Goal: Information Seeking & Learning: Get advice/opinions

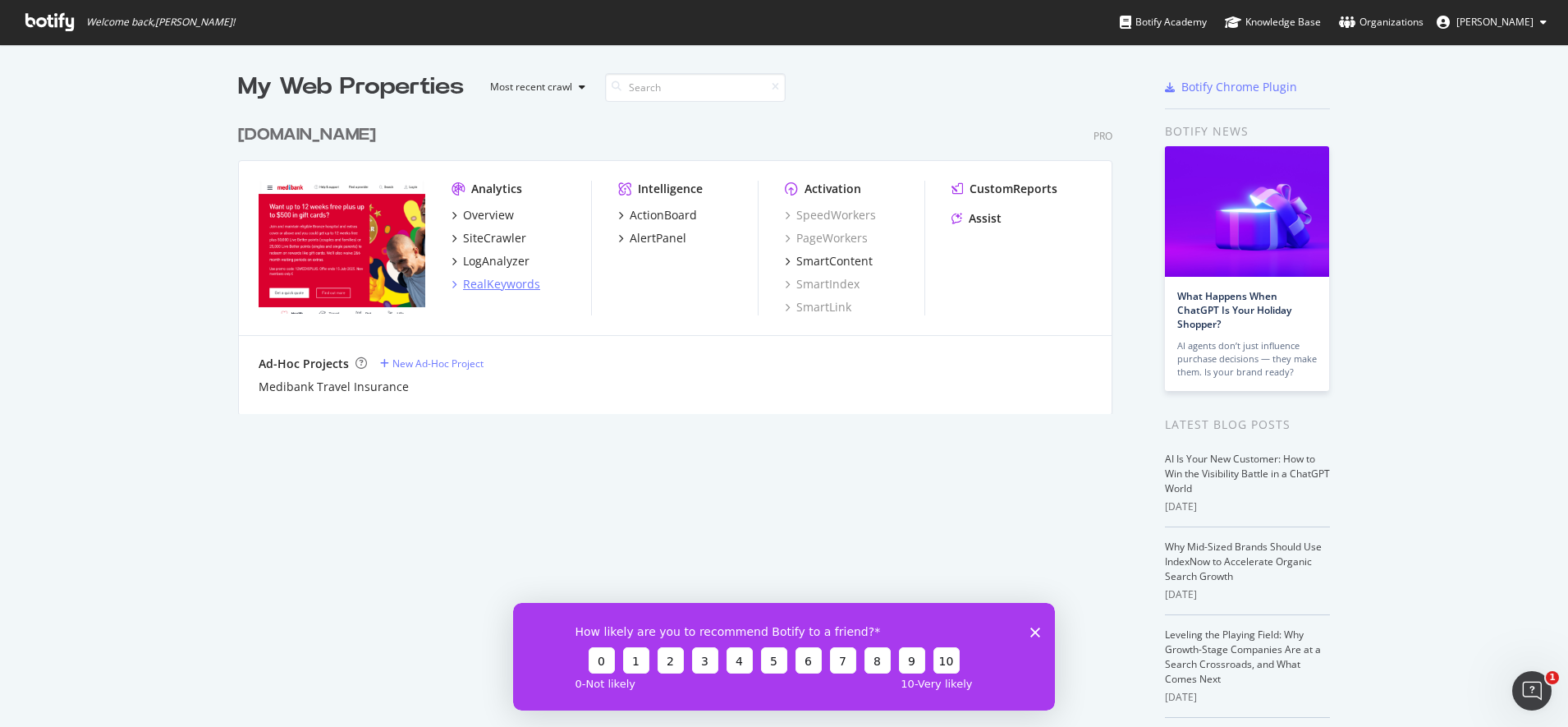
click at [488, 281] on div "RealKeywords" at bounding box center [502, 284] width 77 height 16
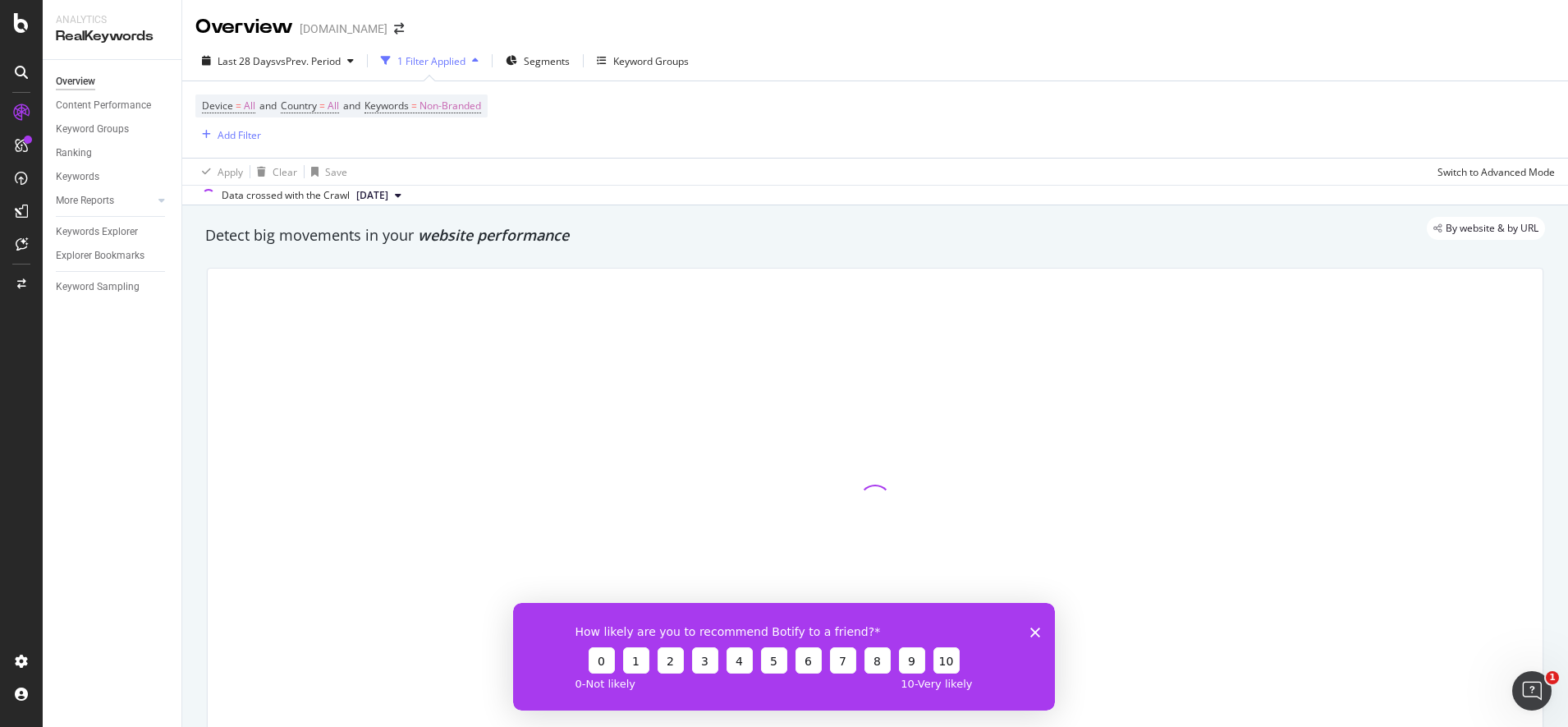
click at [1034, 627] on icon "Close survey" at bounding box center [1035, 631] width 10 height 10
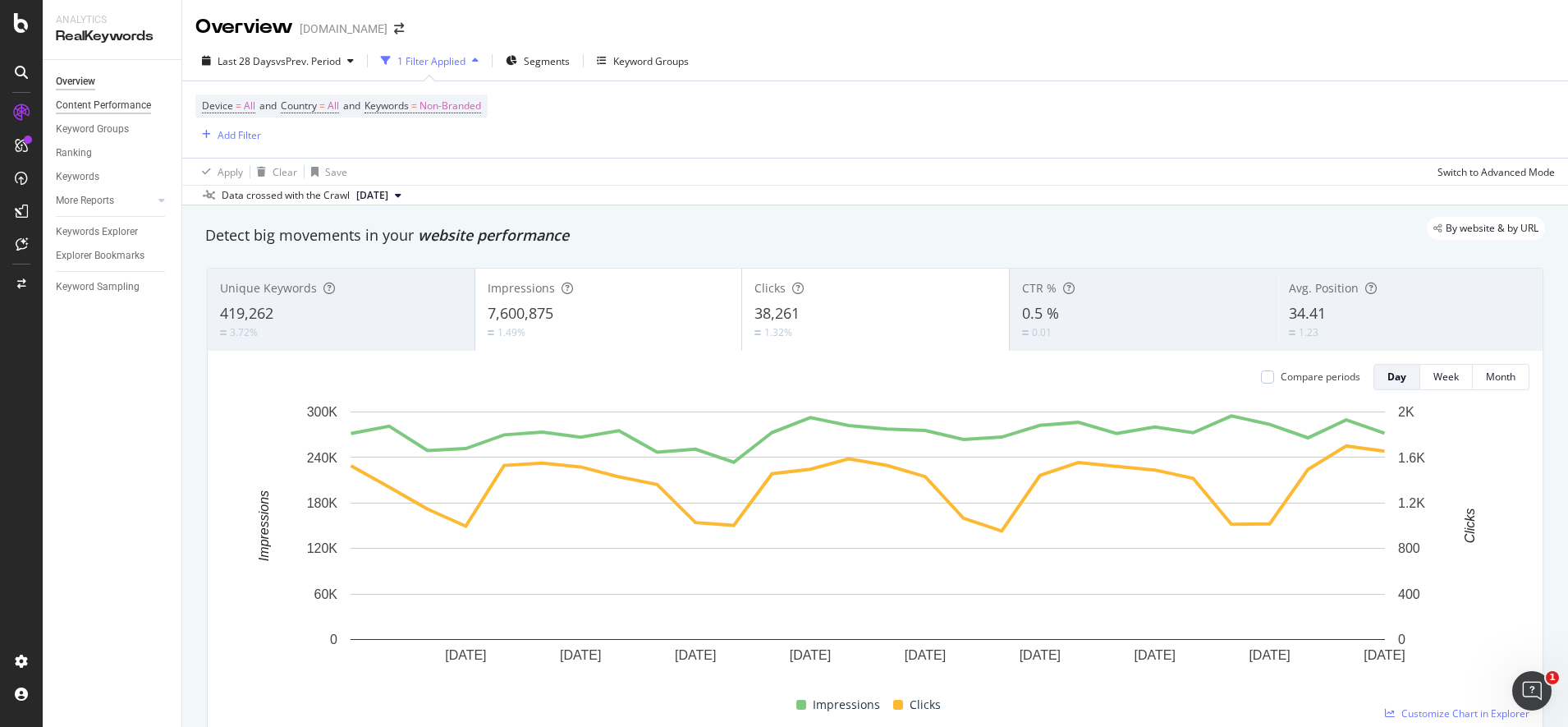
click at [103, 98] on div "Content Performance" at bounding box center [103, 105] width 96 height 17
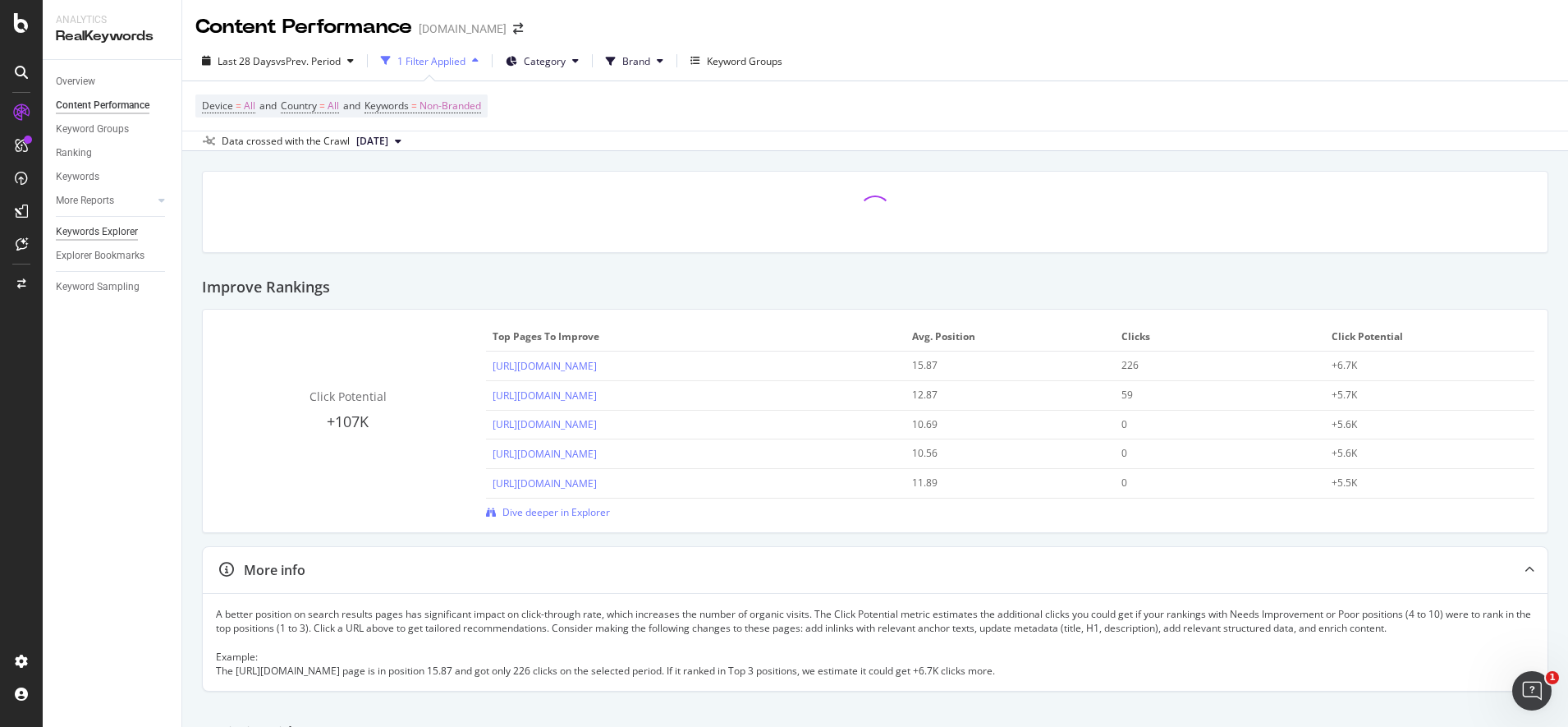
click at [114, 232] on div "Keywords Explorer" at bounding box center [97, 232] width 82 height 17
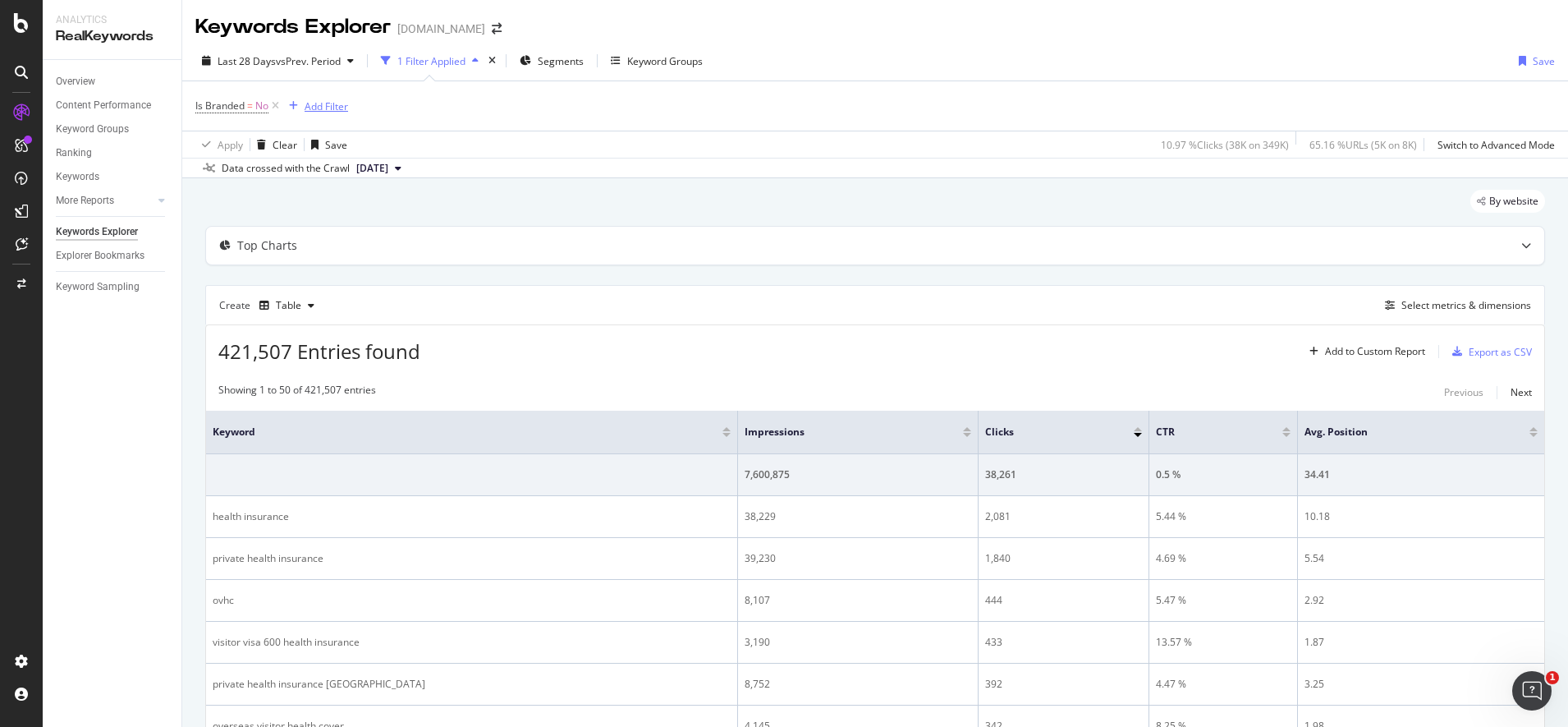
click at [338, 107] on div "Add Filter" at bounding box center [326, 106] width 44 height 14
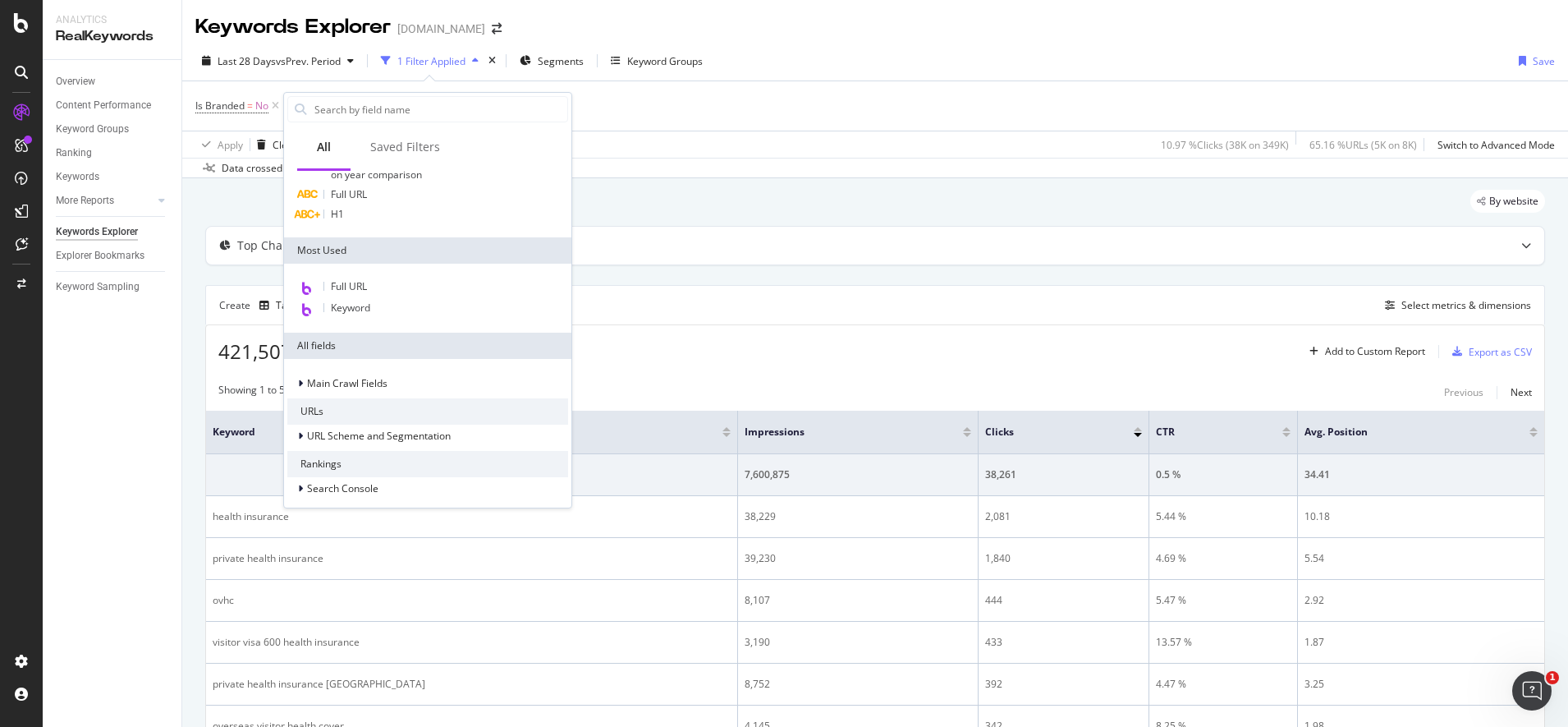
scroll to position [103, 0]
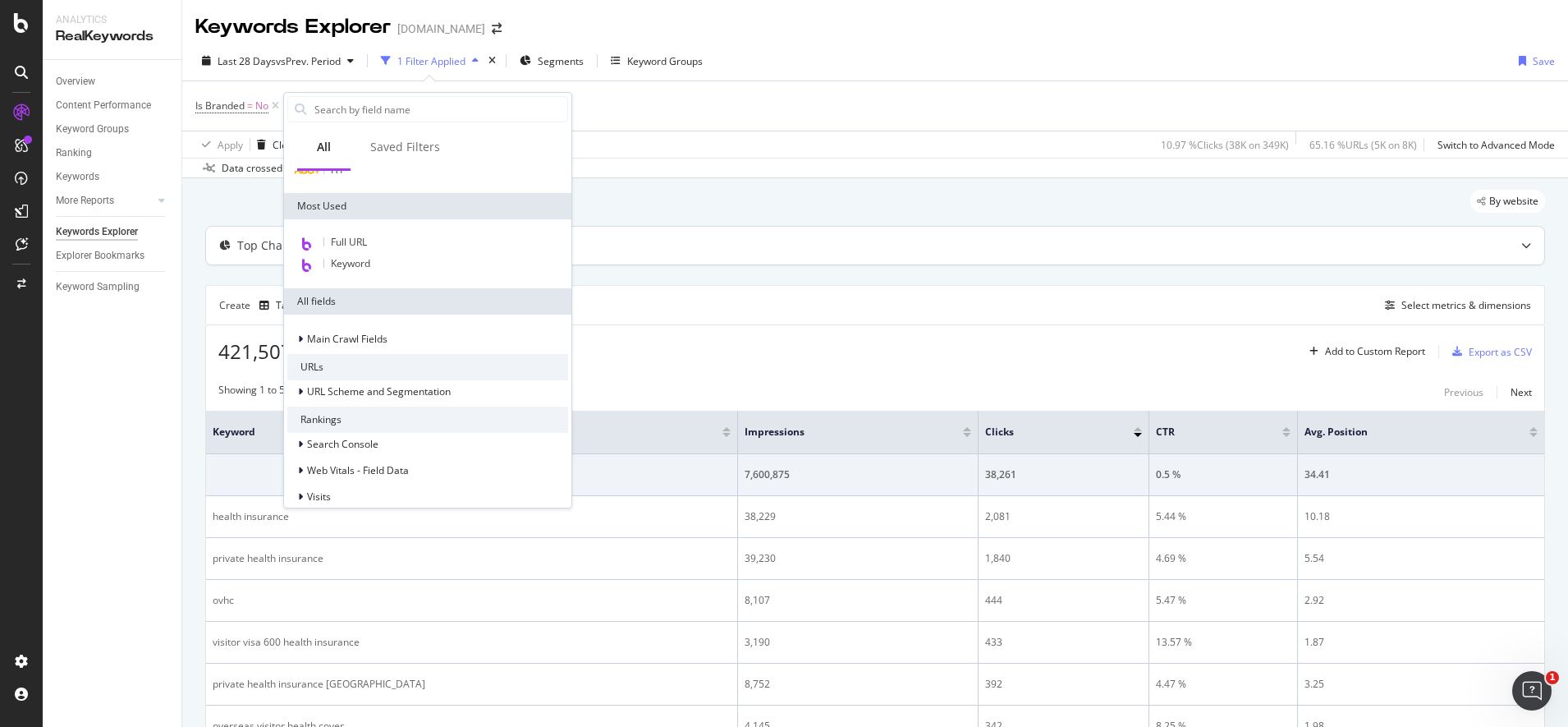
click at [853, 252] on div "Top Charts" at bounding box center [843, 245] width 1274 height 16
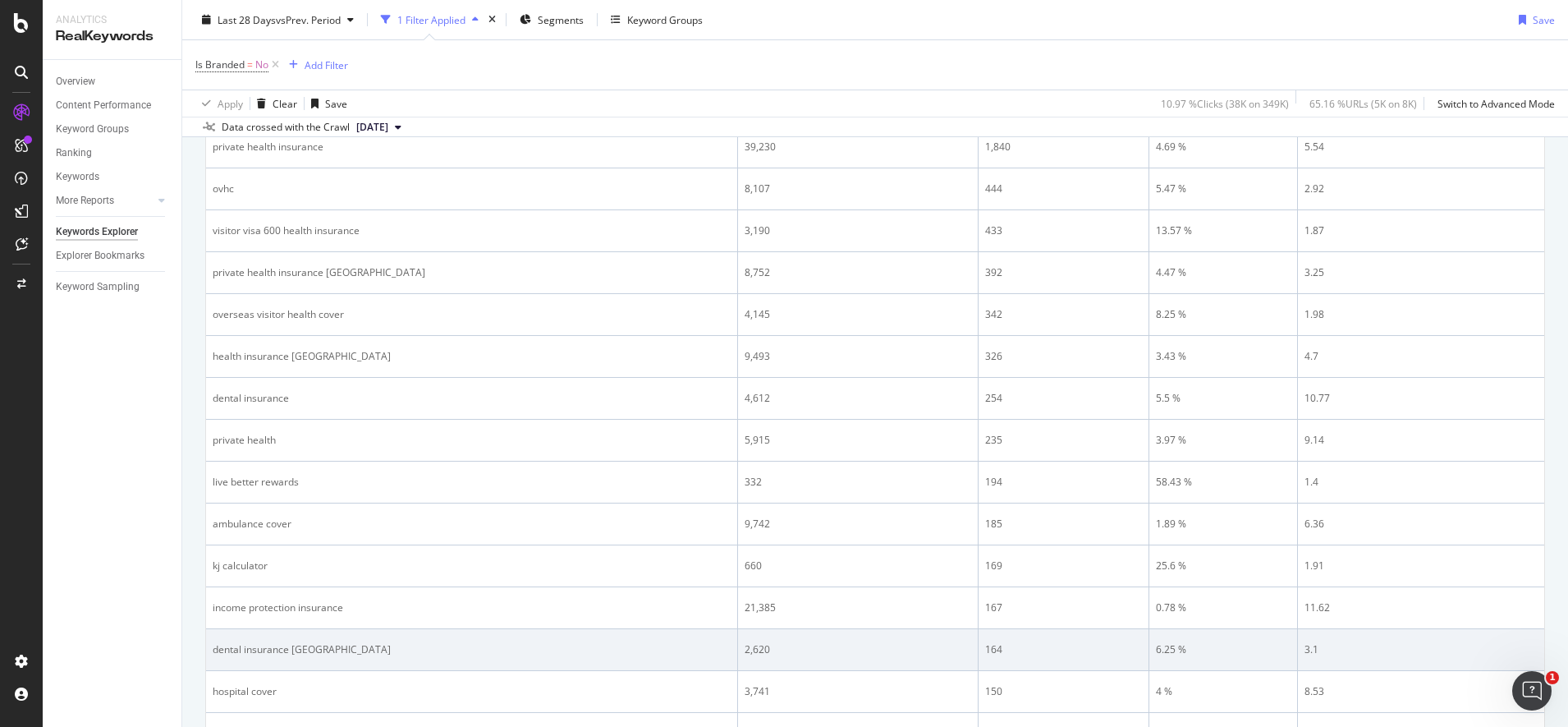
scroll to position [719, 0]
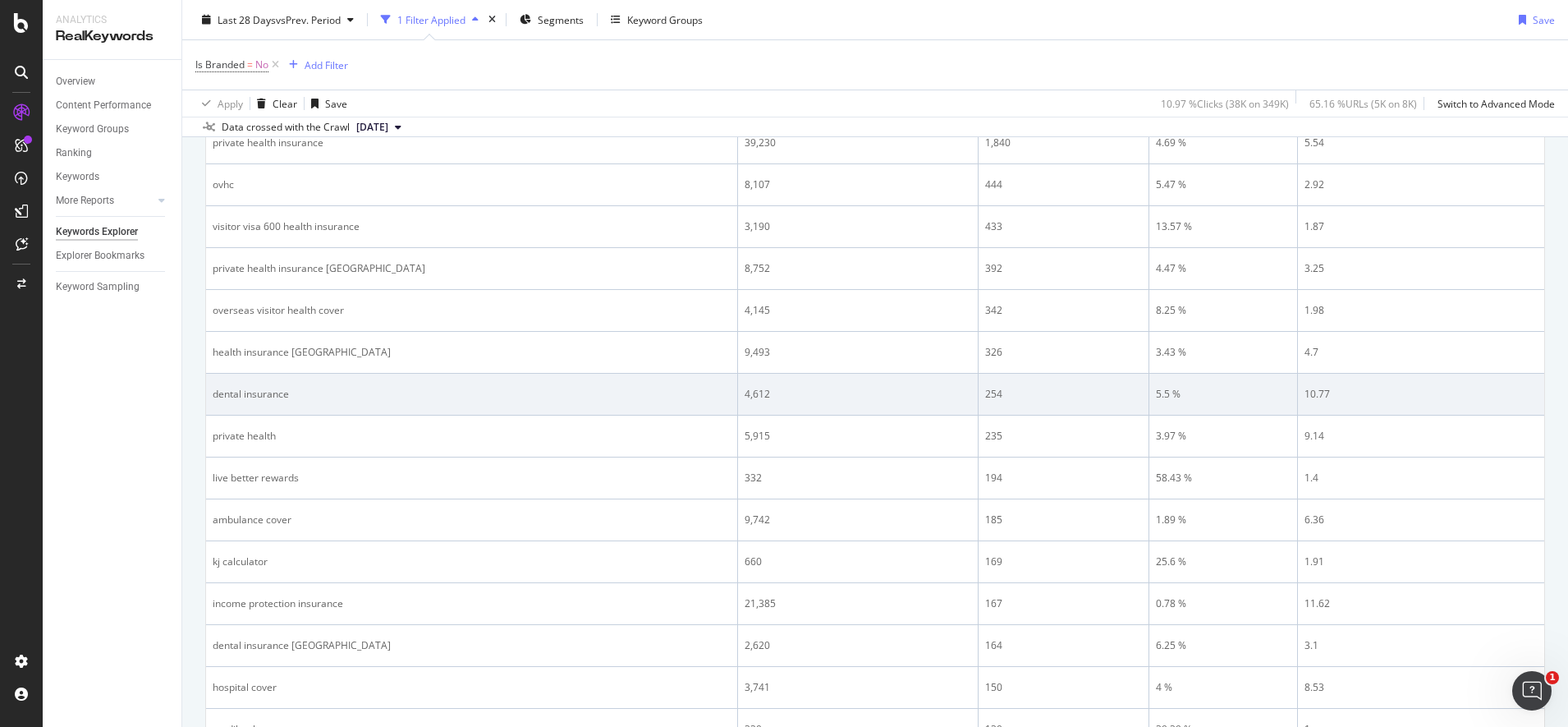
click at [266, 393] on div "dental insurance" at bounding box center [472, 394] width 518 height 15
click at [268, 393] on div "dental insurance" at bounding box center [472, 394] width 518 height 15
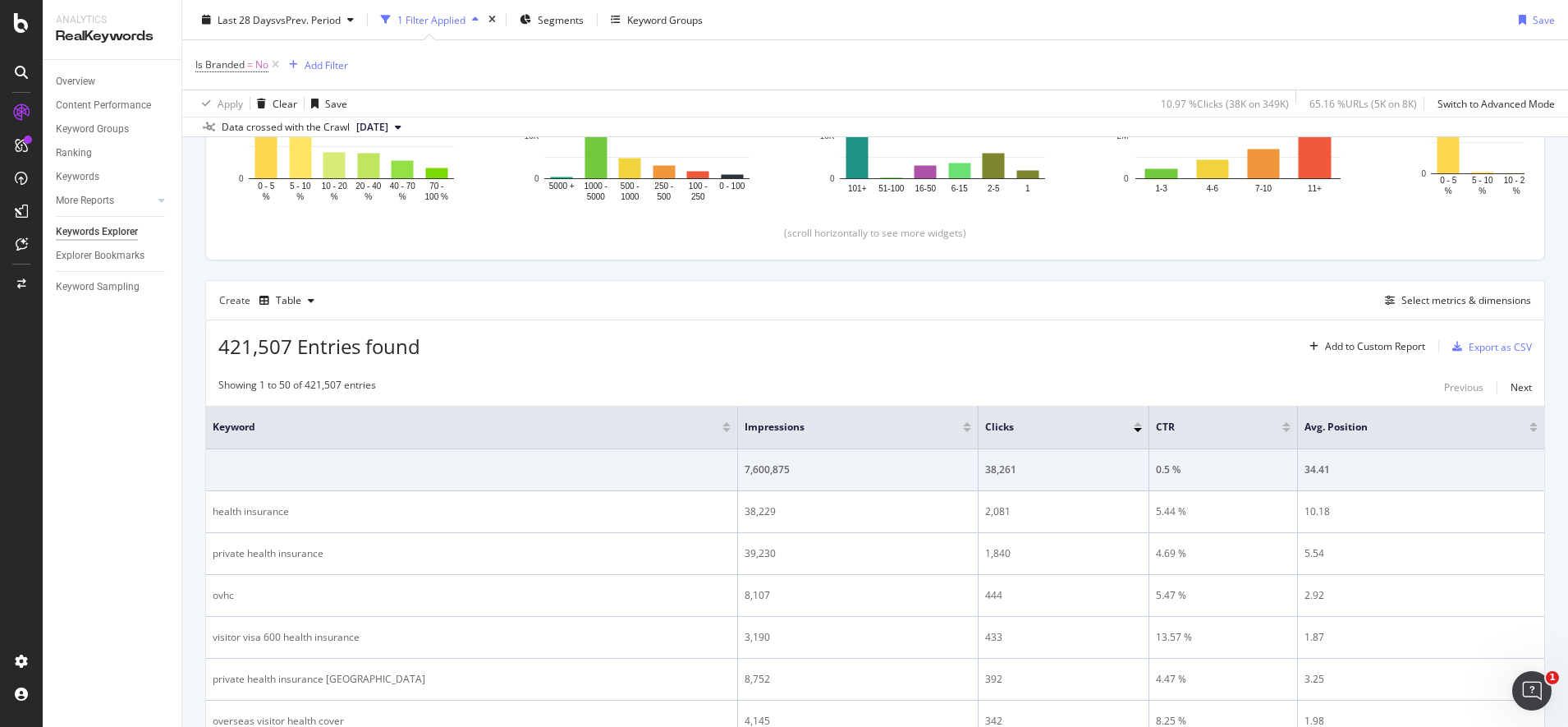
scroll to position [0, 0]
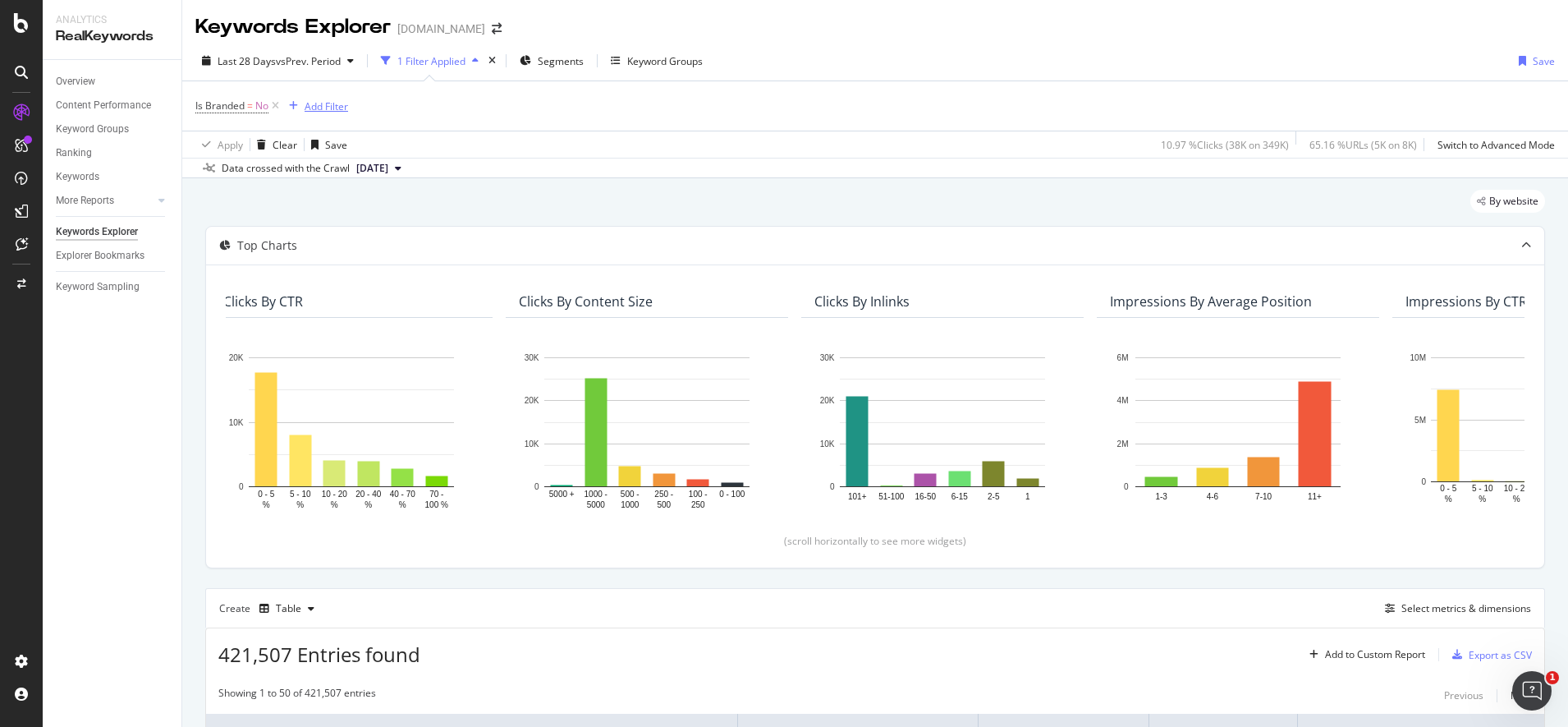
click at [325, 111] on div "Add Filter" at bounding box center [326, 106] width 44 height 14
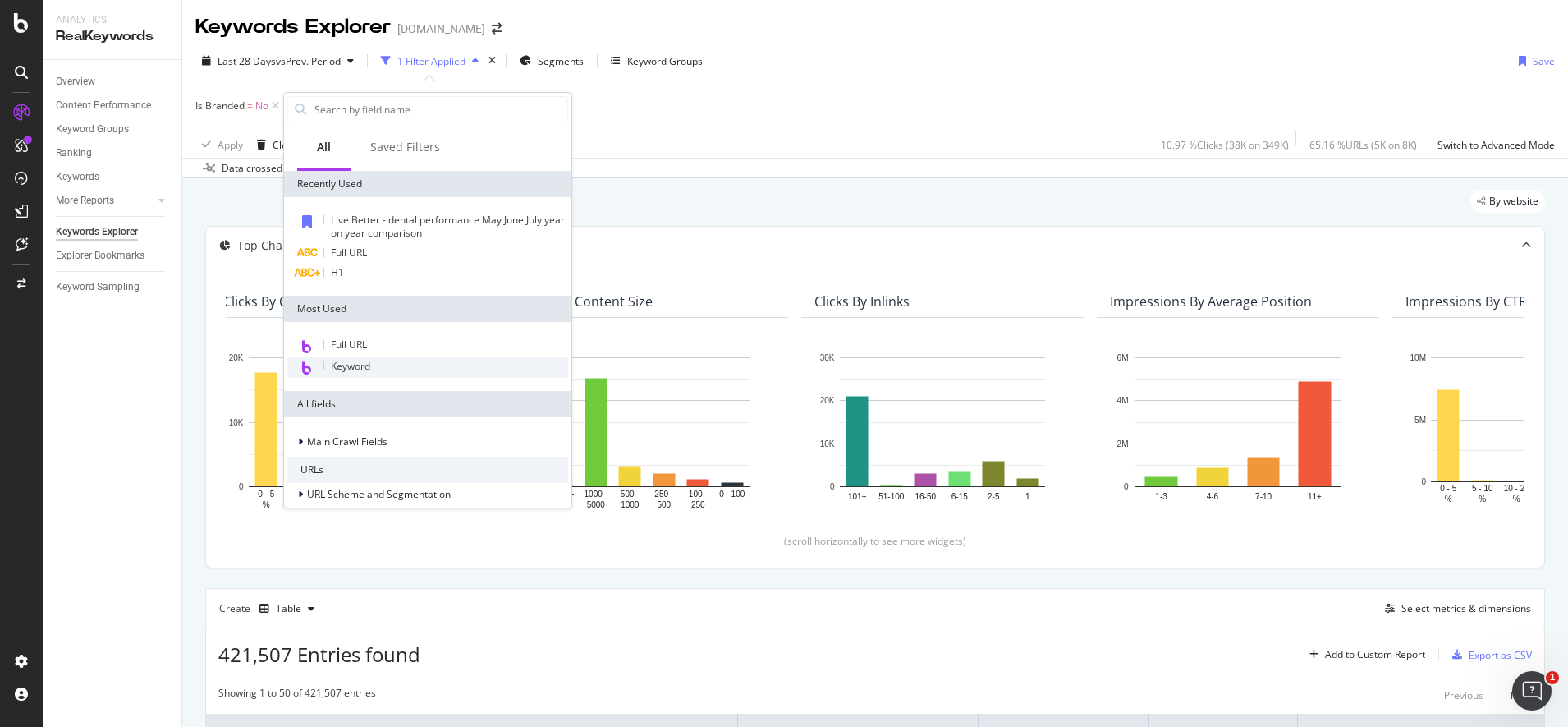
click at [378, 362] on div "Keyword" at bounding box center [427, 368] width 281 height 21
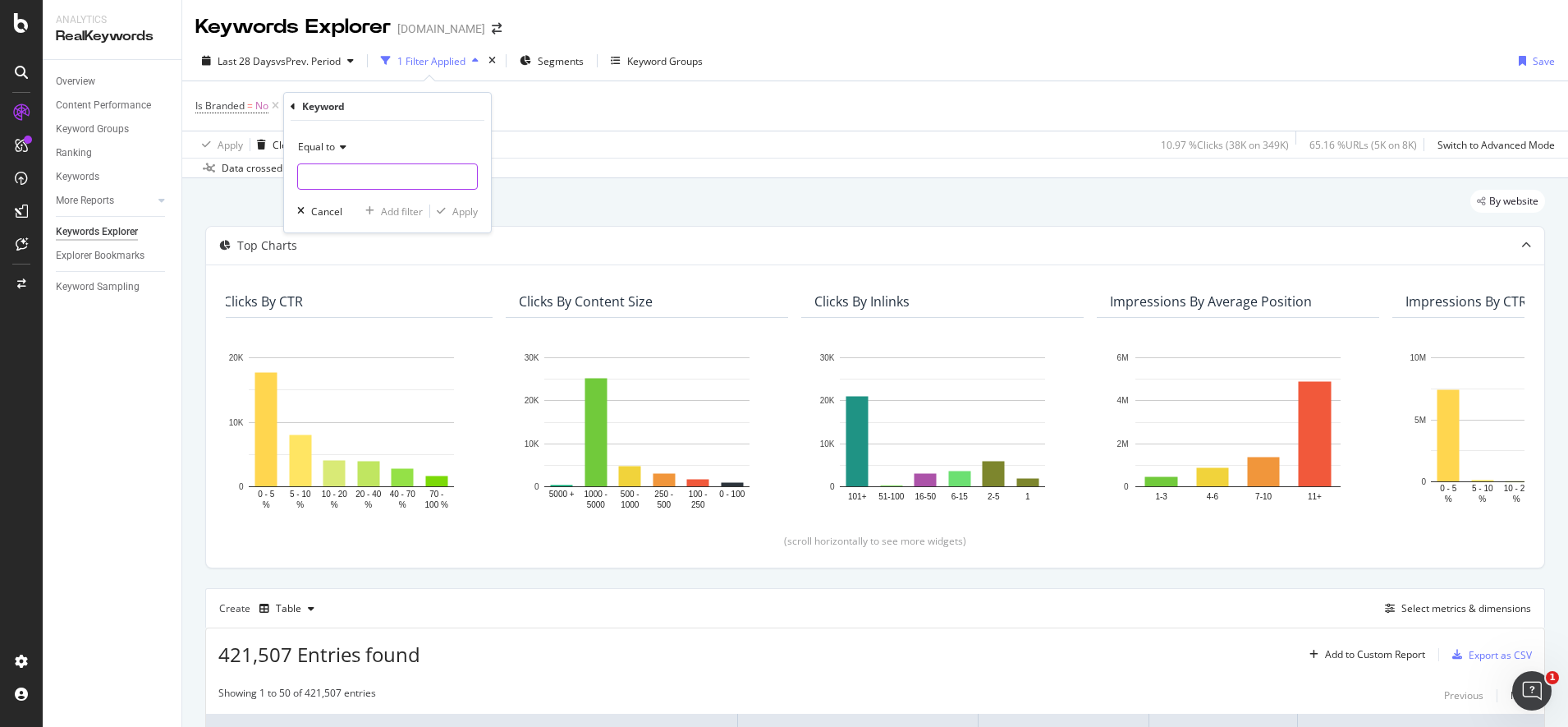
click at [366, 185] on input "text" at bounding box center [387, 176] width 179 height 26
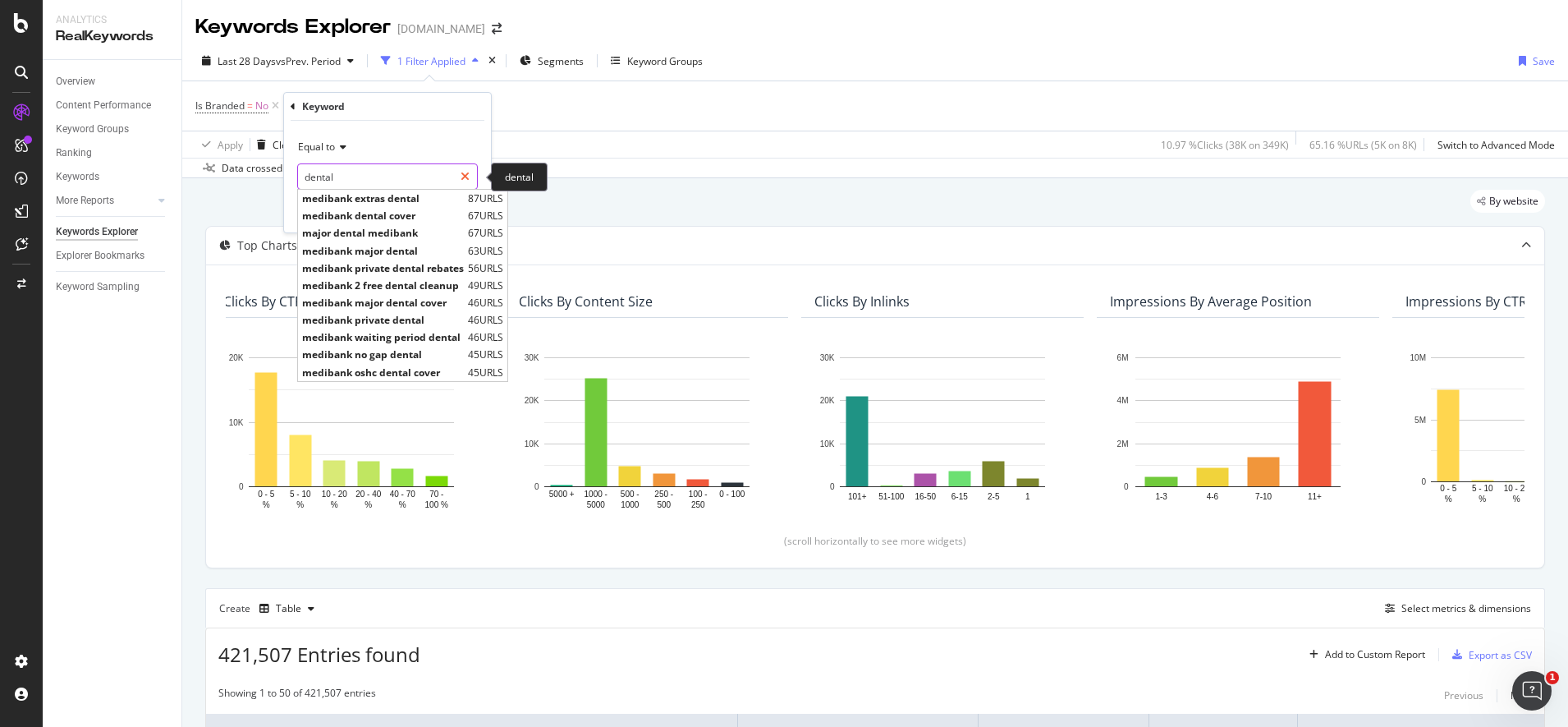
type input "dental"
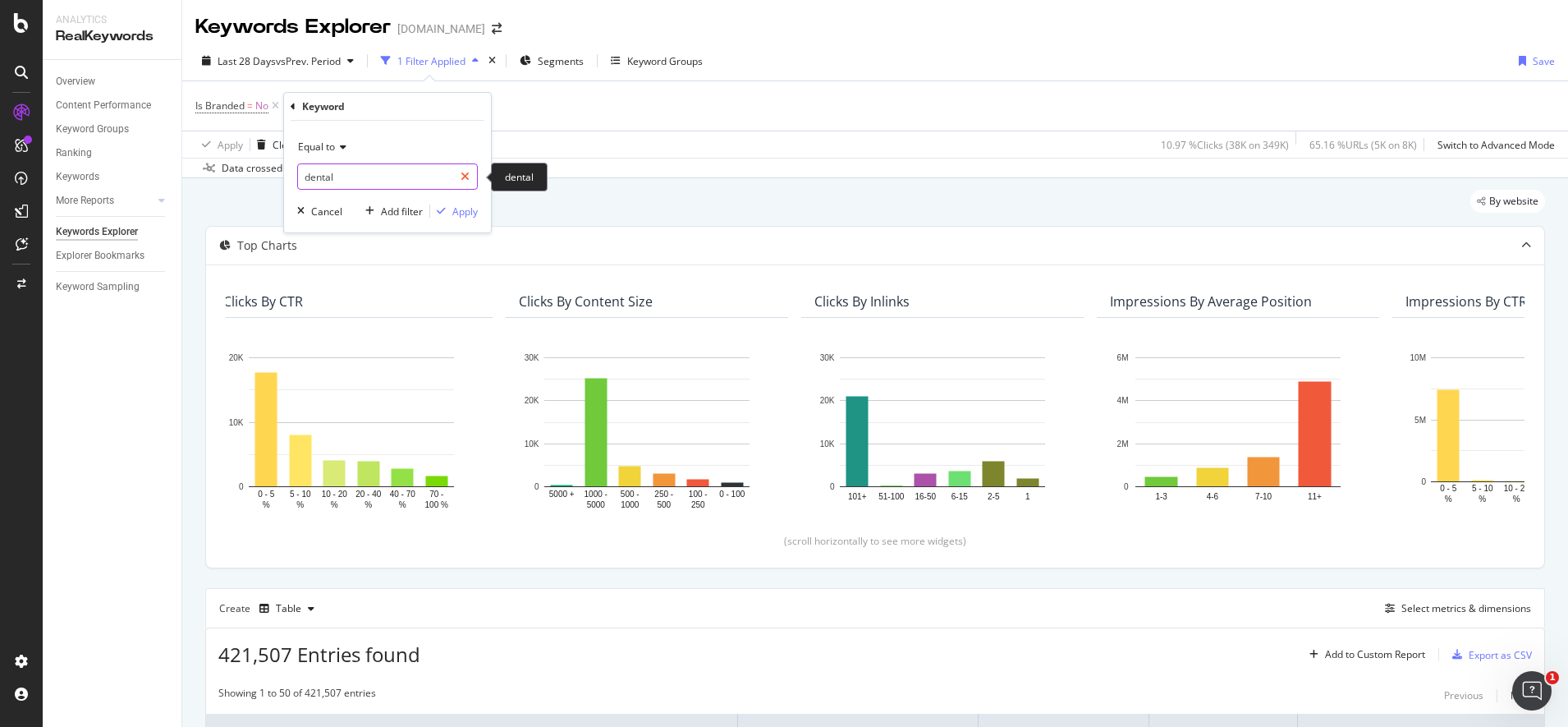
click at [468, 174] on icon at bounding box center [465, 176] width 9 height 12
click at [592, 207] on div "By website" at bounding box center [875, 207] width 1340 height 36
click at [261, 107] on span "No" at bounding box center [262, 106] width 13 height 23
click at [254, 178] on div "Cancel" at bounding box center [239, 180] width 31 height 14
click at [442, 107] on icon at bounding box center [443, 106] width 14 height 16
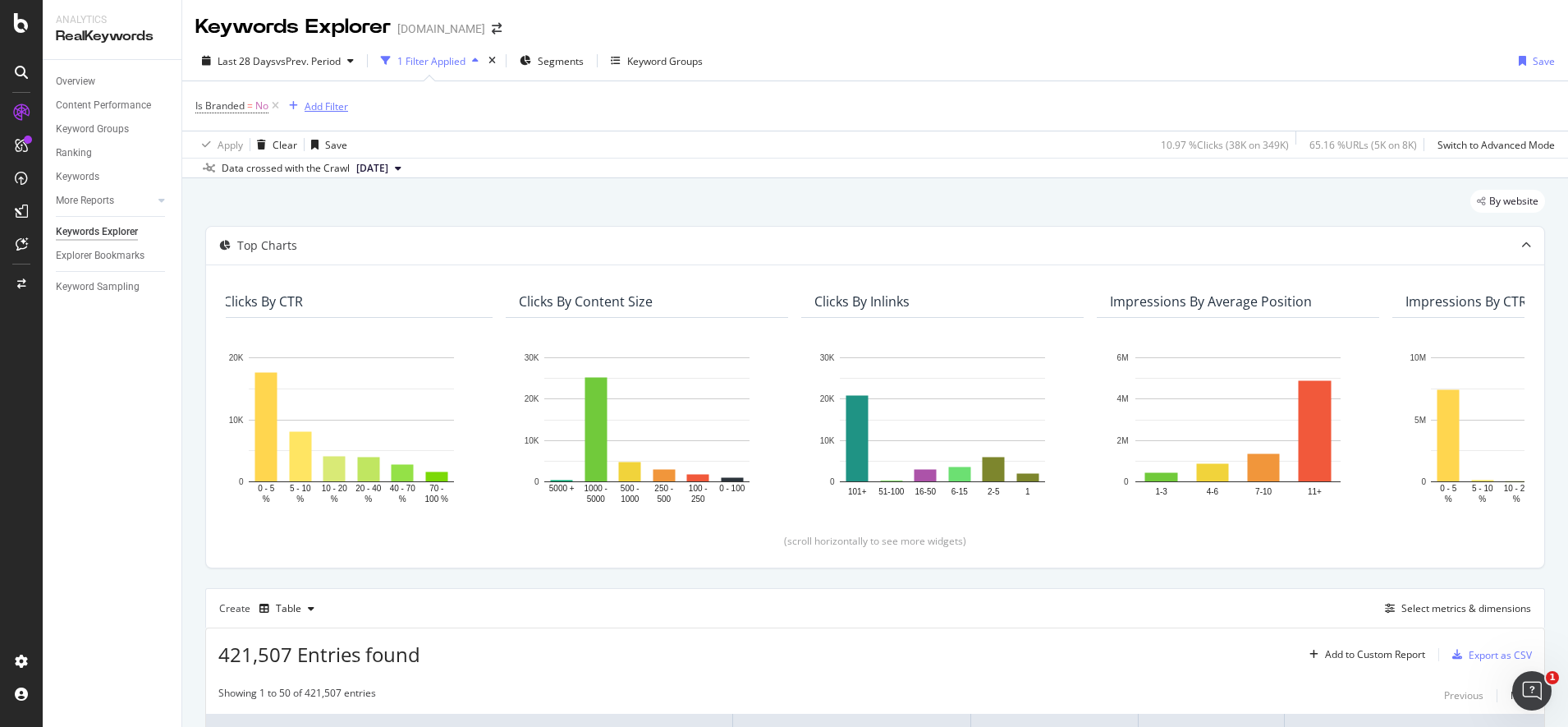
click at [315, 110] on div "Add Filter" at bounding box center [326, 106] width 44 height 14
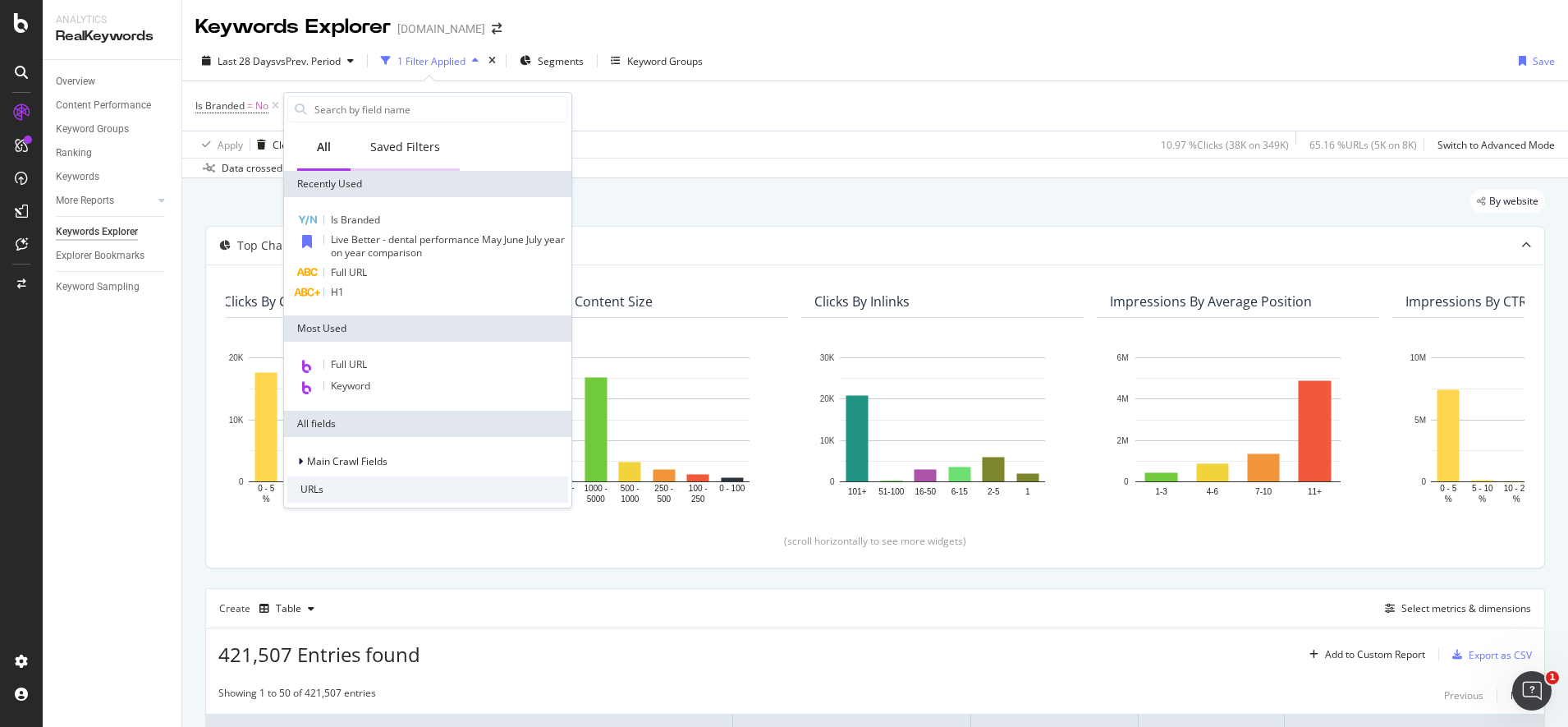
click at [414, 139] on div "Saved Filters" at bounding box center [405, 147] width 70 height 16
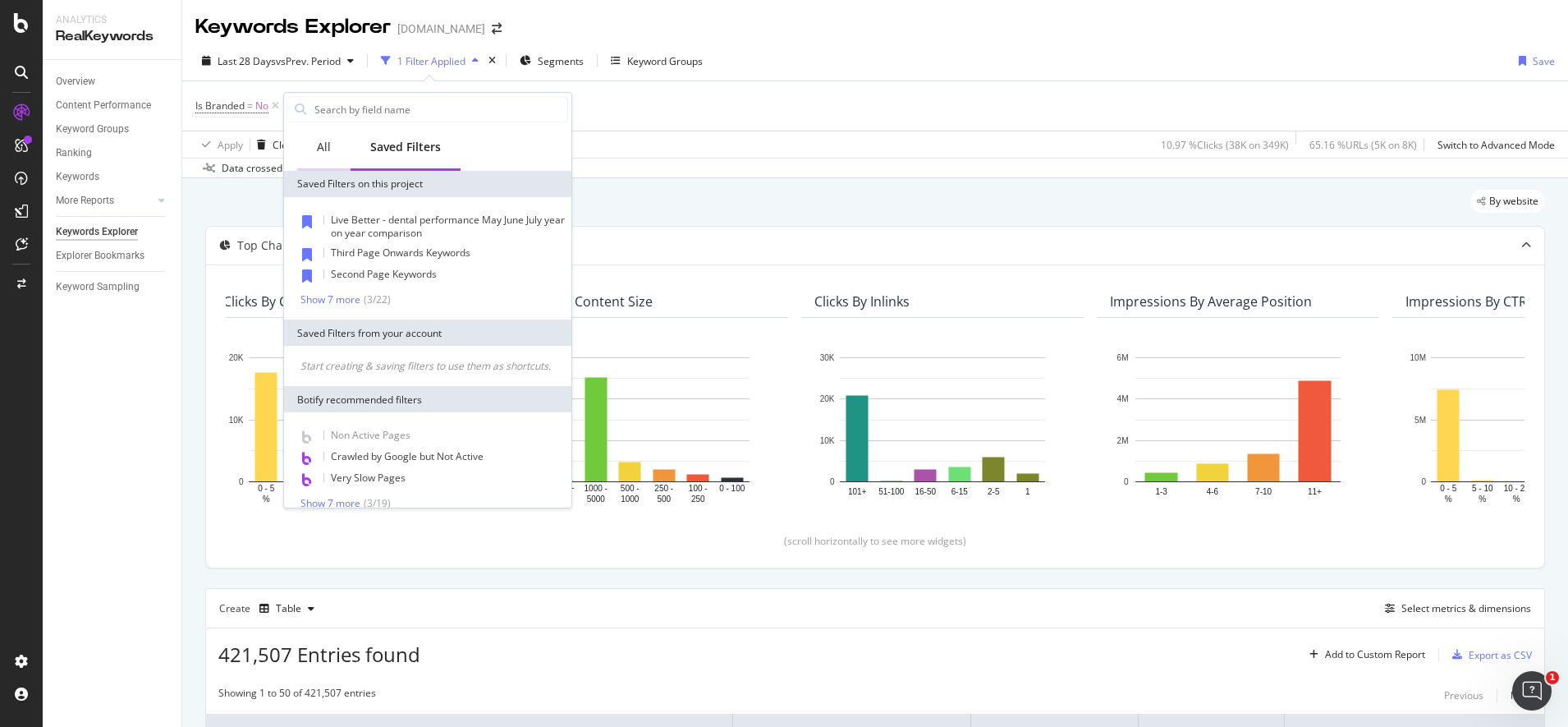
click at [333, 149] on div "All" at bounding box center [324, 148] width 54 height 46
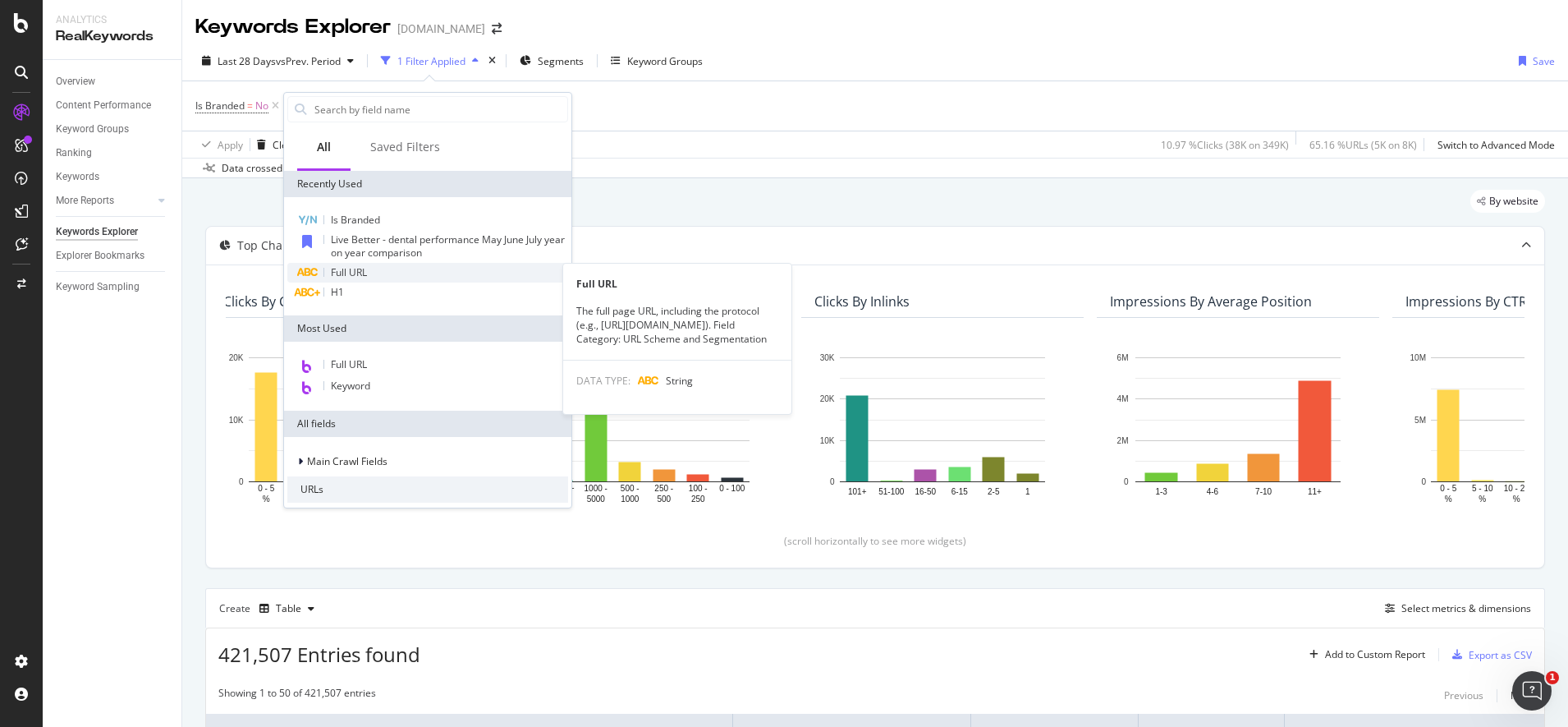
click at [349, 275] on span "Full URL" at bounding box center [349, 273] width 36 height 14
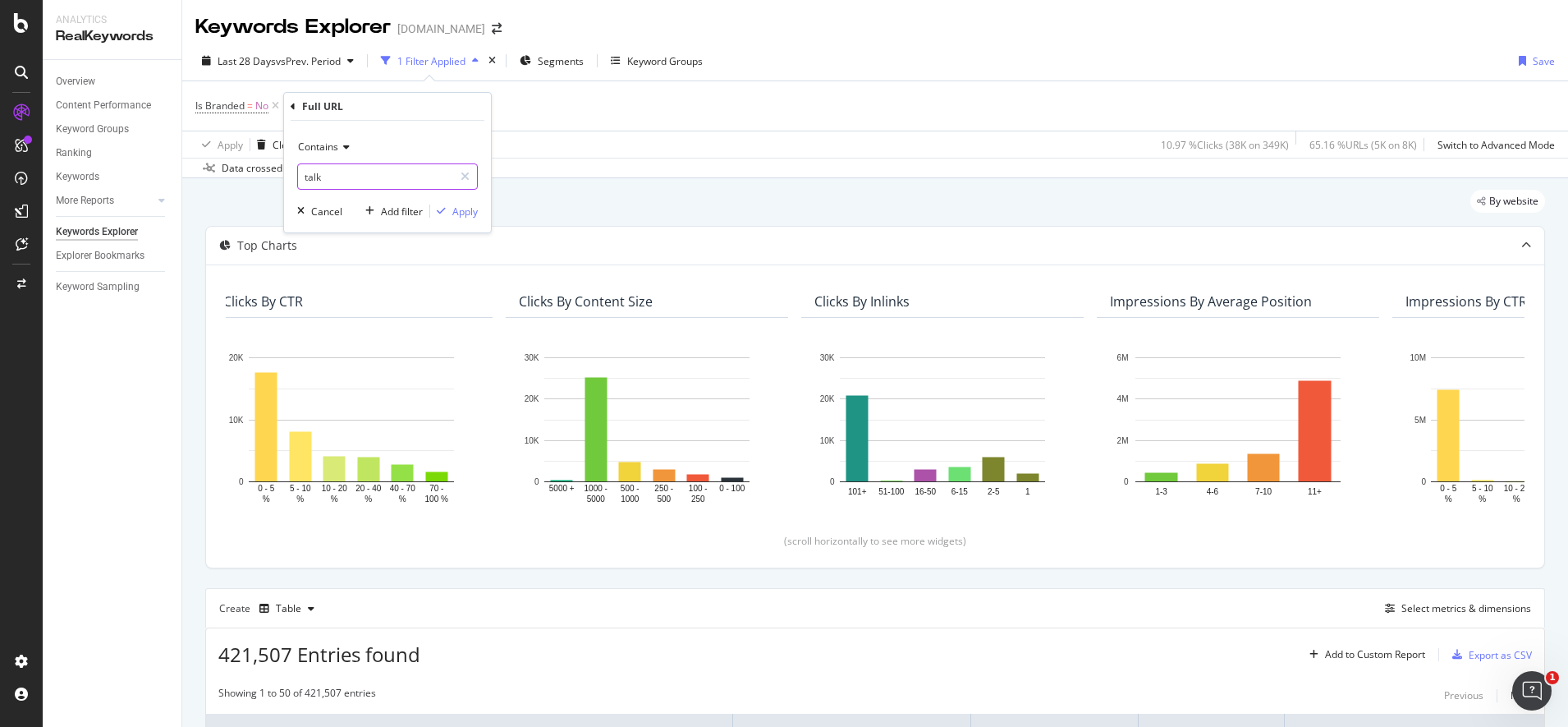
click at [342, 178] on input "talk" at bounding box center [375, 176] width 156 height 26
type input "dental"
click at [468, 216] on div "Apply" at bounding box center [465, 212] width 25 height 14
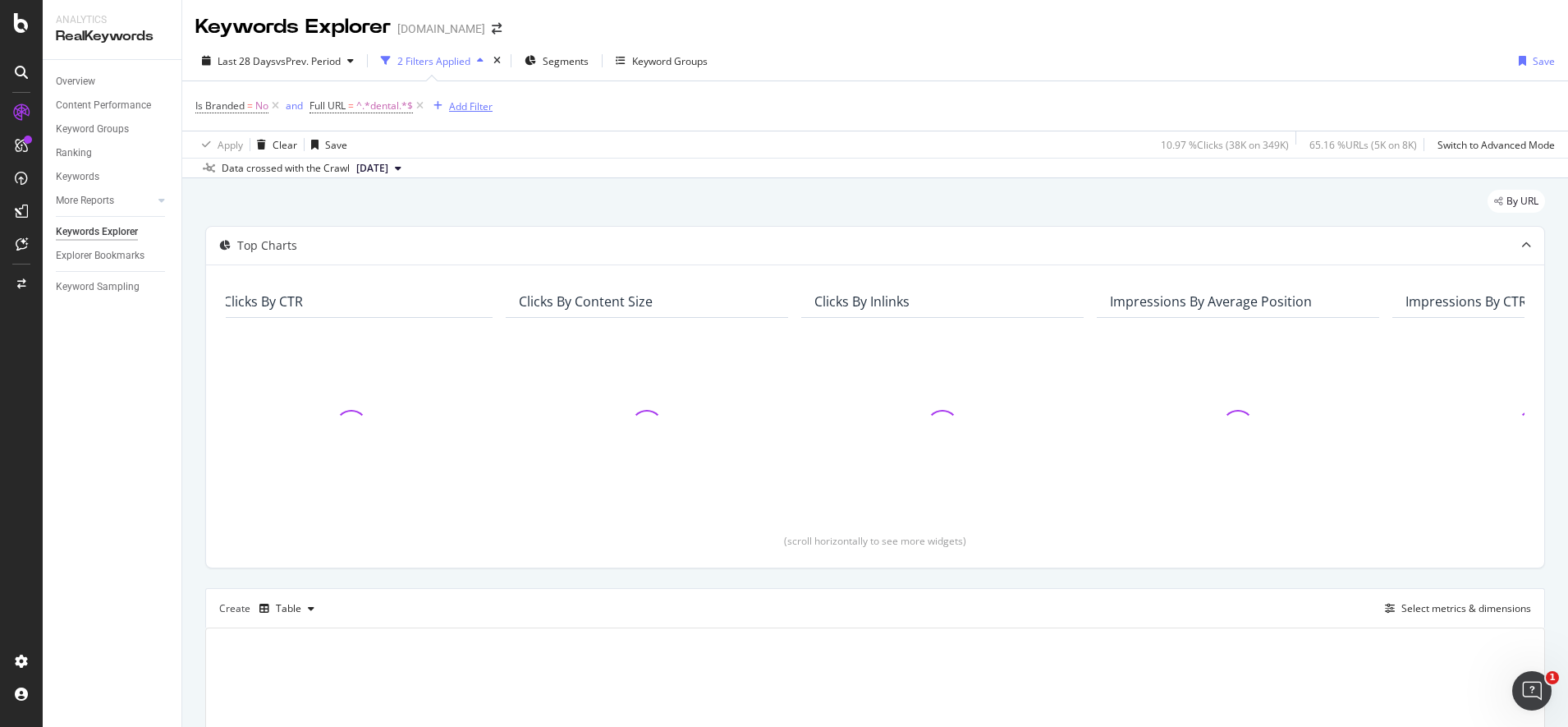
click at [458, 108] on div "Add Filter" at bounding box center [470, 106] width 44 height 14
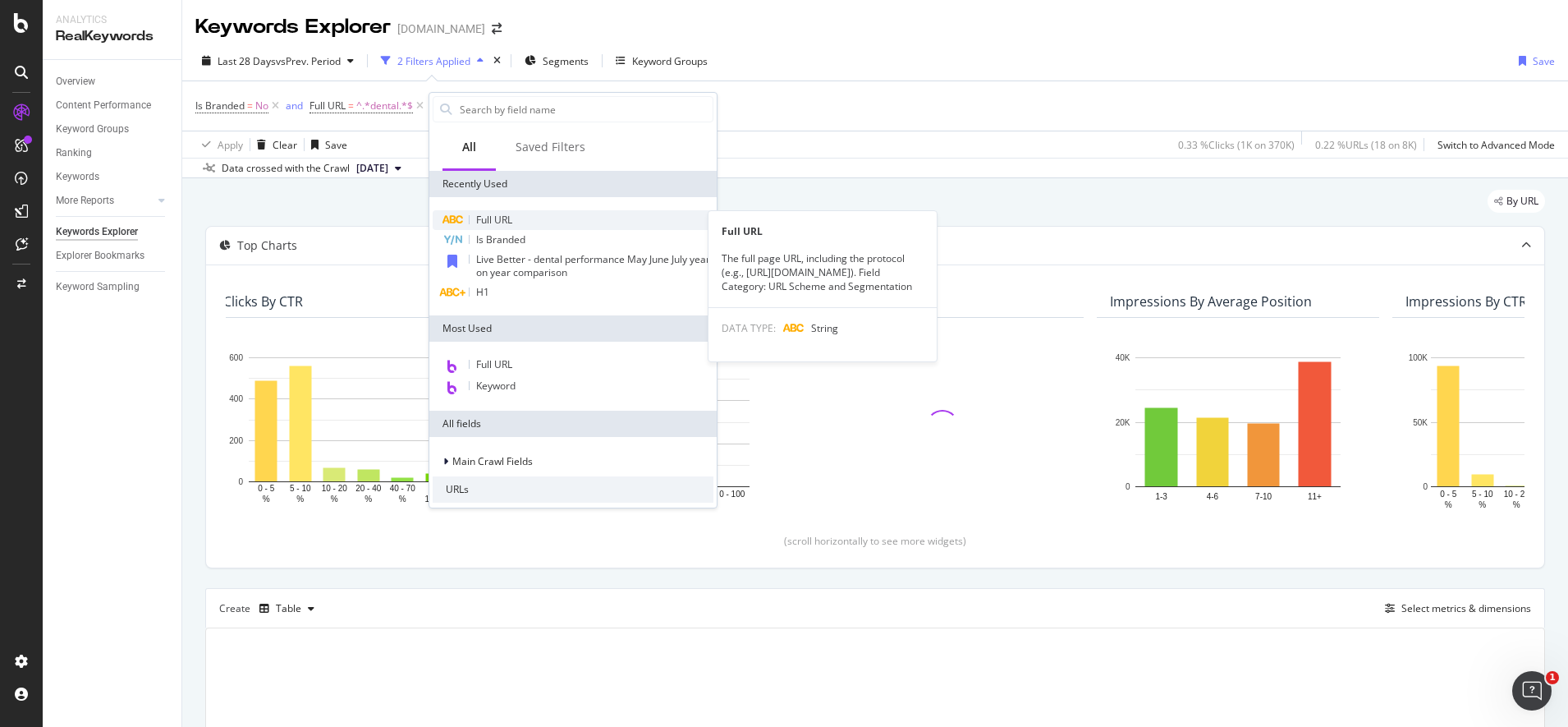
click at [510, 226] on div "Full URL" at bounding box center [573, 220] width 281 height 20
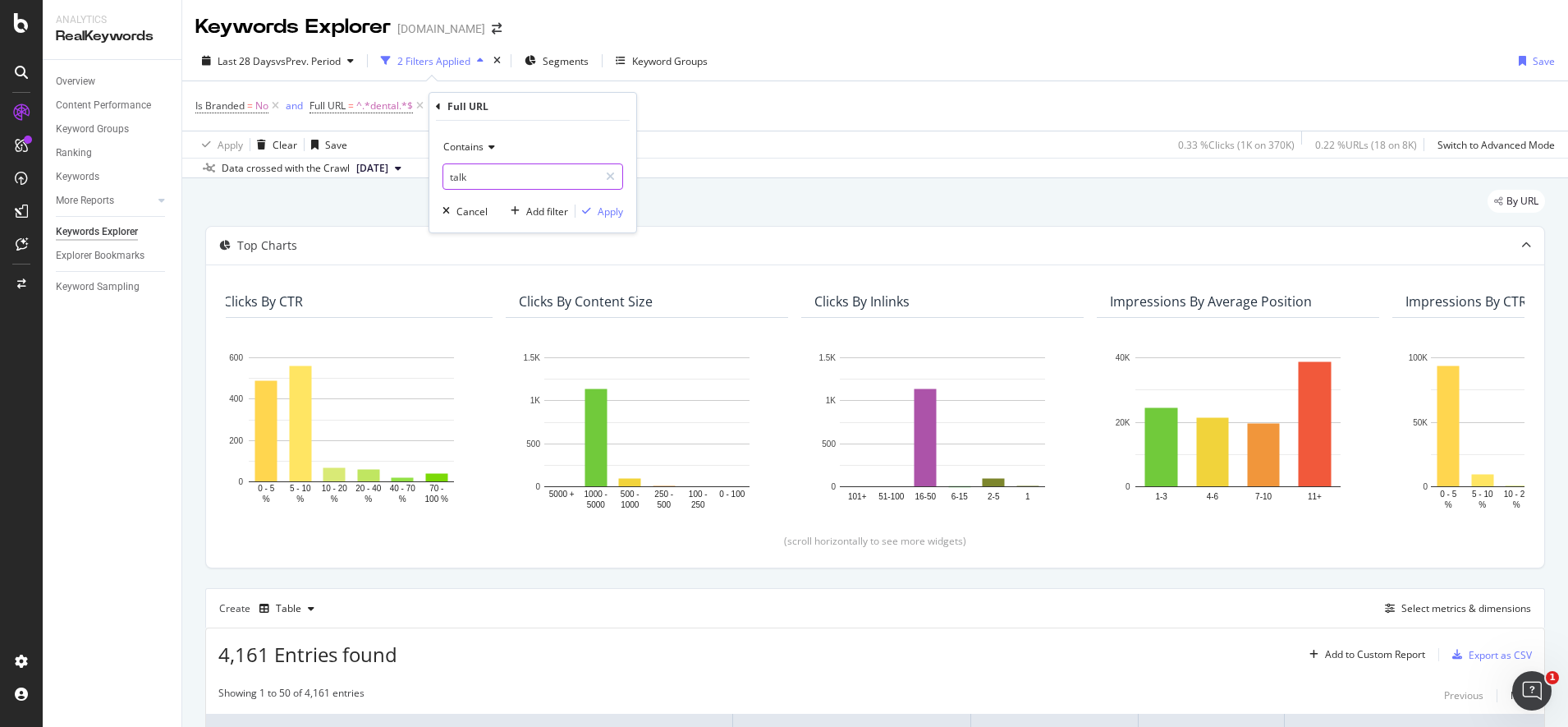
click at [500, 186] on input "talk" at bounding box center [521, 176] width 156 height 26
type input "teeth"
click at [617, 210] on div "Apply" at bounding box center [611, 212] width 25 height 14
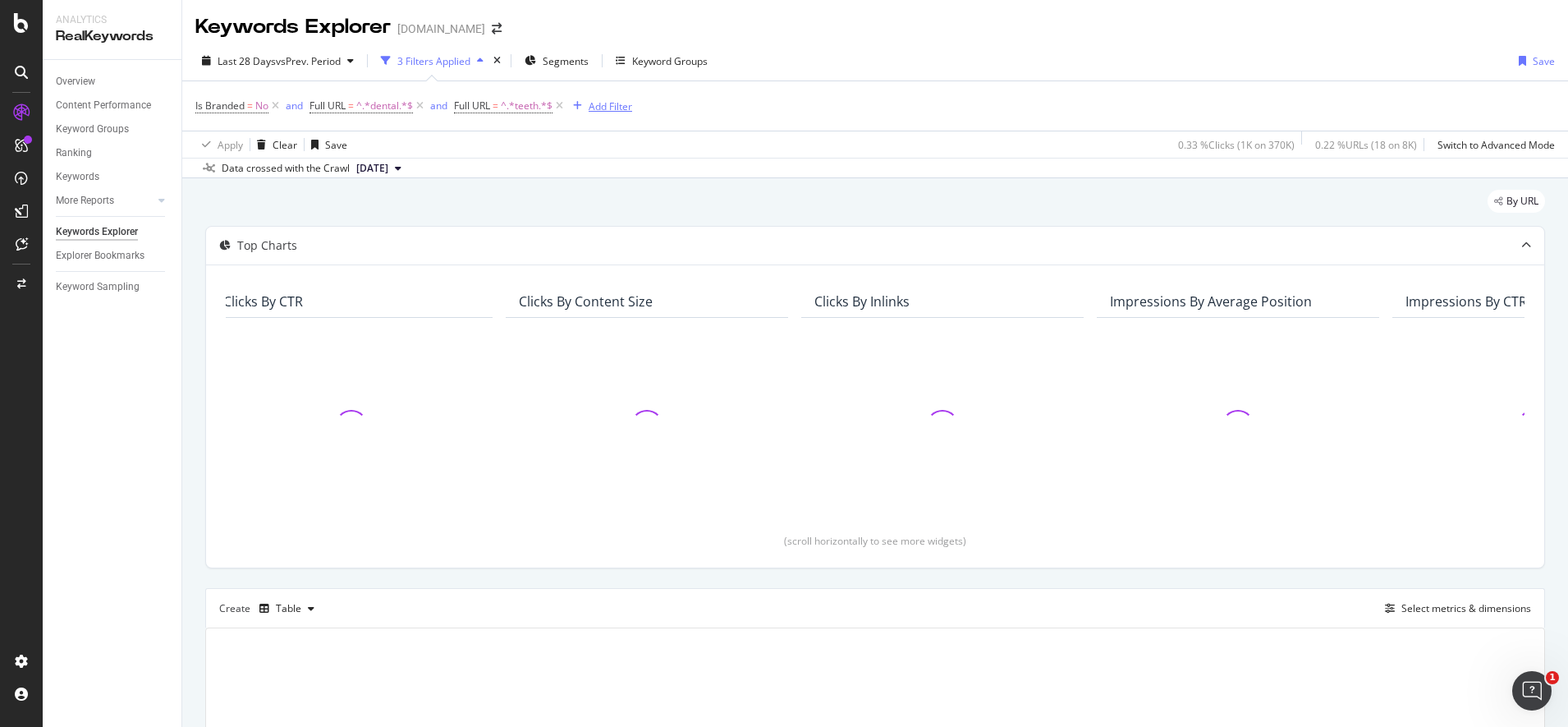
click at [616, 107] on div "Add Filter" at bounding box center [611, 106] width 44 height 14
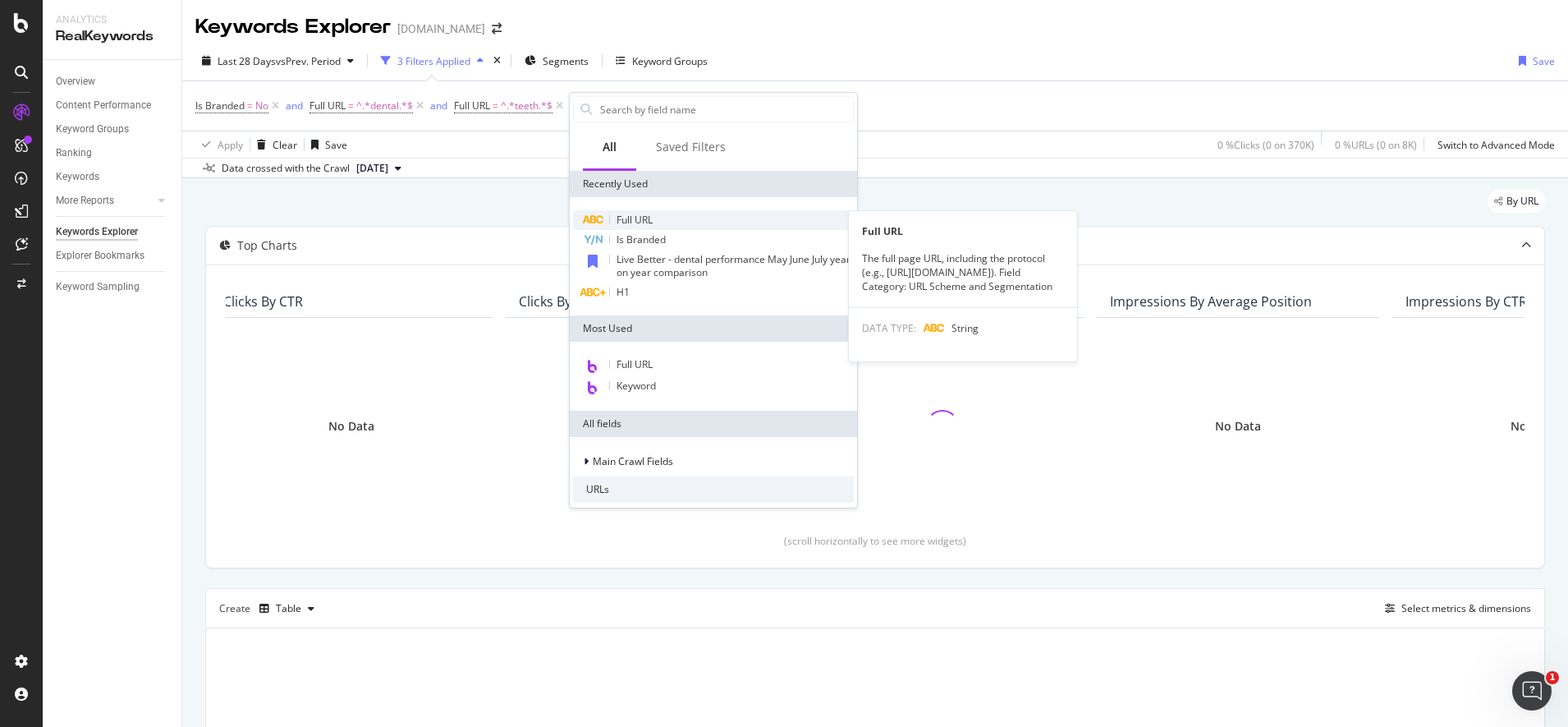
click at [649, 216] on span "Full URL" at bounding box center [635, 220] width 36 height 14
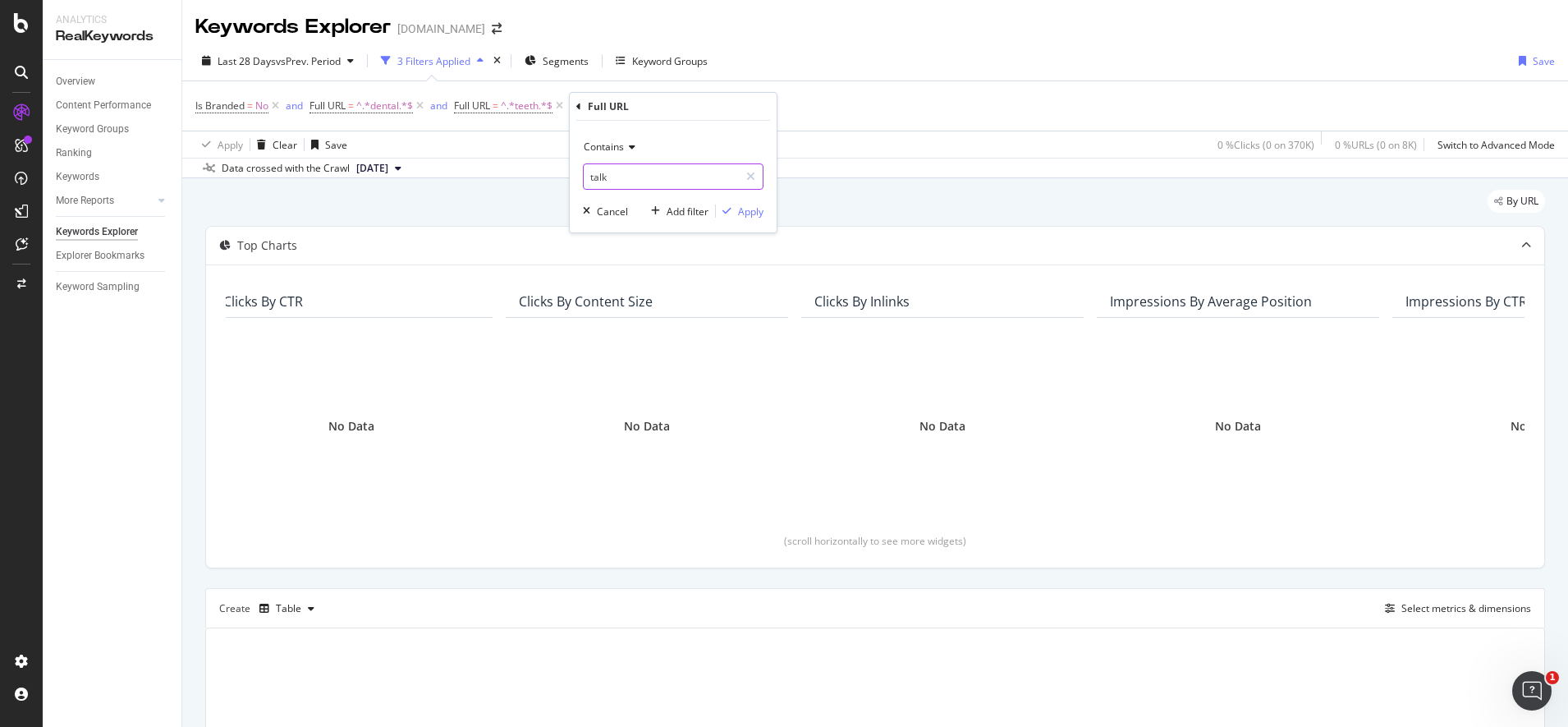
click at [640, 173] on input "talk" at bounding box center [662, 176] width 156 height 26
type input "tooth"
click at [763, 208] on div "Apply" at bounding box center [751, 212] width 25 height 14
click at [741, 106] on div "Add Filter" at bounding box center [750, 106] width 44 height 14
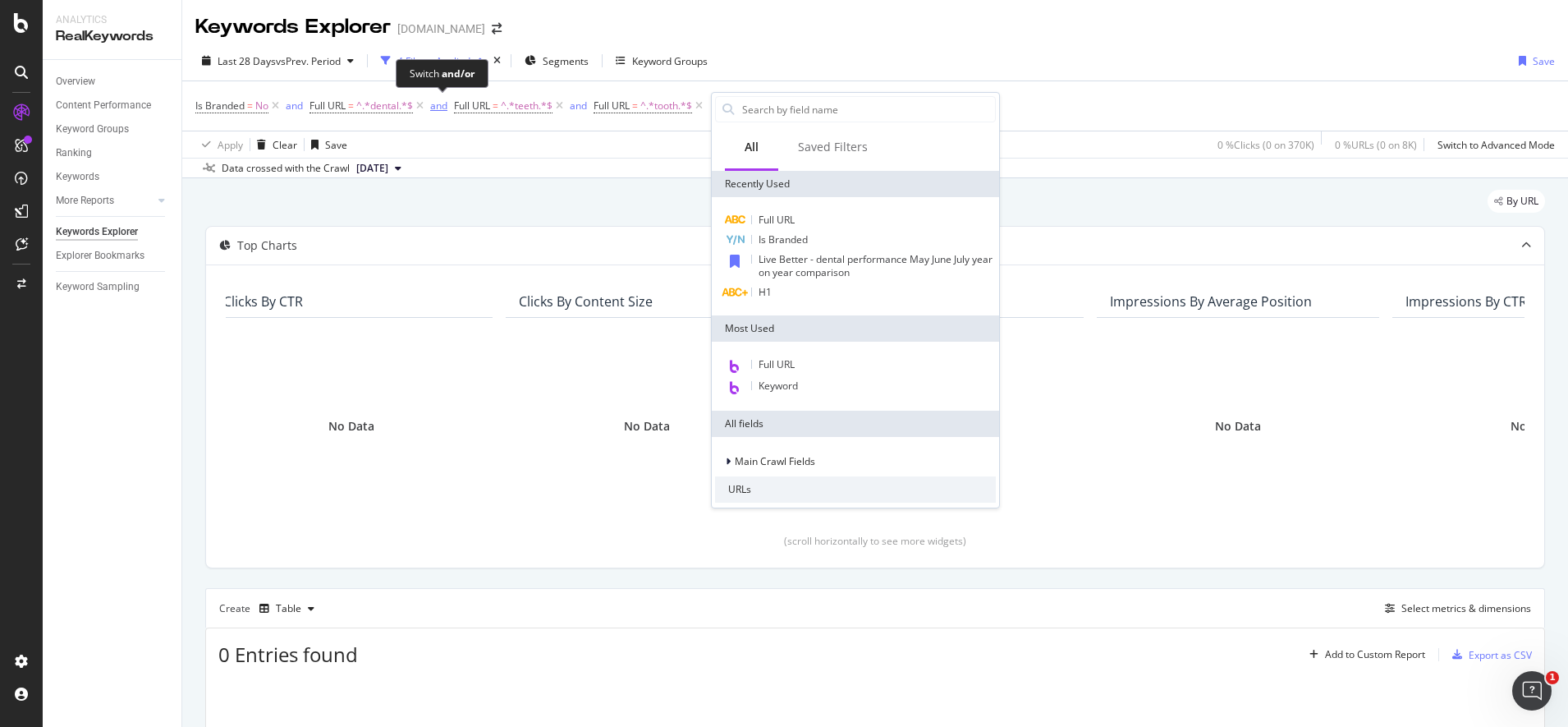
click at [438, 108] on div "and" at bounding box center [438, 106] width 17 height 14
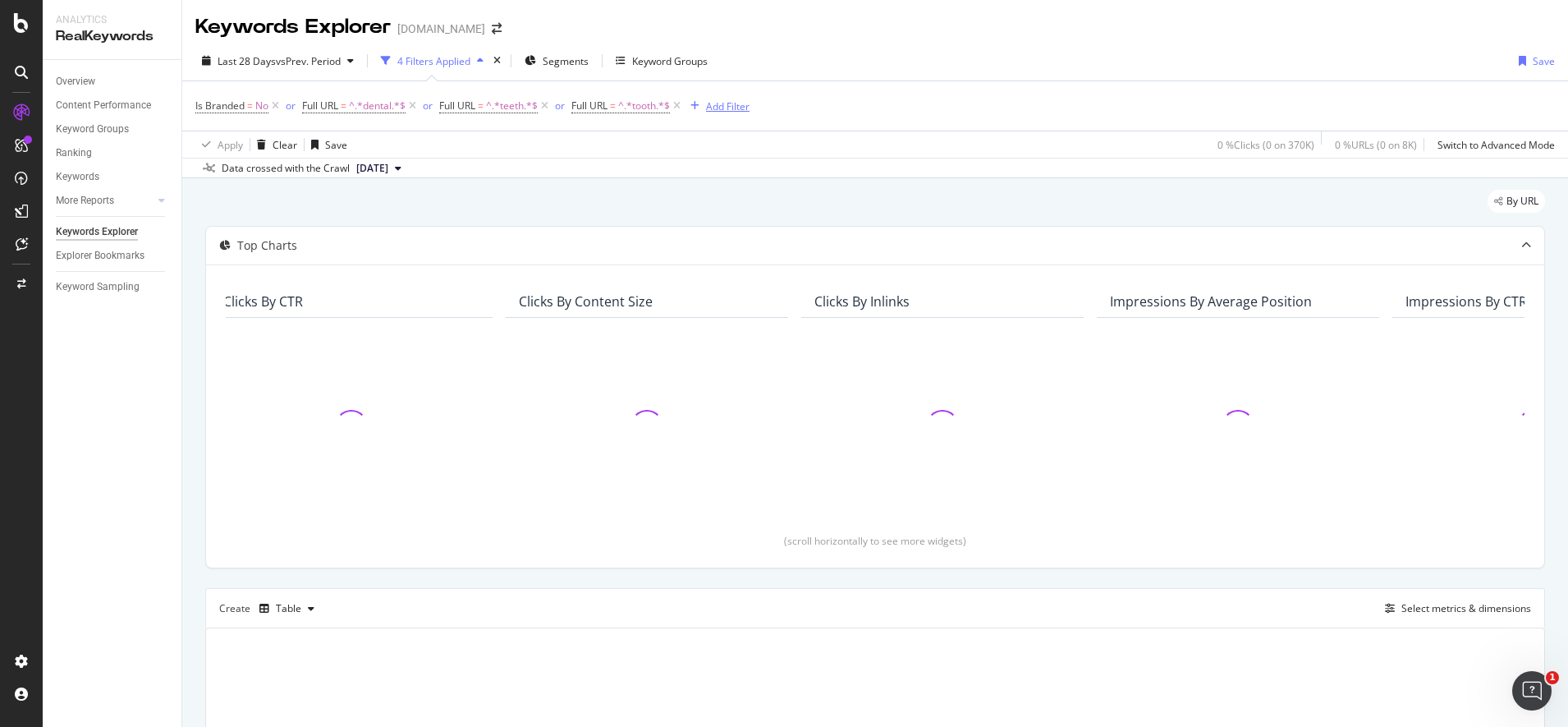
click at [721, 113] on div "Add Filter" at bounding box center [728, 106] width 44 height 14
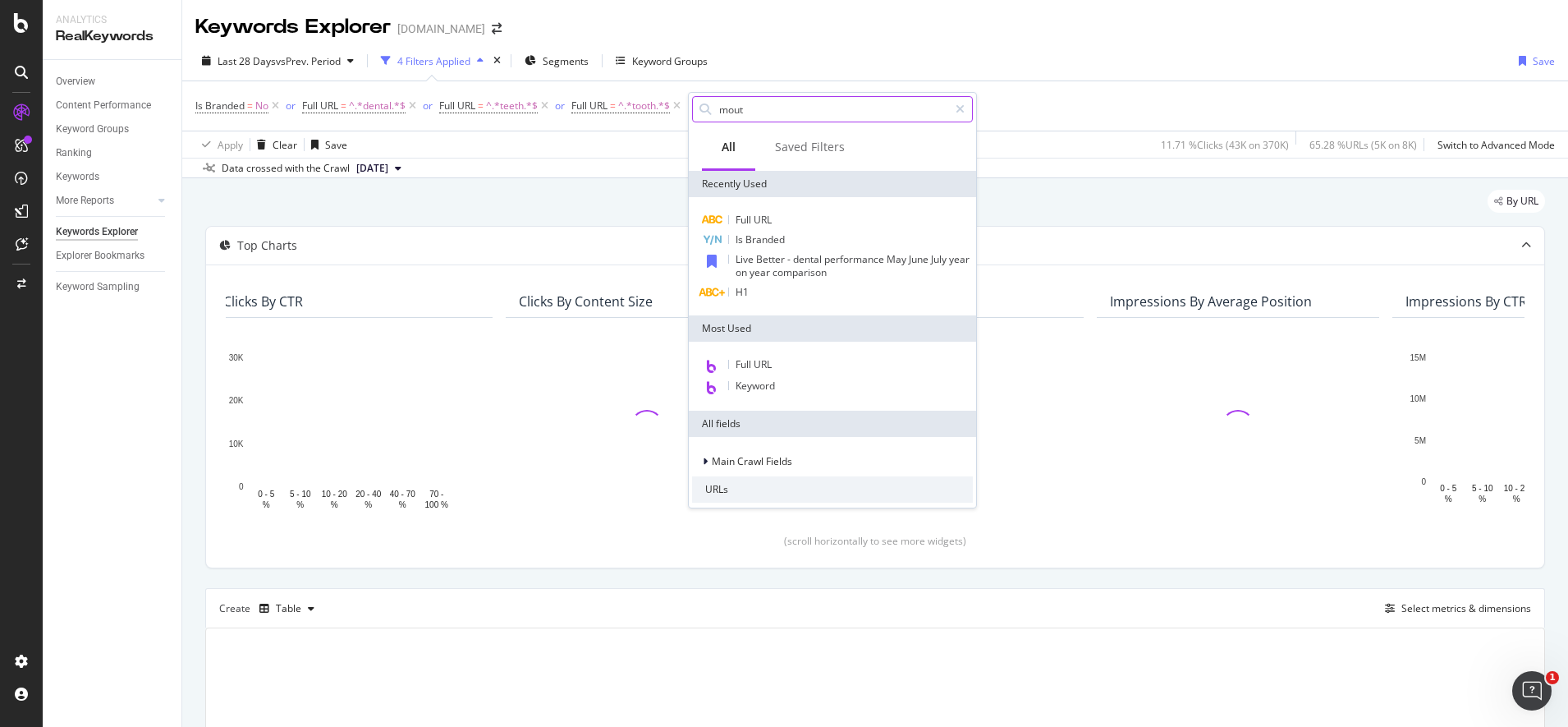
type input "mouth"
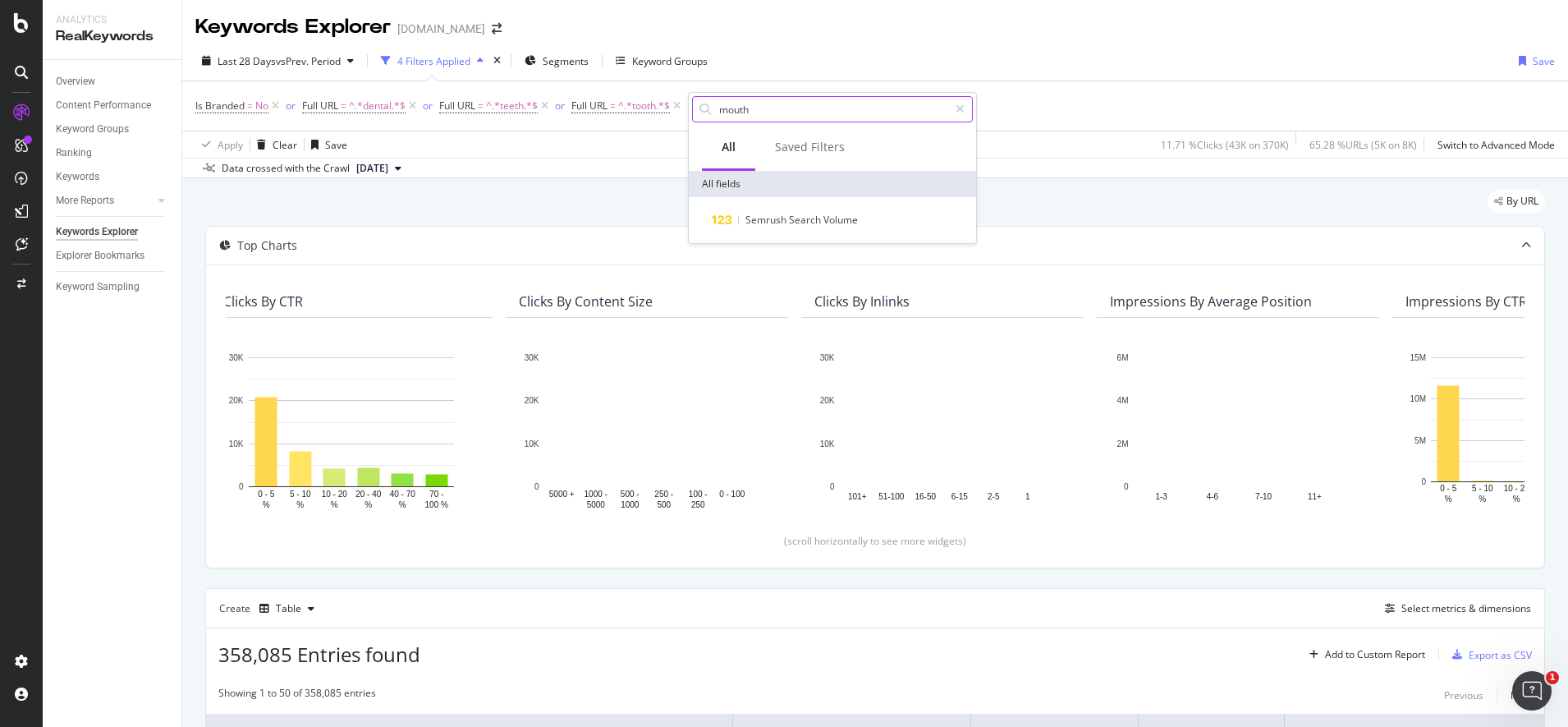
drag, startPoint x: 785, startPoint y: 107, endPoint x: 702, endPoint y: 108, distance: 83.0
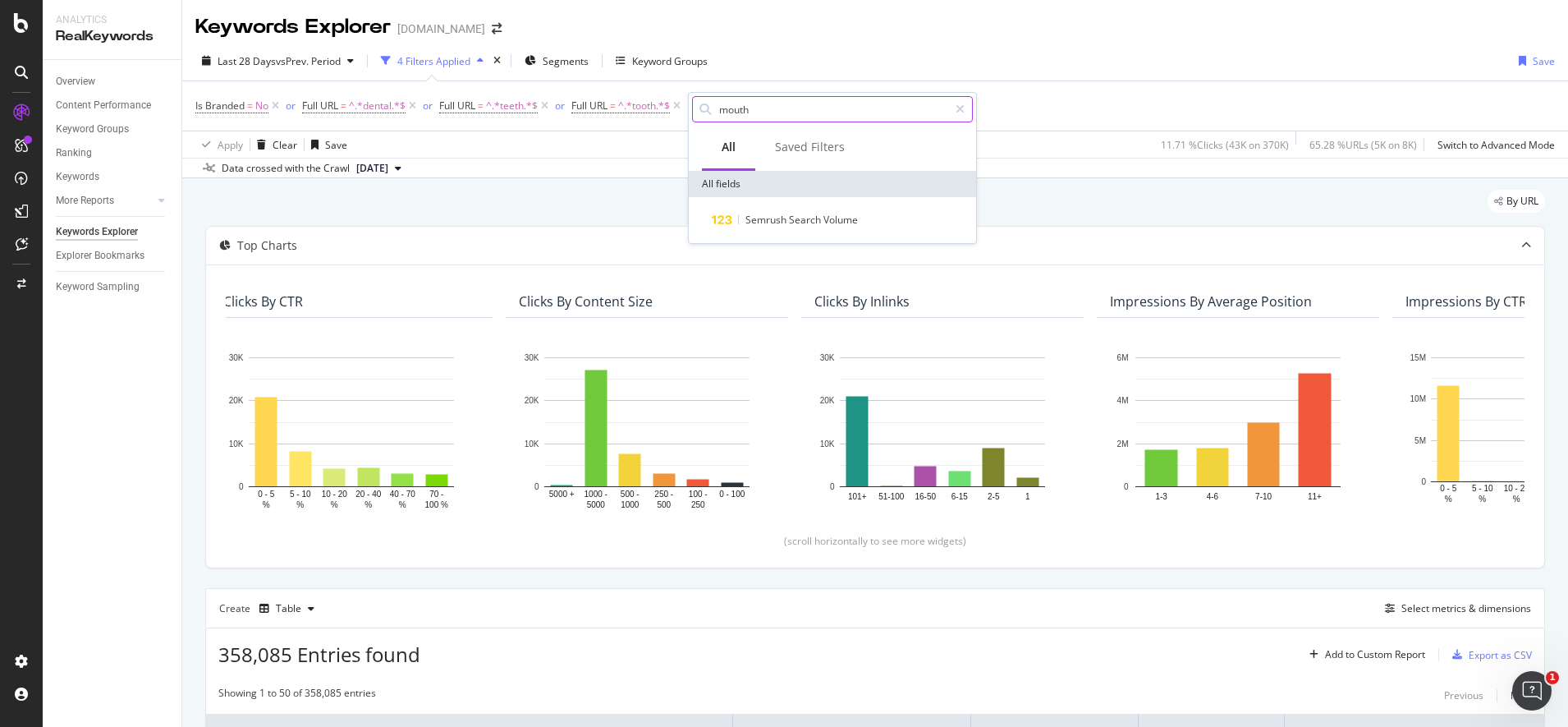
click at [702, 108] on div "mouth" at bounding box center [832, 108] width 281 height 26
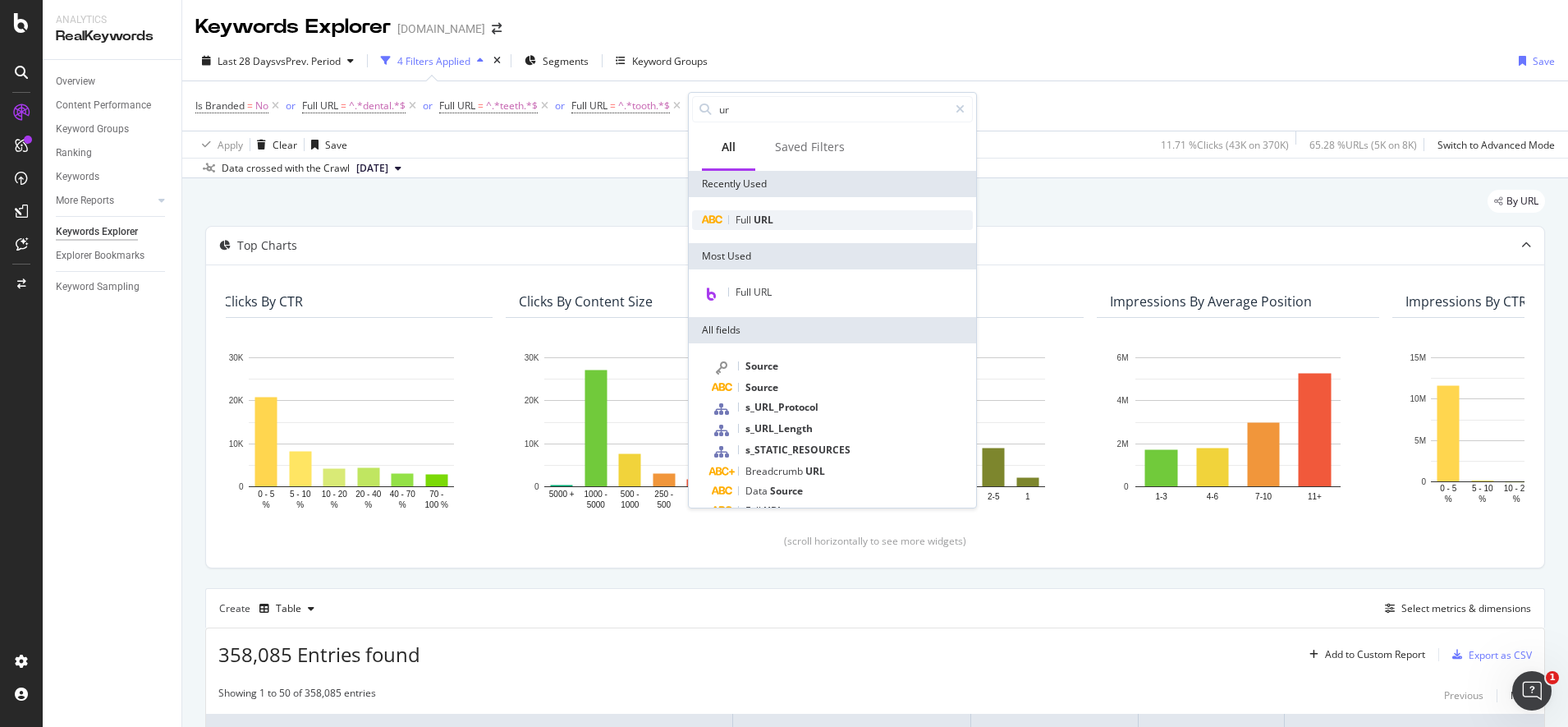
type input "ur"
click at [747, 225] on span "Full" at bounding box center [745, 220] width 18 height 14
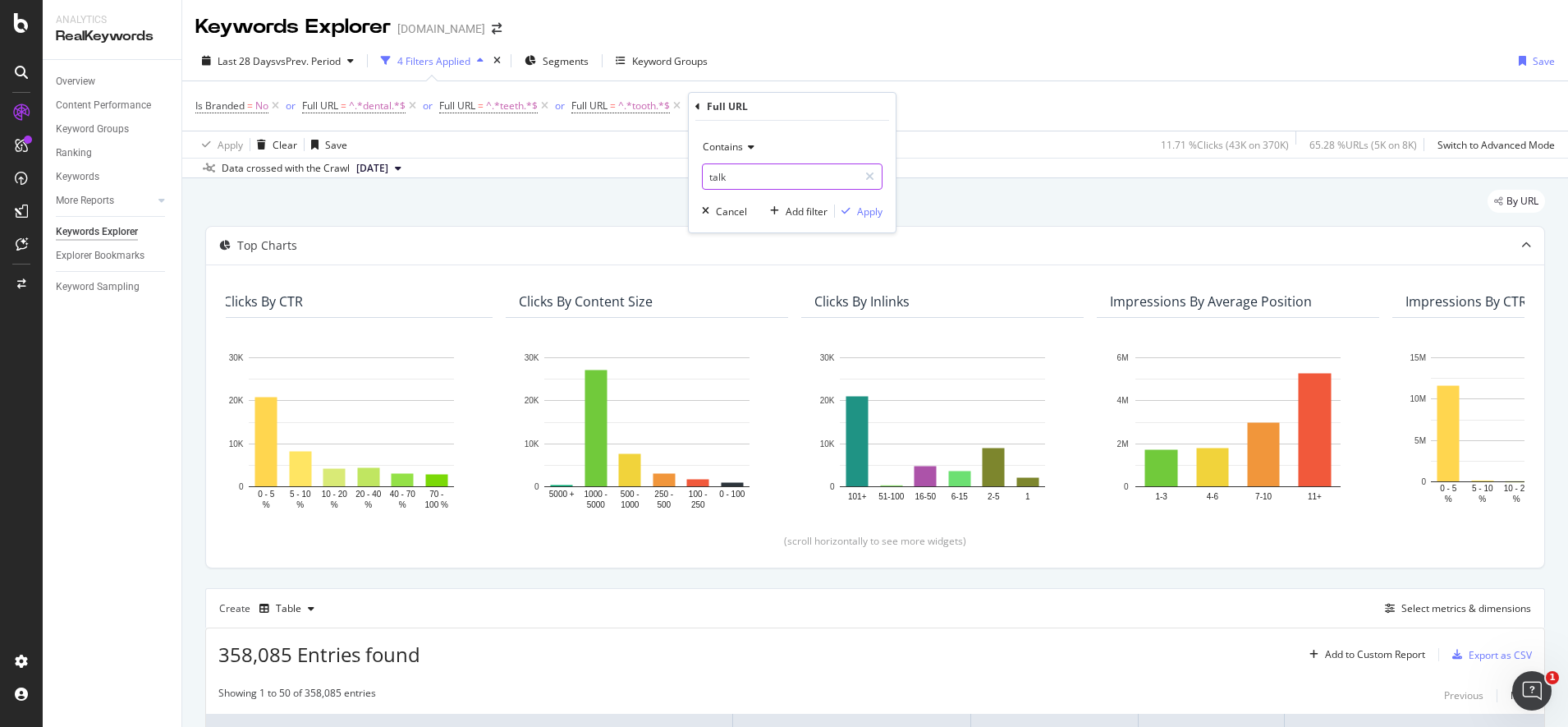
click at [753, 174] on input "talk" at bounding box center [780, 176] width 156 height 26
type input "mouth"
click at [864, 212] on div "Apply" at bounding box center [870, 212] width 25 height 14
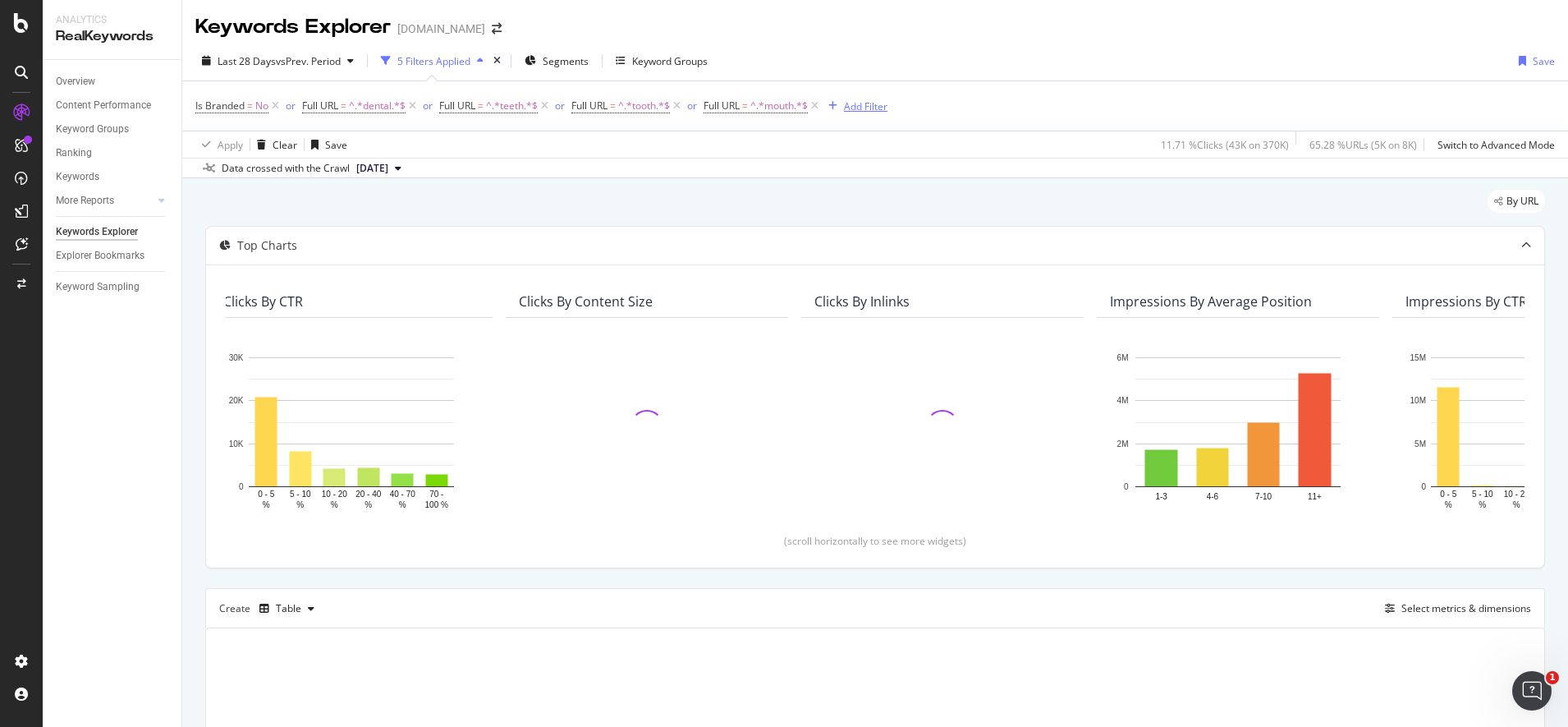
click at [881, 102] on div "Add Filter" at bounding box center [865, 106] width 44 height 14
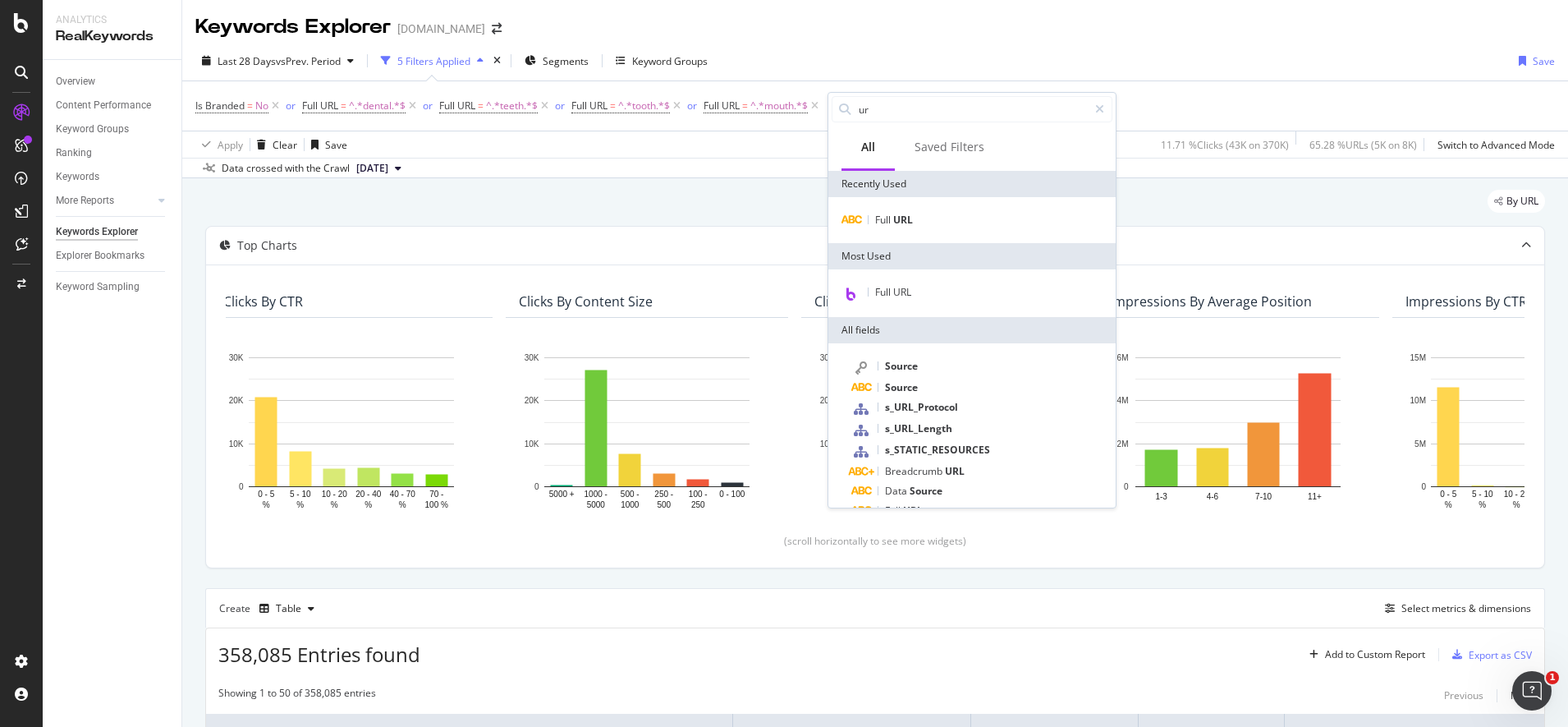
click at [911, 232] on div "Full URL" at bounding box center [972, 219] width 287 height 46
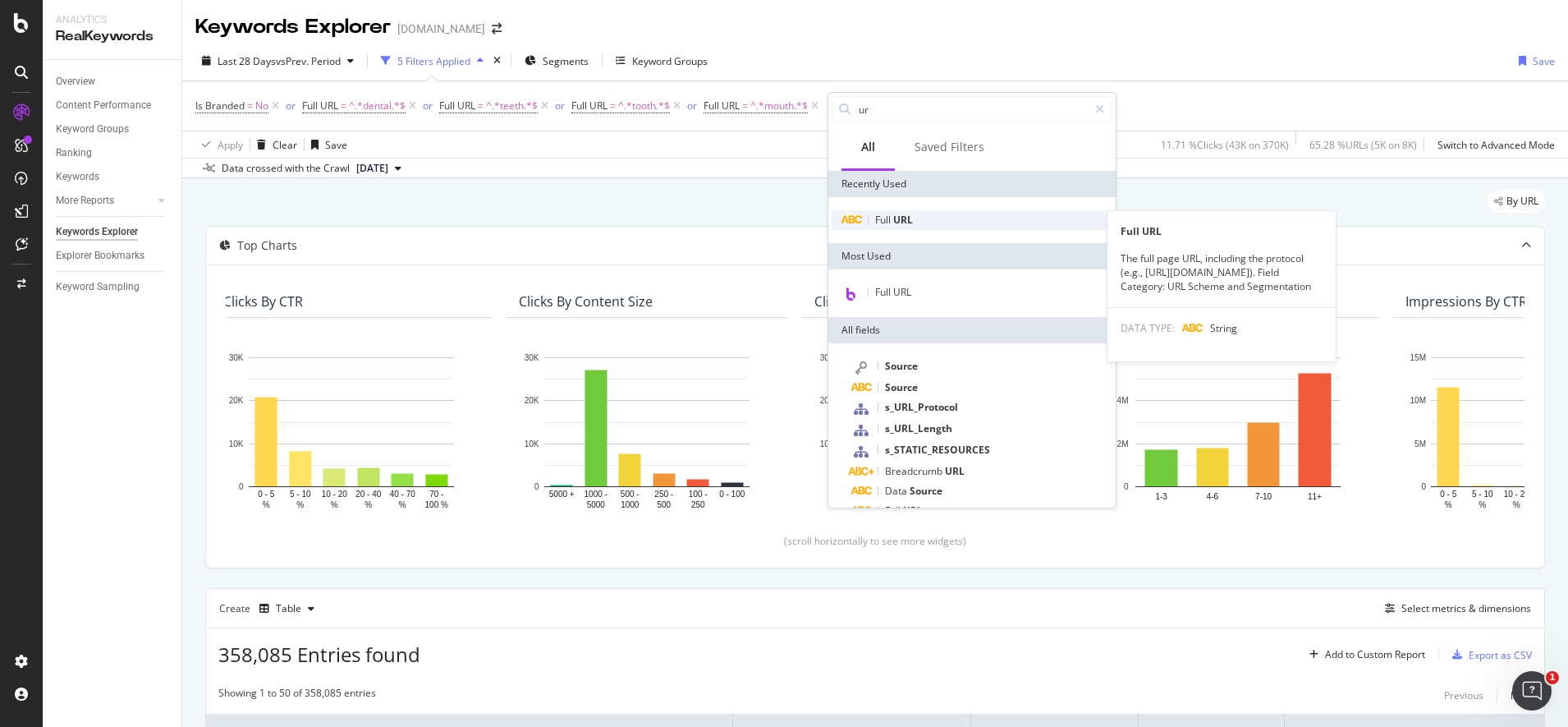
click at [910, 222] on span "URL" at bounding box center [903, 220] width 20 height 14
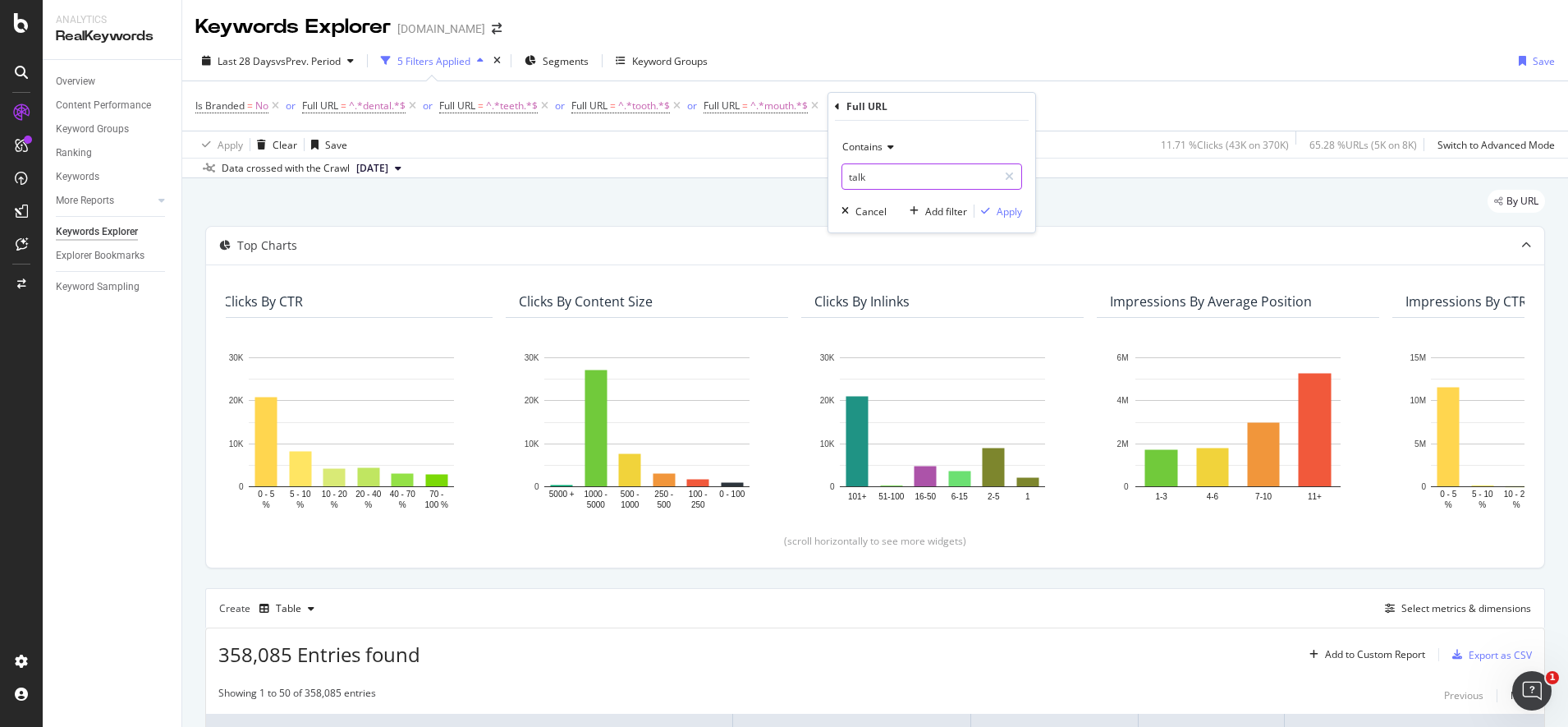
click at [921, 174] on input "talk" at bounding box center [920, 176] width 156 height 26
type input "dentist"
click at [1007, 210] on div "Apply" at bounding box center [1009, 212] width 25 height 14
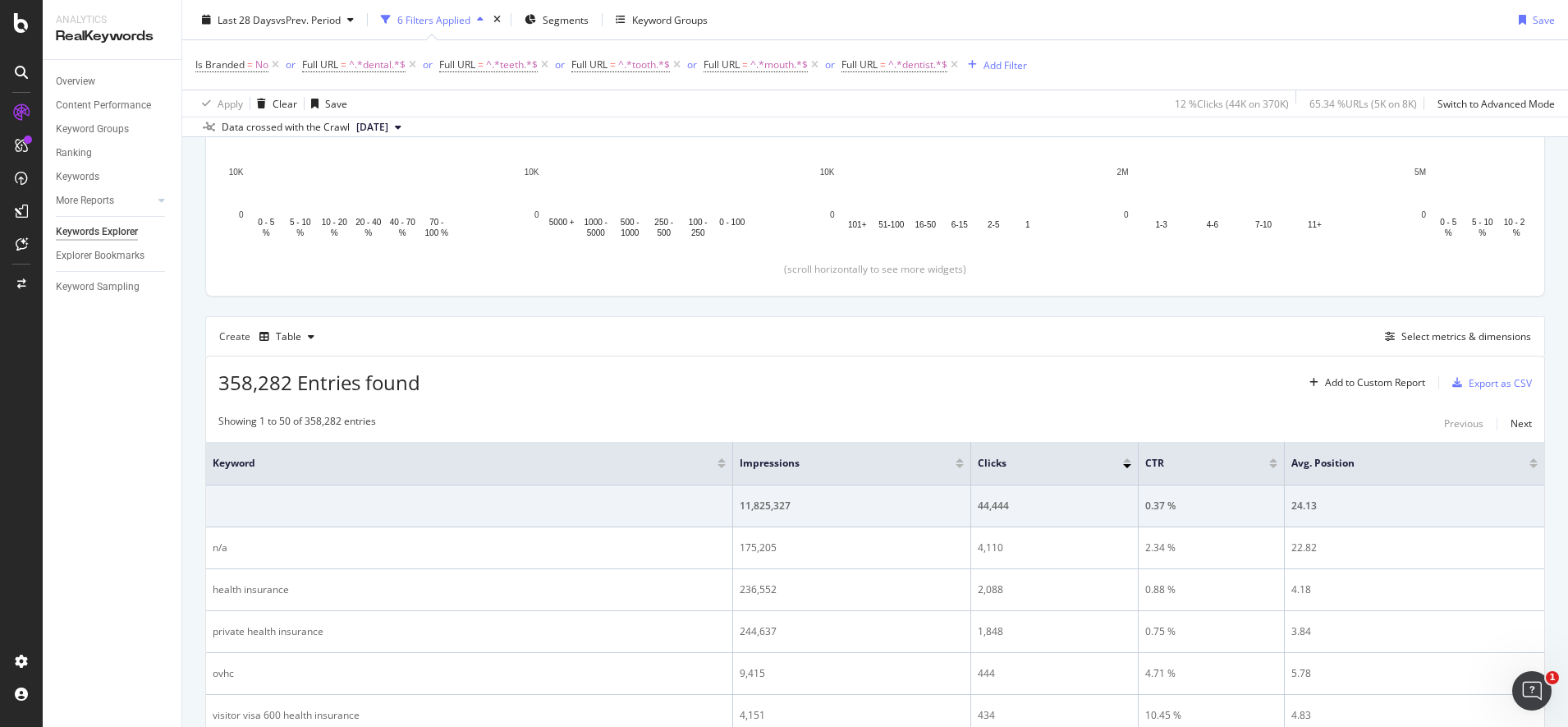
scroll to position [308, 0]
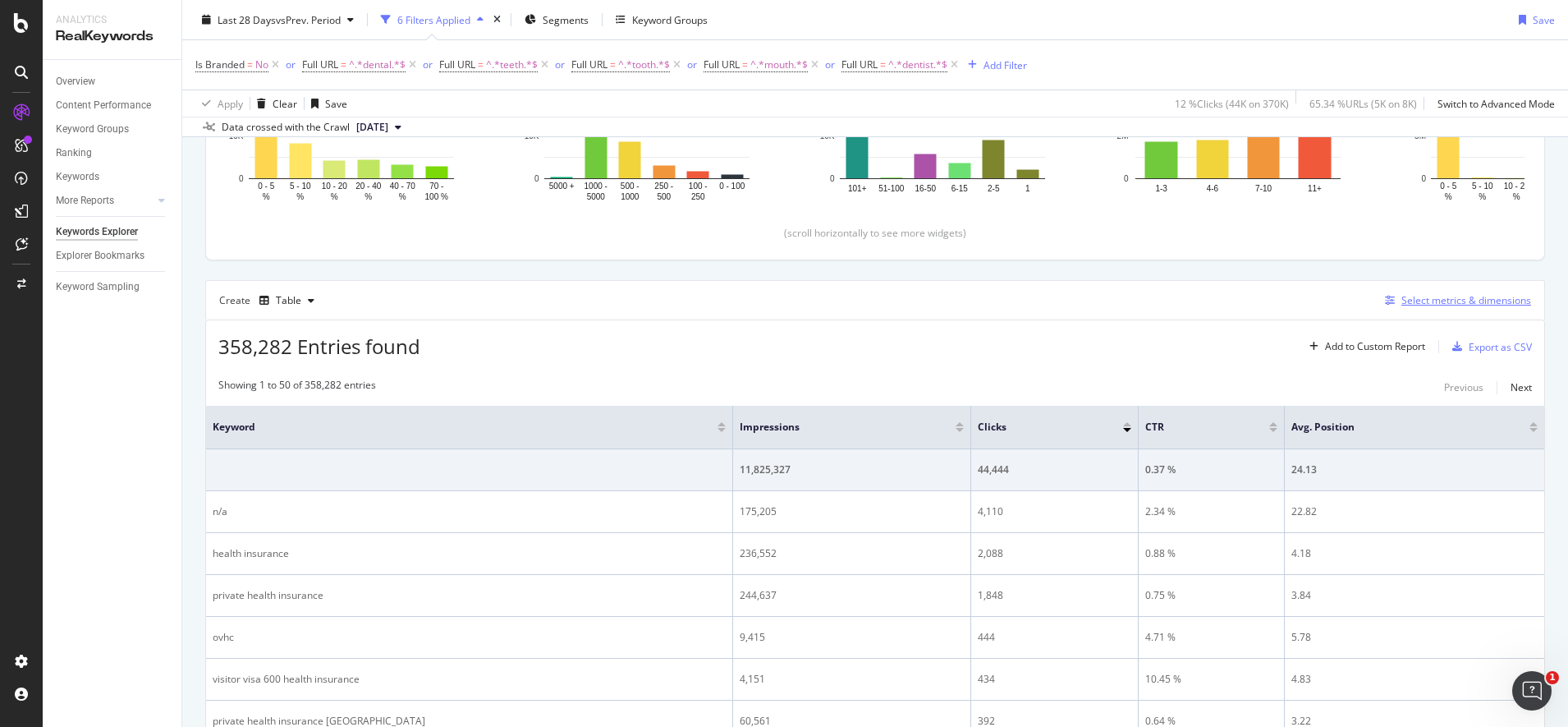
click at [1454, 304] on div "Select metrics & dimensions" at bounding box center [1466, 300] width 130 height 14
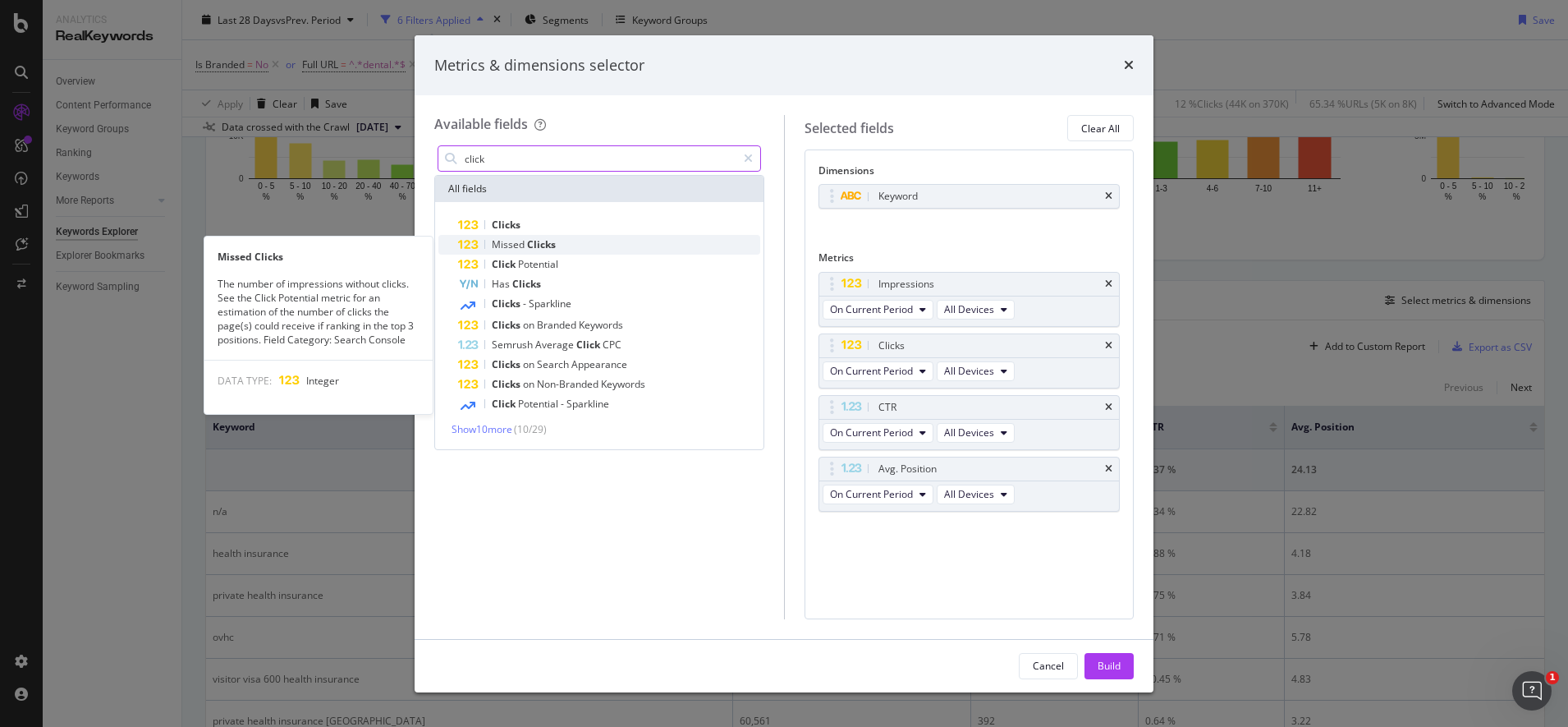
type input "click"
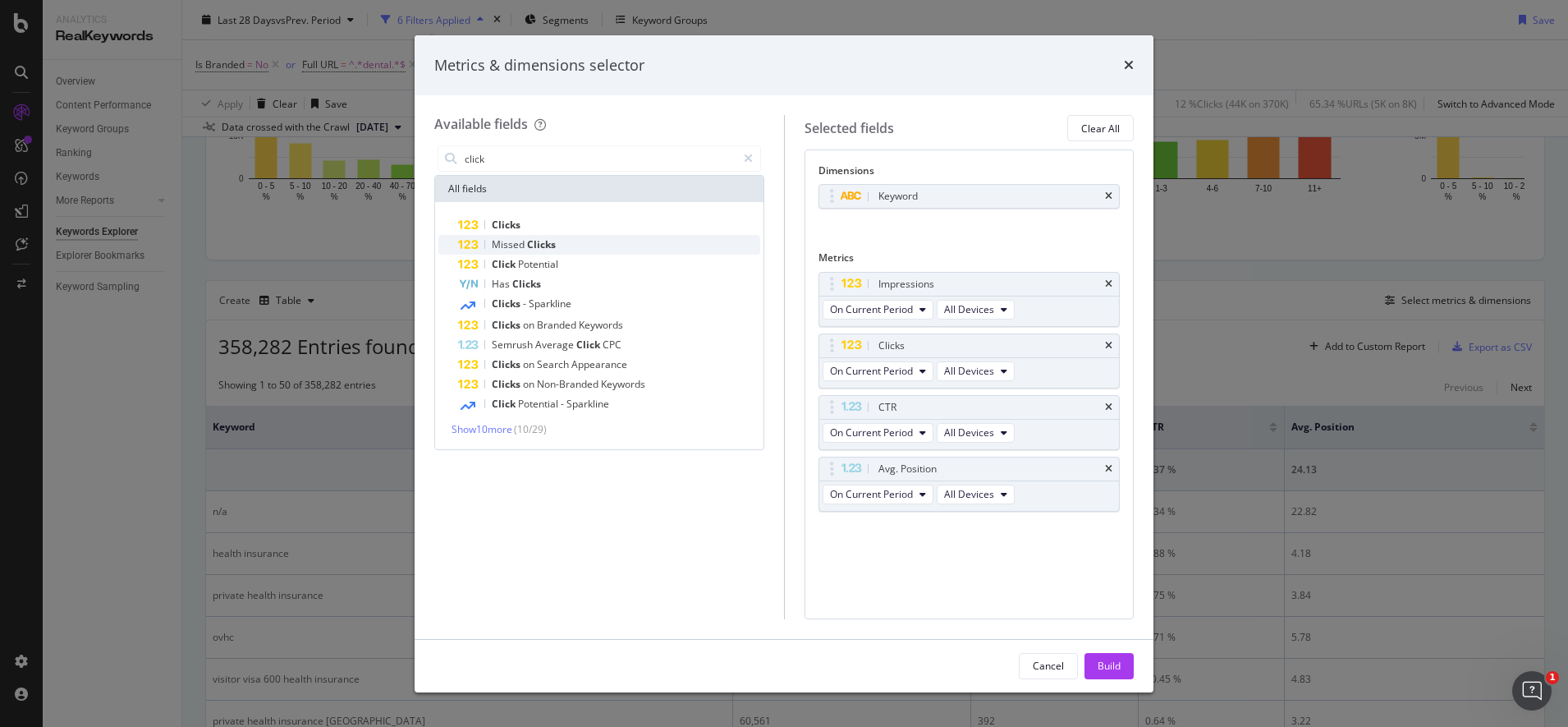
click at [542, 247] on span "Clicks" at bounding box center [542, 244] width 29 height 14
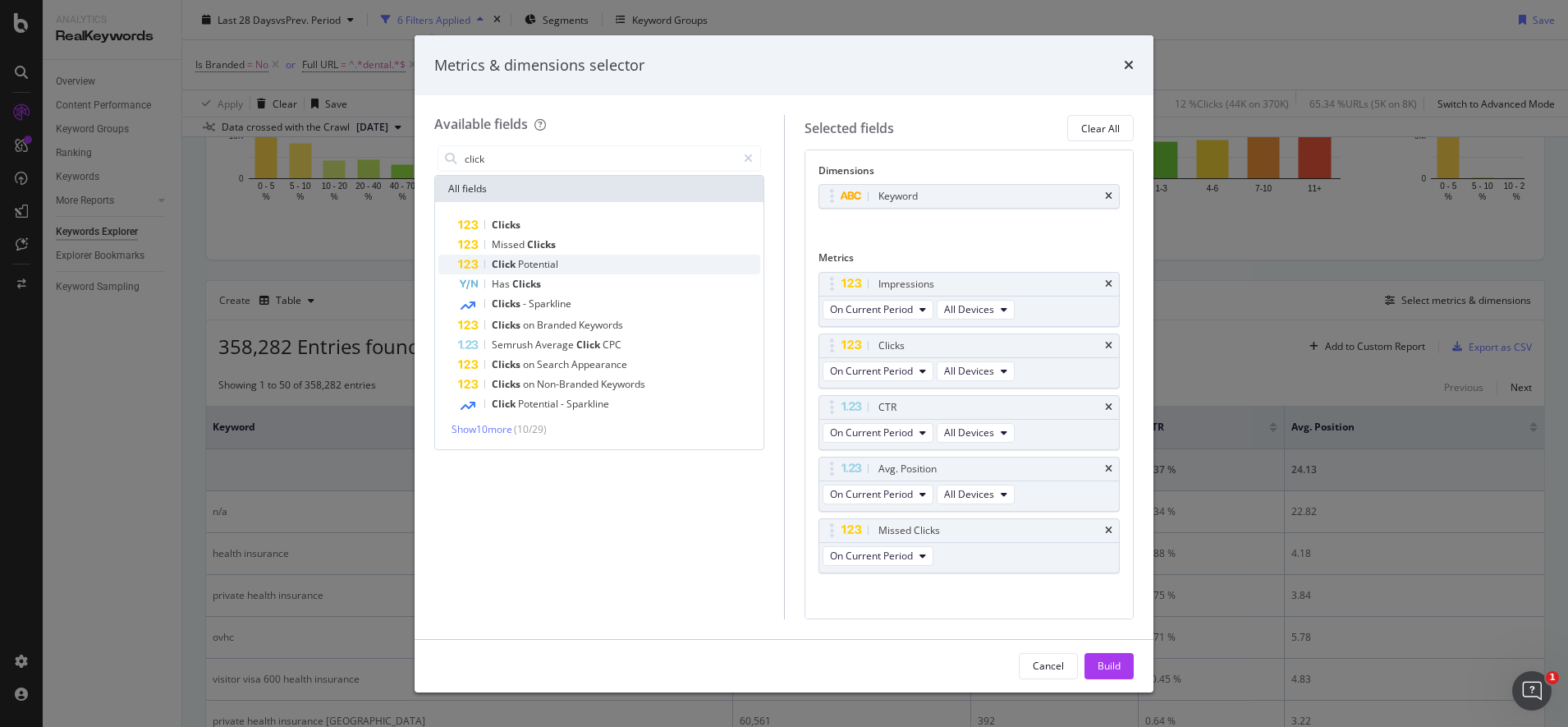
click at [544, 263] on span "Potential" at bounding box center [538, 264] width 40 height 14
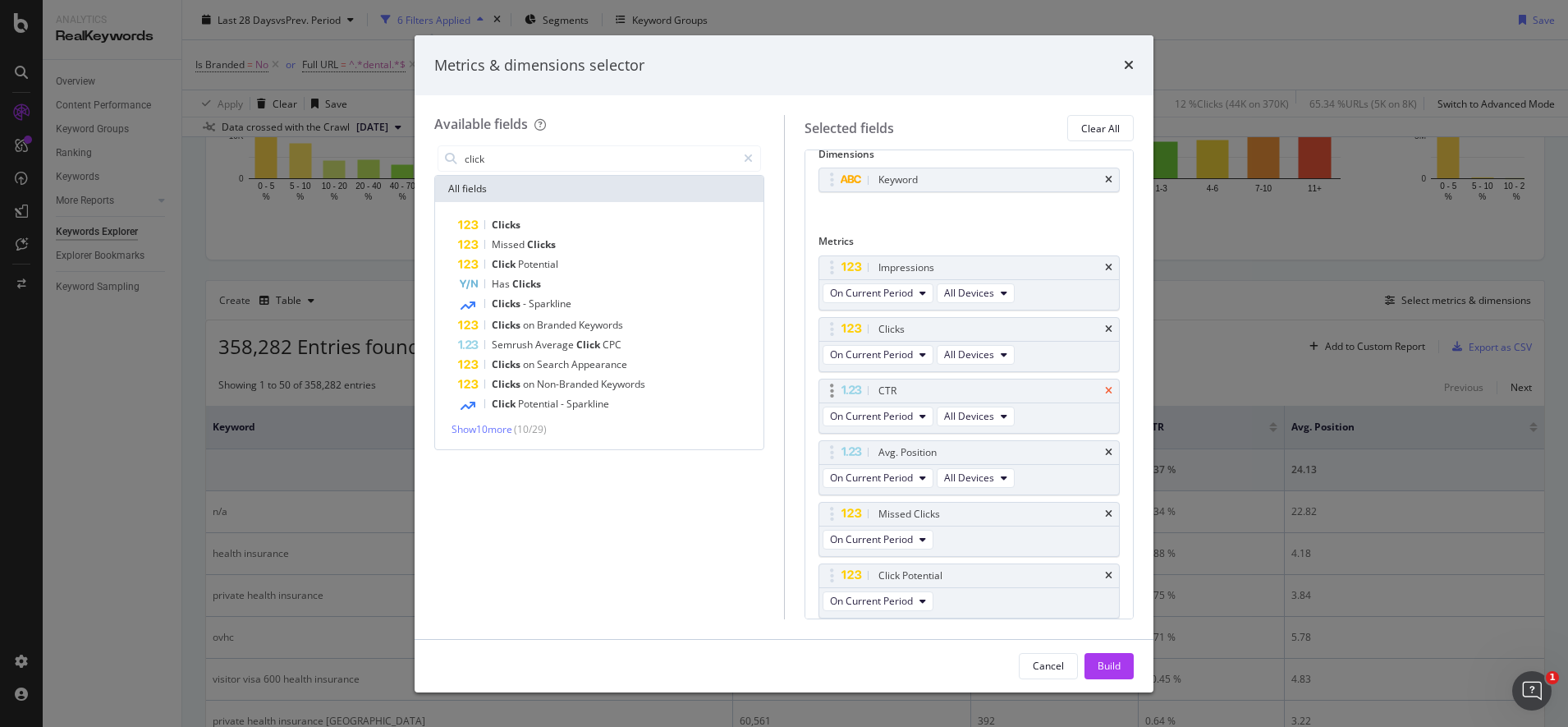
click at [1105, 392] on icon "times" at bounding box center [1109, 391] width 7 height 10
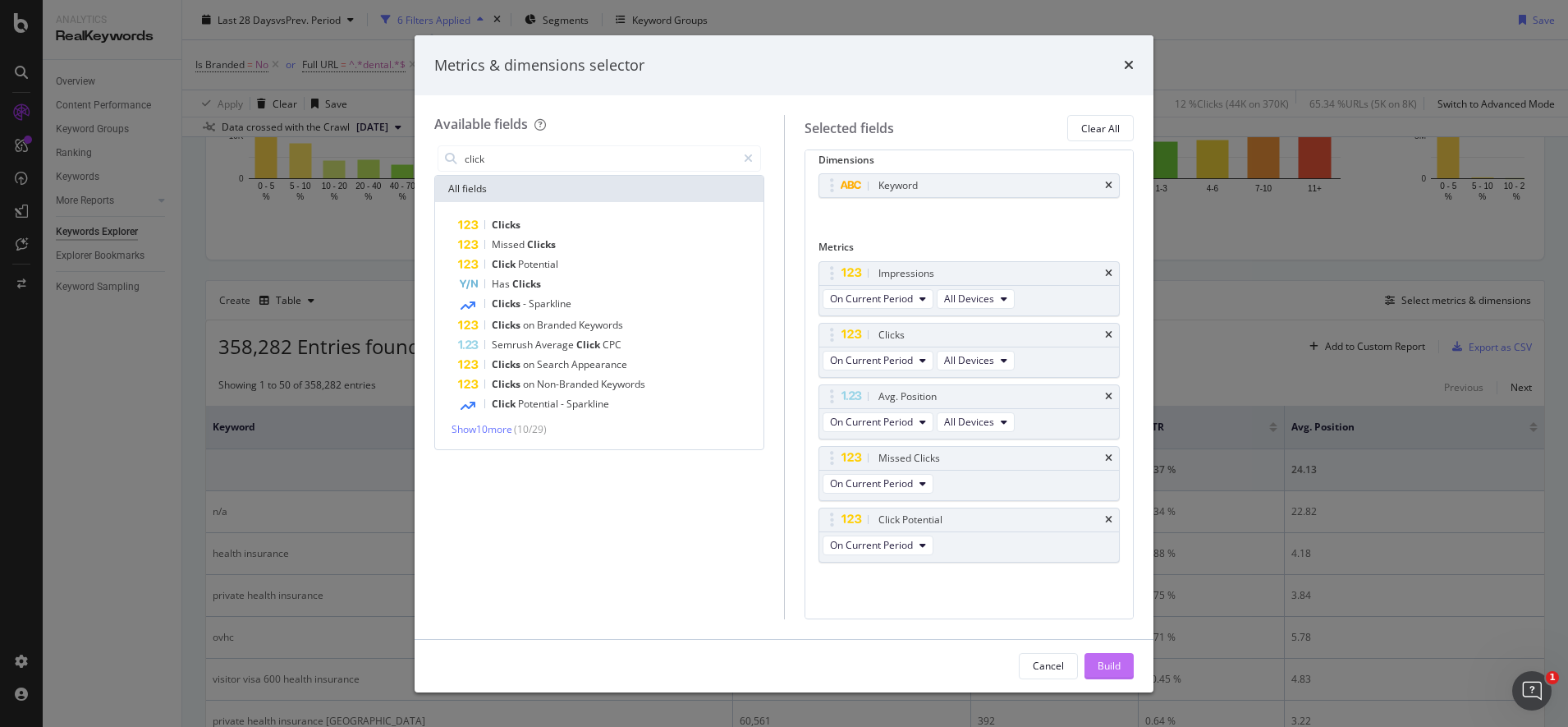
click at [1117, 665] on div "Build" at bounding box center [1109, 666] width 23 height 14
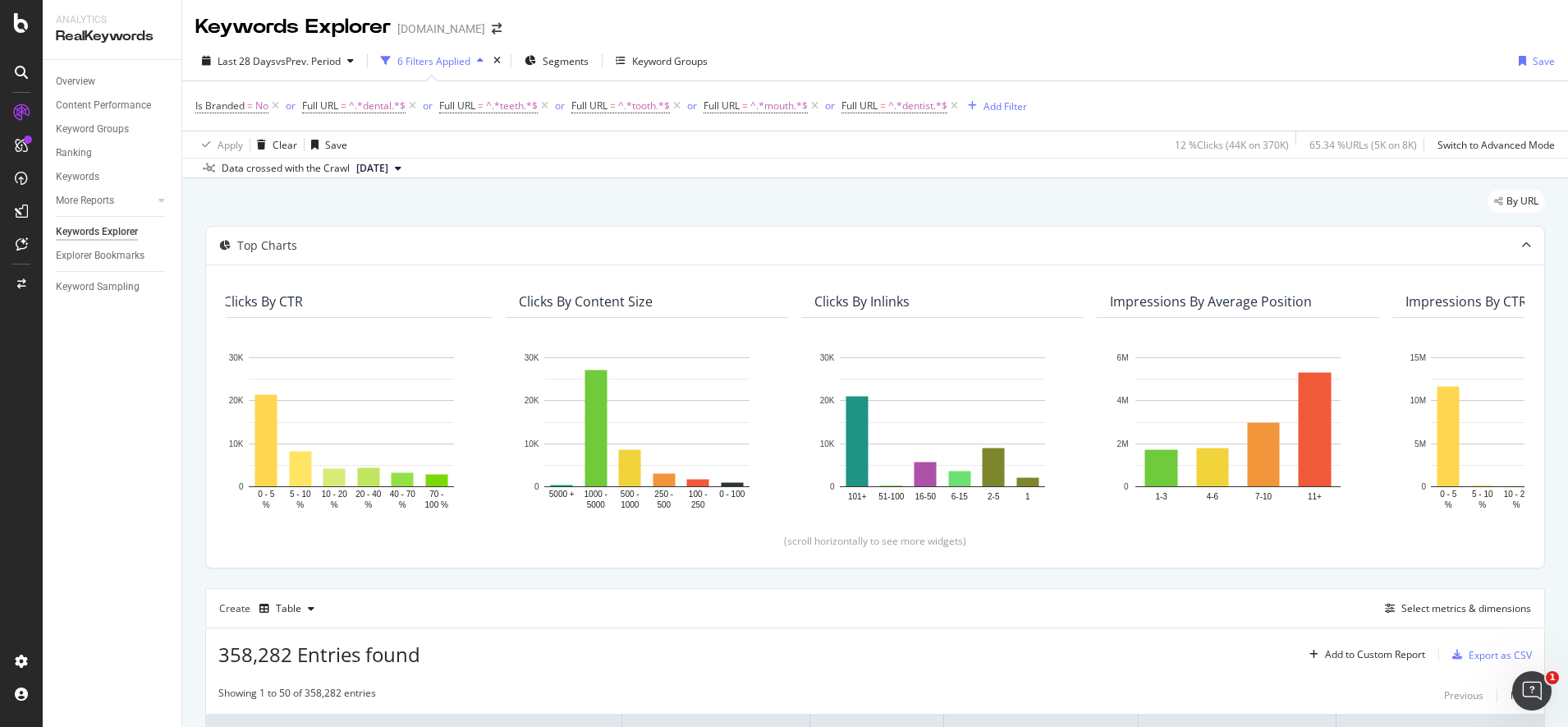
click at [484, 56] on icon "button" at bounding box center [480, 60] width 6 height 10
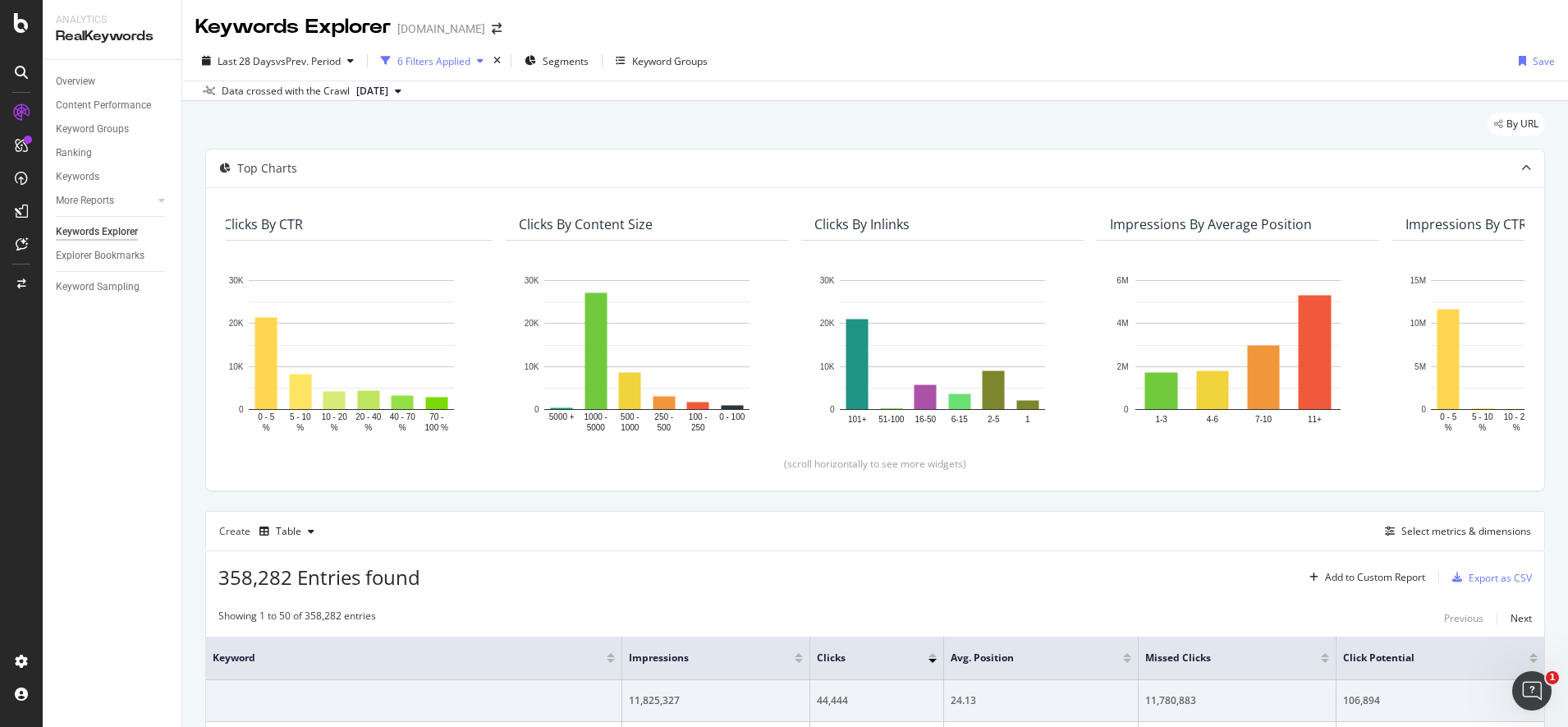
click at [484, 56] on icon "button" at bounding box center [480, 60] width 6 height 10
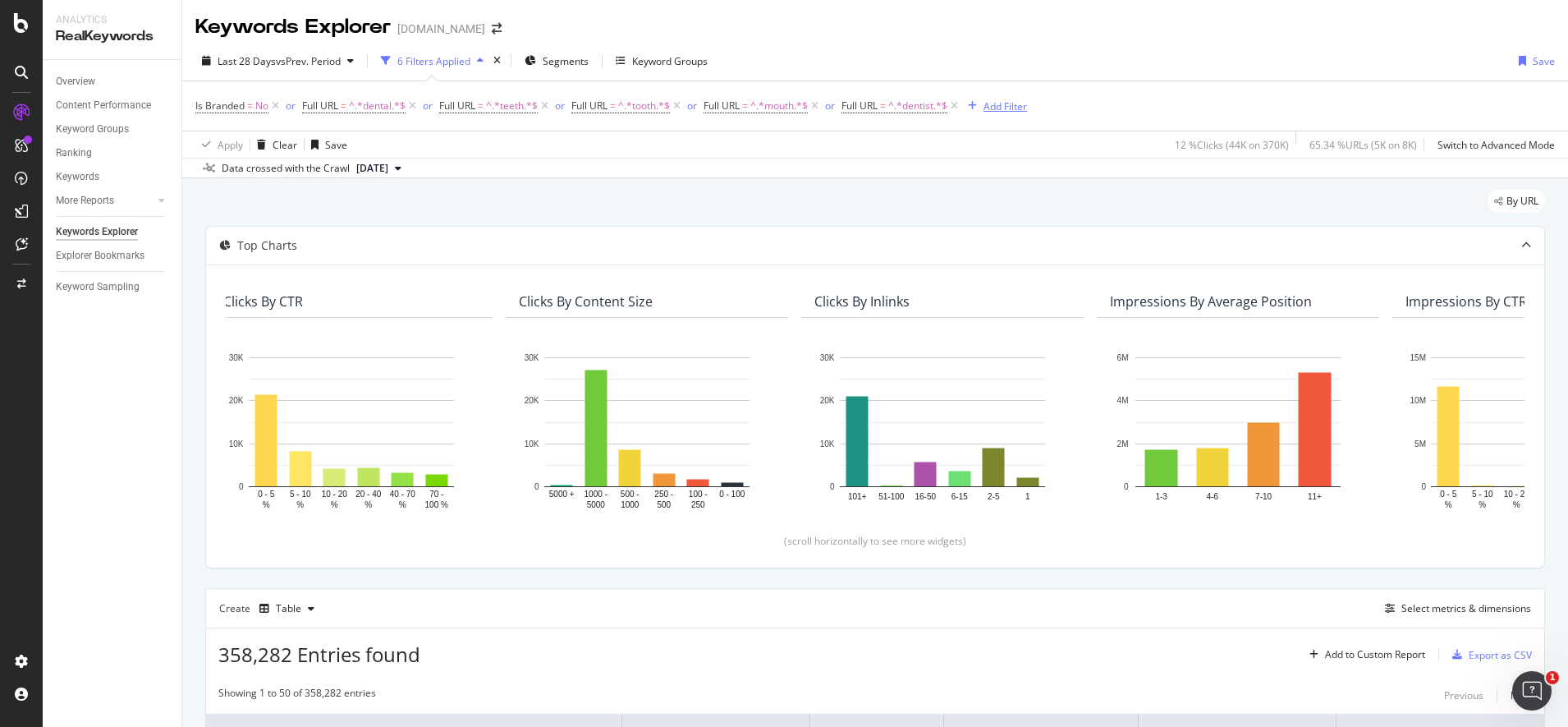
click at [1027, 103] on div "Add Filter" at bounding box center [1005, 106] width 44 height 14
click at [620, 173] on div "Data crossed with the Crawl 2025 Aug. 17th" at bounding box center [875, 167] width 1386 height 20
click at [585, 62] on span "Segments" at bounding box center [565, 62] width 46 height 14
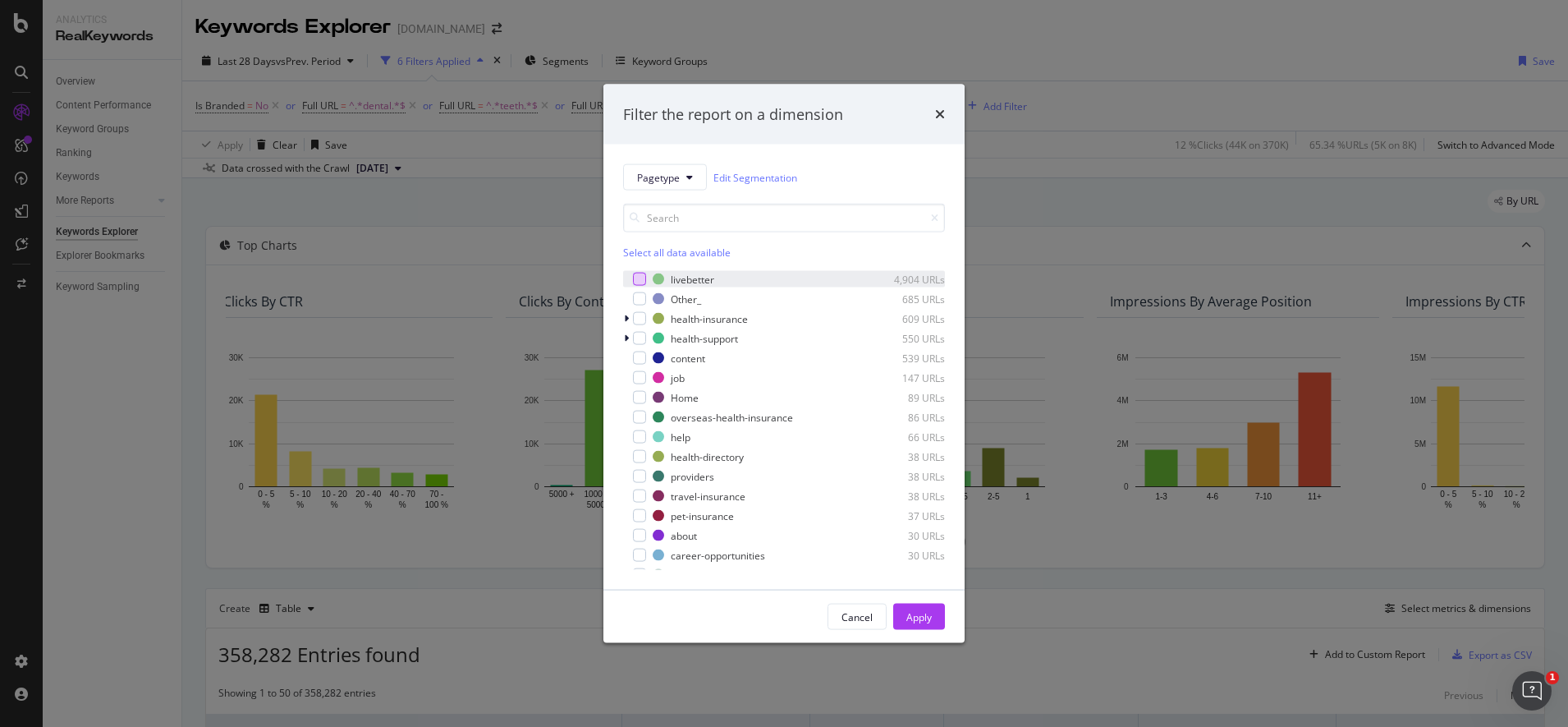
click at [645, 277] on div "modal" at bounding box center [639, 279] width 13 height 13
click at [932, 618] on button "Apply" at bounding box center [919, 616] width 52 height 26
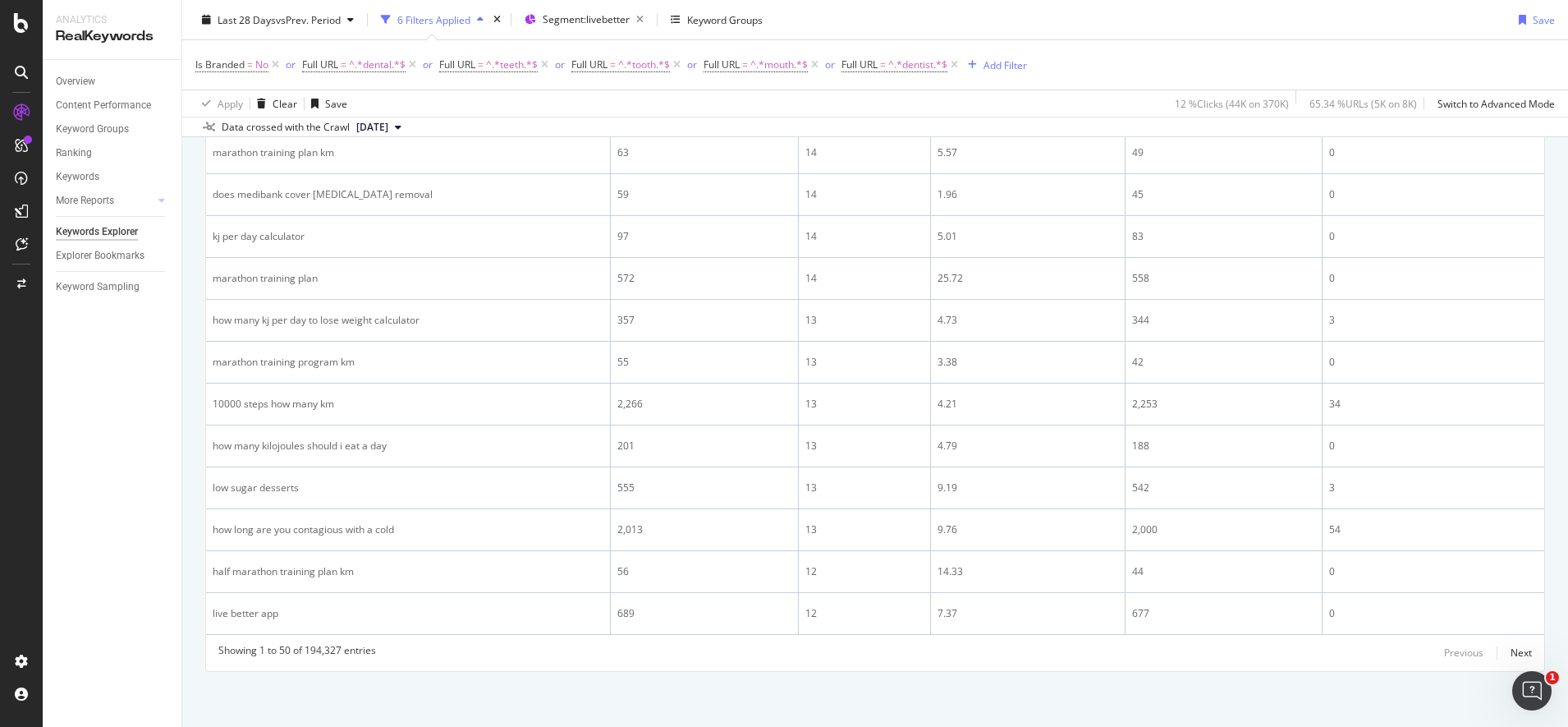
scroll to position [2261, 0]
click at [1511, 650] on div "Next" at bounding box center [1522, 650] width 21 height 14
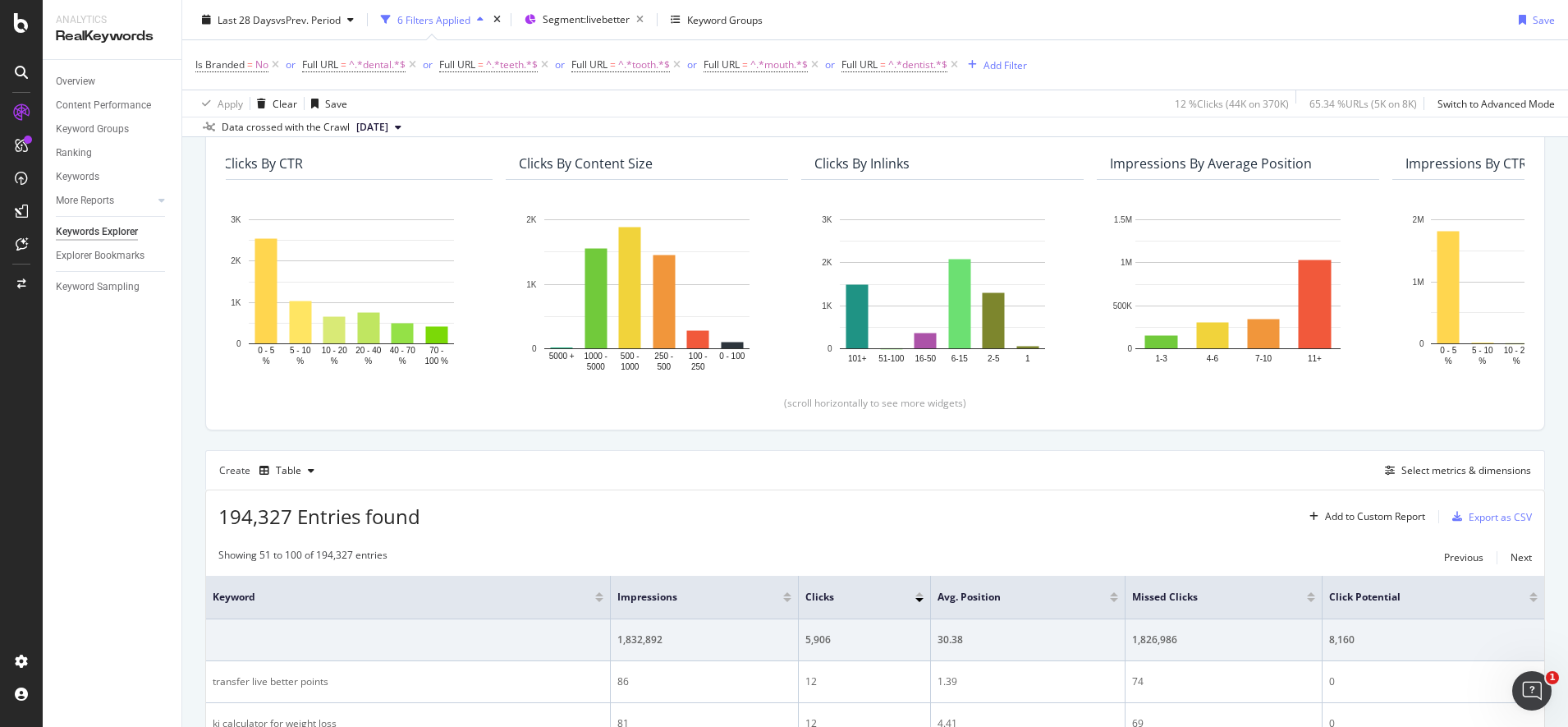
scroll to position [0, 0]
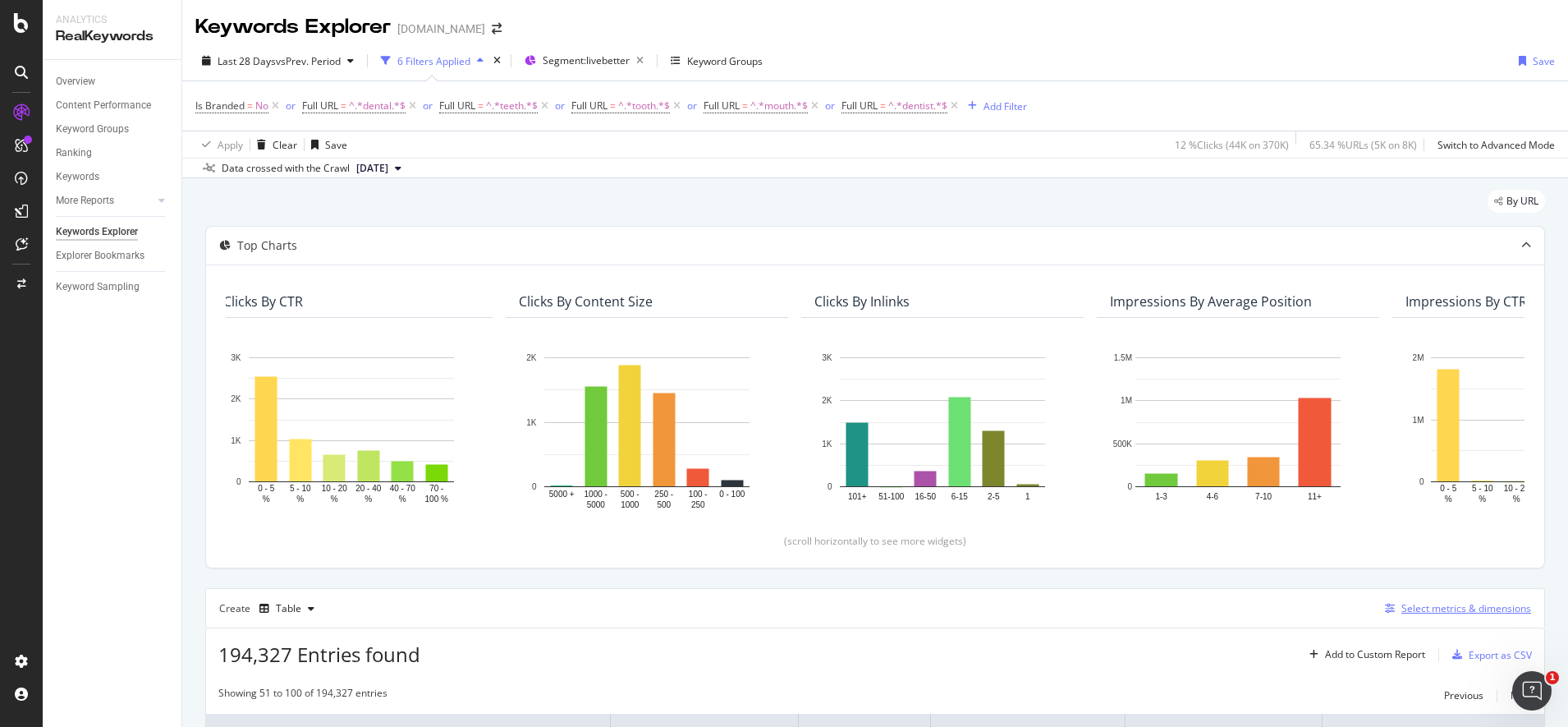
click at [1437, 608] on div "Select metrics & dimensions" at bounding box center [1466, 608] width 130 height 14
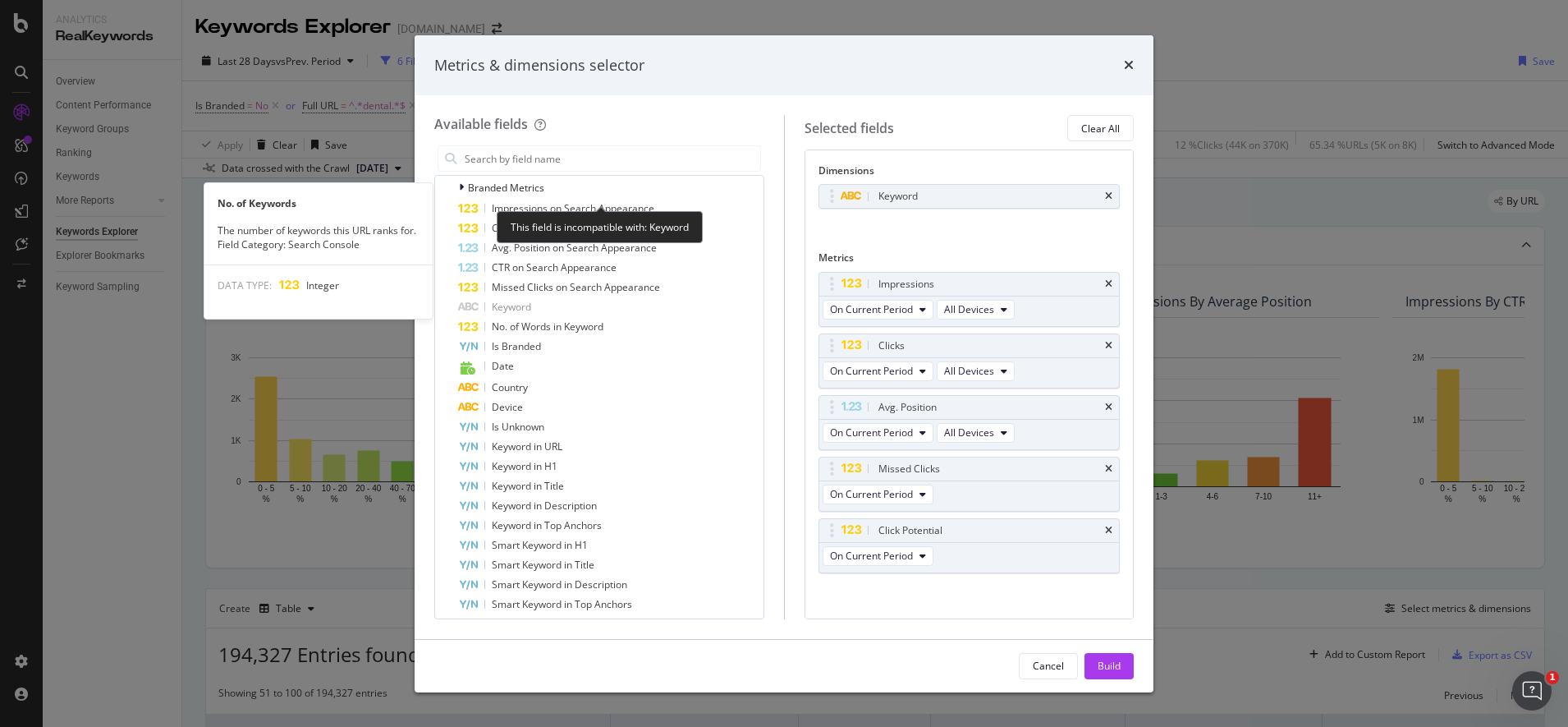
scroll to position [513, 0]
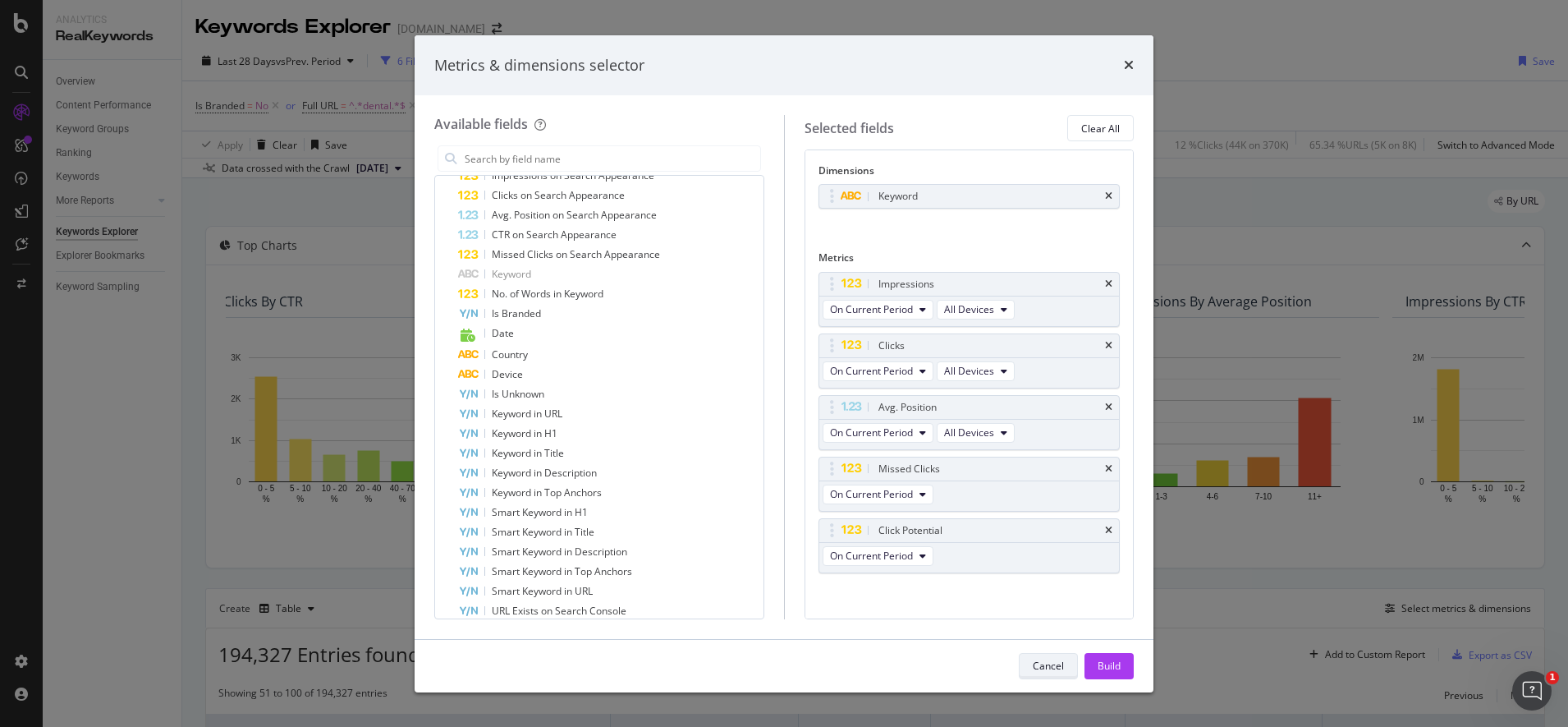
click at [1058, 665] on div "Cancel" at bounding box center [1048, 666] width 31 height 14
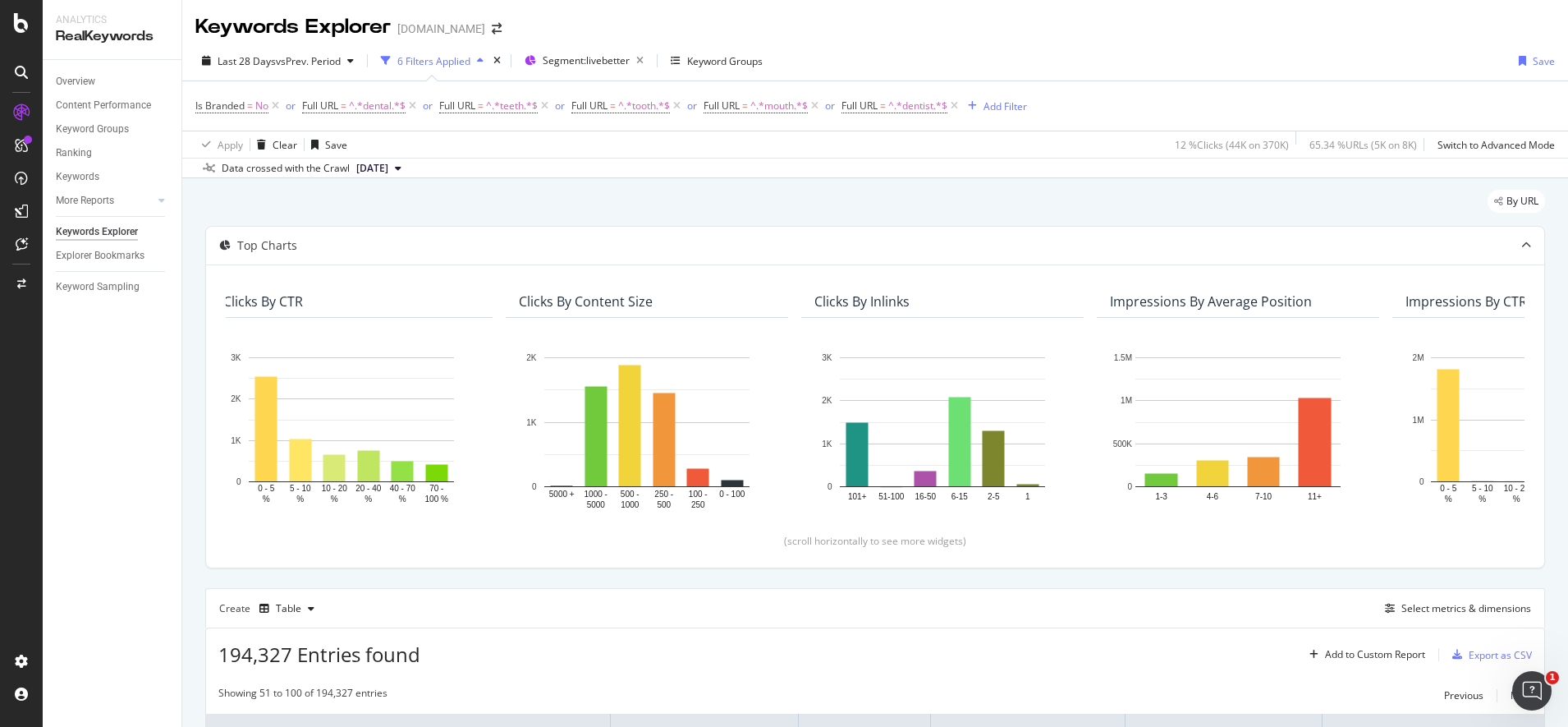
click at [1113, 98] on div "Is Branded = No or Full URL = ^.*dental.*$ or Full URL = ^.*teeth.*$ or Full UR…" at bounding box center [875, 106] width 1360 height 49
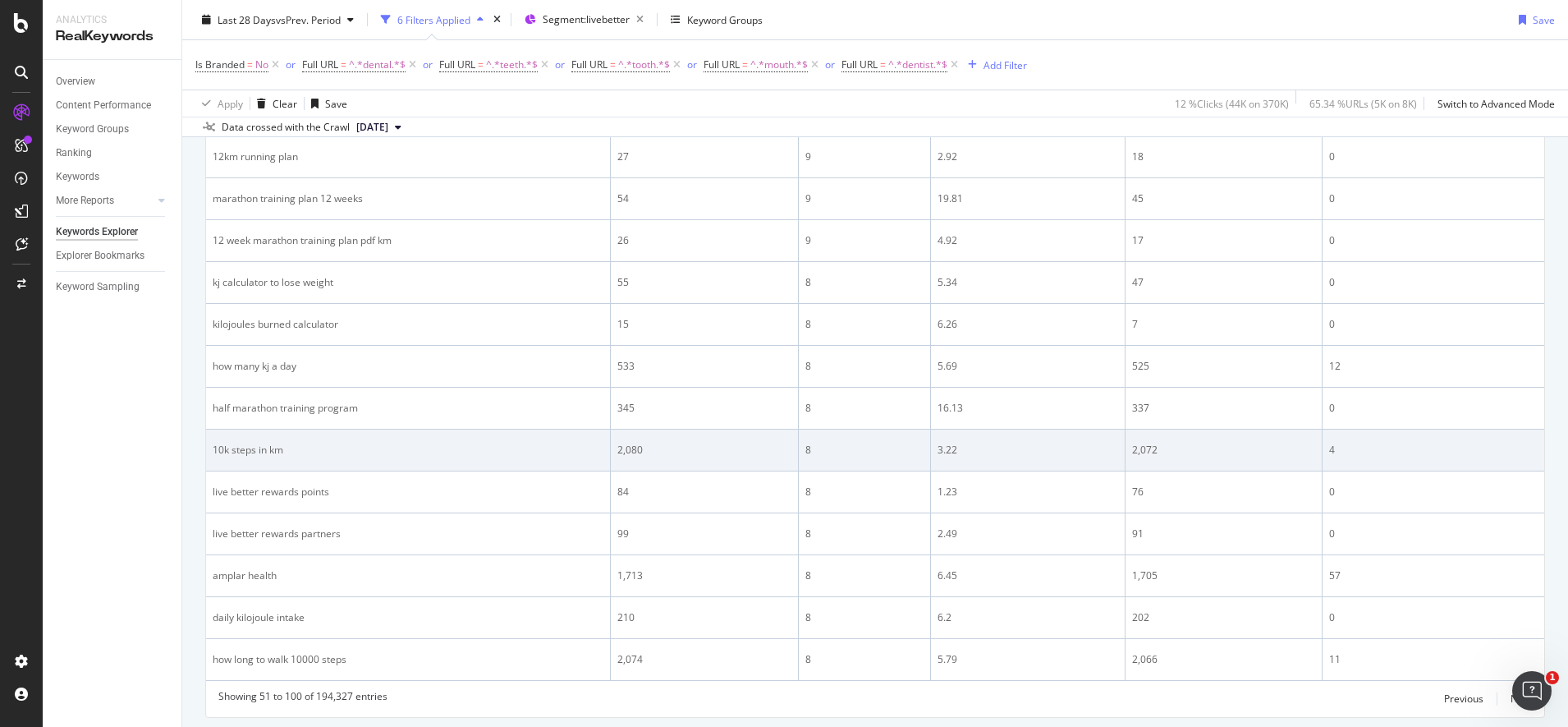
scroll to position [2261, 0]
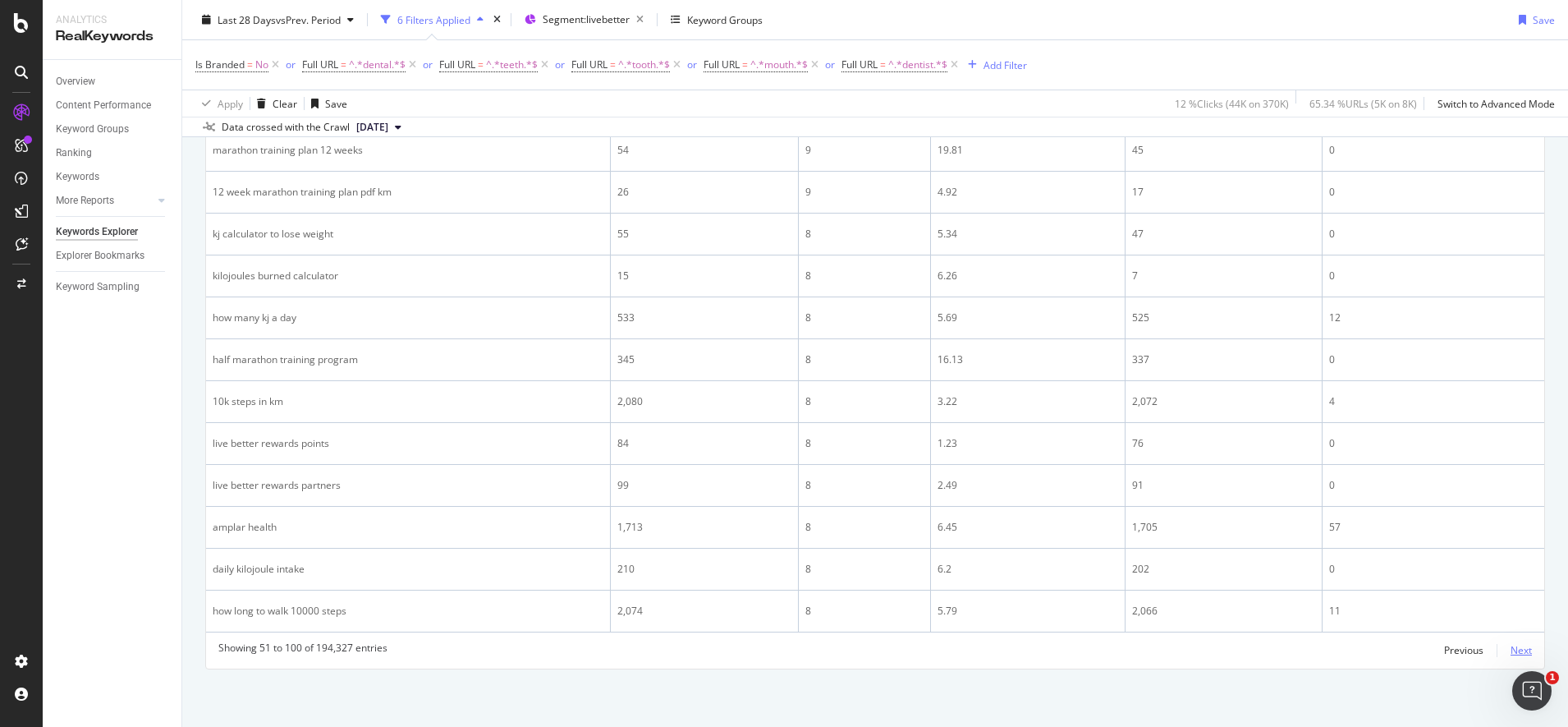
click at [1512, 647] on div "Next" at bounding box center [1522, 650] width 21 height 14
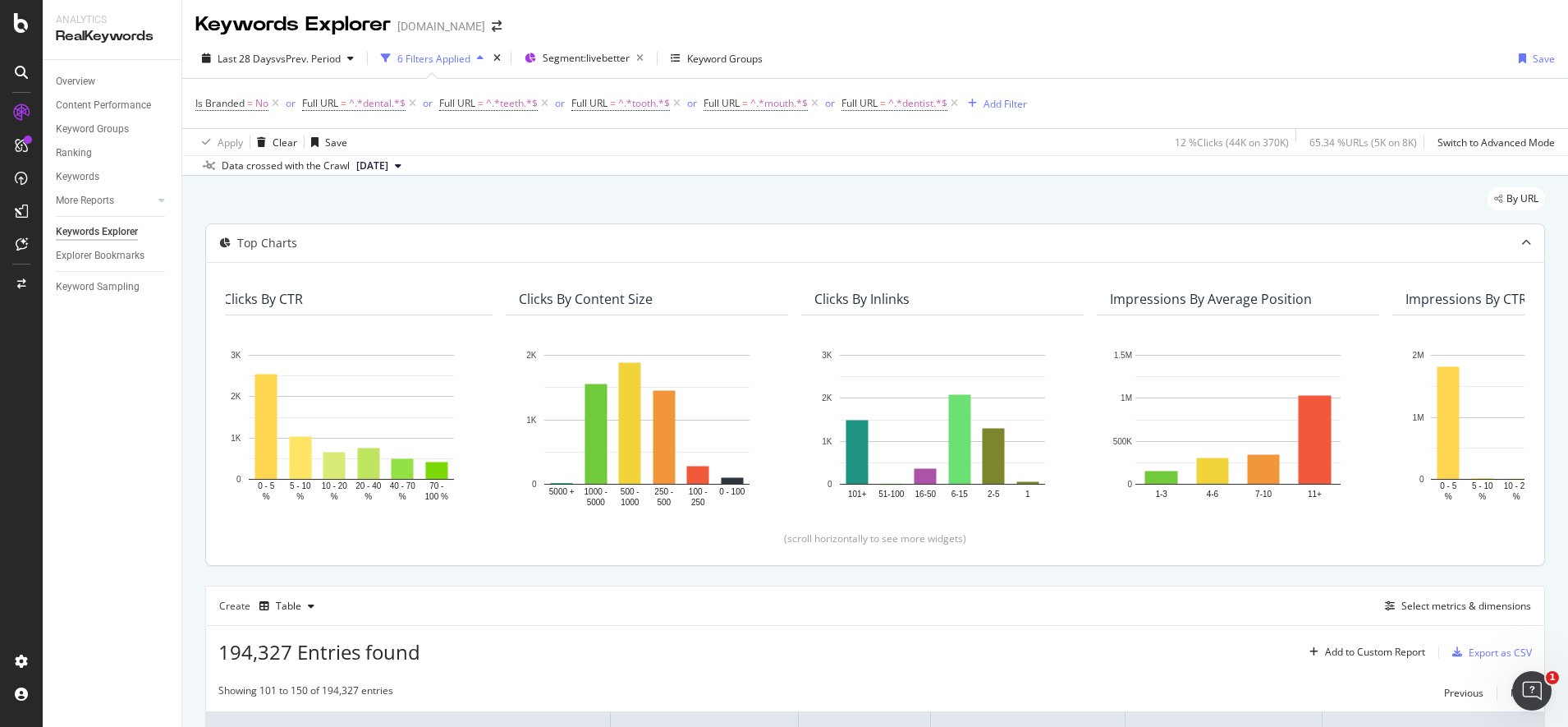
scroll to position [0, 0]
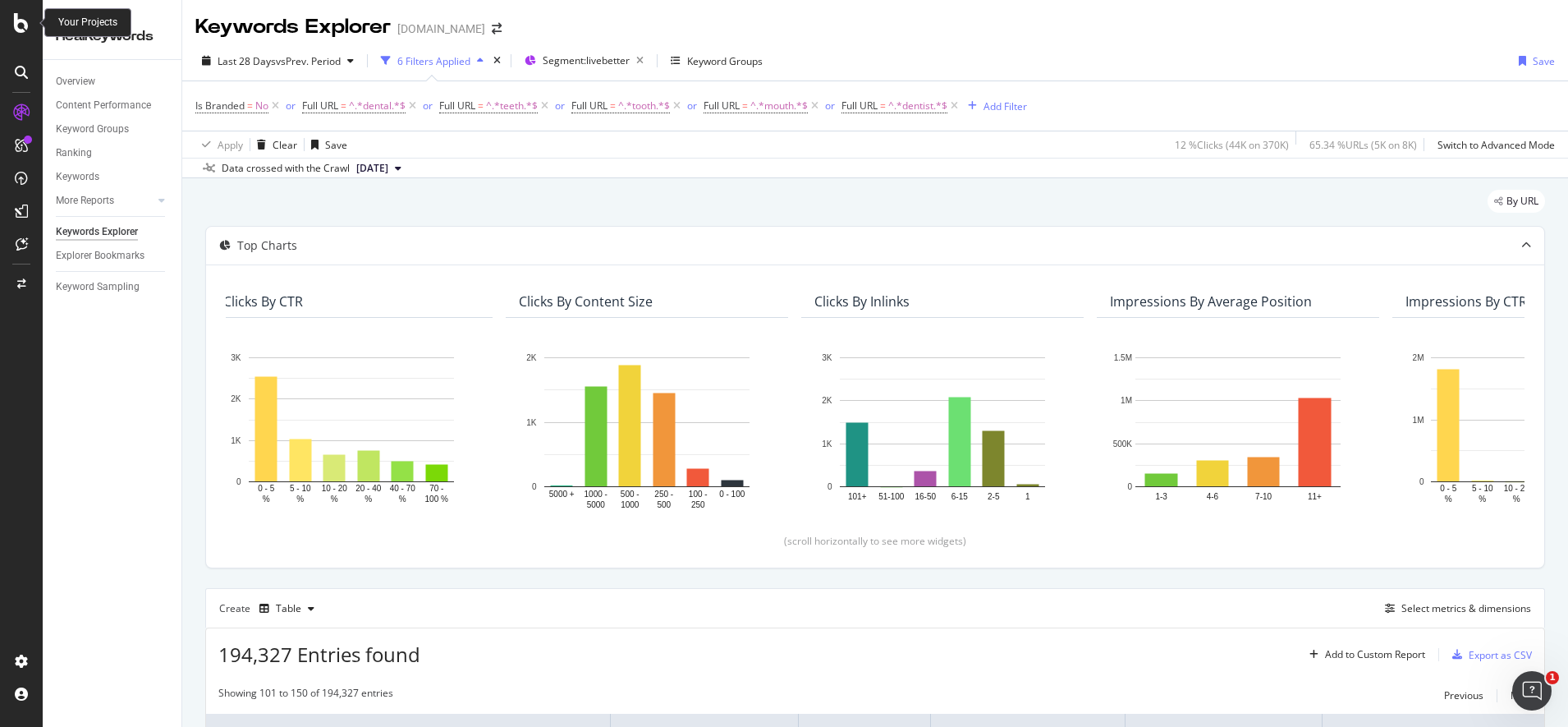
click at [25, 25] on icon at bounding box center [21, 23] width 15 height 20
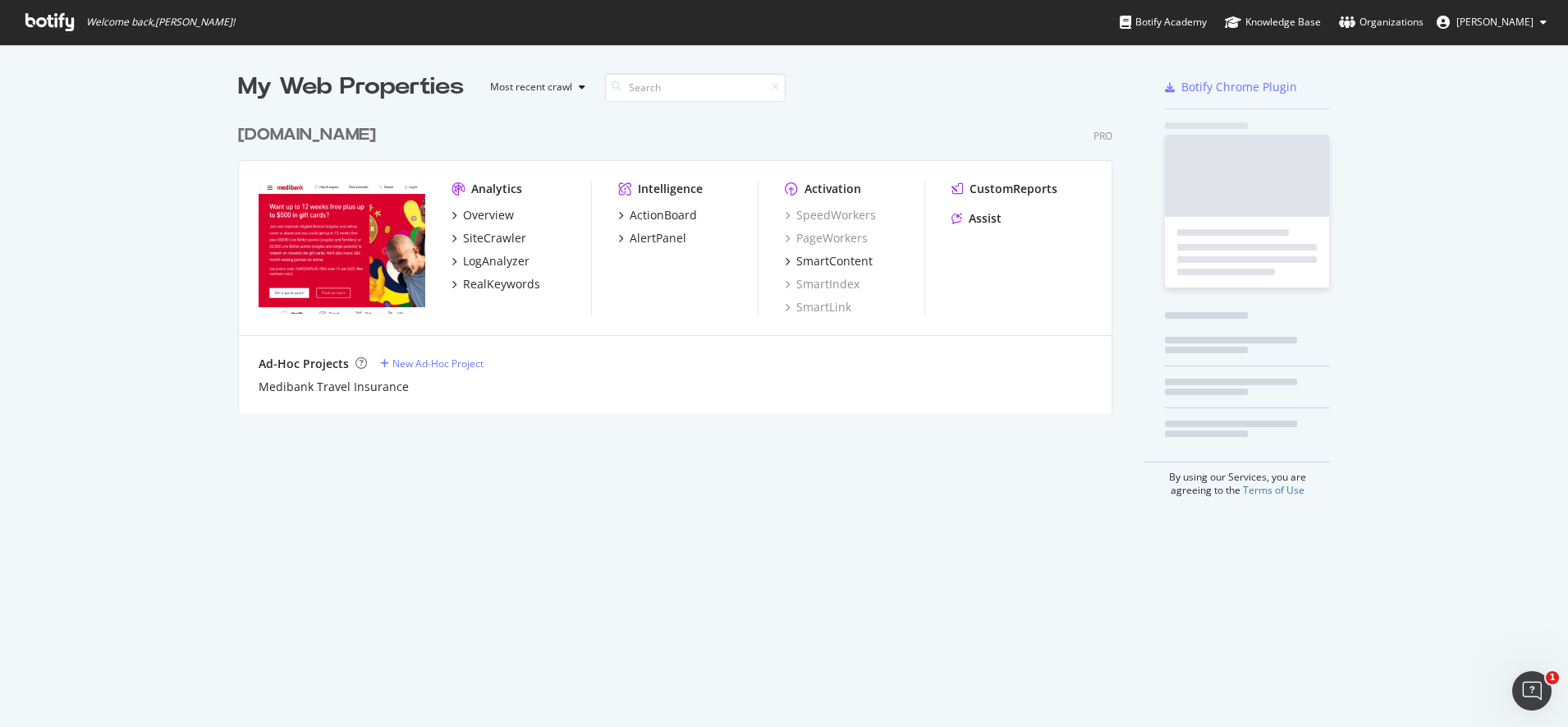
scroll to position [711, 1537]
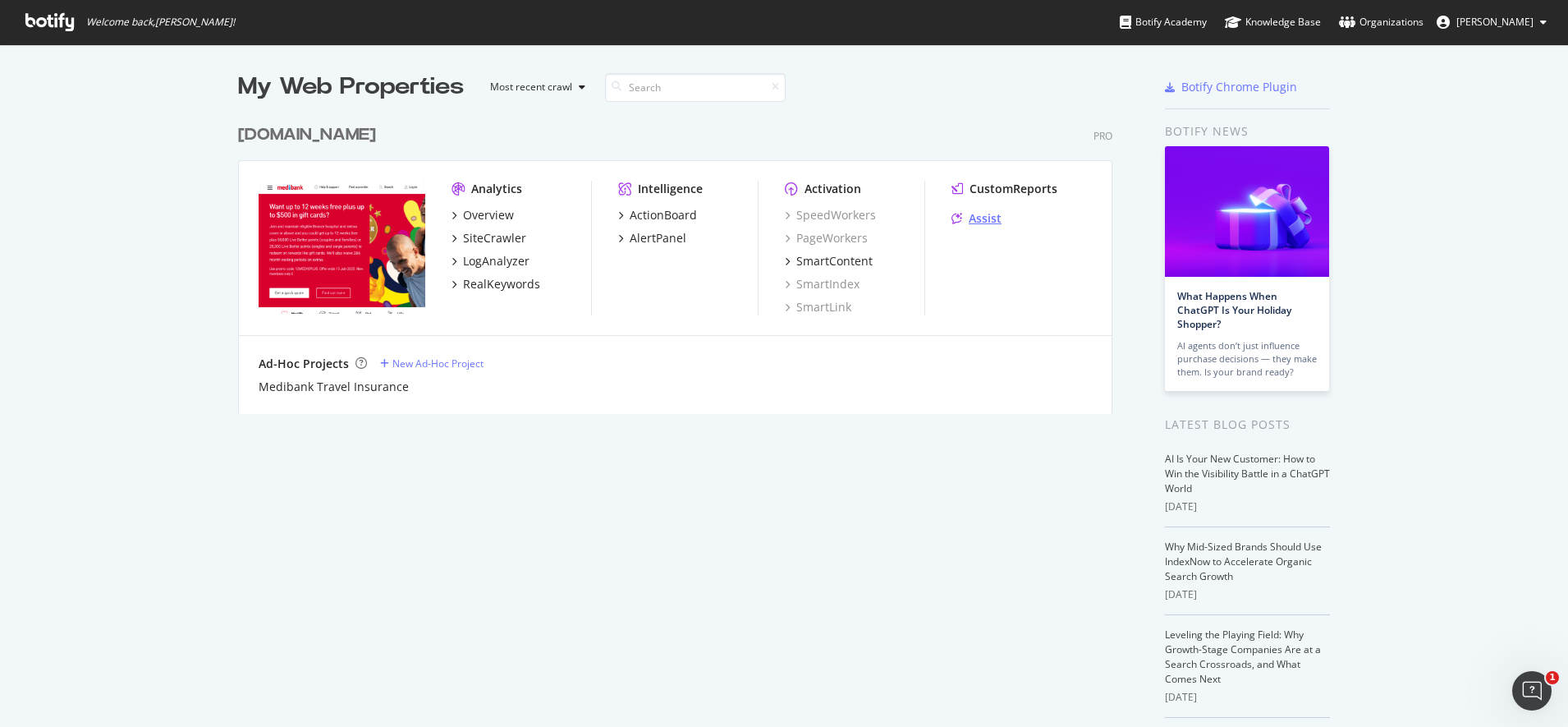
click at [971, 218] on div "Assist" at bounding box center [985, 218] width 33 height 16
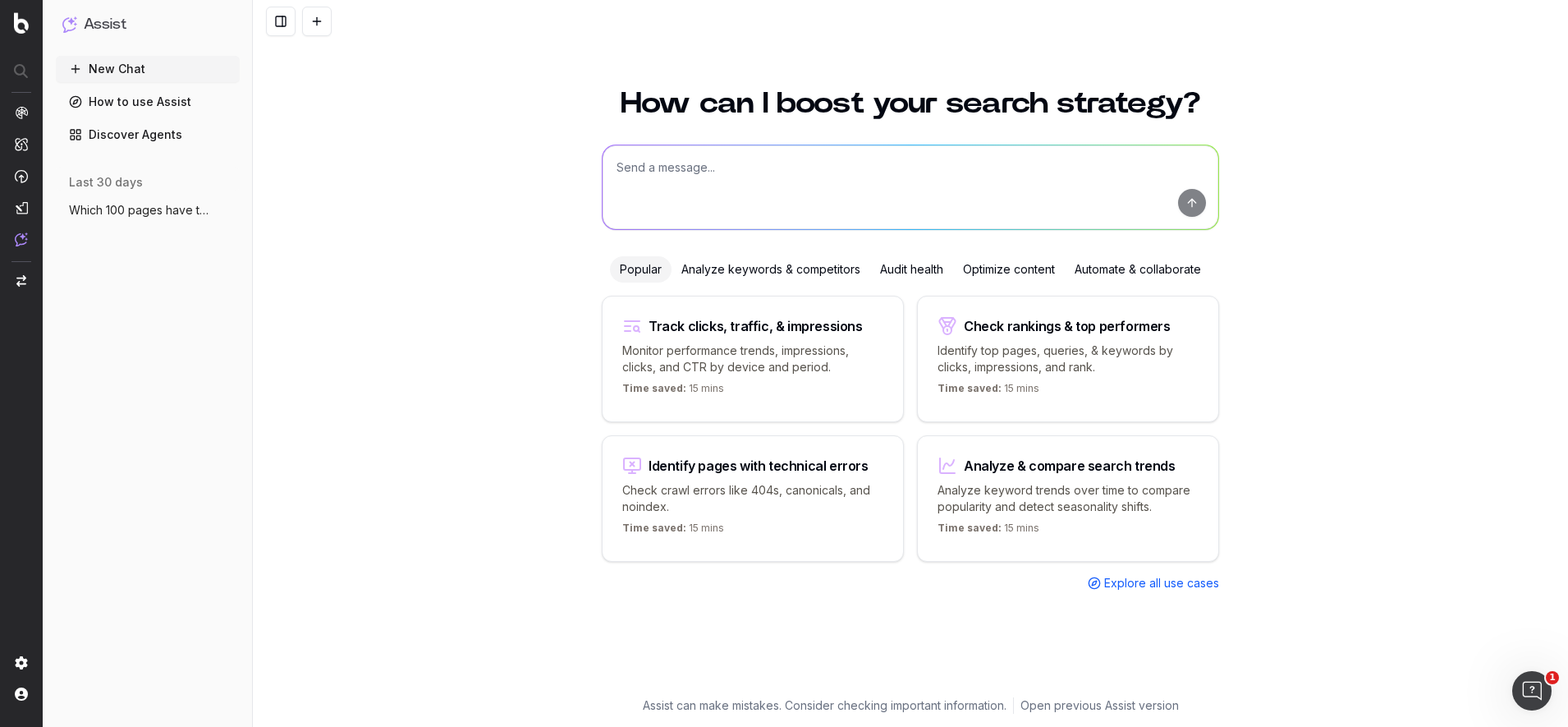
click at [730, 196] on textarea at bounding box center [910, 188] width 616 height 84
type textarea "H"
type textarea "What opportunities are there to boost dental-related content on live better?"
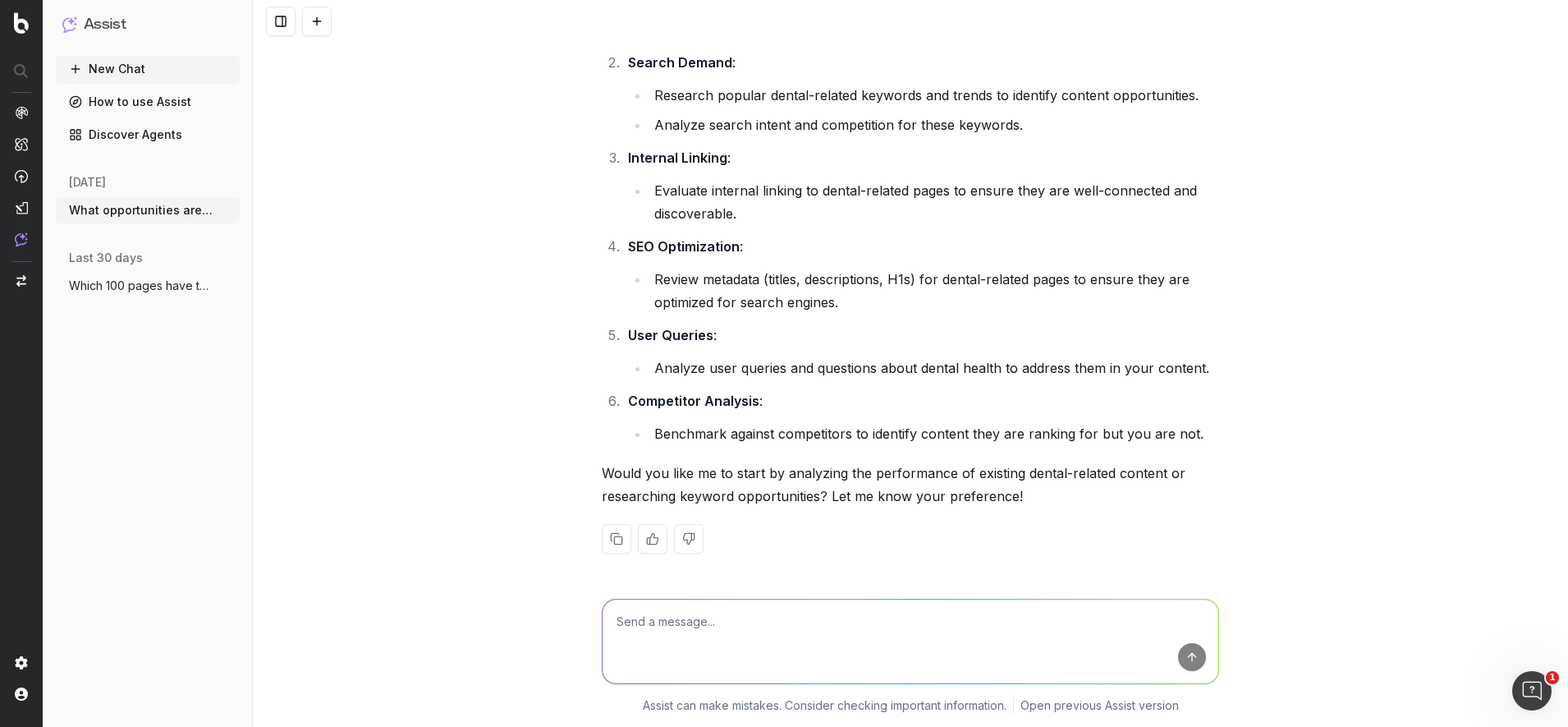
scroll to position [236, 0]
click at [888, 631] on textarea at bounding box center [910, 641] width 616 height 84
click at [814, 625] on textarea "Analysing existing dental-related" at bounding box center [910, 641] width 616 height 84
type textarea "Analysing existing dental-related content performance"
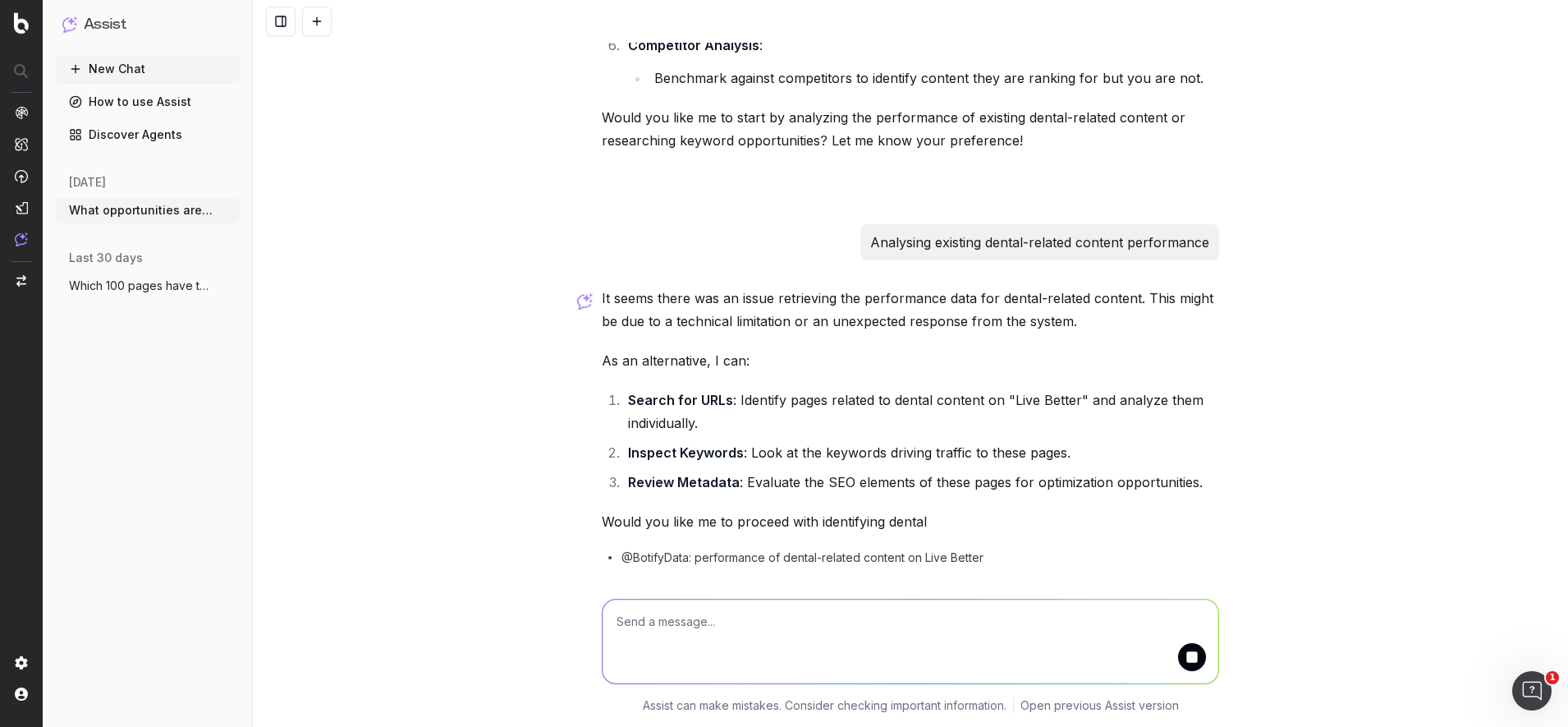
scroll to position [670, 0]
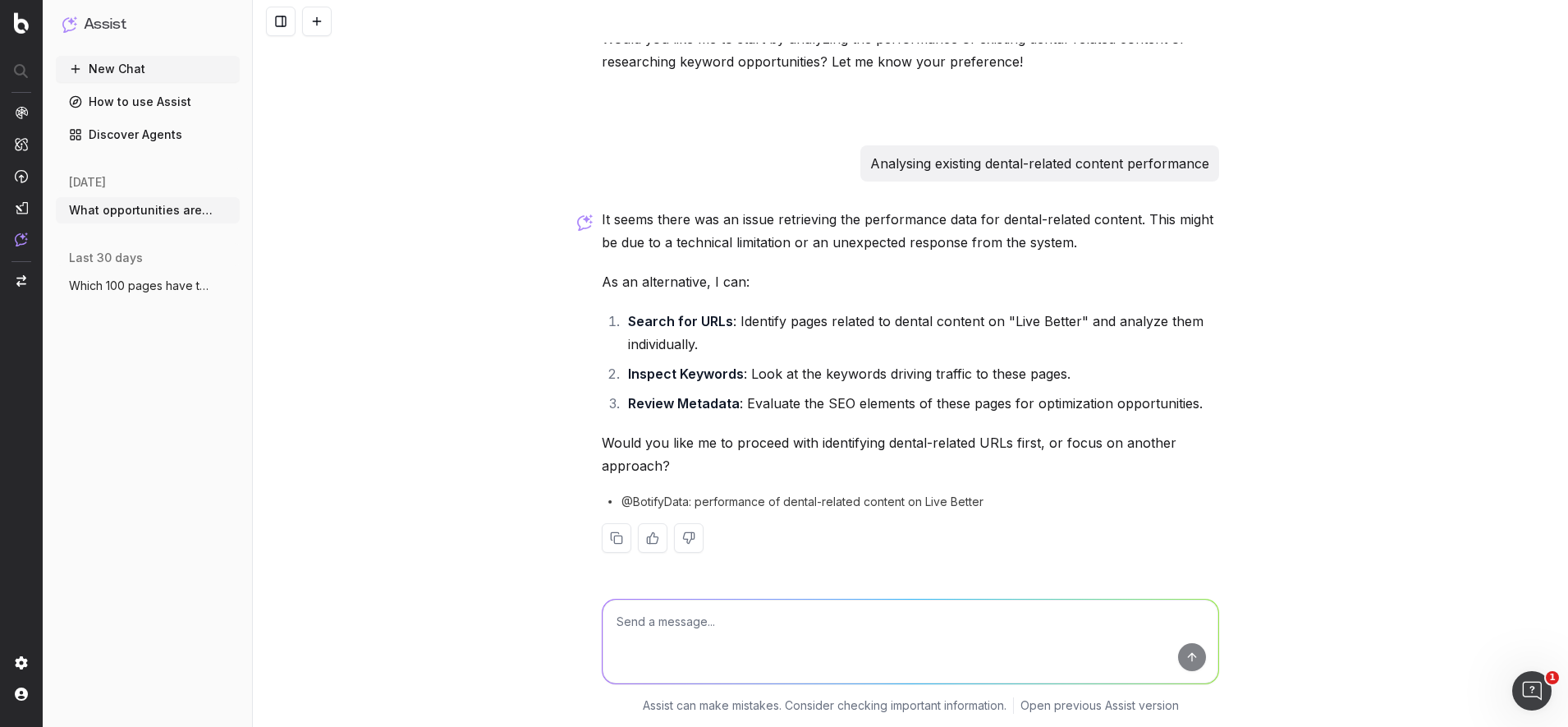
click at [650, 535] on button at bounding box center [653, 537] width 30 height 30
click at [650, 633] on textarea at bounding box center [910, 641] width 616 height 84
type textarea "Yes"
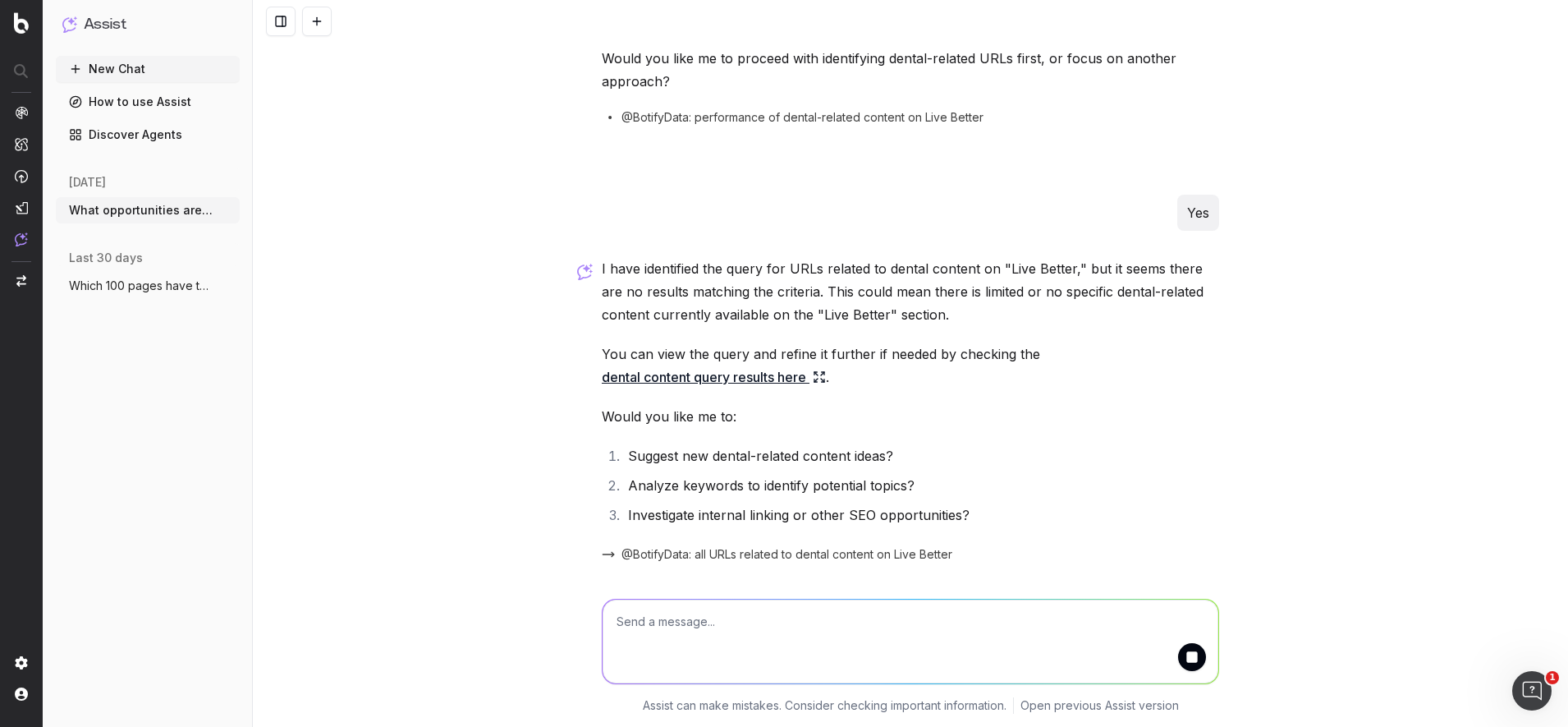
scroll to position [1110, 0]
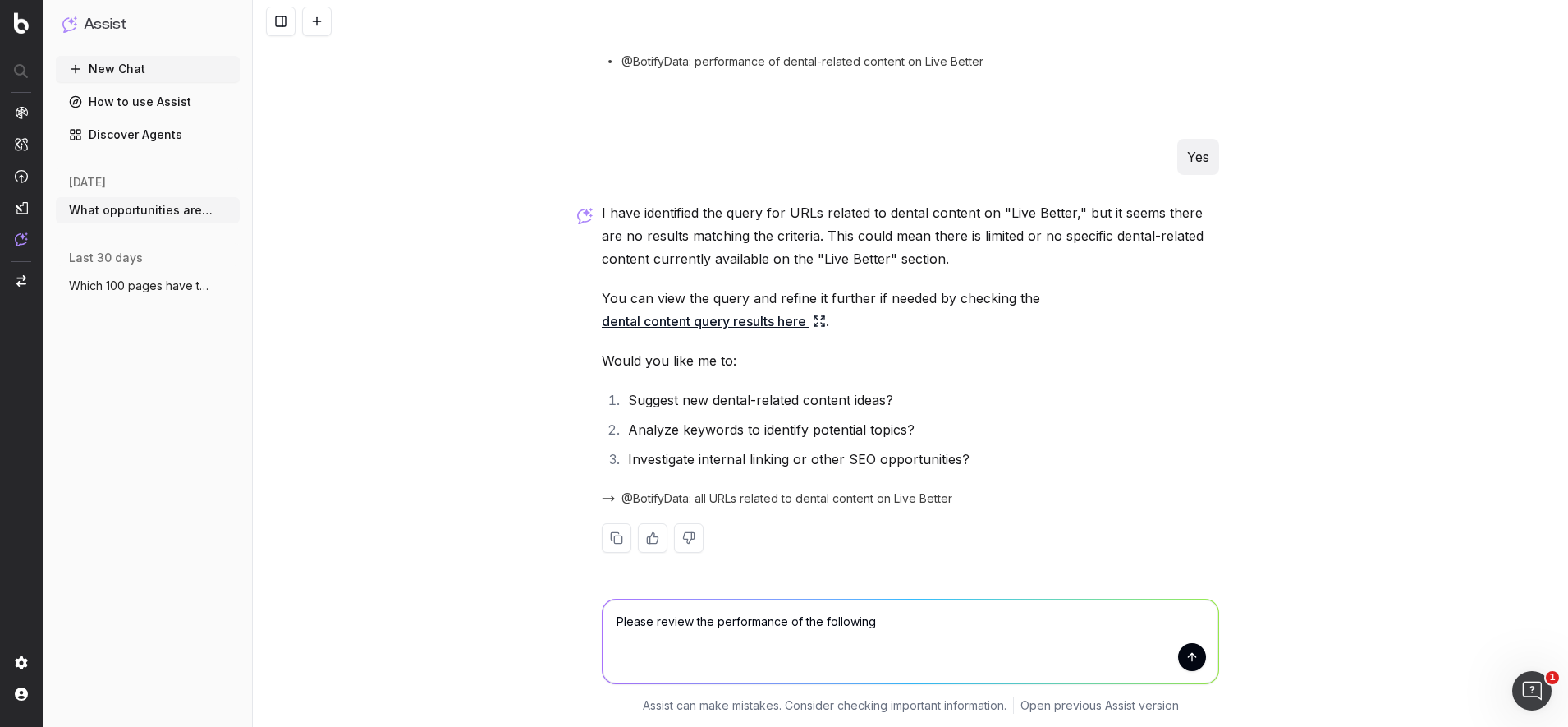
type textarea "Please review the performance of the following:"
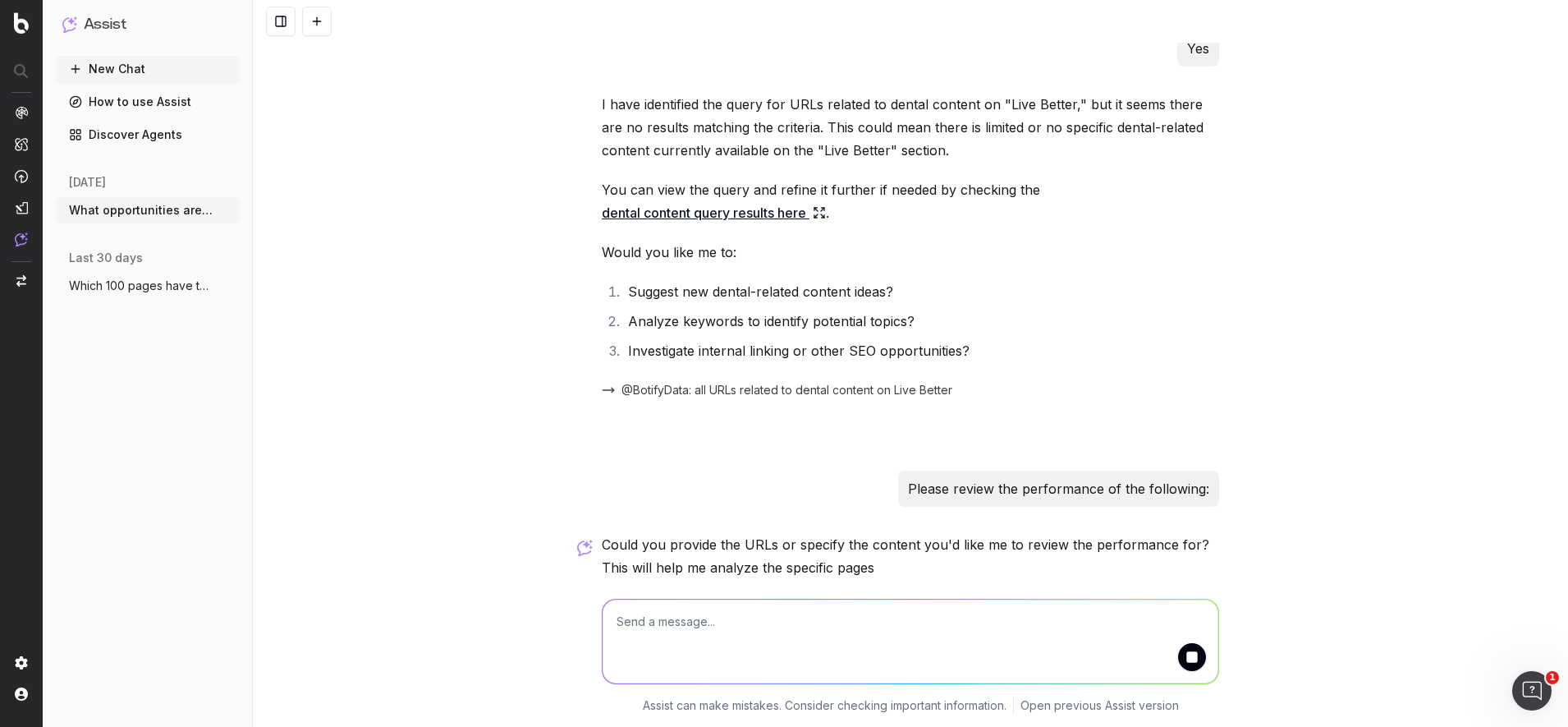
scroll to position [1290, 0]
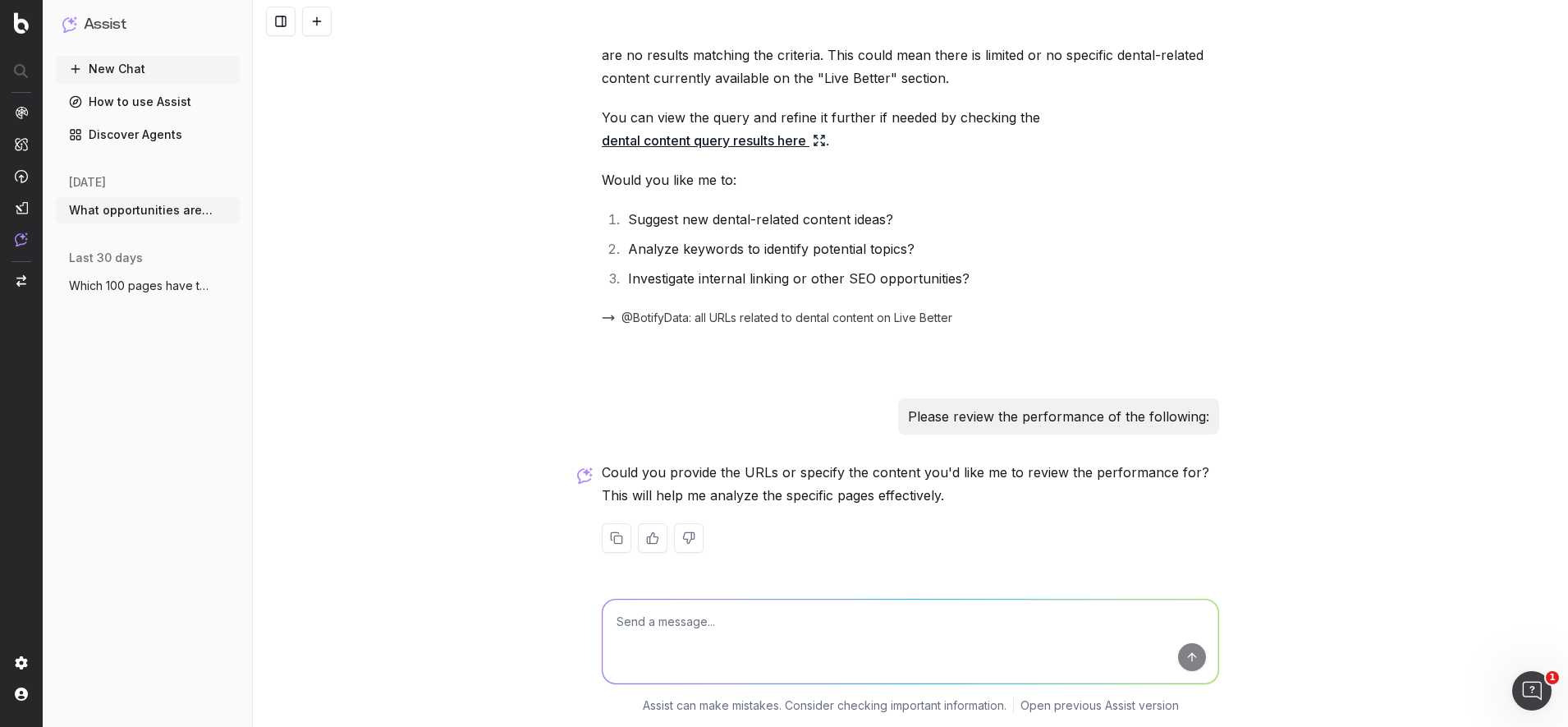
paste textarea "https://www.medibank.com.au/livebetter/be-magazine/wellbeing/7-signs-its-time-t…"
paste textarea "[URL][DOMAIN_NAME]"
type textarea "https://www.medibank.com.au/livebetter/be-magazine/wellbeing/7-signs-its-time-t…"
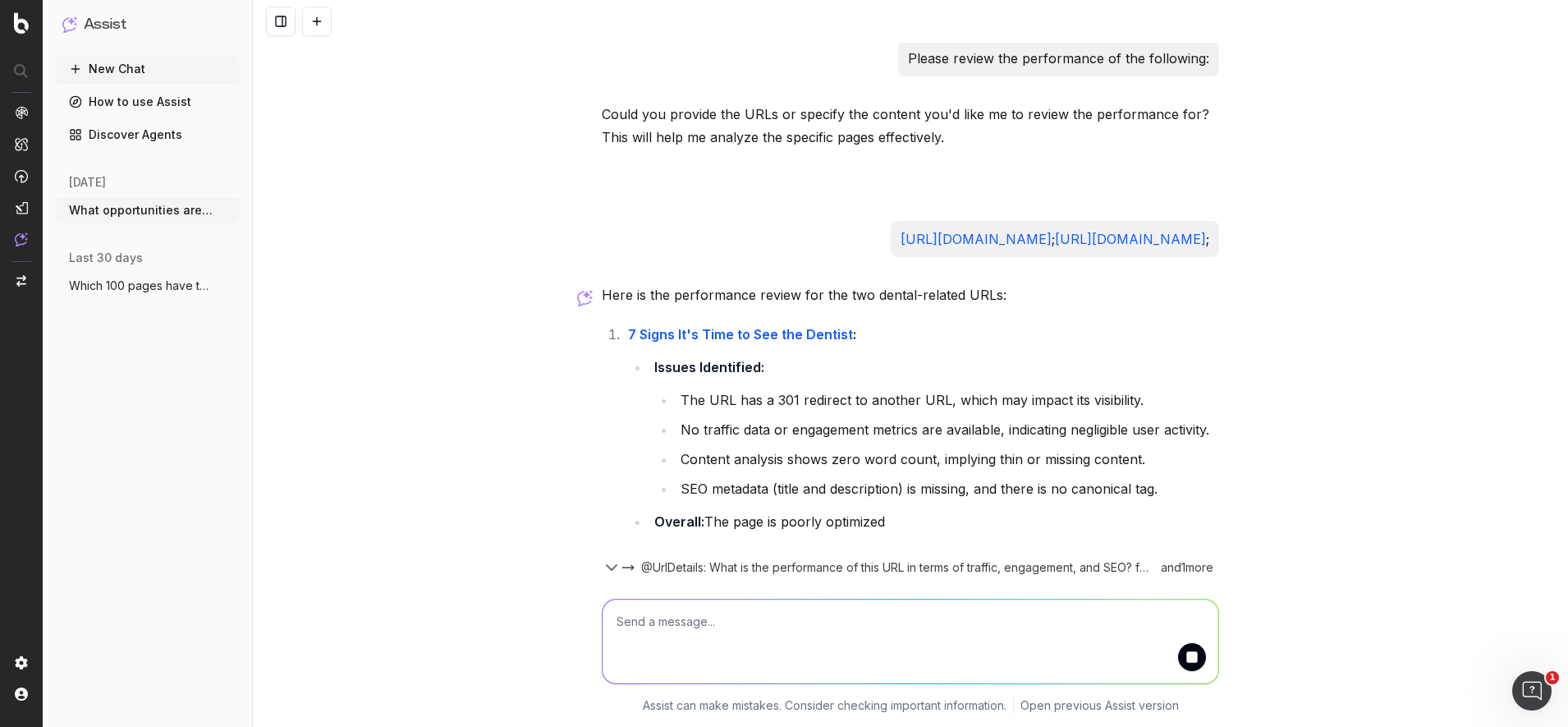
paste textarea "https://www.medibank.com.au/livebetter/health-brief/healthy-living/manual-or-el…"
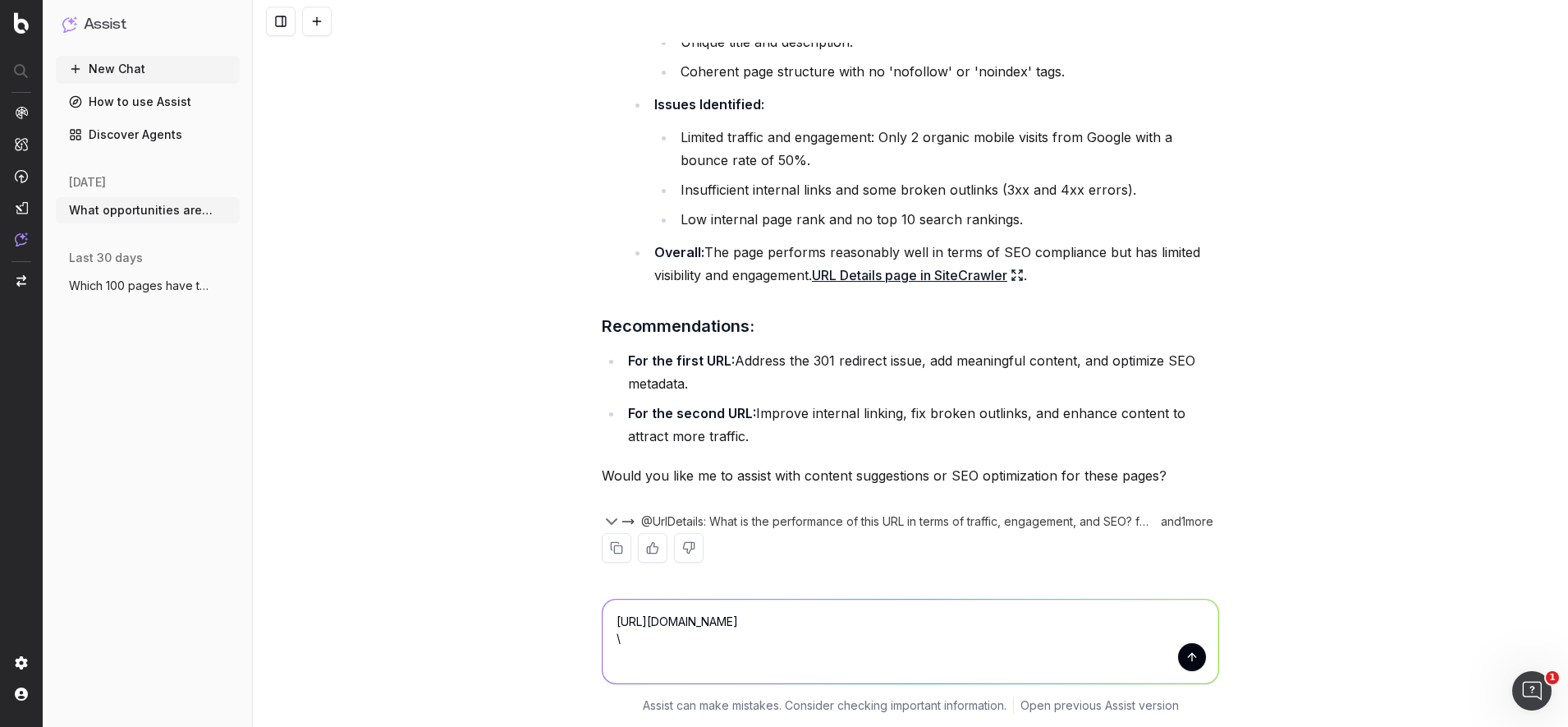
scroll to position [2305, 0]
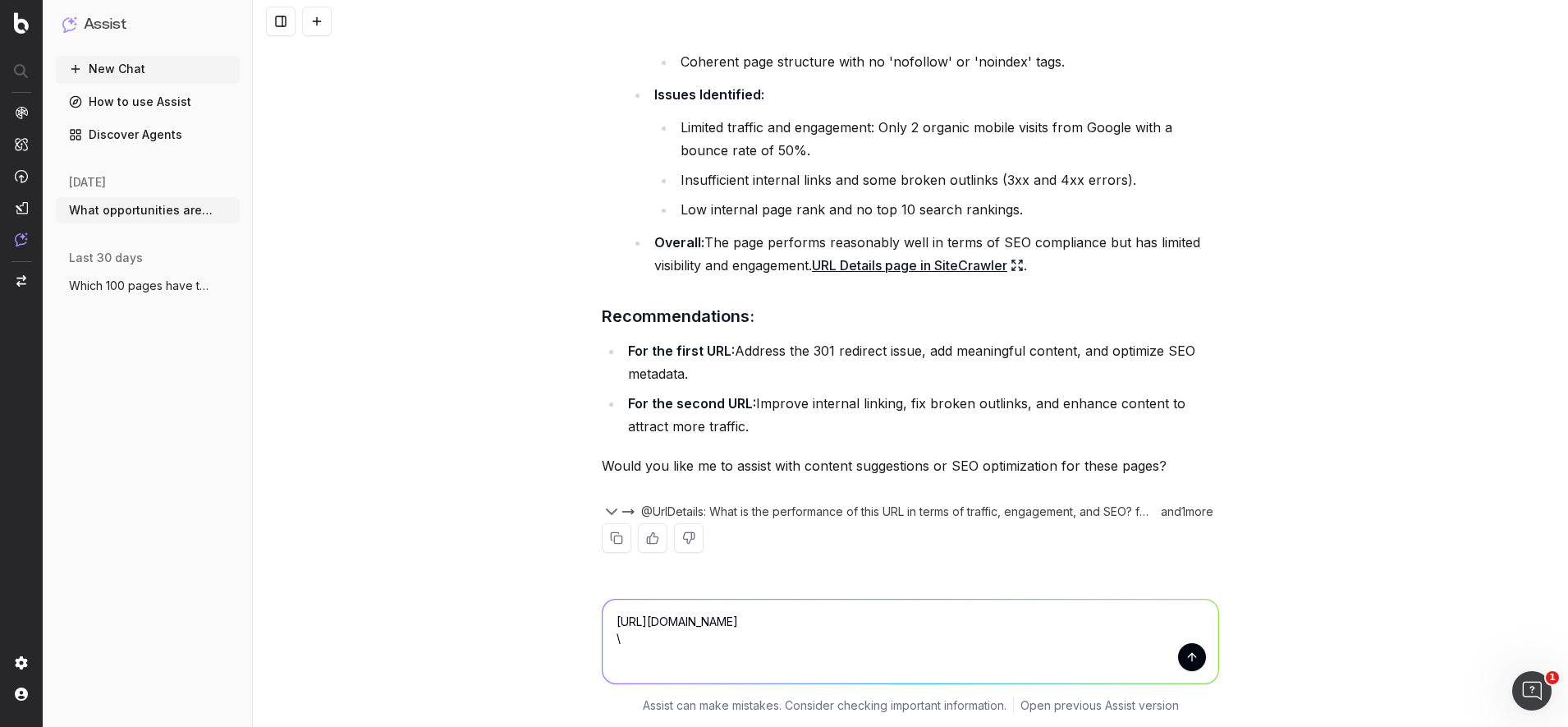
type textarea "https://www.medibank.com.au/livebetter/health-brief/healthy-living/manual-or-el…"
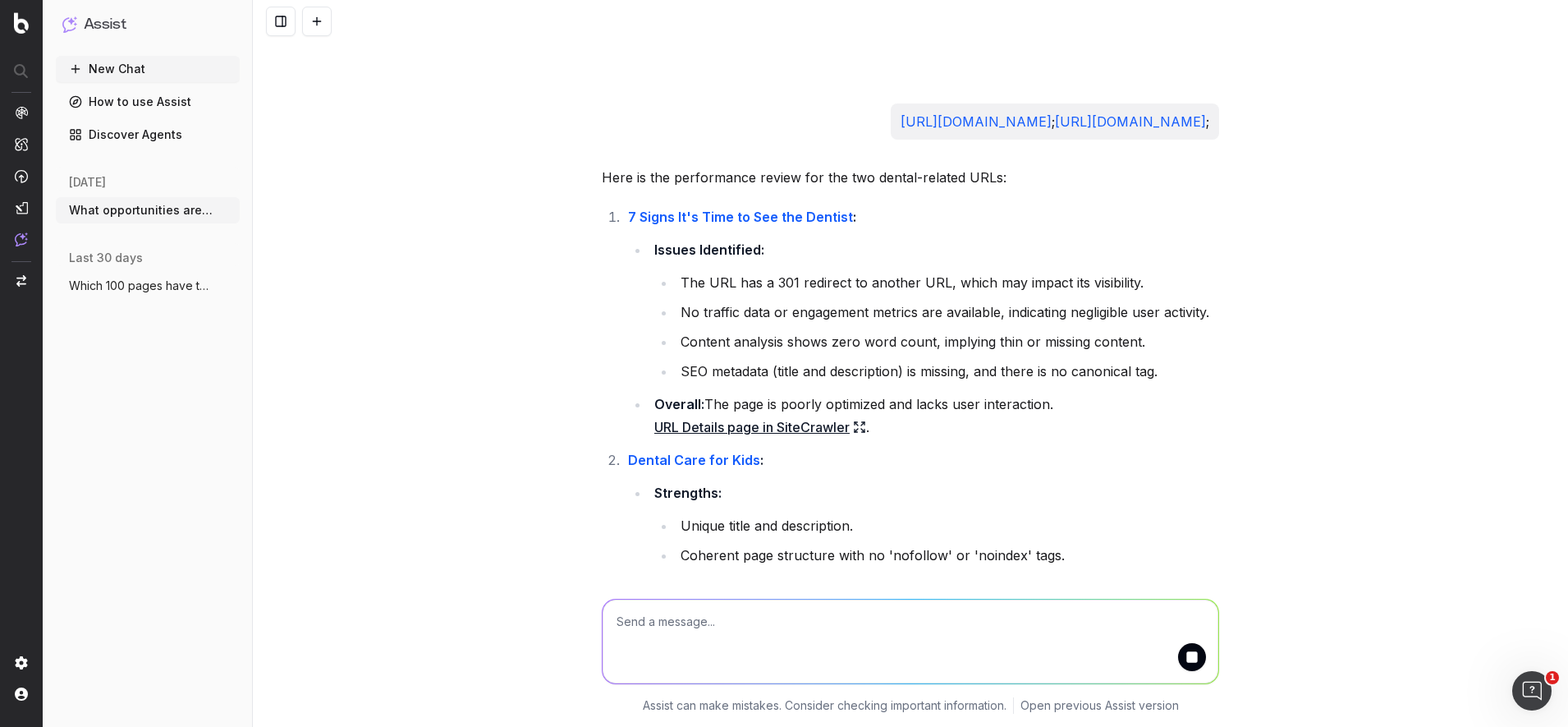
scroll to position [1791, 0]
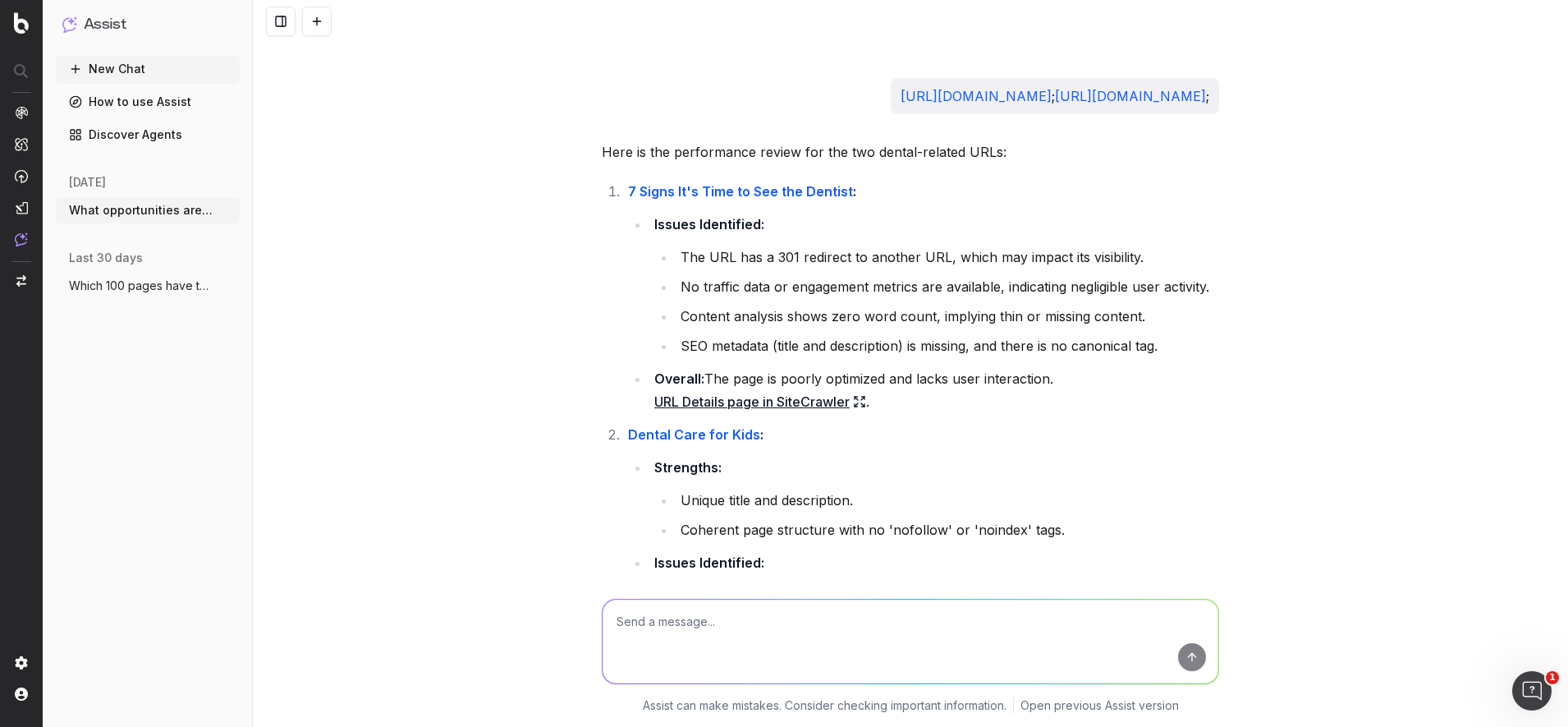
click at [912, 93] on link "https://www.medibank.com.au/livebetter/be-magazine/wellbeing/7-signs-its-time-t…" at bounding box center [976, 96] width 151 height 16
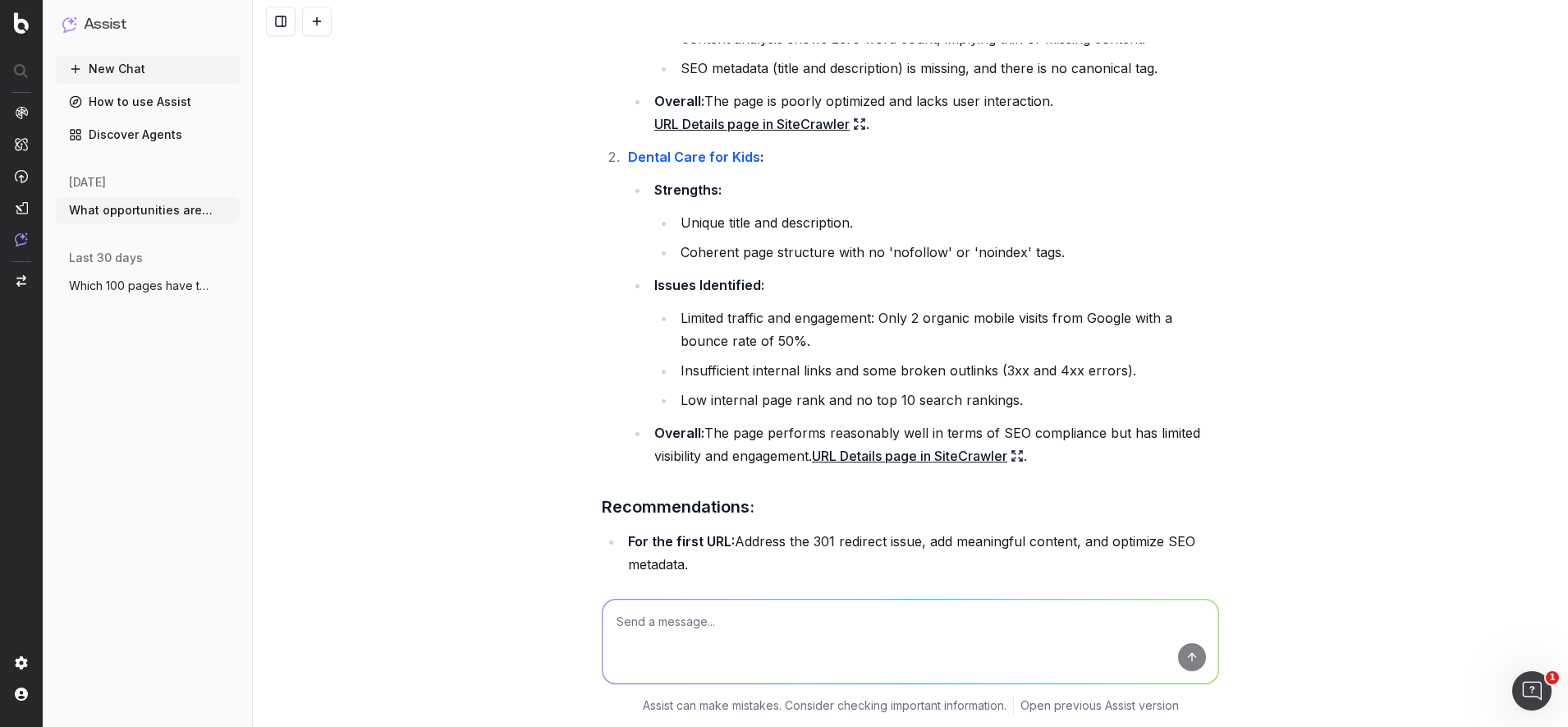
scroll to position [1761, 0]
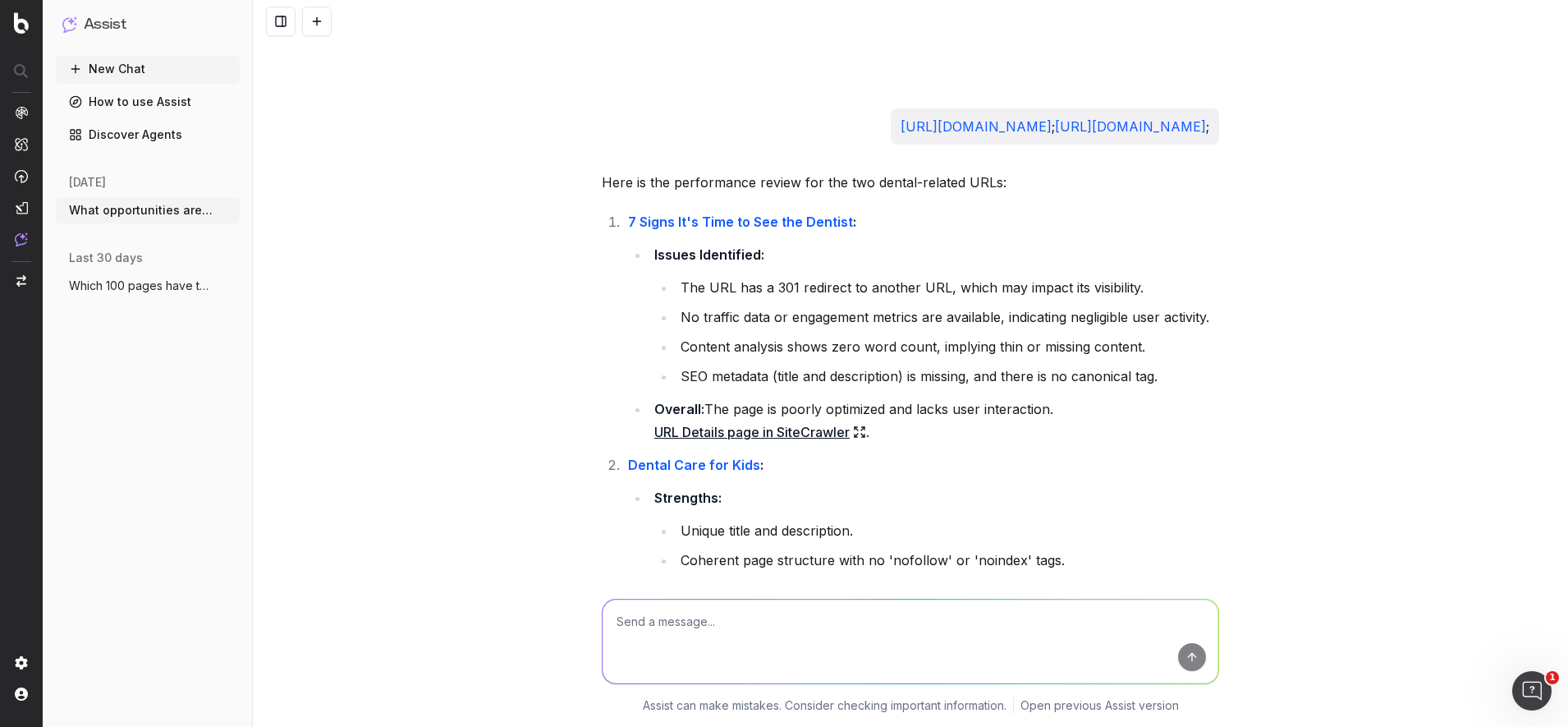
drag, startPoint x: 651, startPoint y: 148, endPoint x: 589, endPoint y: 126, distance: 65.8
click at [595, 126] on div "What opportunities are there to boost dental-related content on live better? To…" at bounding box center [910, 178] width 630 height 3791
copy link "https://www.medibank.com.au/livebetter/be-magazine/wellbeing/7-signs-its-time-t…"
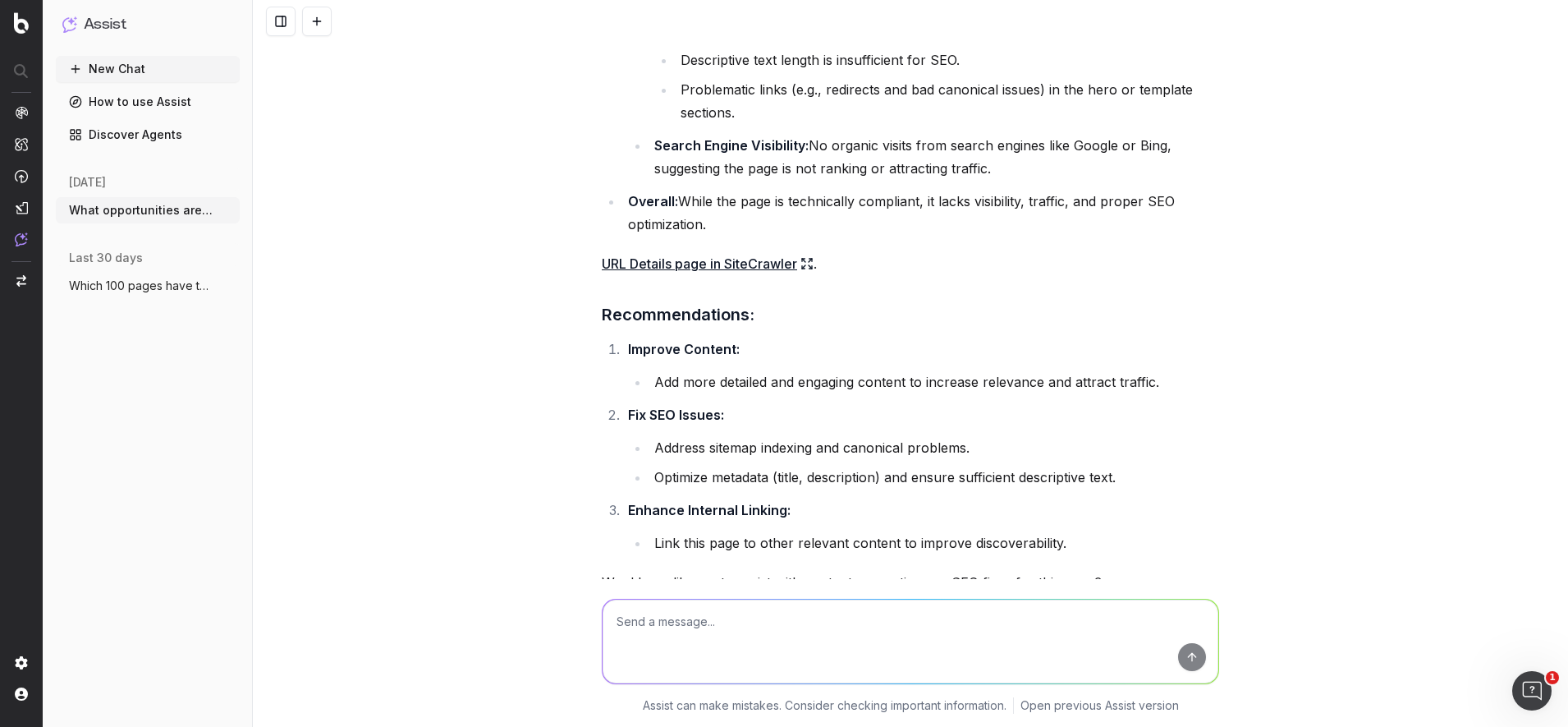
scroll to position [3301, 0]
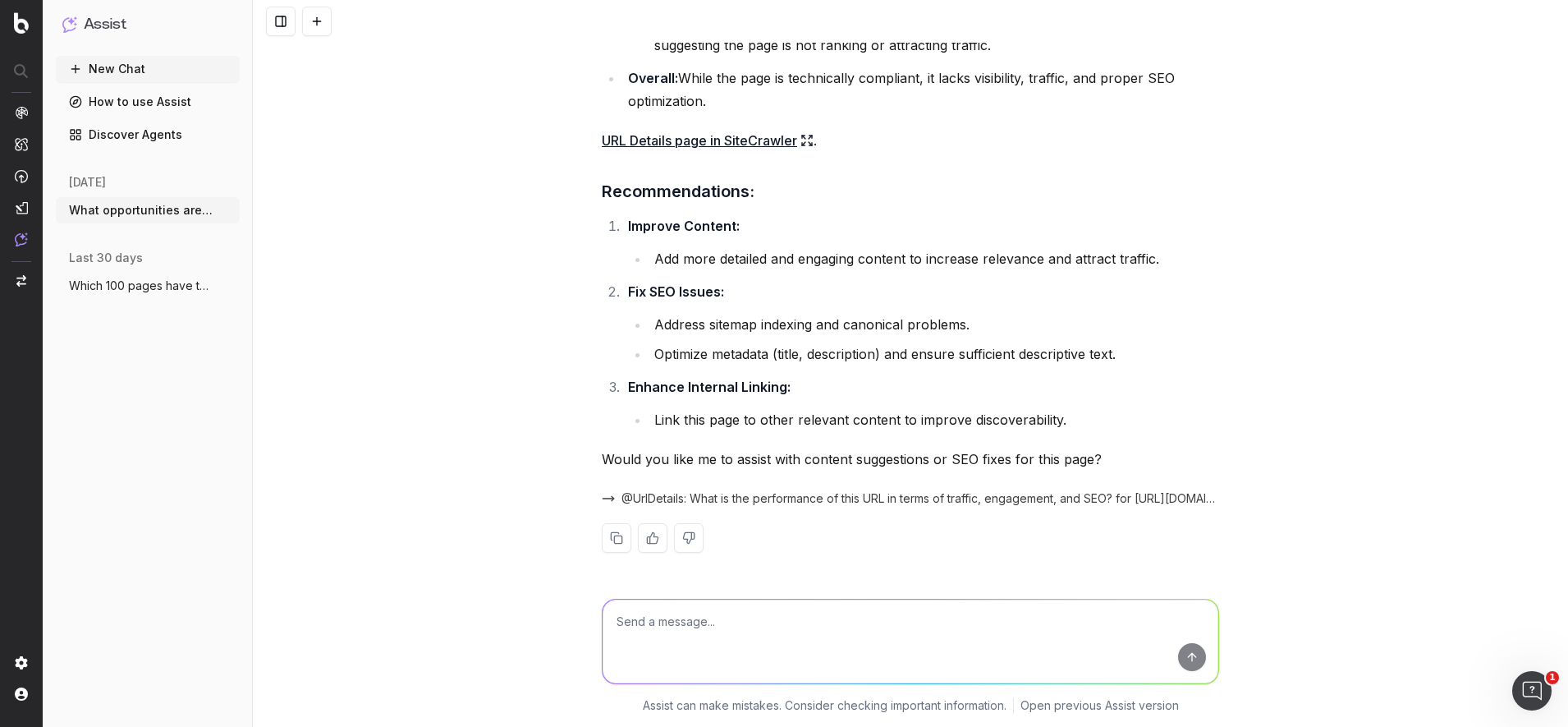
click at [755, 634] on textarea at bounding box center [910, 641] width 616 height 84
paste textarea "https://www.medibank.com.au/livebetter/be-magazine/wellbeing/7-signs-its-time-t…"
type textarea "https://www.medibank.com.au/livebetter/be-magazine/wellbeing/7-signs-its-time-t…"
click at [1193, 661] on button "submit" at bounding box center [1192, 656] width 28 height 28
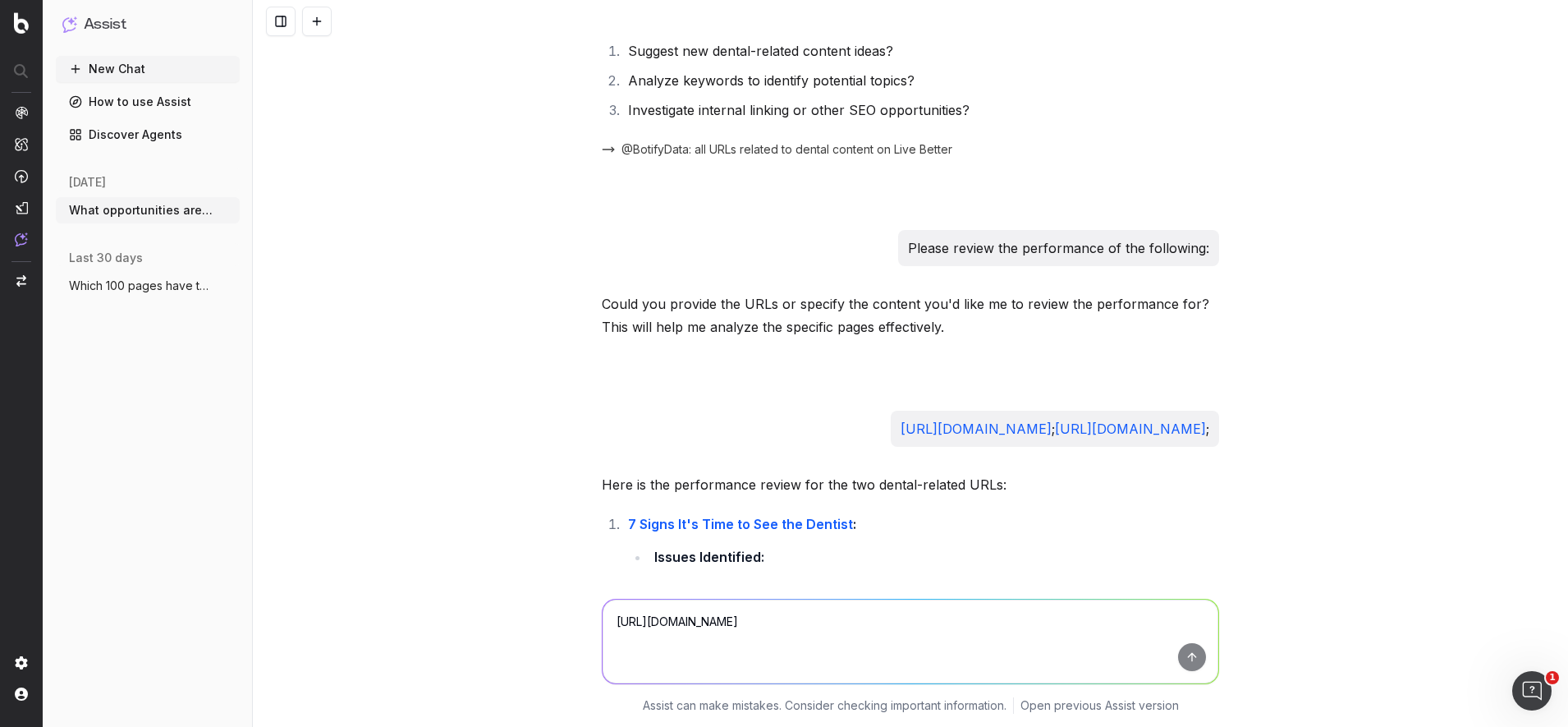
scroll to position [0, 0]
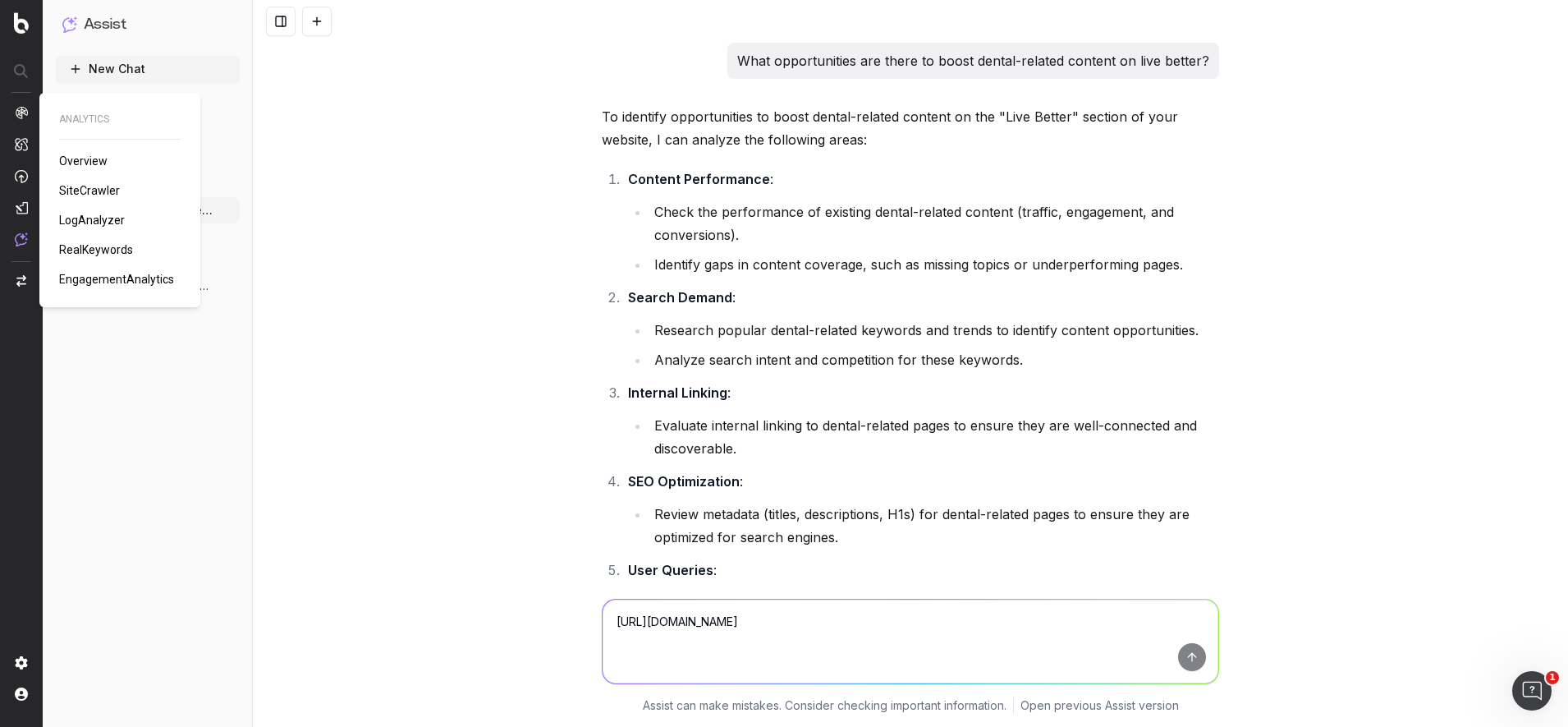
click at [76, 165] on span "Overview" at bounding box center [83, 161] width 48 height 13
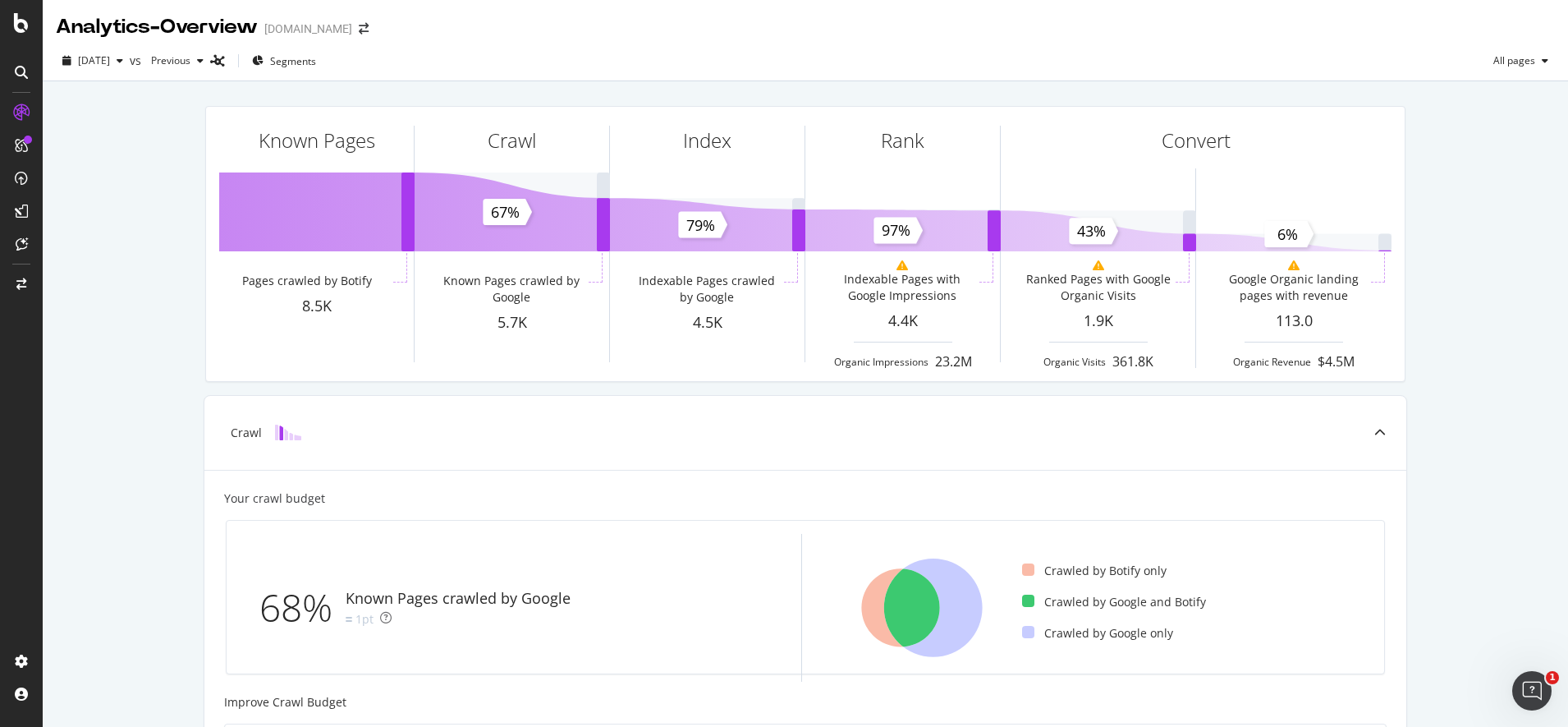
click at [419, 68] on div "[DATE] vs Previous Segments All pages" at bounding box center [805, 63] width 1526 height 33
click at [21, 26] on icon at bounding box center [21, 23] width 15 height 20
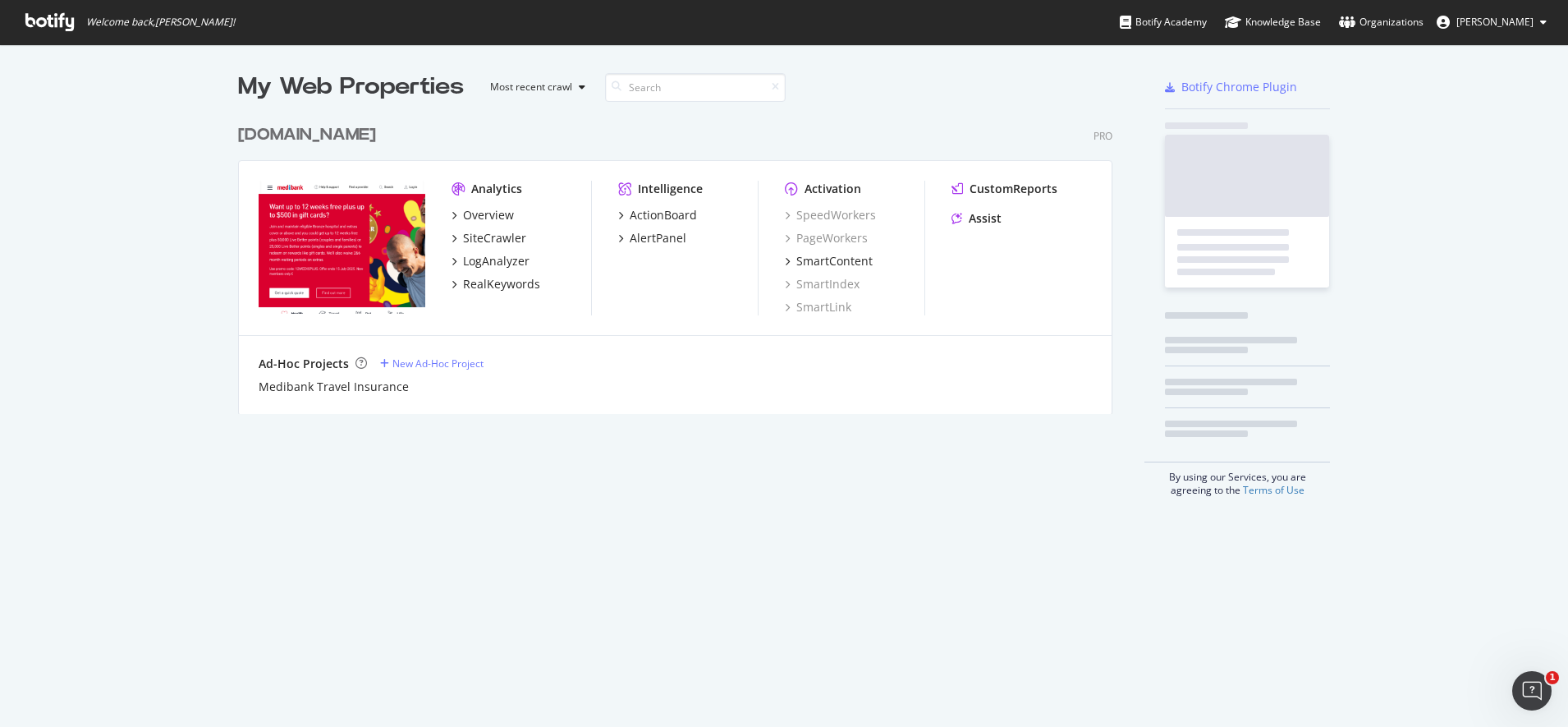
scroll to position [295, 872]
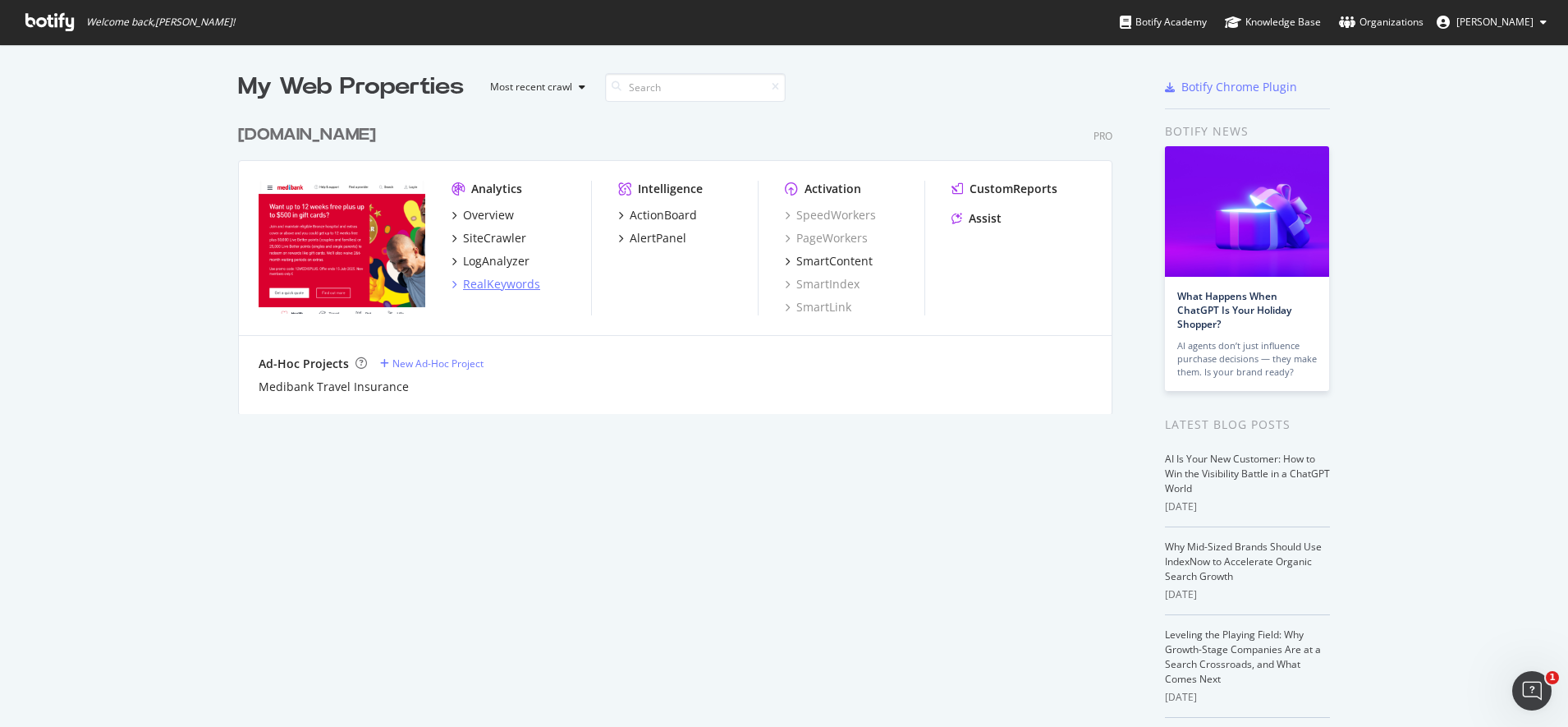
click at [478, 277] on div "RealKeywords" at bounding box center [502, 284] width 77 height 16
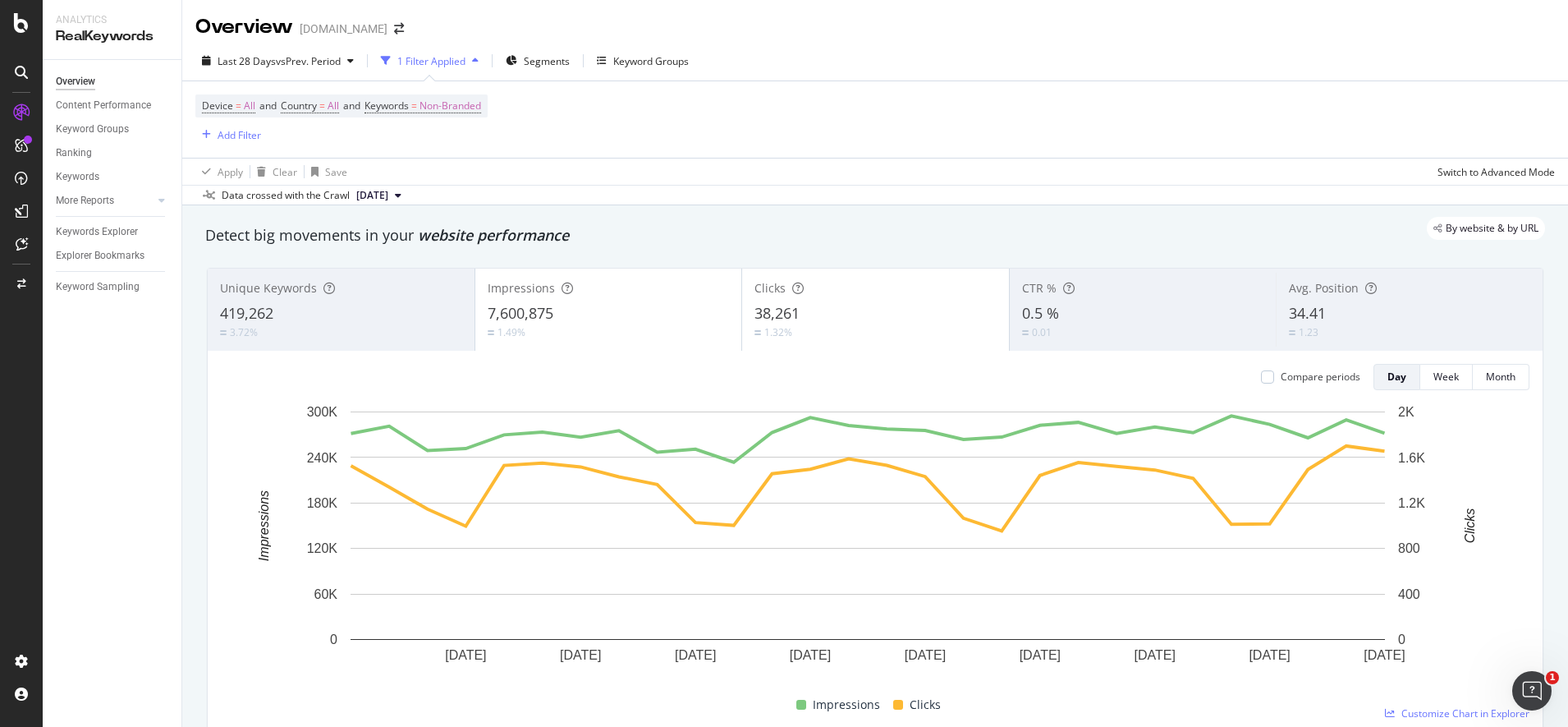
click at [476, 59] on div "button" at bounding box center [476, 60] width 20 height 10
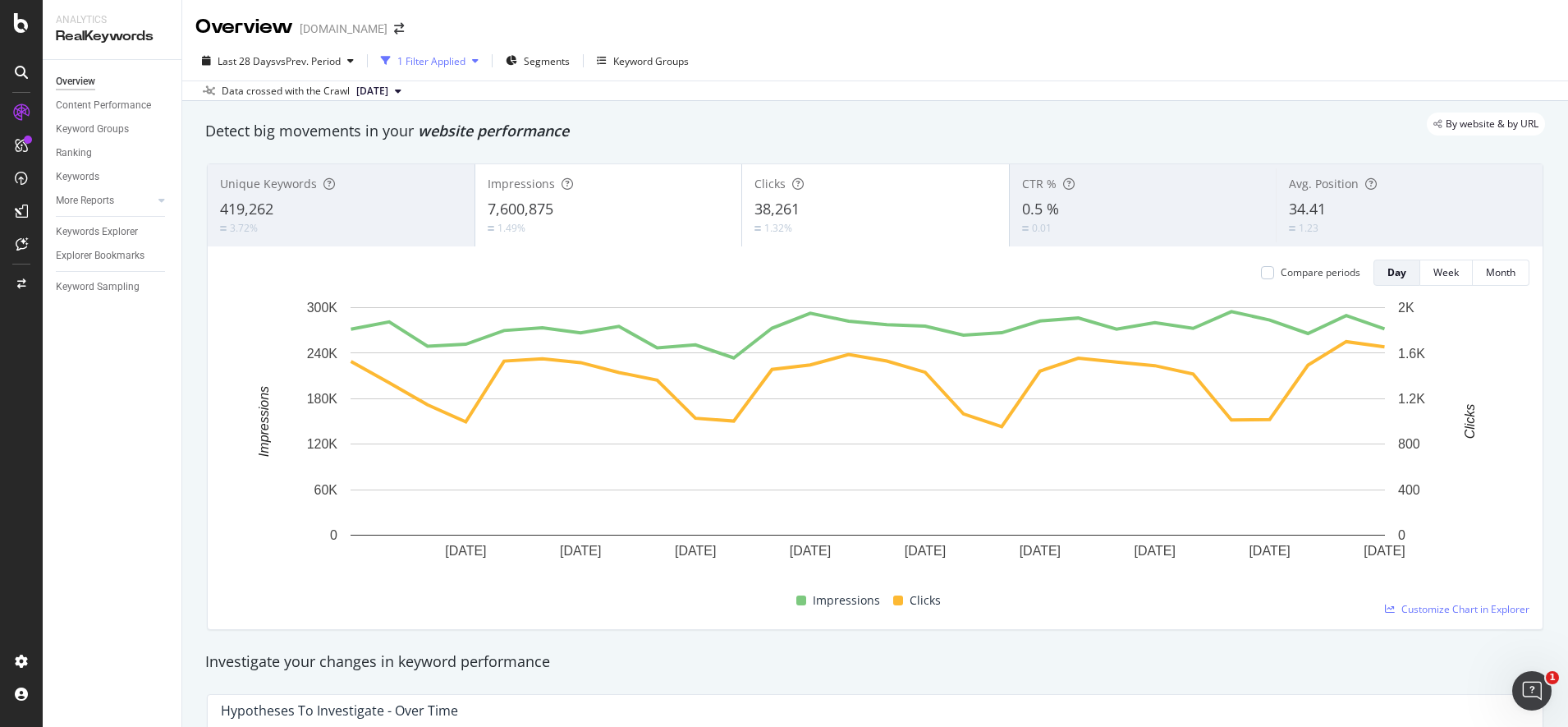
click at [476, 59] on div "button" at bounding box center [476, 60] width 20 height 10
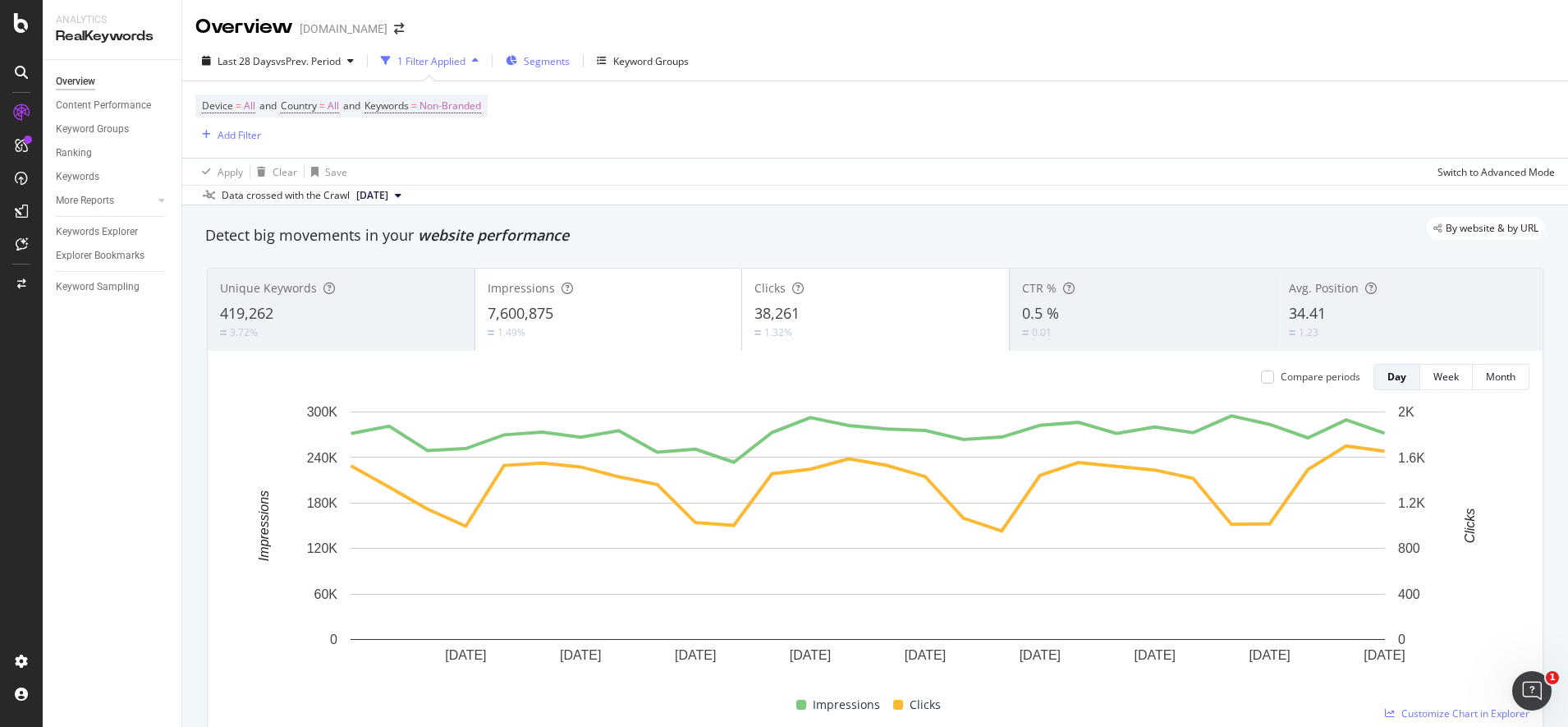
click at [561, 58] on span "Segments" at bounding box center [546, 62] width 46 height 14
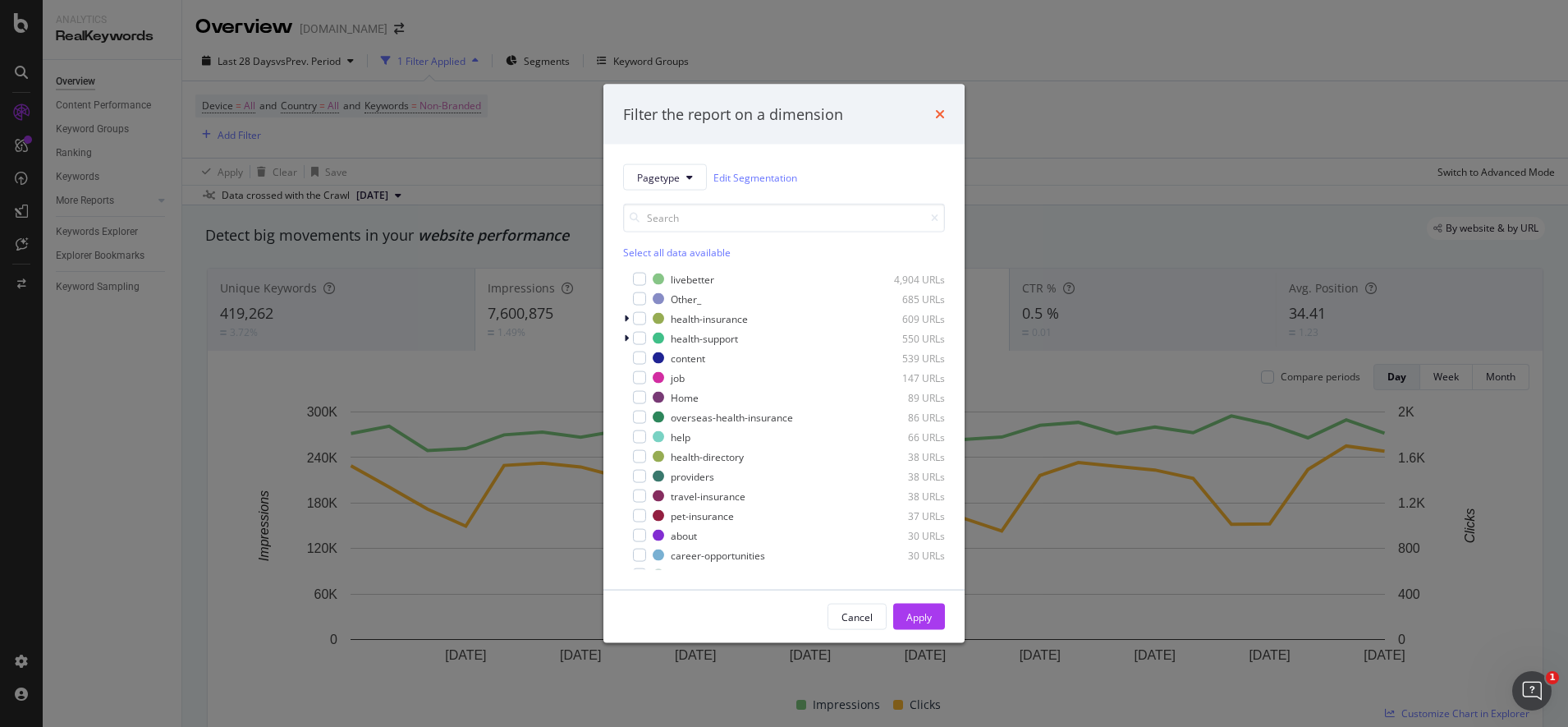
click at [941, 114] on icon "times" at bounding box center [940, 114] width 10 height 13
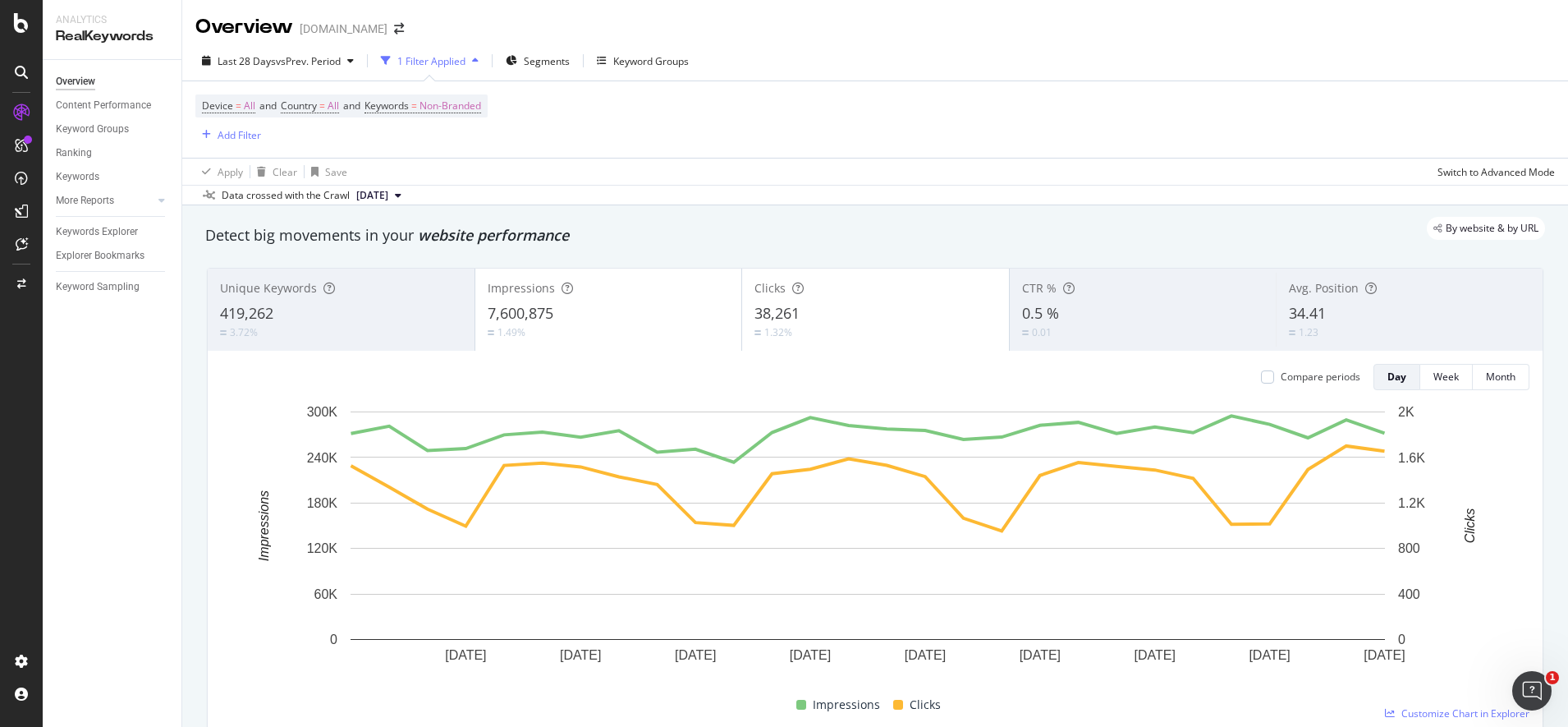
click at [518, 106] on div "Device = All and Country = All and Keywords = Non-Branded Add Filter" at bounding box center [875, 119] width 1360 height 76
click at [130, 232] on div "Keywords Explorer" at bounding box center [97, 232] width 82 height 17
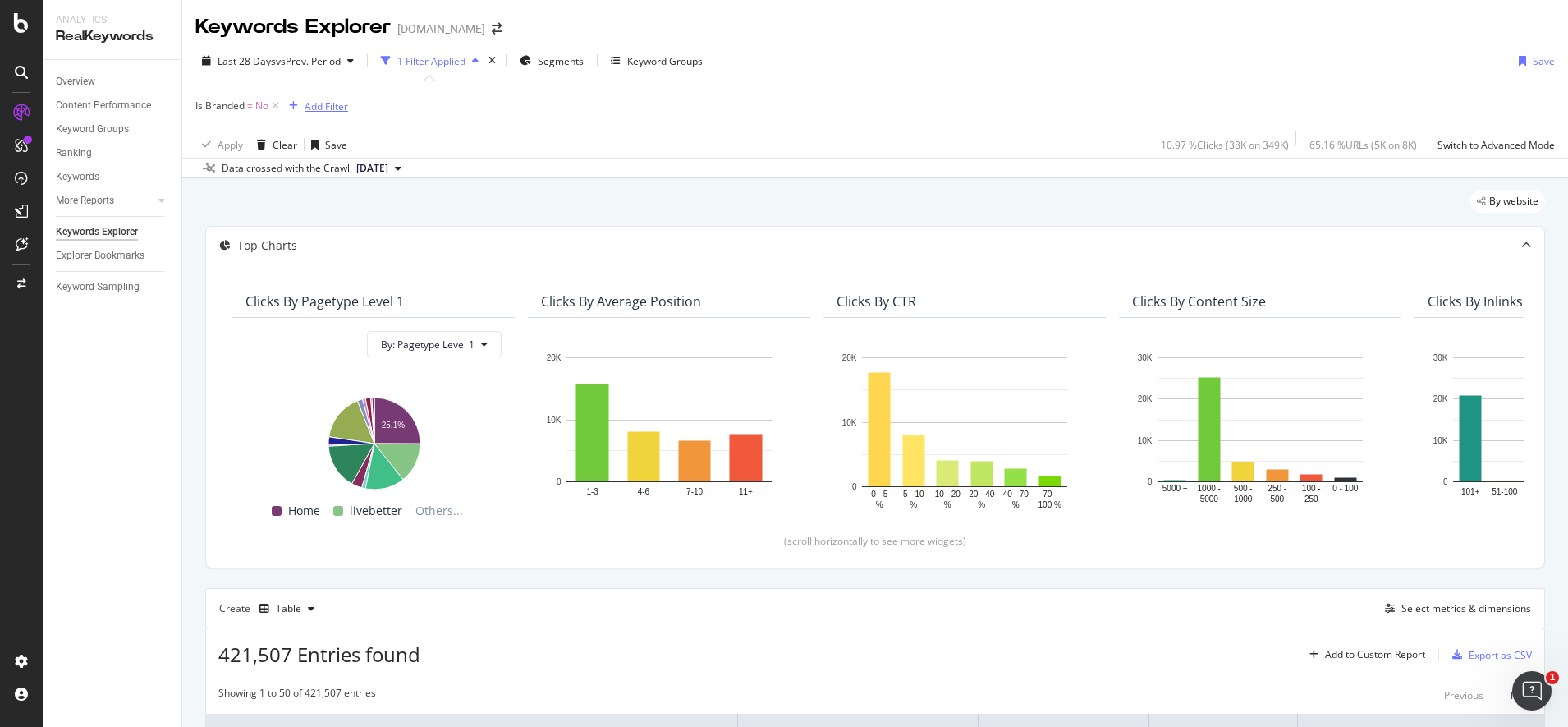
click at [325, 106] on div "Add Filter" at bounding box center [326, 106] width 44 height 14
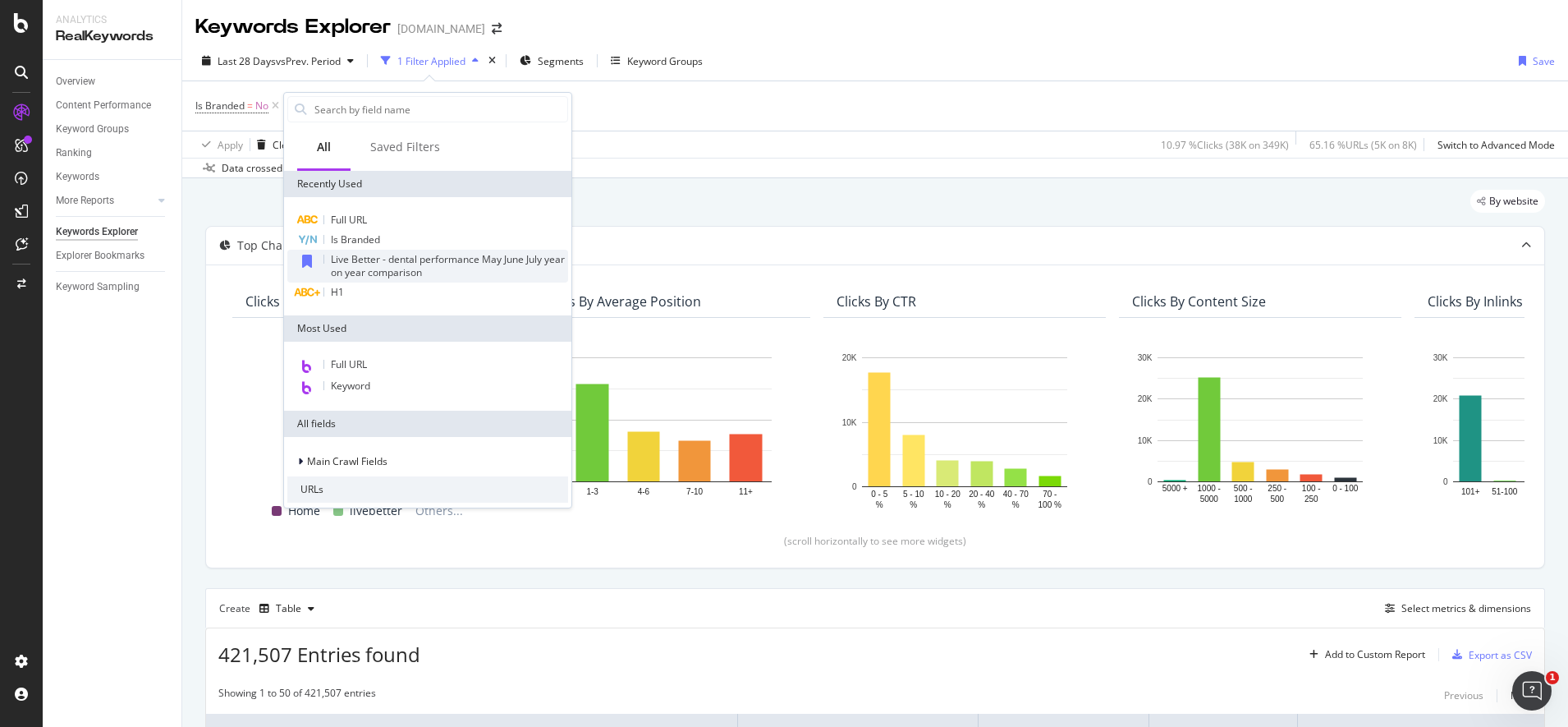
click at [430, 267] on span "Live Better - dental performance May June July year on year comparison" at bounding box center [448, 266] width 234 height 27
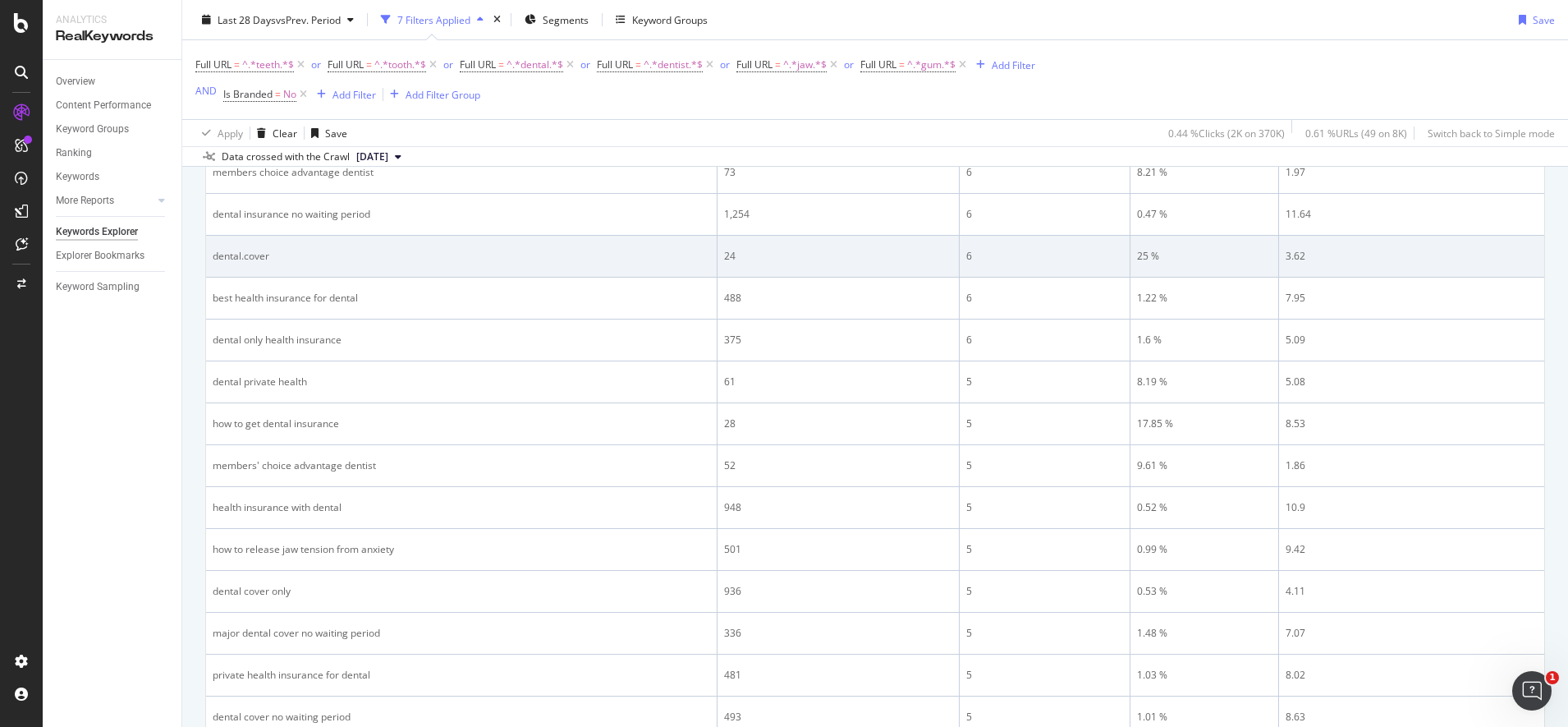
scroll to position [2291, 0]
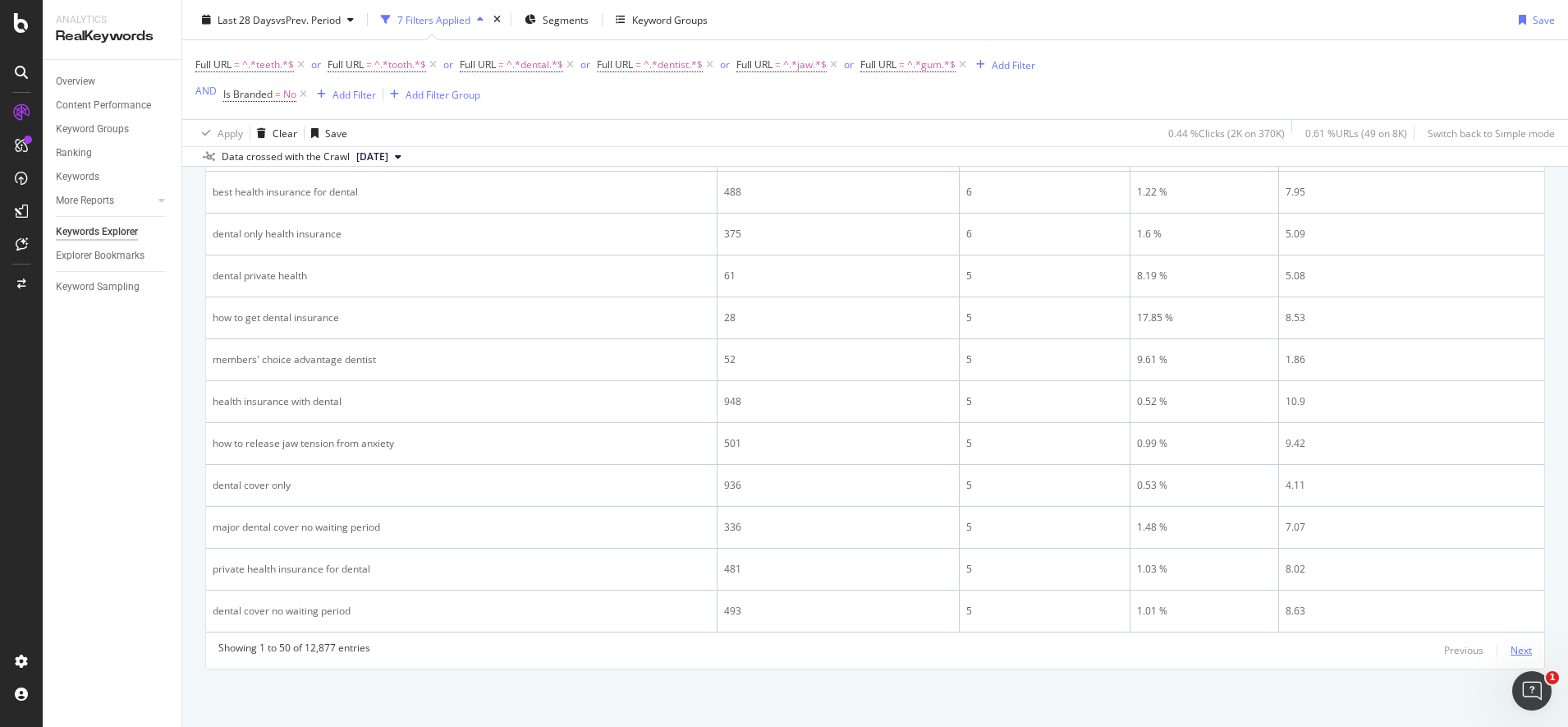
click at [1512, 651] on div "Next" at bounding box center [1522, 650] width 21 height 14
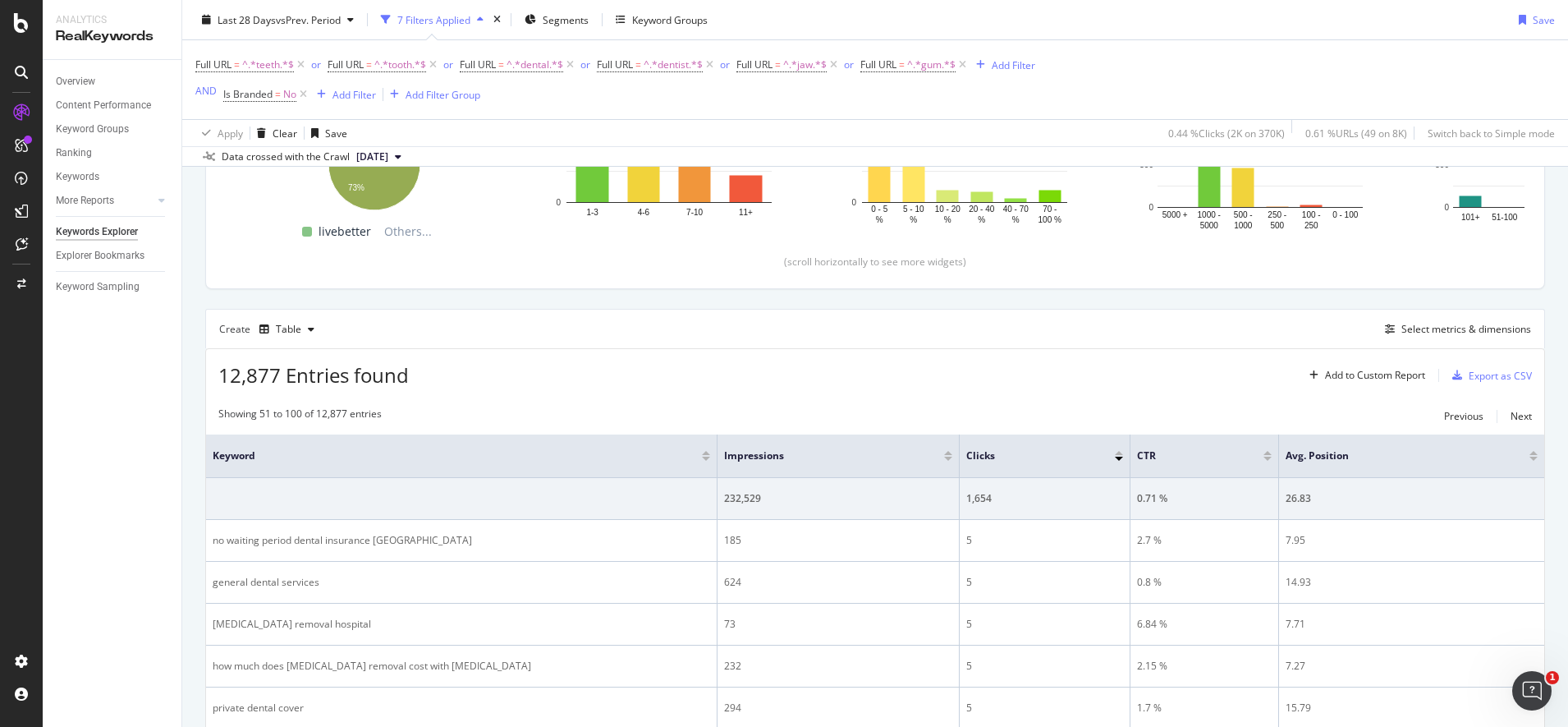
scroll to position [308, 0]
click at [1377, 379] on div "Add to Custom Report" at bounding box center [1375, 376] width 100 height 10
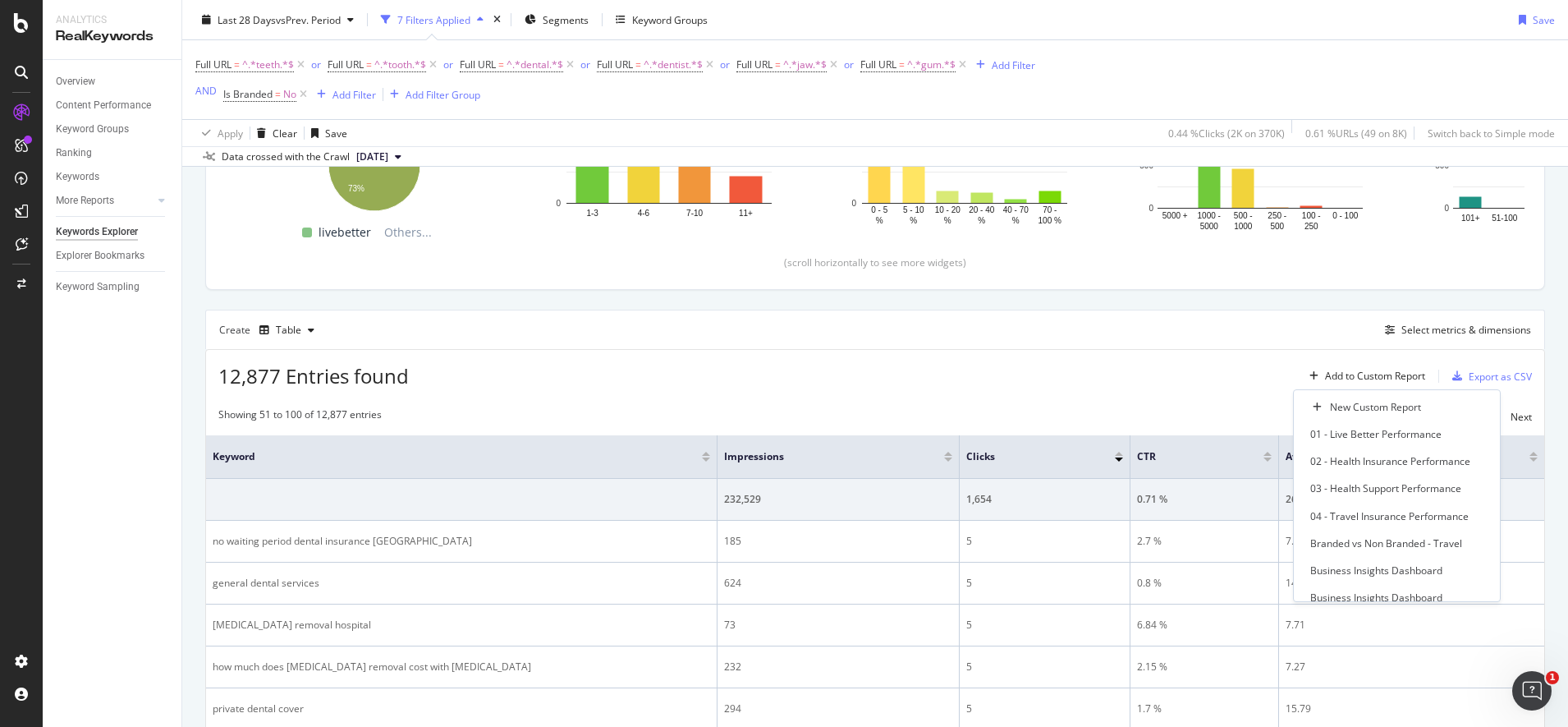
click at [1114, 380] on div "12,877 Entries found Add to Custom Report Export as CSV" at bounding box center [875, 369] width 1338 height 40
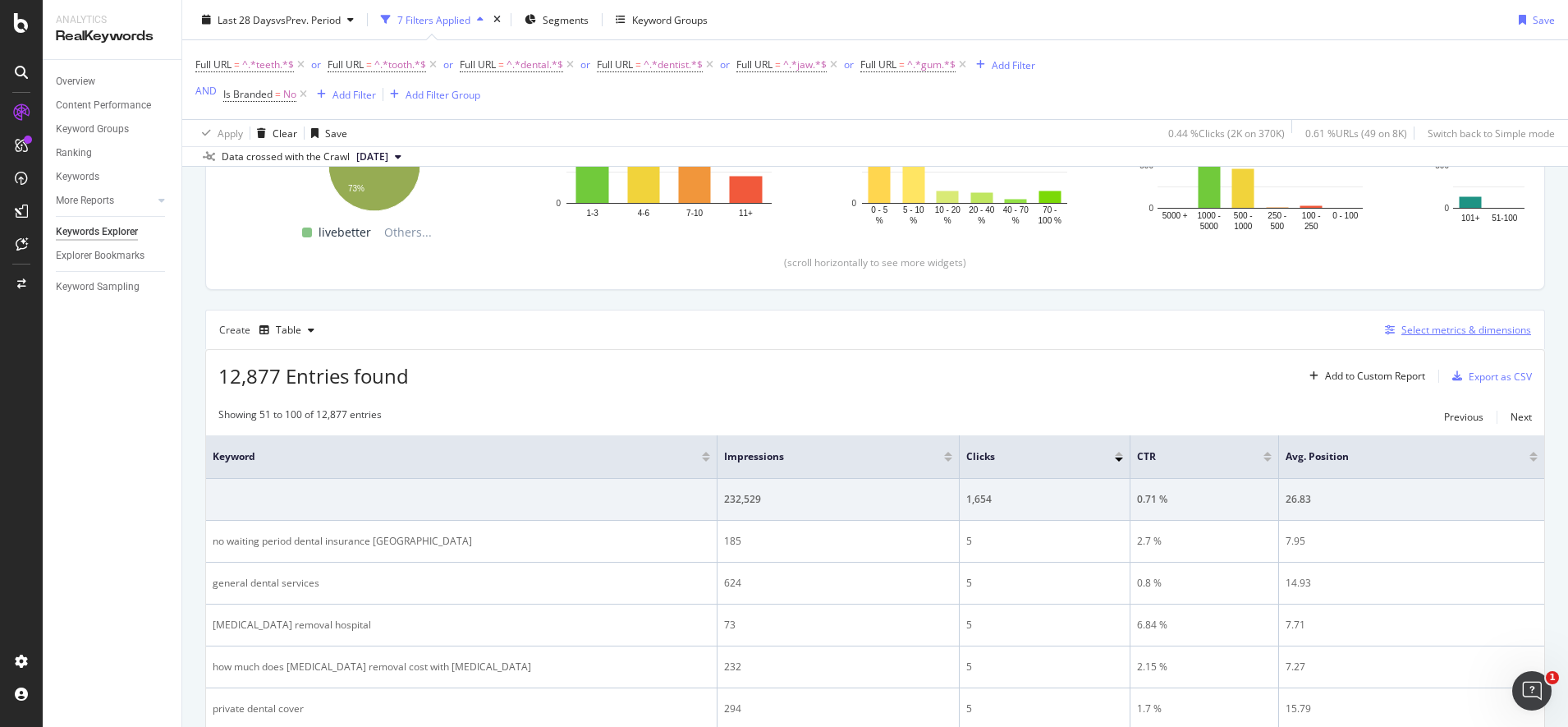
click at [1451, 325] on div "Select metrics & dimensions" at bounding box center [1466, 330] width 130 height 14
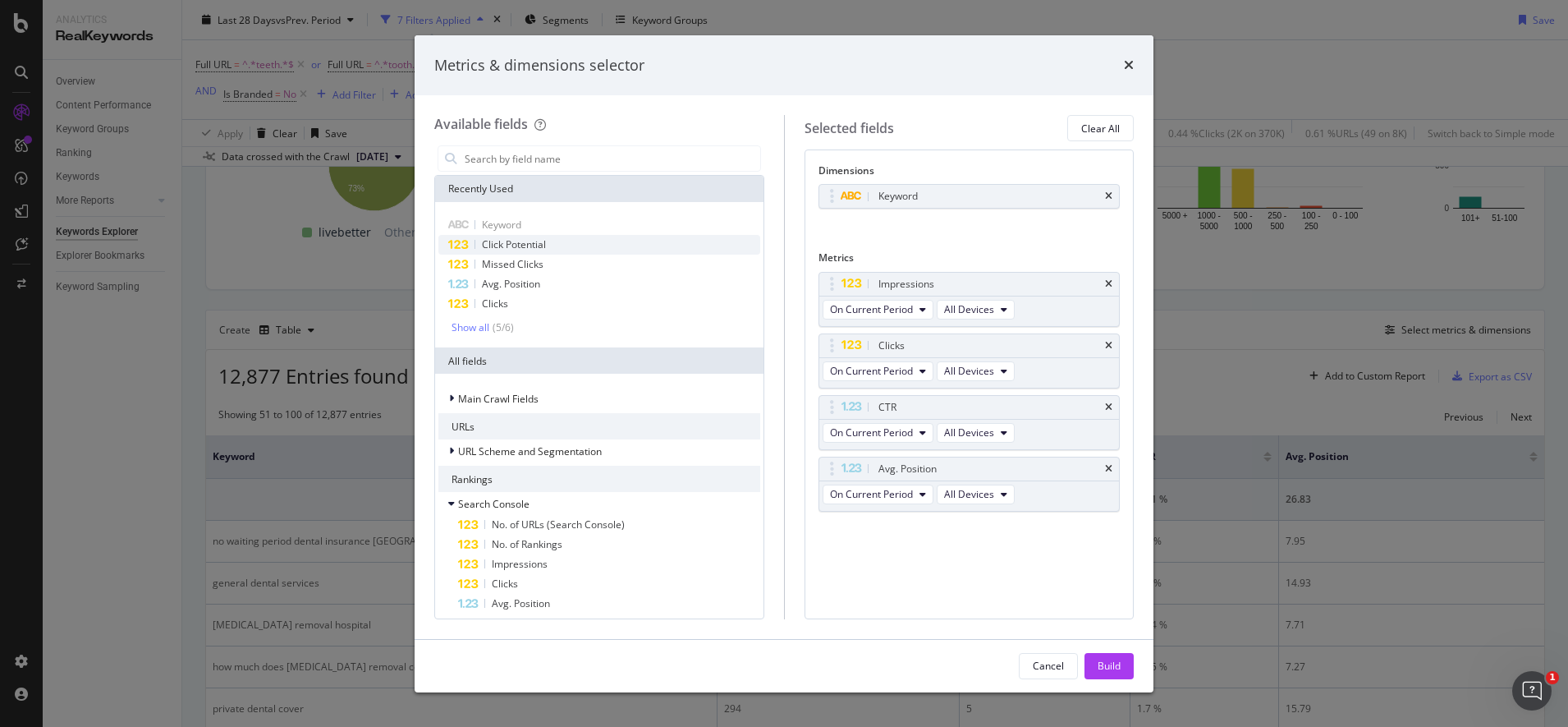
click at [533, 249] on span "Click Potential" at bounding box center [514, 244] width 64 height 14
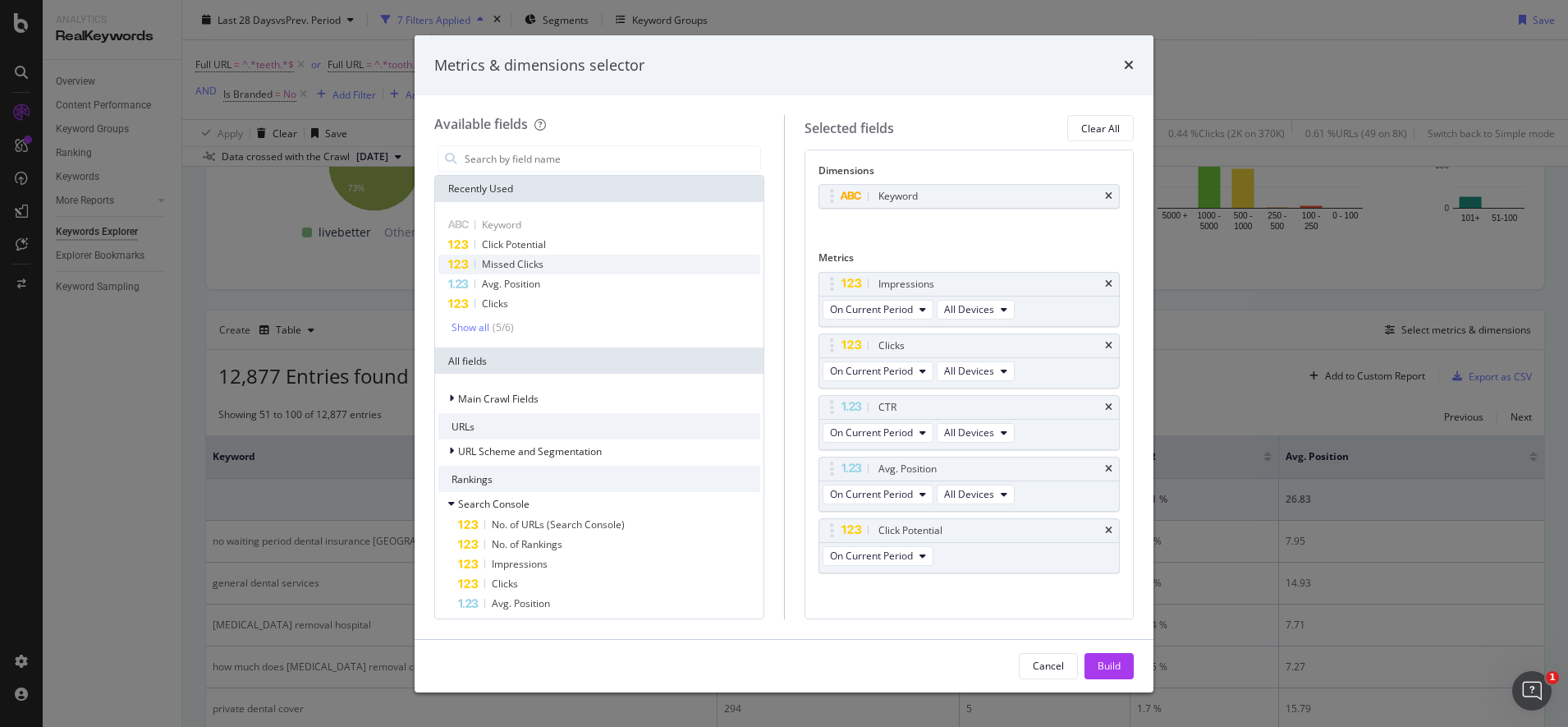
click at [532, 267] on span "Missed Clicks" at bounding box center [512, 264] width 62 height 14
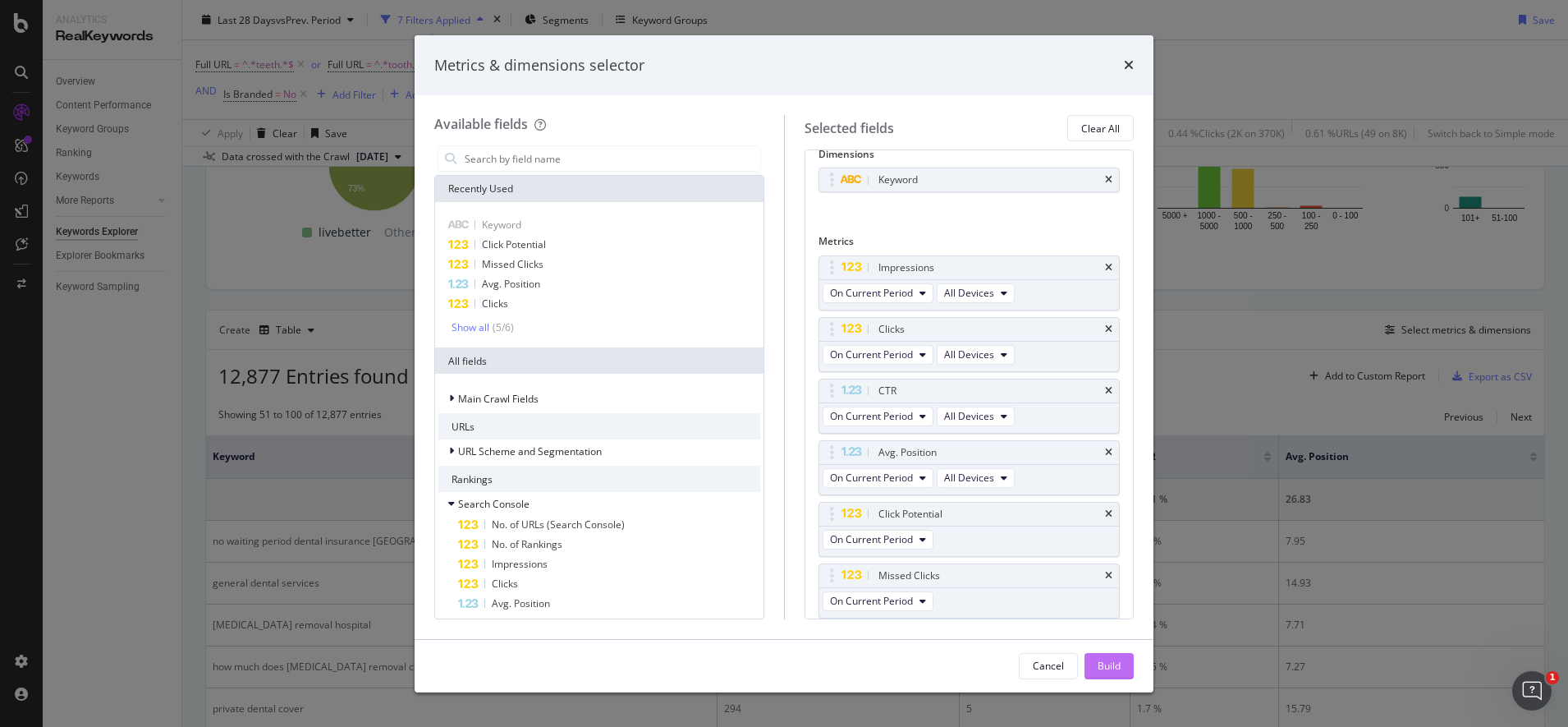
click at [1098, 664] on div "Build" at bounding box center [1109, 666] width 23 height 14
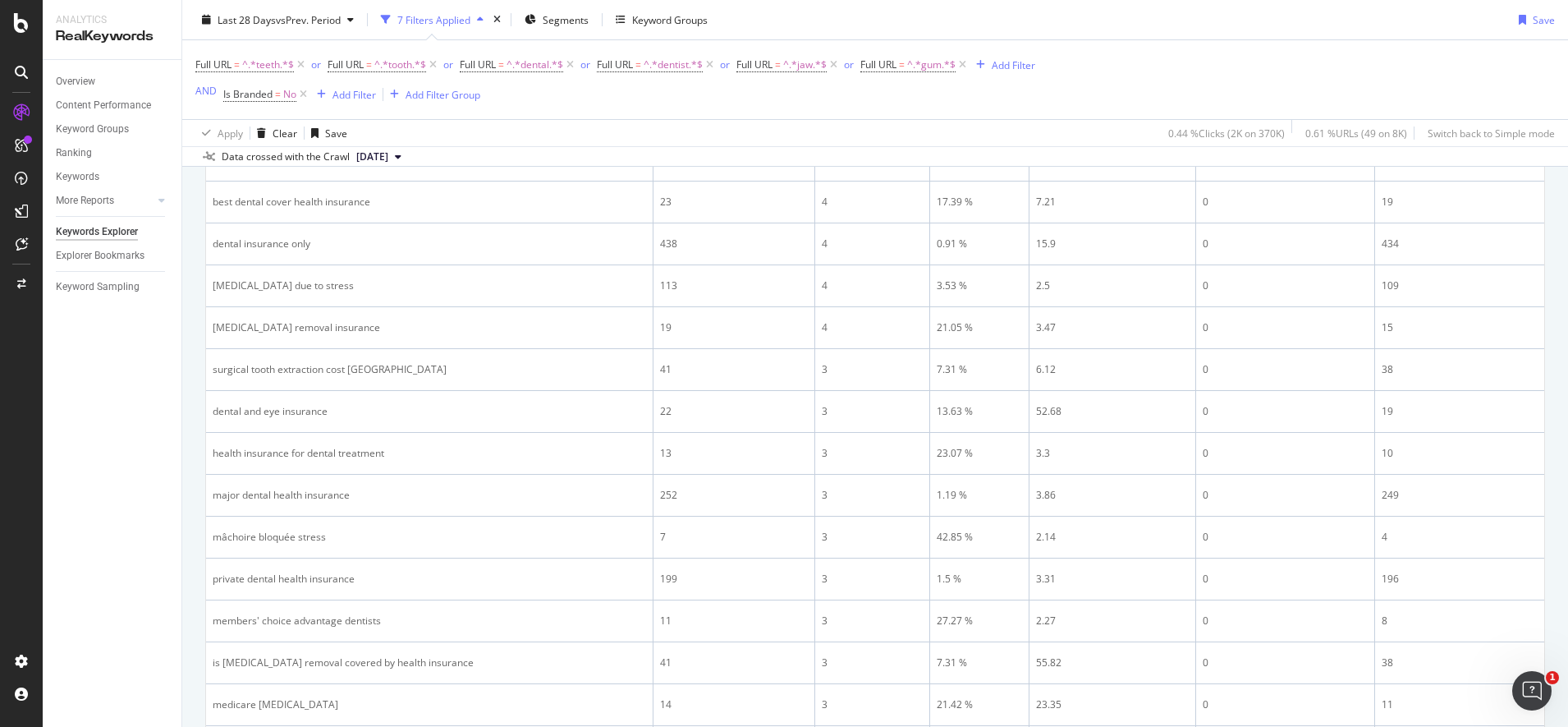
scroll to position [2287, 0]
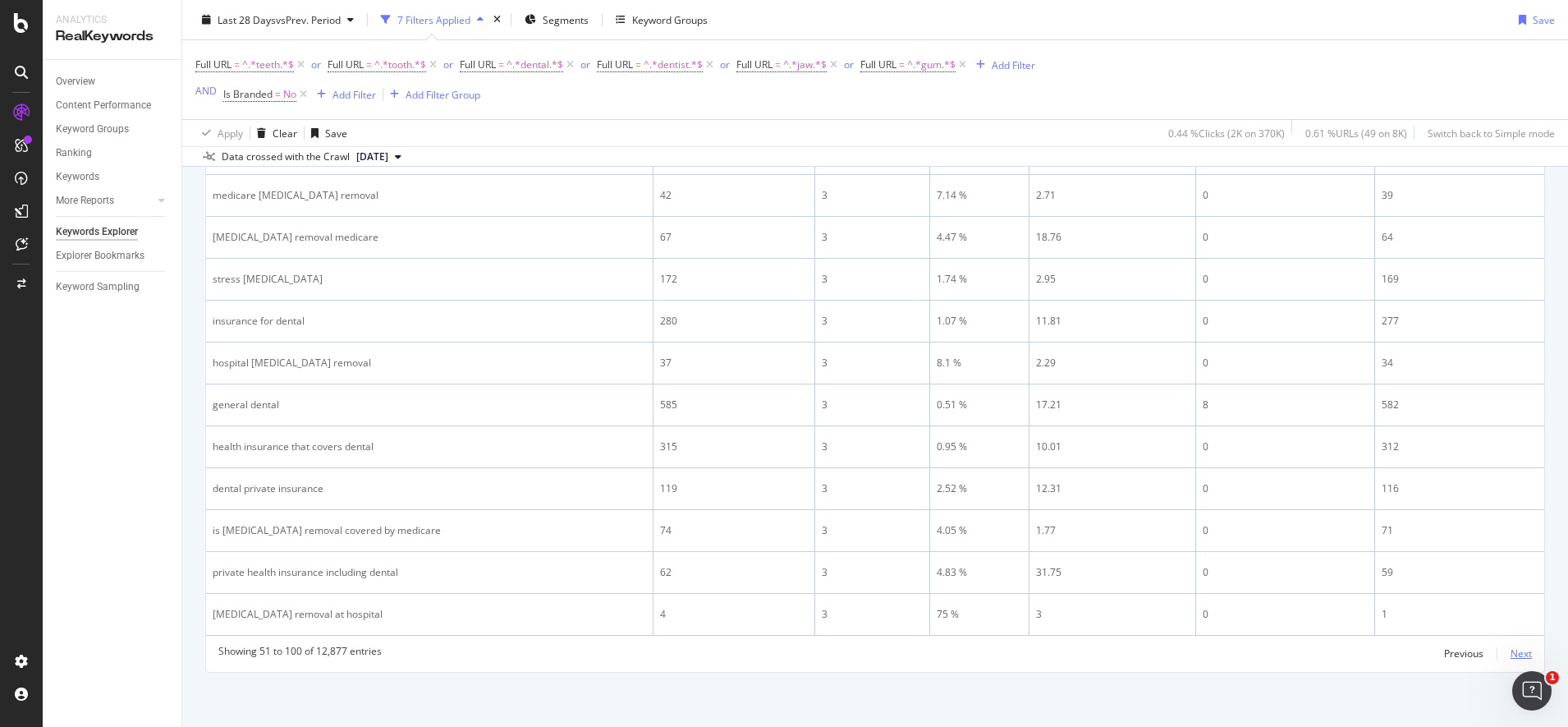
click at [1511, 656] on div "Next" at bounding box center [1522, 654] width 21 height 14
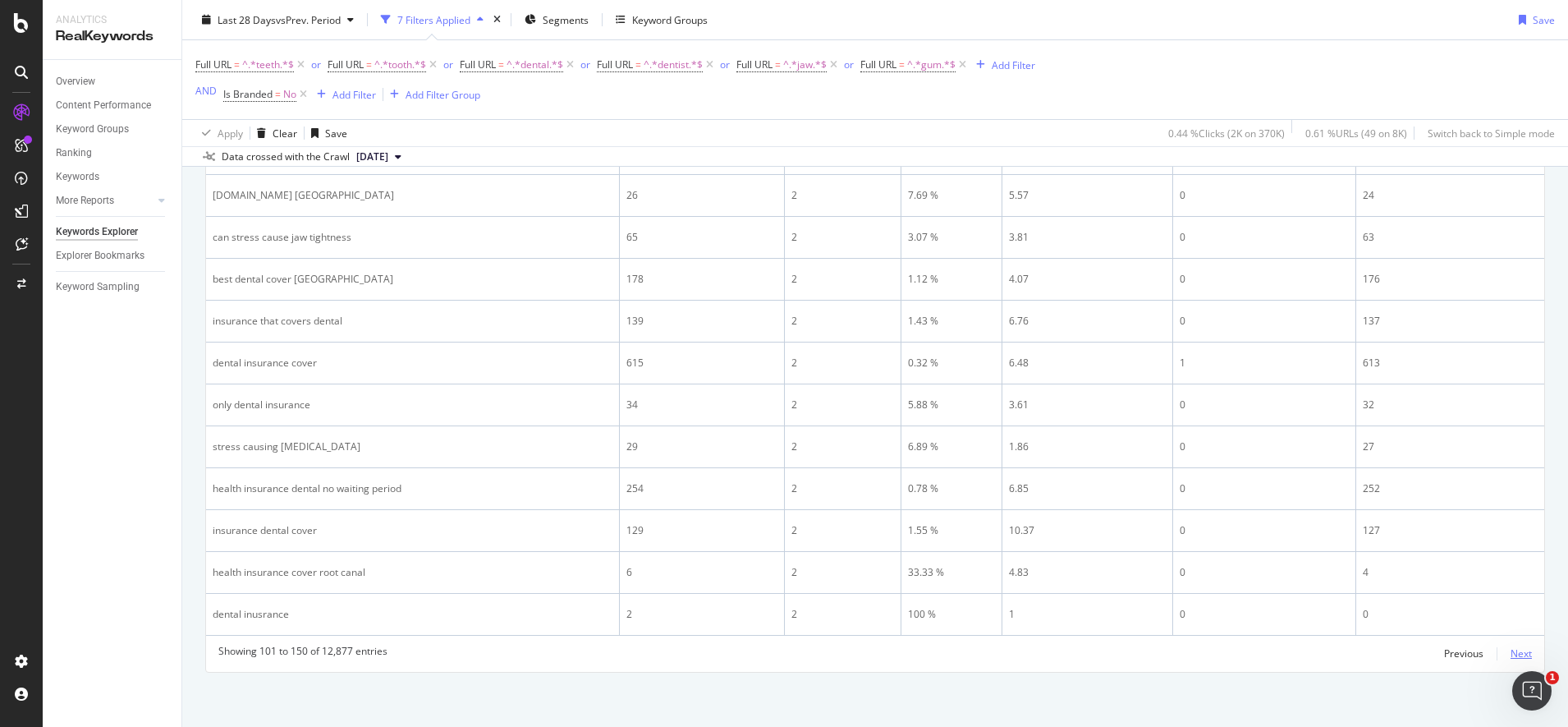
click at [1511, 655] on div "Next" at bounding box center [1522, 654] width 21 height 14
click at [1511, 650] on div "Next" at bounding box center [1522, 650] width 21 height 14
click at [1515, 649] on div "Next" at bounding box center [1522, 650] width 21 height 14
click at [1511, 651] on div "Next" at bounding box center [1522, 650] width 21 height 14
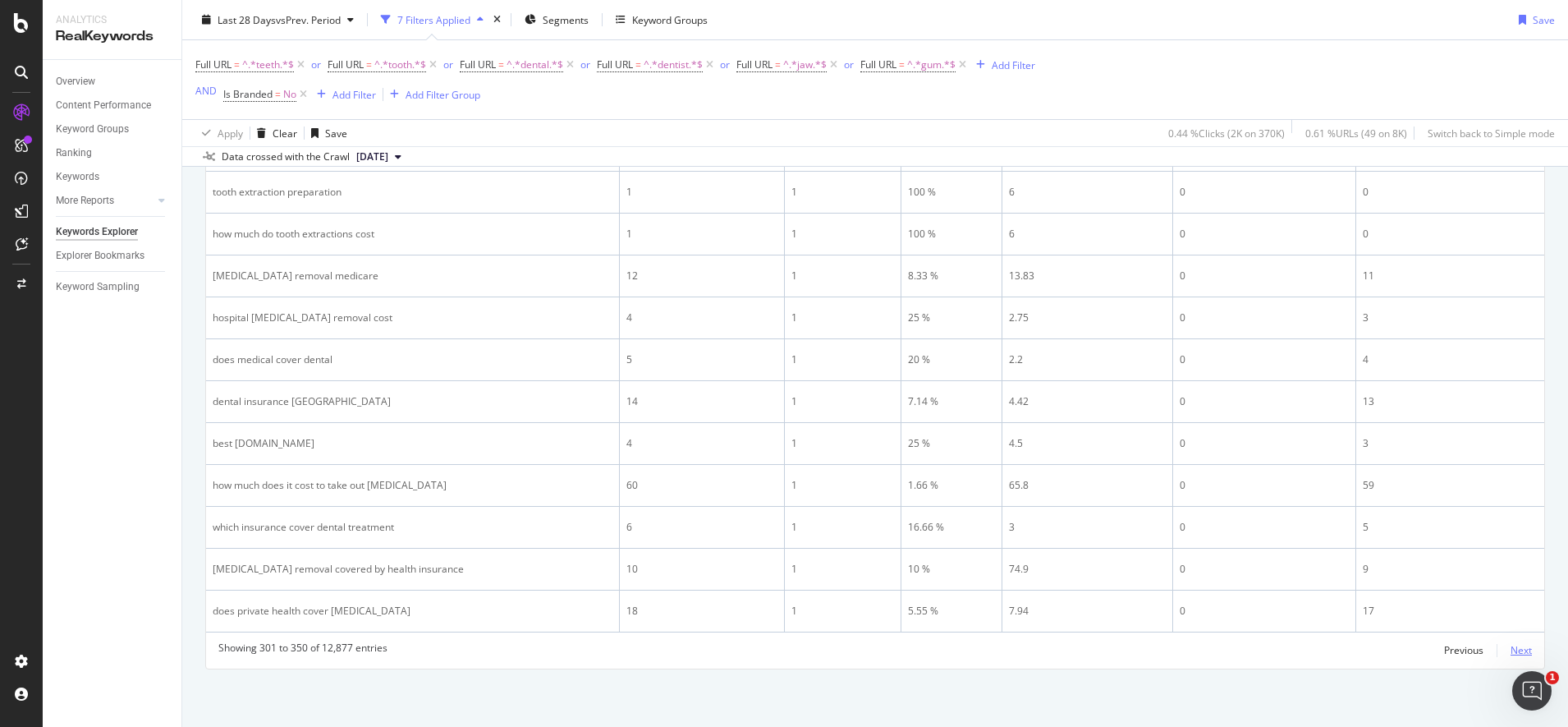
click at [1511, 655] on div "Next" at bounding box center [1522, 650] width 21 height 14
click at [1511, 652] on div "Next" at bounding box center [1522, 650] width 21 height 14
click at [1511, 648] on div "Next" at bounding box center [1522, 650] width 21 height 14
click at [1511, 649] on div "Next" at bounding box center [1522, 650] width 21 height 14
click at [1511, 648] on div "Next" at bounding box center [1522, 650] width 21 height 14
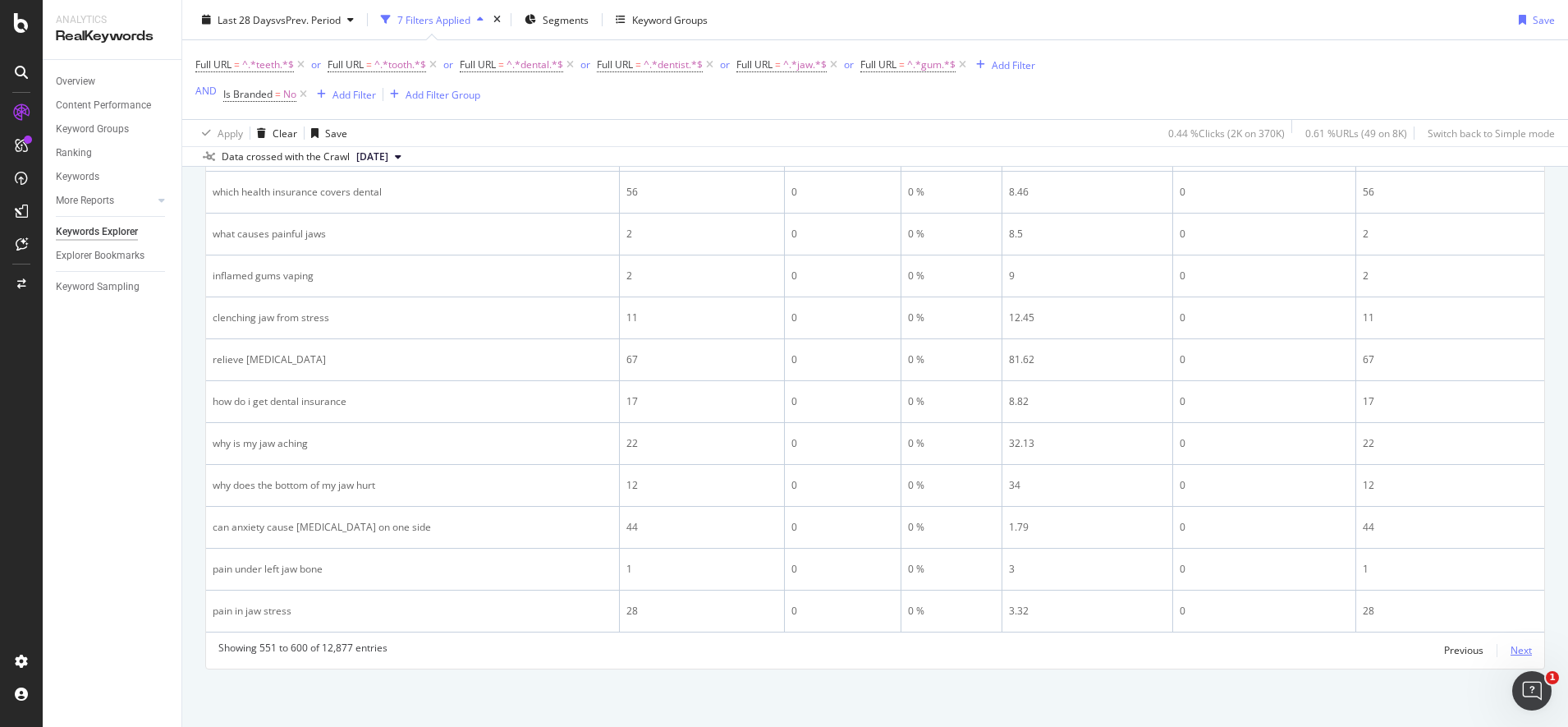
click at [1513, 652] on div "Next" at bounding box center [1522, 650] width 21 height 14
click at [1511, 655] on div "Next" at bounding box center [1522, 650] width 21 height 14
click at [1511, 655] on div "Next" at bounding box center [1522, 650] width 21 height 14
click at [1511, 652] on div "Next" at bounding box center [1522, 650] width 21 height 14
click at [1511, 650] on div "Next" at bounding box center [1522, 650] width 21 height 14
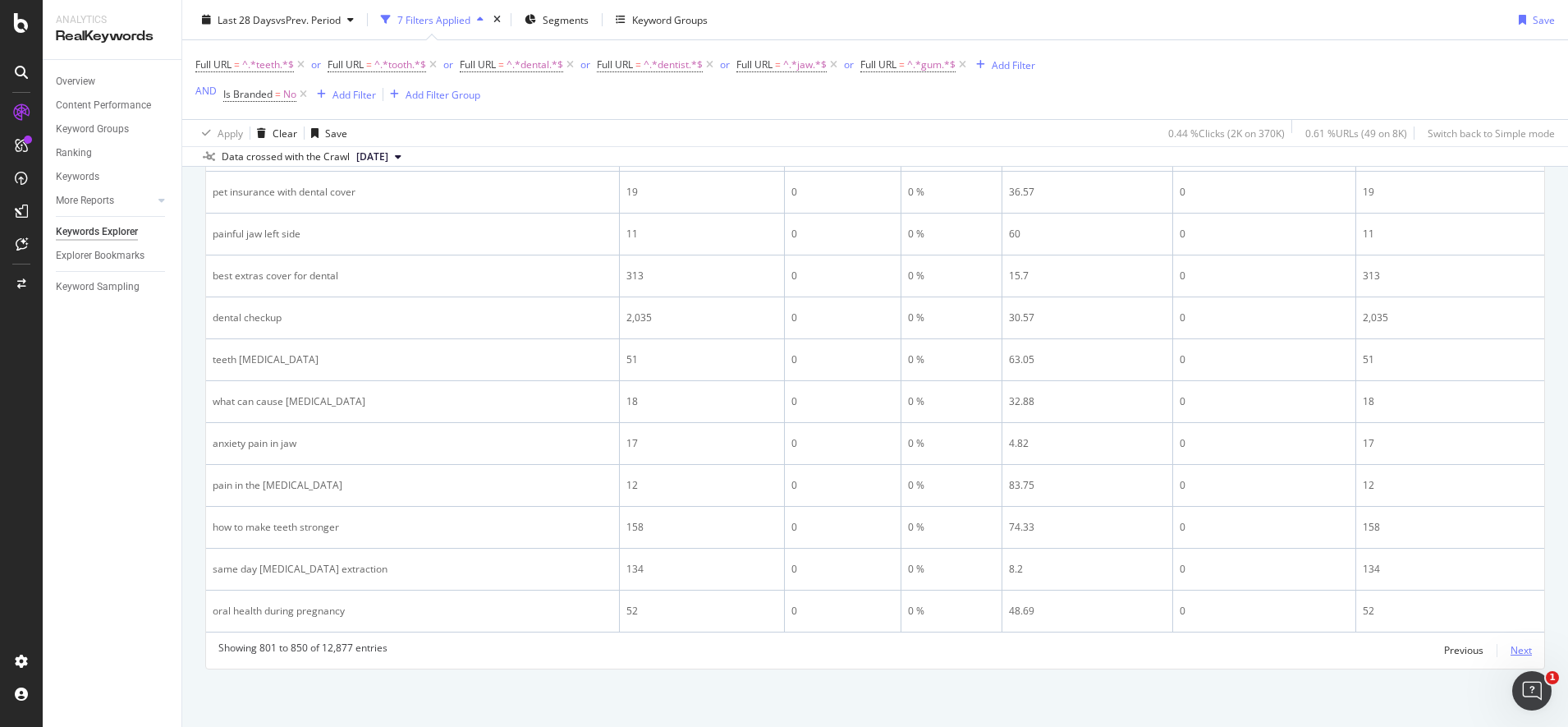
click at [1511, 652] on div "Next" at bounding box center [1522, 650] width 21 height 14
click at [1511, 654] on div "Next" at bounding box center [1522, 650] width 21 height 14
click at [1511, 649] on div "Next" at bounding box center [1522, 650] width 21 height 14
click at [1511, 648] on div "Next" at bounding box center [1522, 650] width 21 height 14
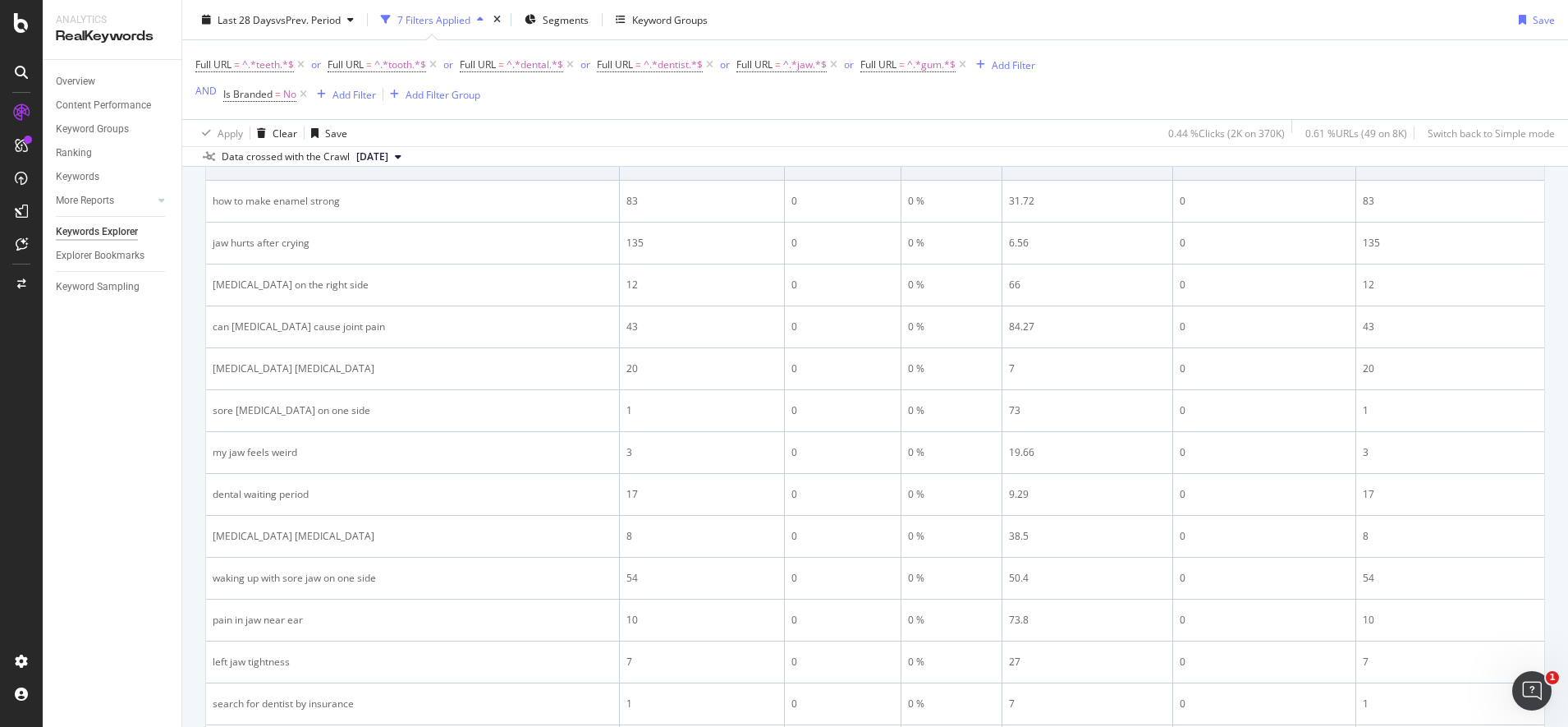
scroll to position [135, 0]
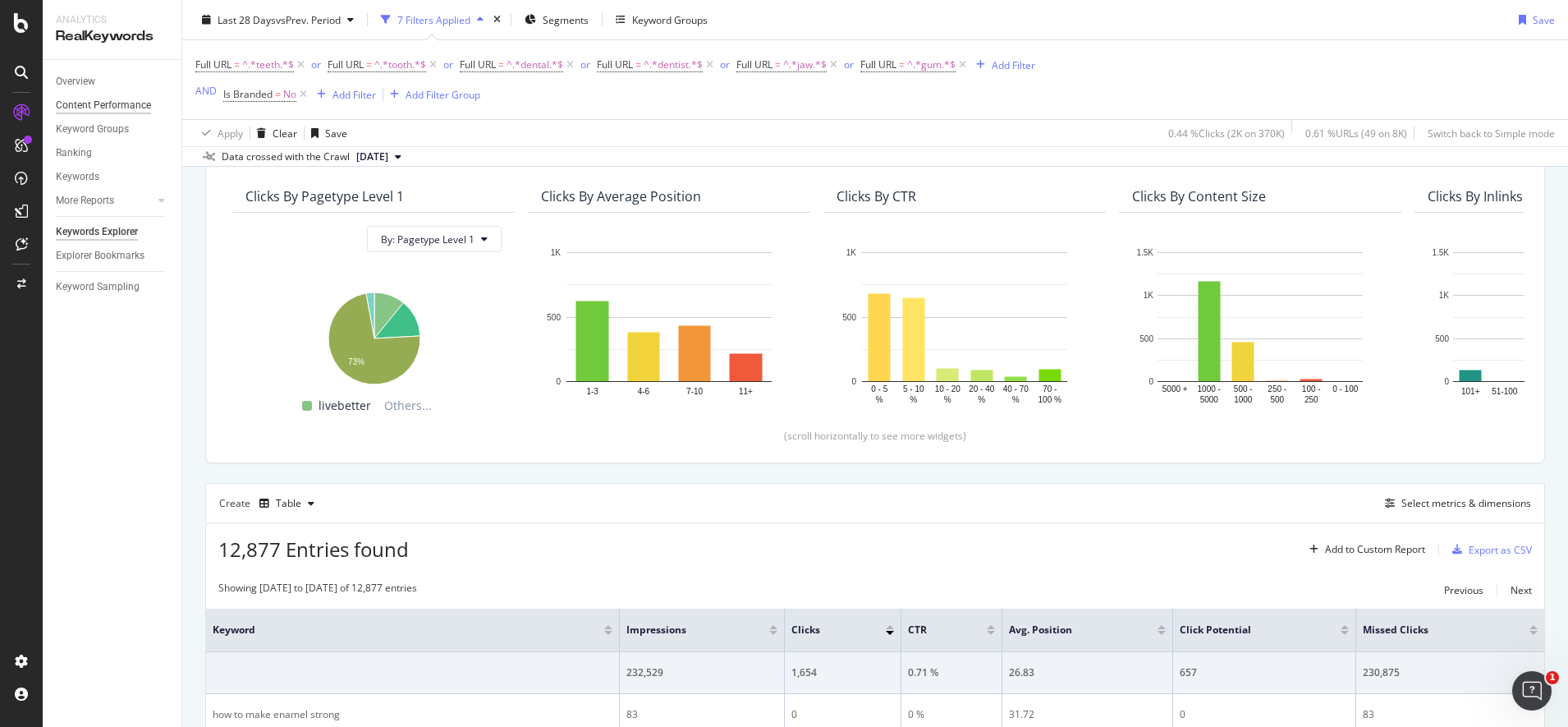
click at [118, 110] on div "Content Performance" at bounding box center [103, 105] width 96 height 17
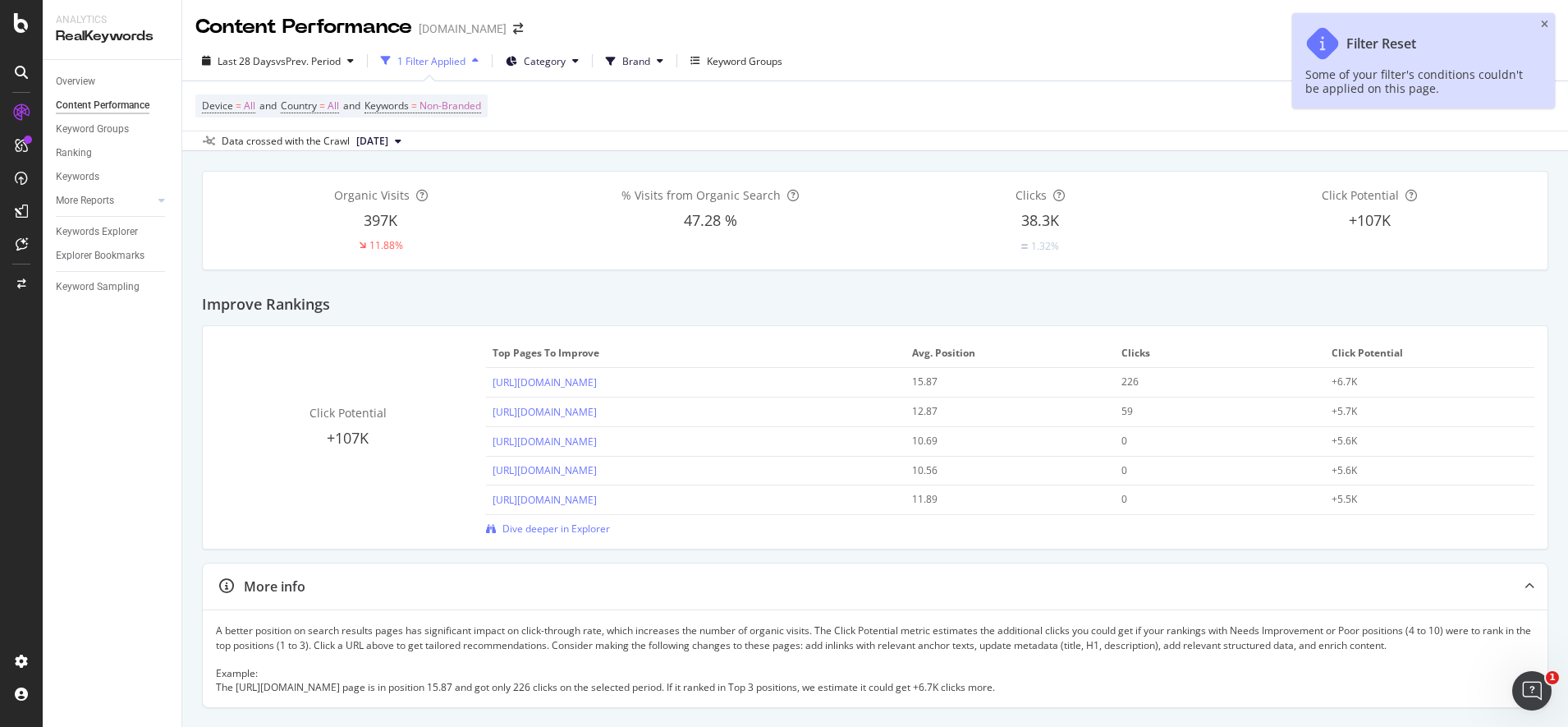
click at [466, 59] on div "1 Filter Applied" at bounding box center [432, 62] width 68 height 14
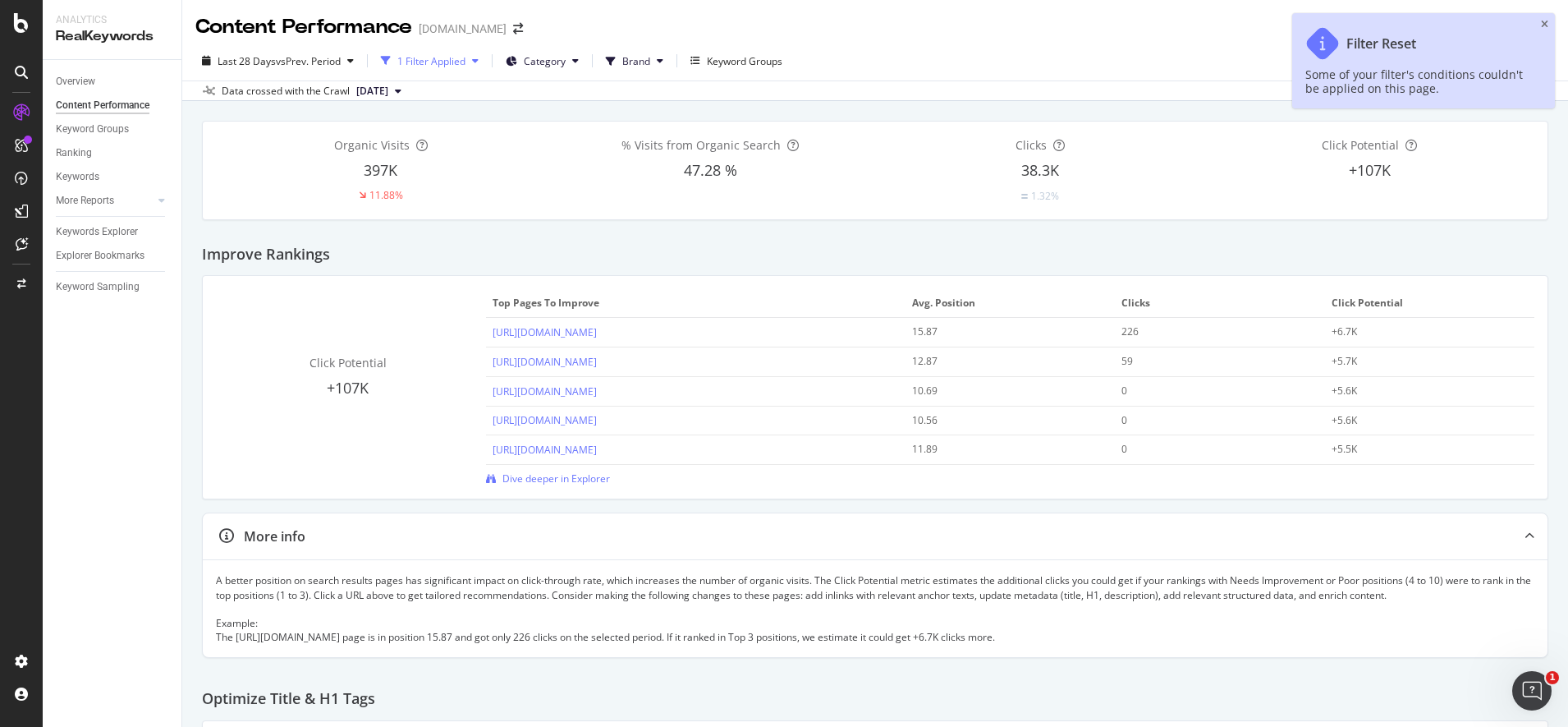
click at [469, 61] on div "button" at bounding box center [476, 60] width 20 height 10
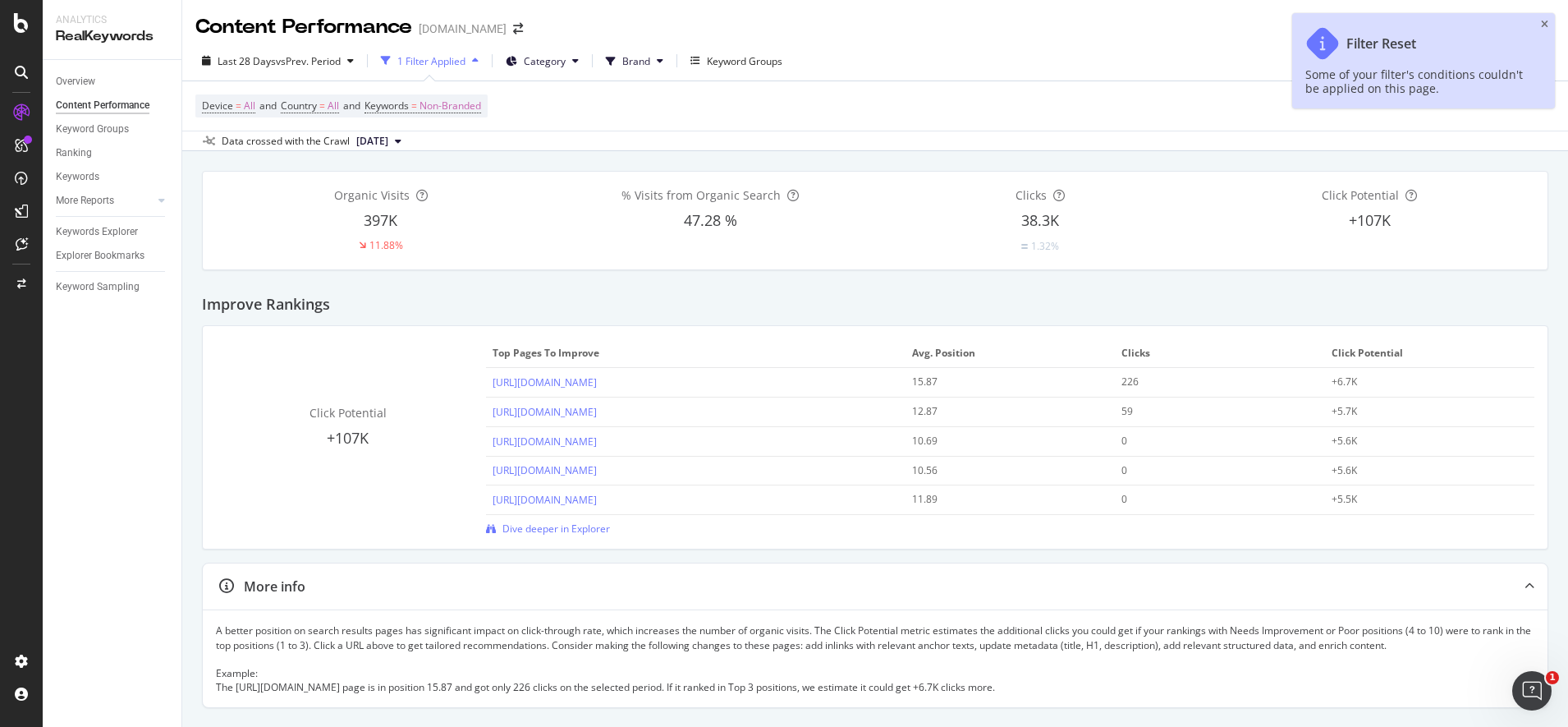
click at [595, 60] on div "Last 28 Days vs Prev. Period 1 Filter Applied Category Brand Keyword Groups" at bounding box center [493, 60] width 594 height 26
click at [585, 63] on button "Category" at bounding box center [542, 60] width 86 height 26
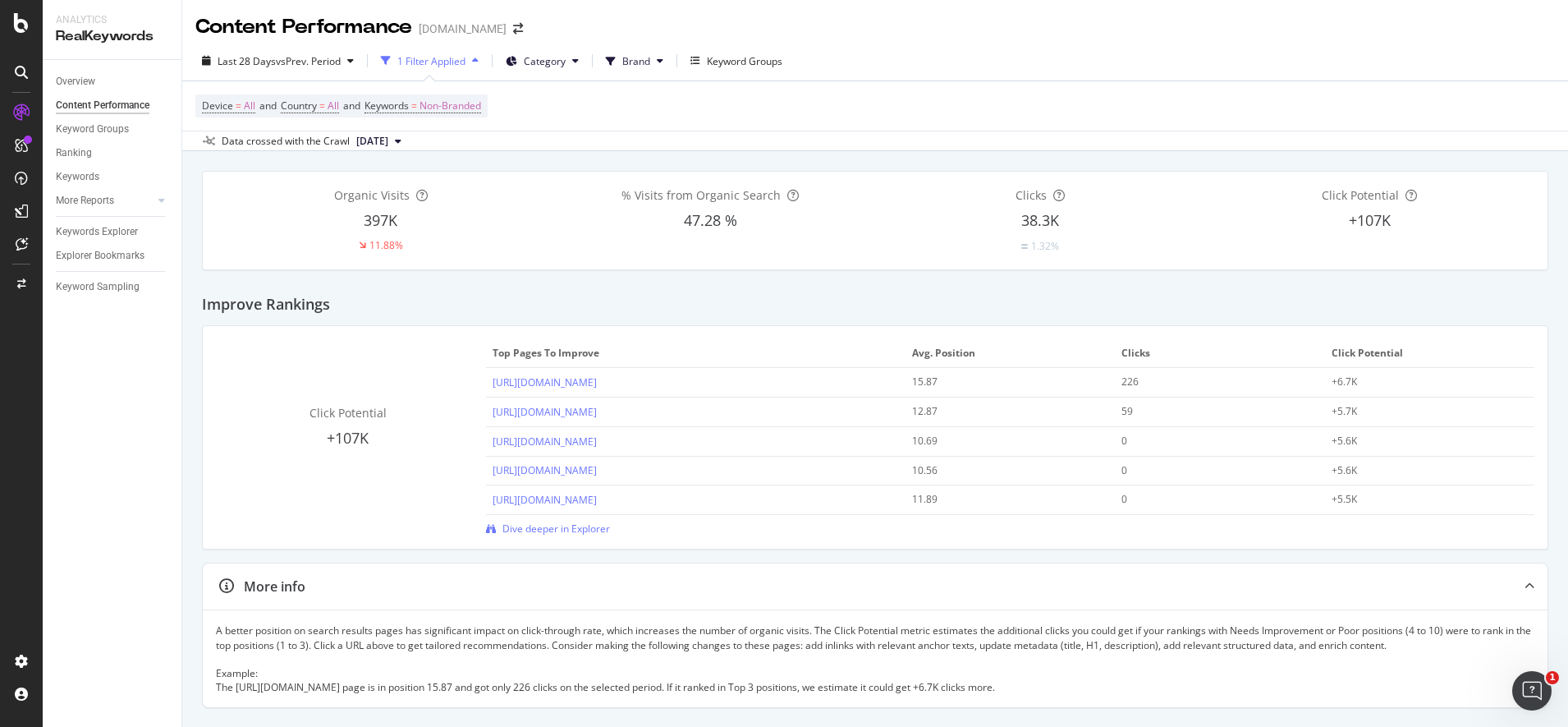
click at [478, 62] on icon "button" at bounding box center [475, 60] width 6 height 10
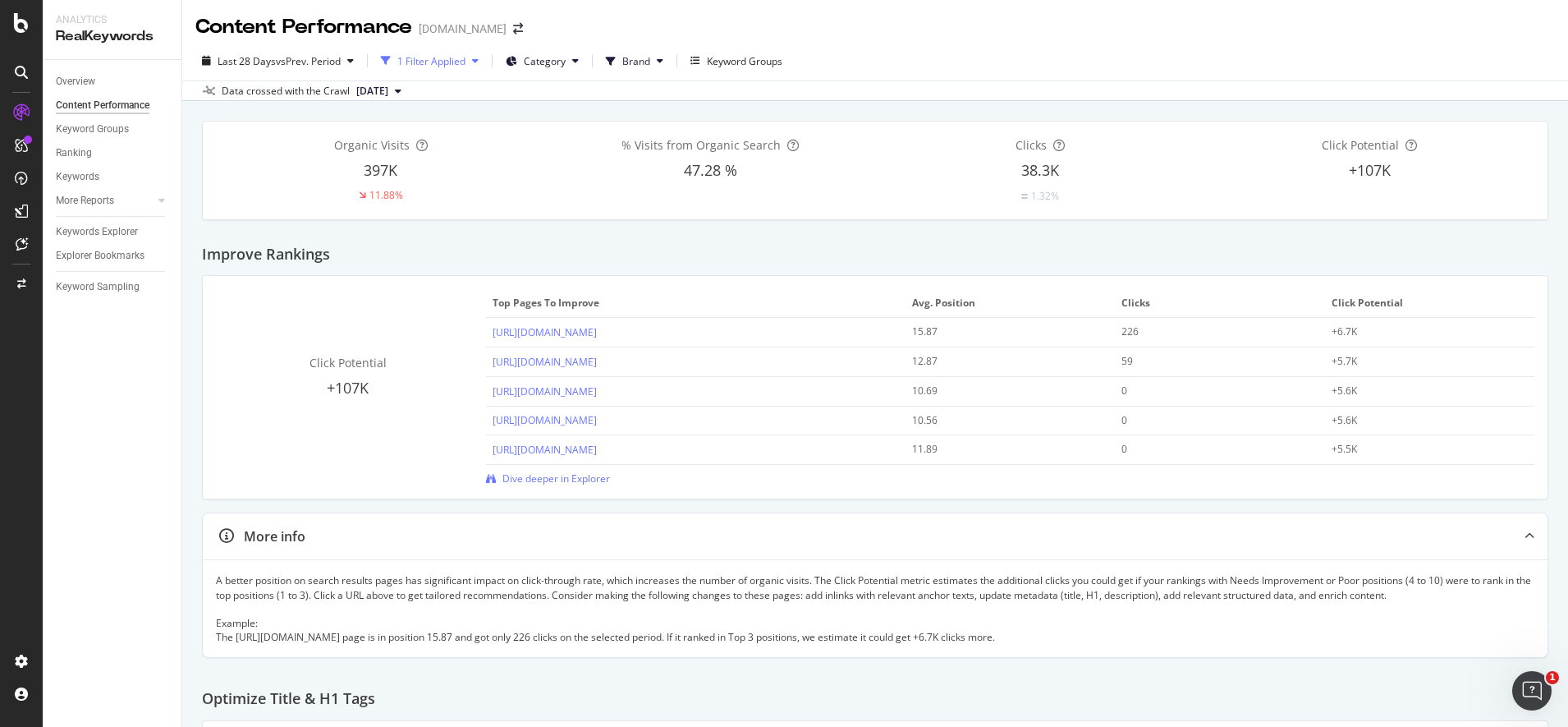
click at [478, 62] on icon "button" at bounding box center [475, 60] width 6 height 10
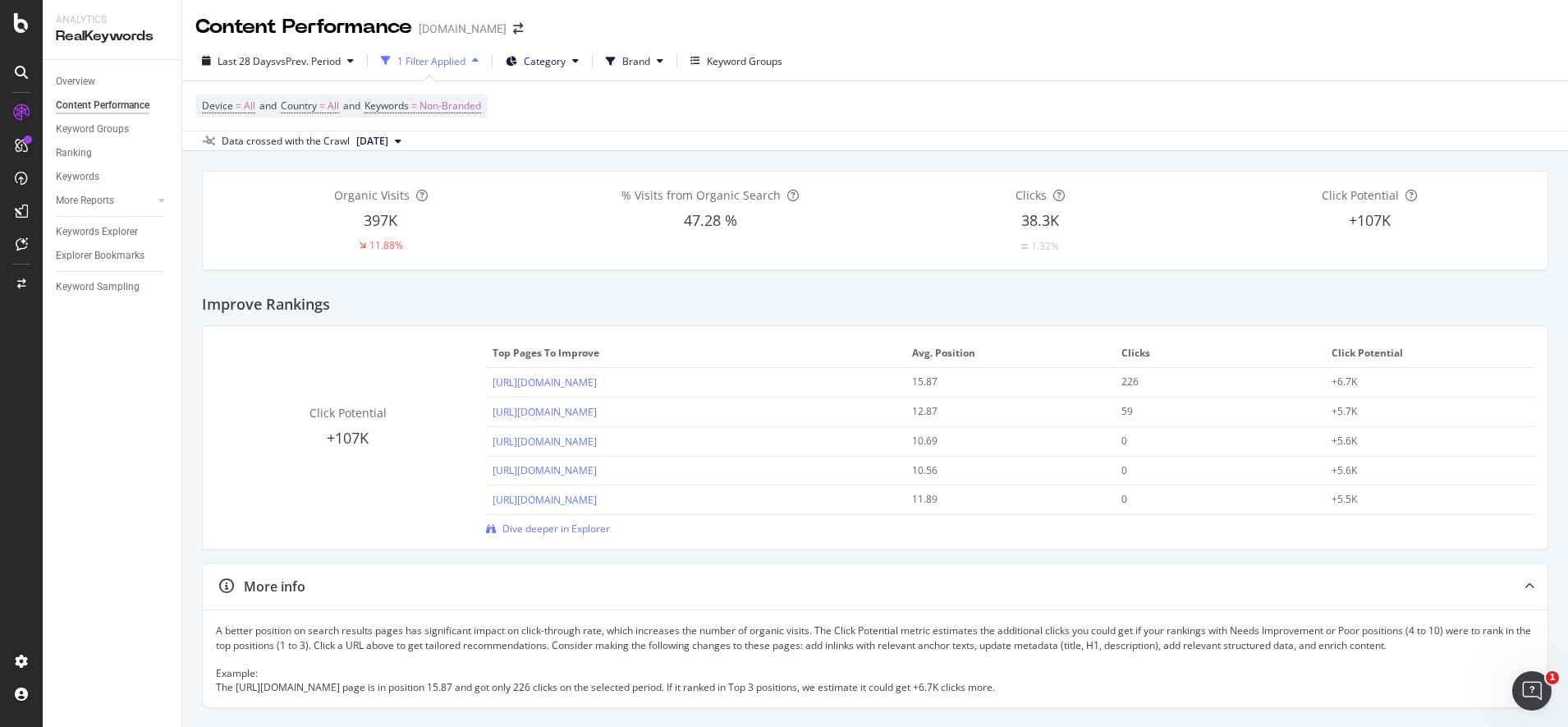
click at [512, 106] on div "Device = All and Country = All and Keywords = Non-Branded" at bounding box center [875, 106] width 1360 height 49
click at [499, 113] on div "Device = All and Country = All and Keywords = Non-Branded" at bounding box center [875, 106] width 1360 height 49
click at [478, 63] on icon "button" at bounding box center [475, 60] width 6 height 10
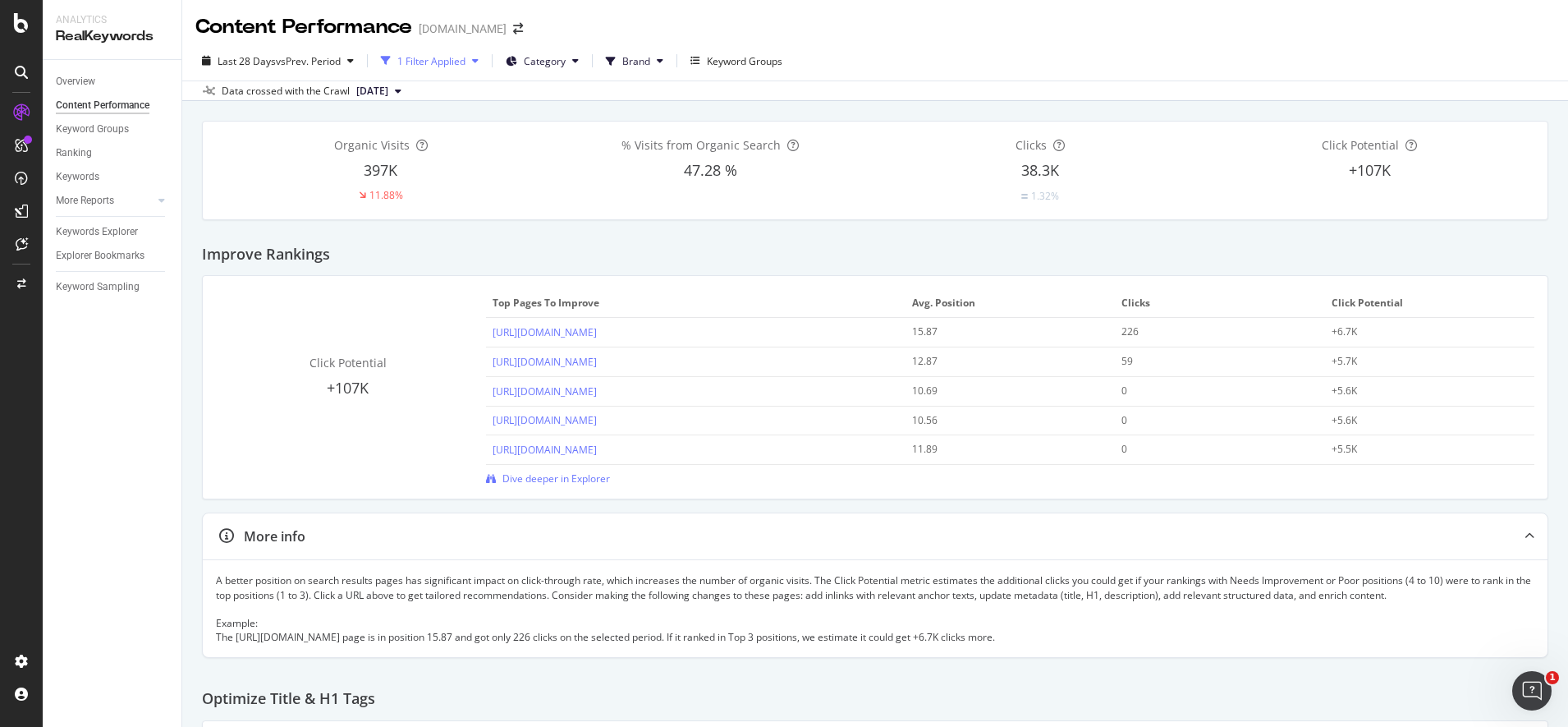
click at [478, 63] on icon "button" at bounding box center [475, 60] width 6 height 10
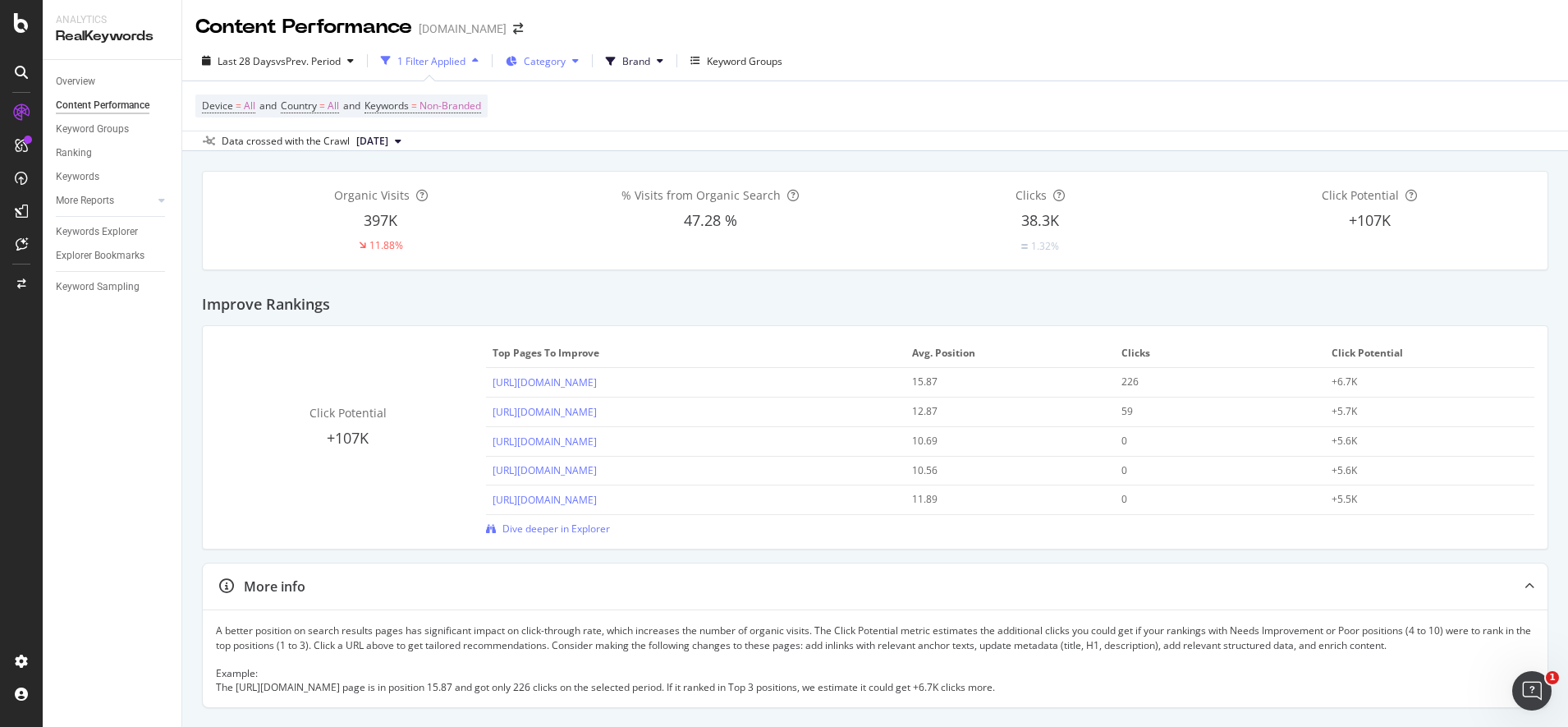
click at [578, 60] on icon at bounding box center [575, 60] width 6 height 10
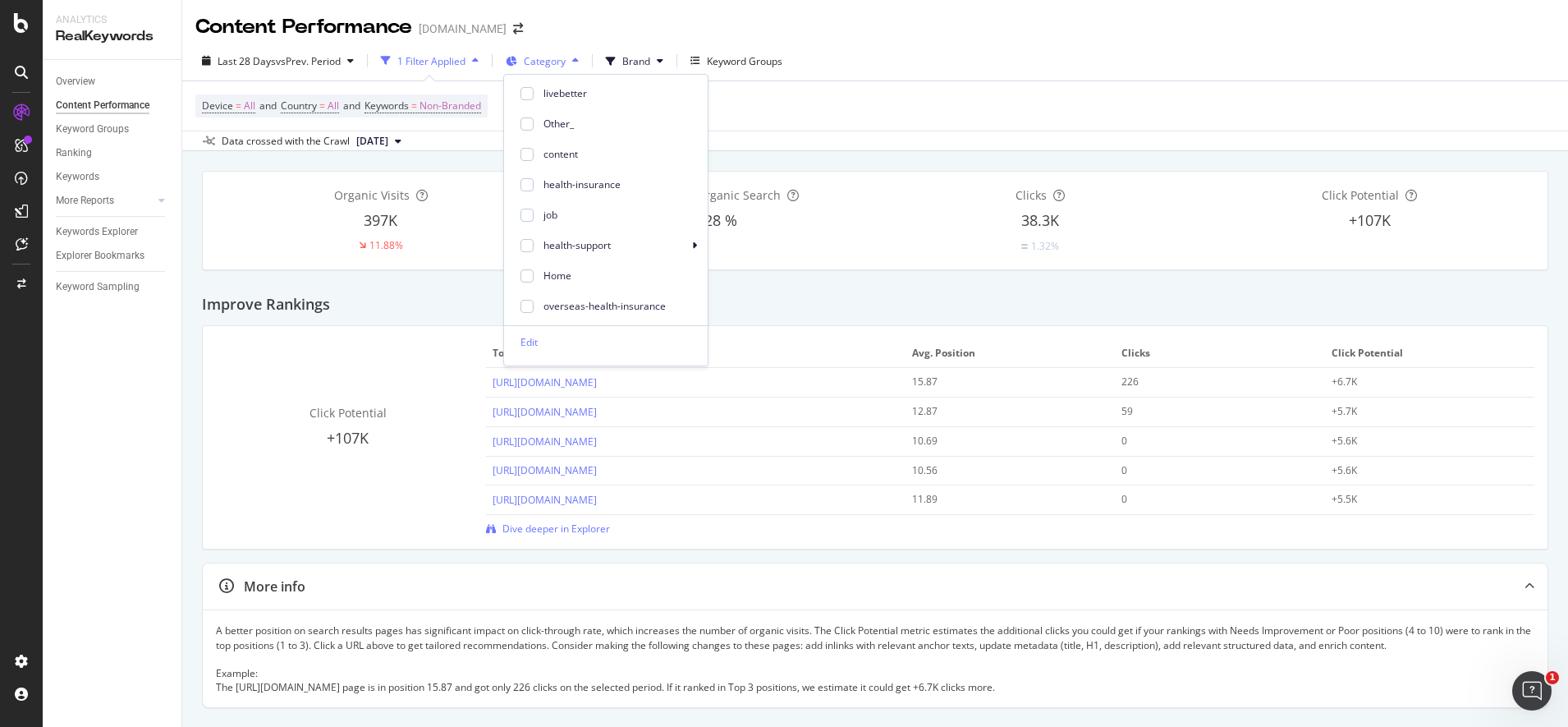
click at [578, 60] on icon at bounding box center [575, 60] width 6 height 10
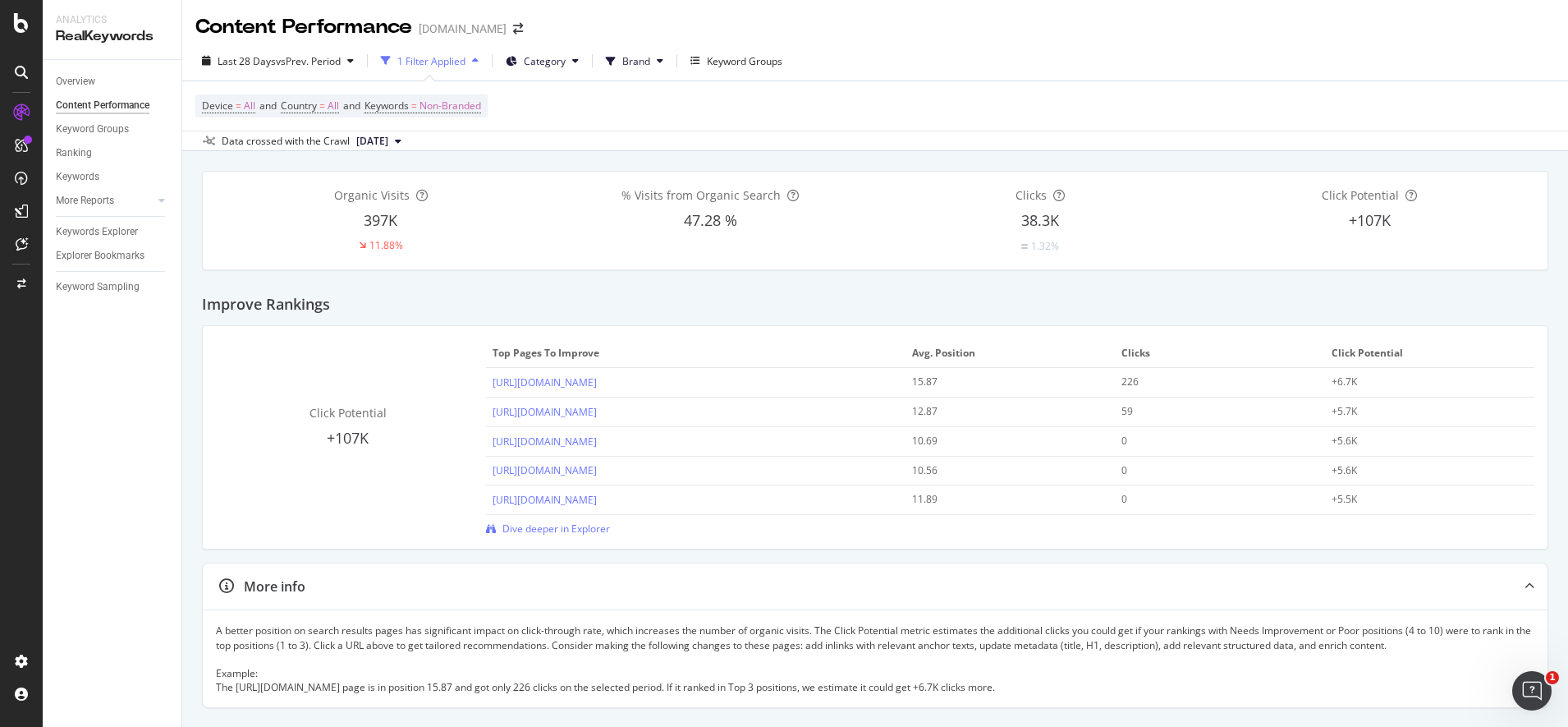
click at [560, 110] on div "Device = All and Country = All and Keywords = Non-Branded" at bounding box center [875, 106] width 1360 height 49
click at [481, 107] on span "Non-Branded" at bounding box center [450, 106] width 62 height 23
click at [616, 108] on div "Device = All and Country = All and Keywords = Non-Branded" at bounding box center [875, 106] width 1360 height 49
click at [534, 113] on div "Device = All and Country = All and Keywords = Non-Branded" at bounding box center [875, 106] width 1360 height 49
click at [476, 57] on div "button" at bounding box center [476, 60] width 20 height 10
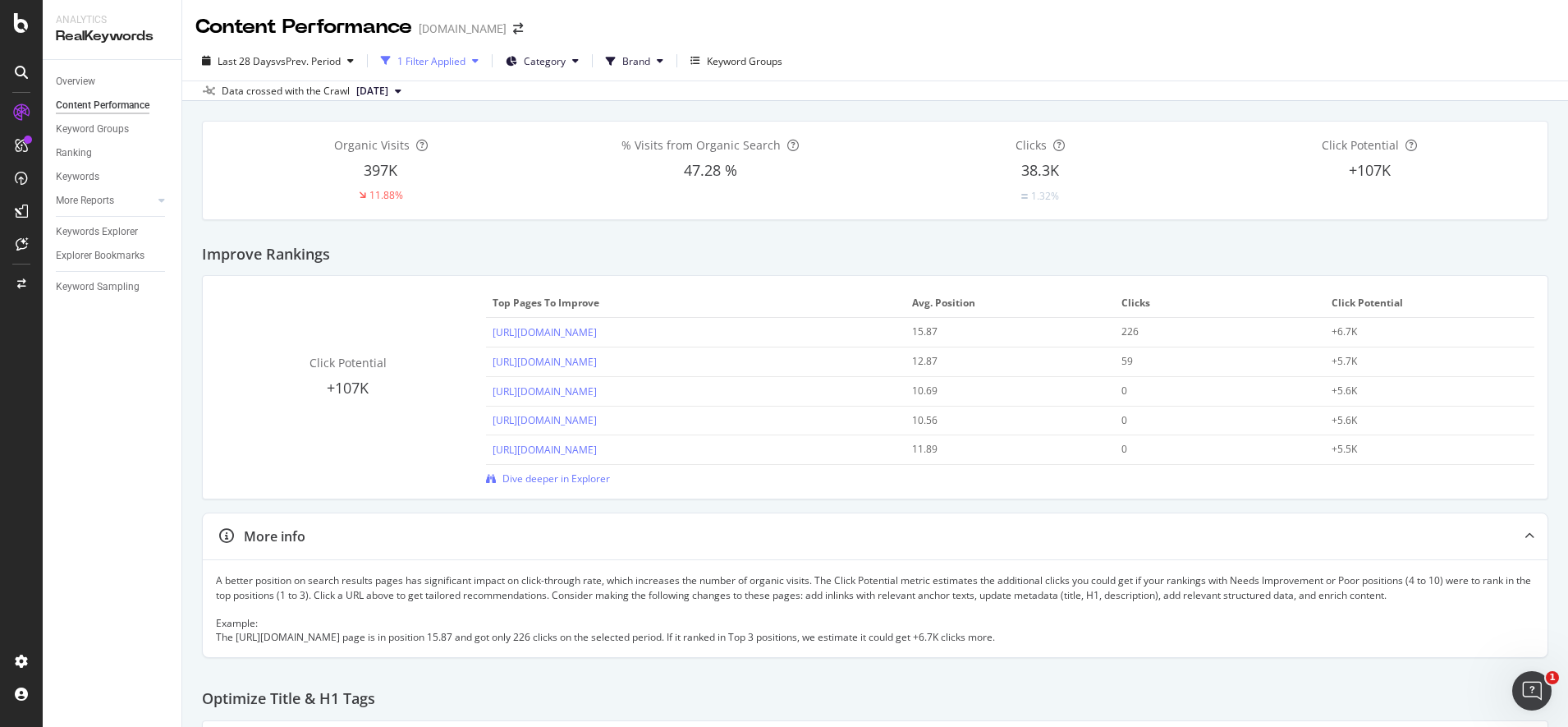
click at [476, 57] on div "button" at bounding box center [476, 60] width 20 height 10
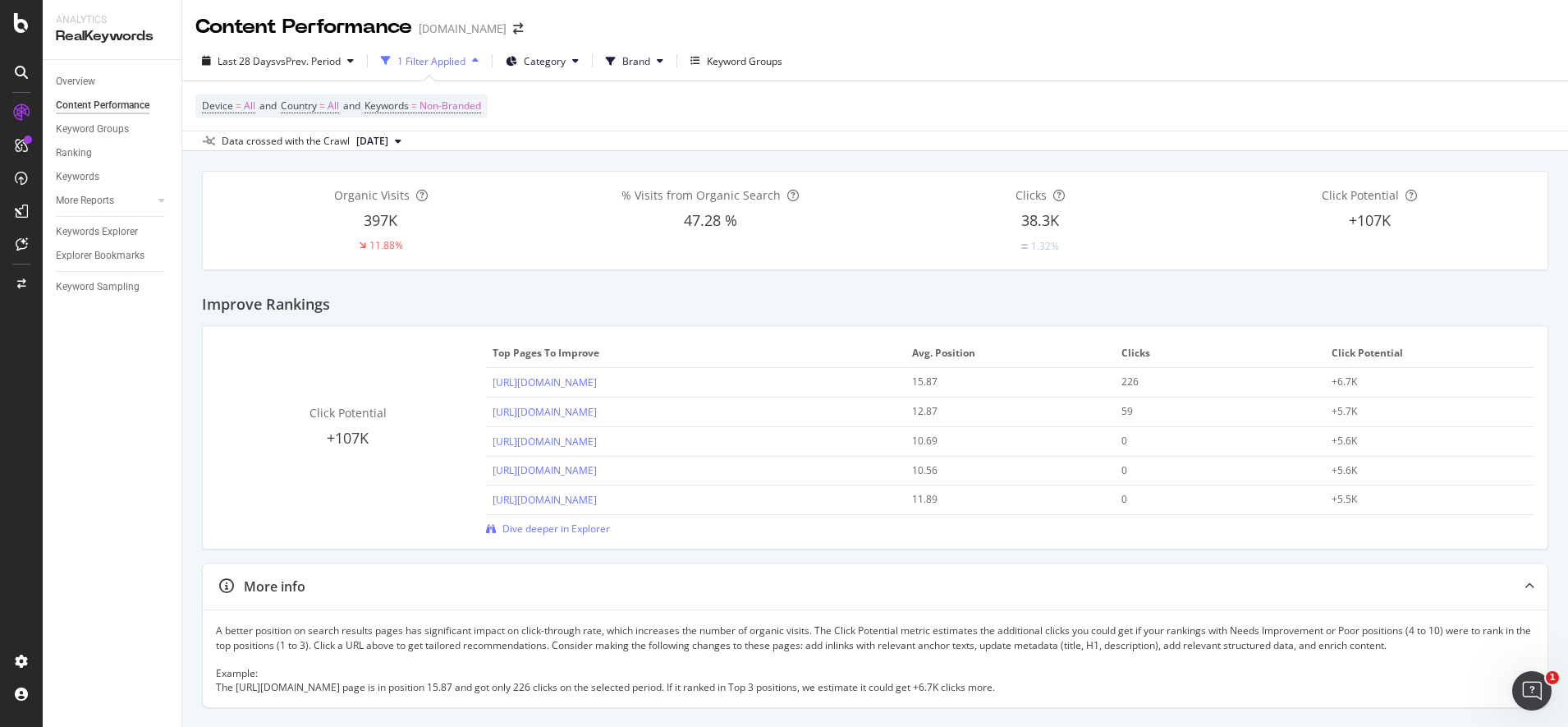
click at [391, 62] on icon "button" at bounding box center [385, 60] width 10 height 10
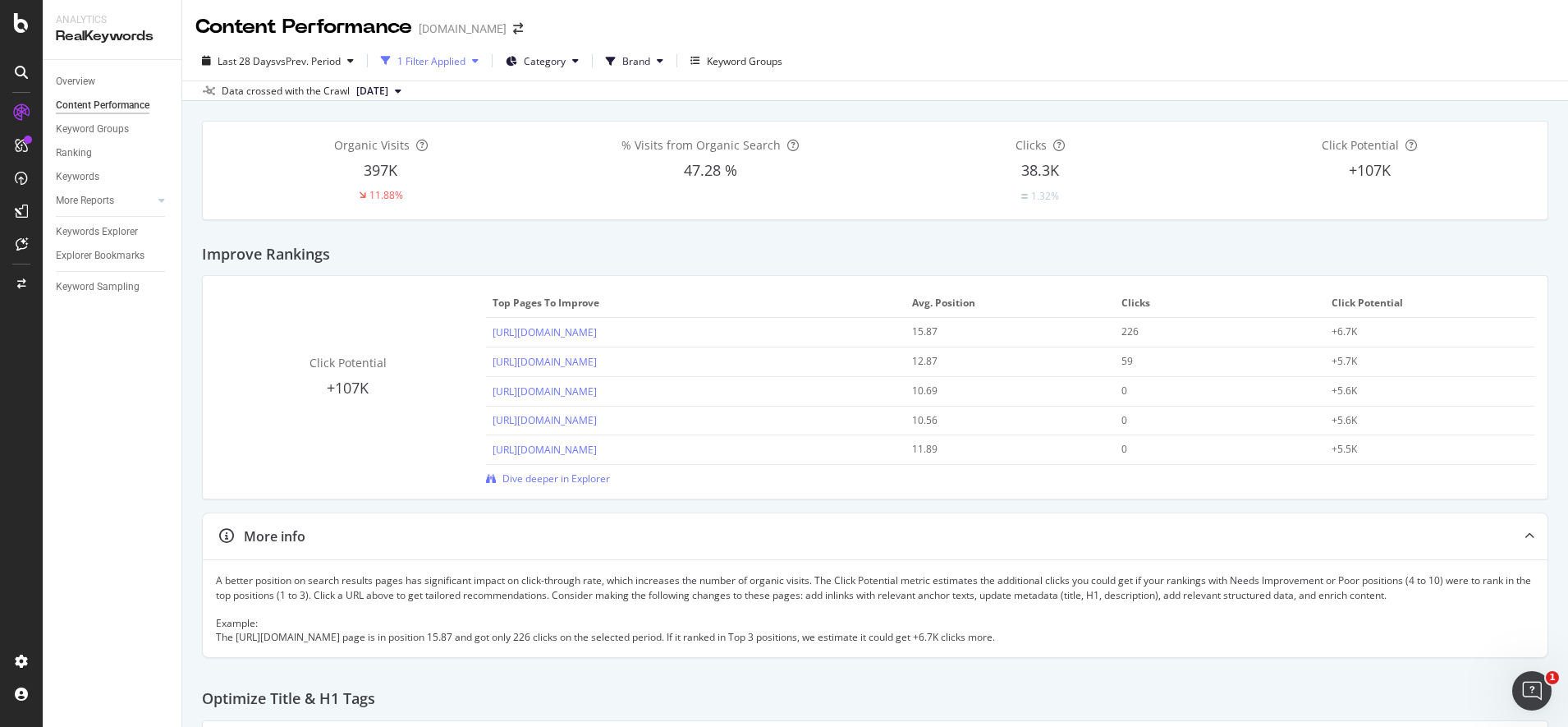
click at [391, 62] on icon "button" at bounding box center [385, 60] width 10 height 10
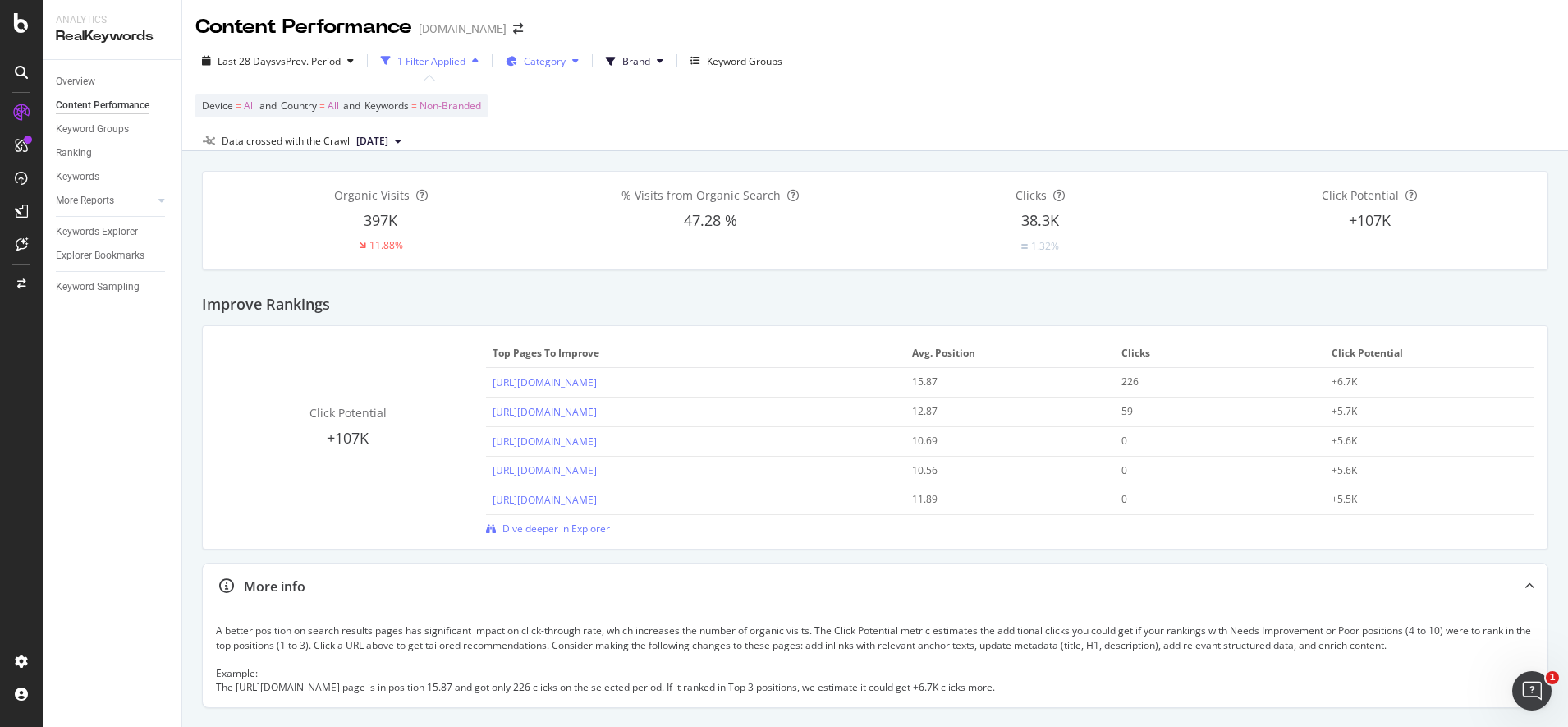
click at [542, 65] on span "Category" at bounding box center [544, 62] width 42 height 14
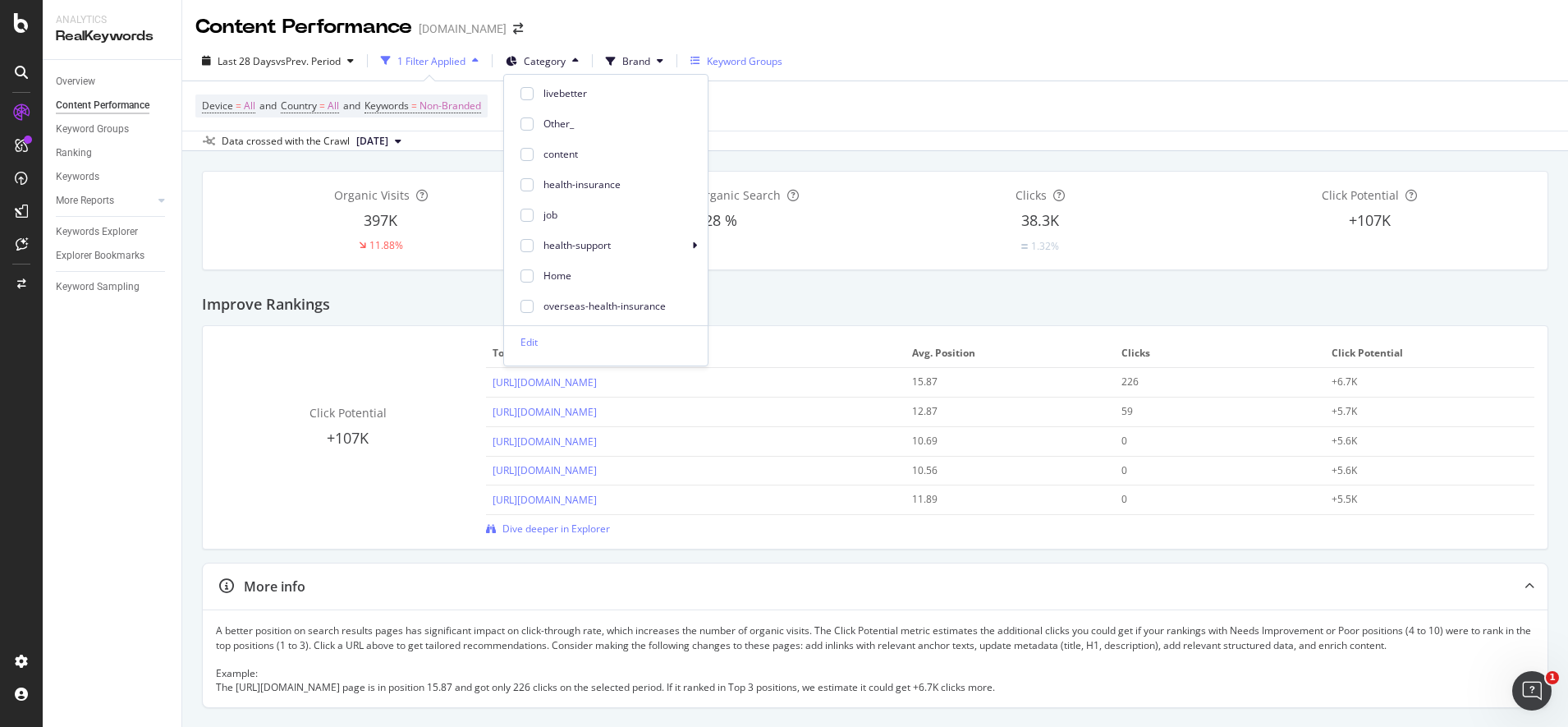
click at [717, 60] on div "Keyword Groups" at bounding box center [745, 62] width 75 height 14
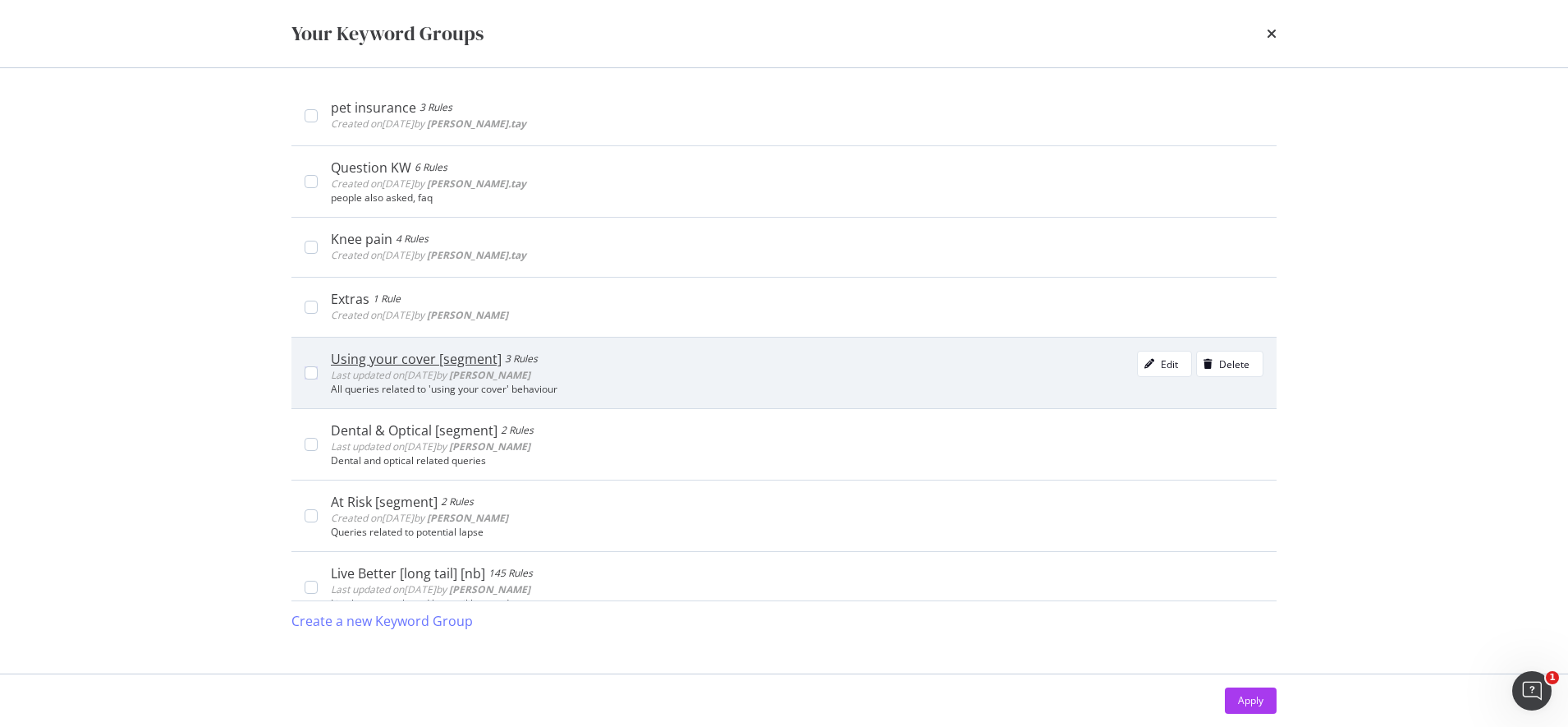
scroll to position [103, 0]
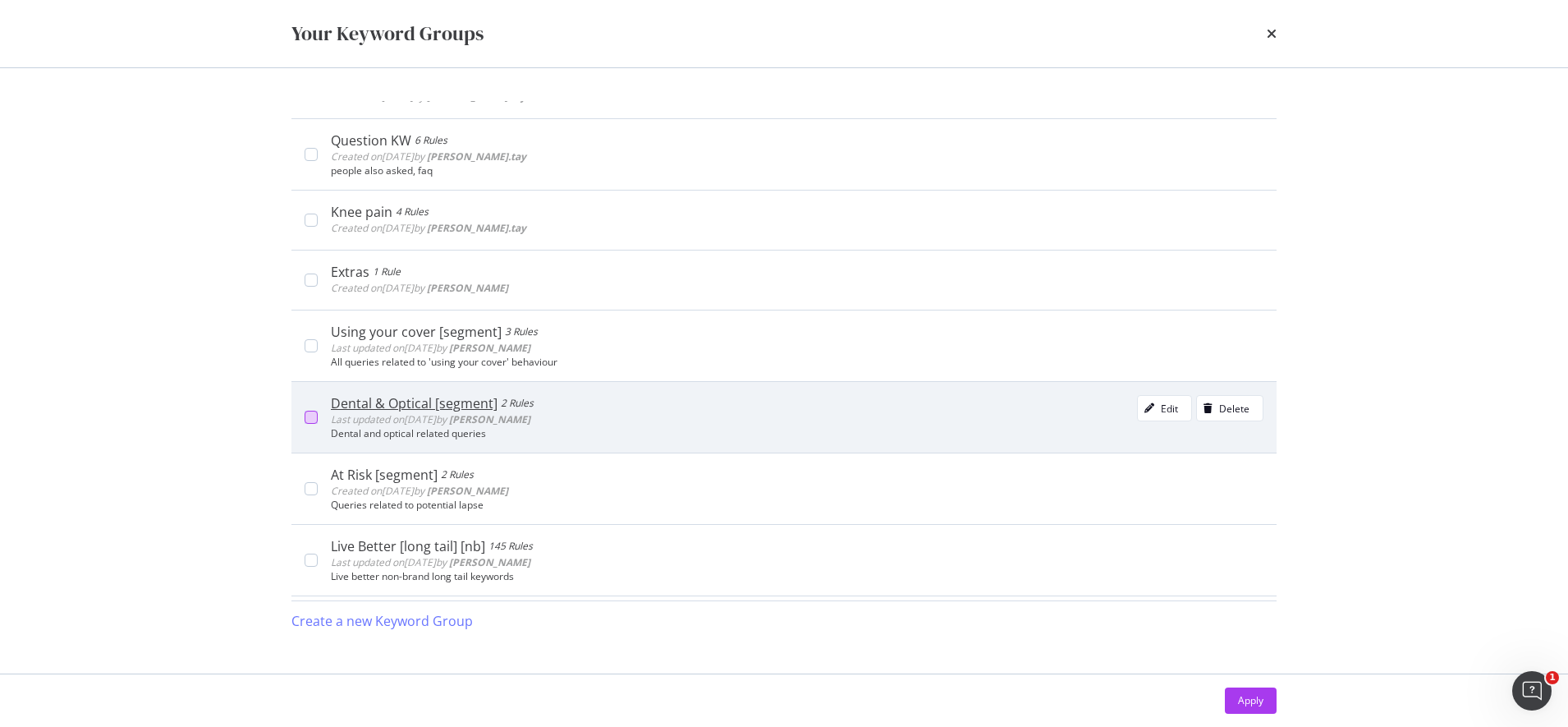
click at [308, 415] on div "modal" at bounding box center [311, 417] width 13 height 13
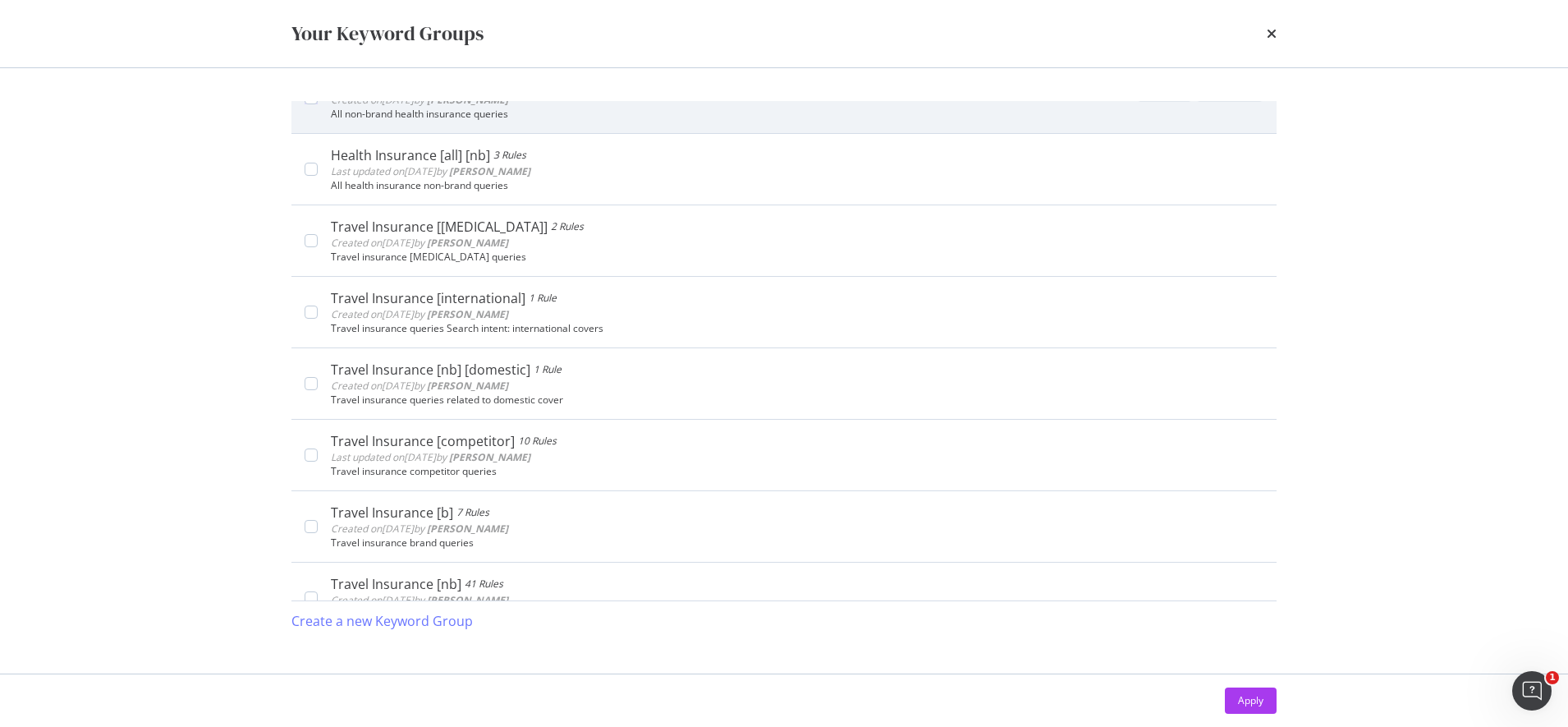
scroll to position [1232, 0]
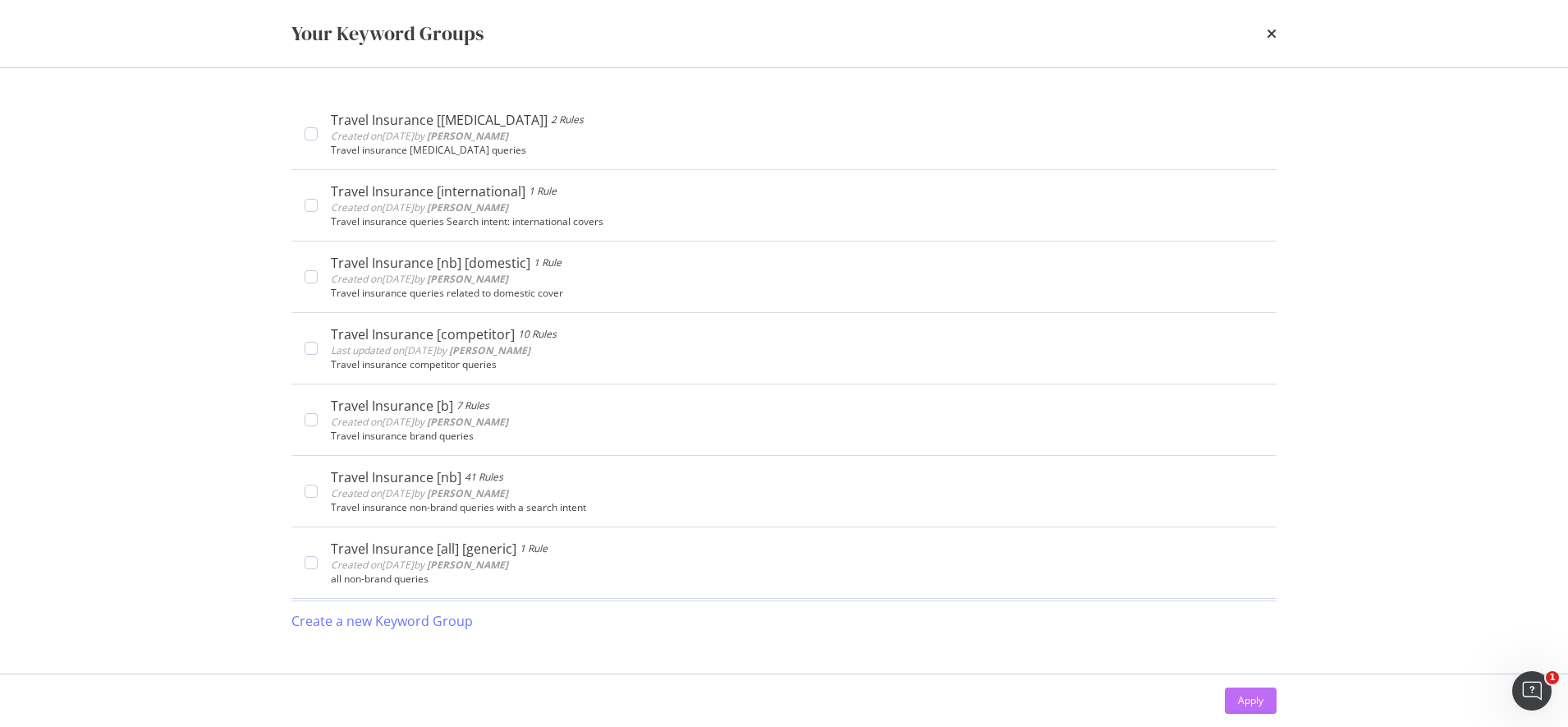
click at [1244, 700] on div "Apply" at bounding box center [1251, 700] width 25 height 14
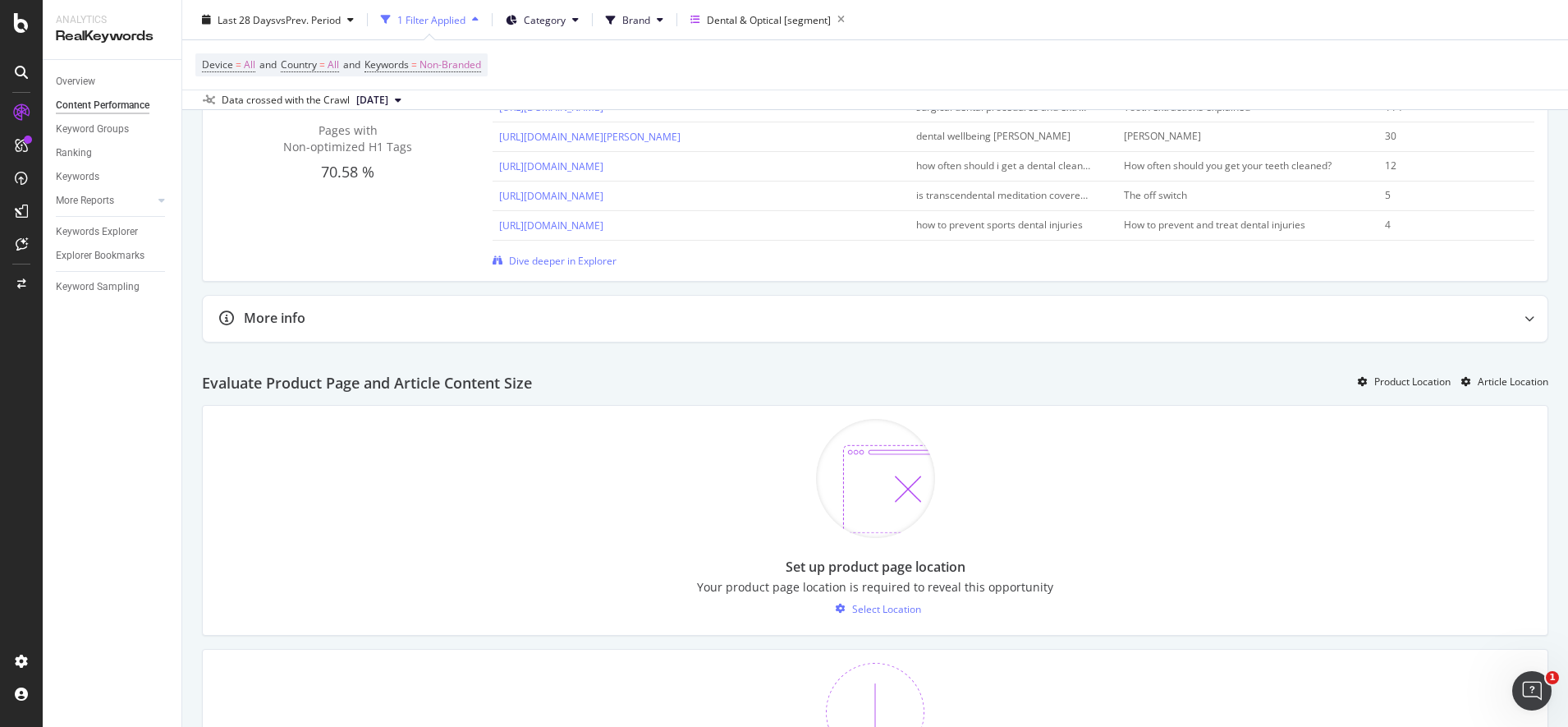
scroll to position [732, 0]
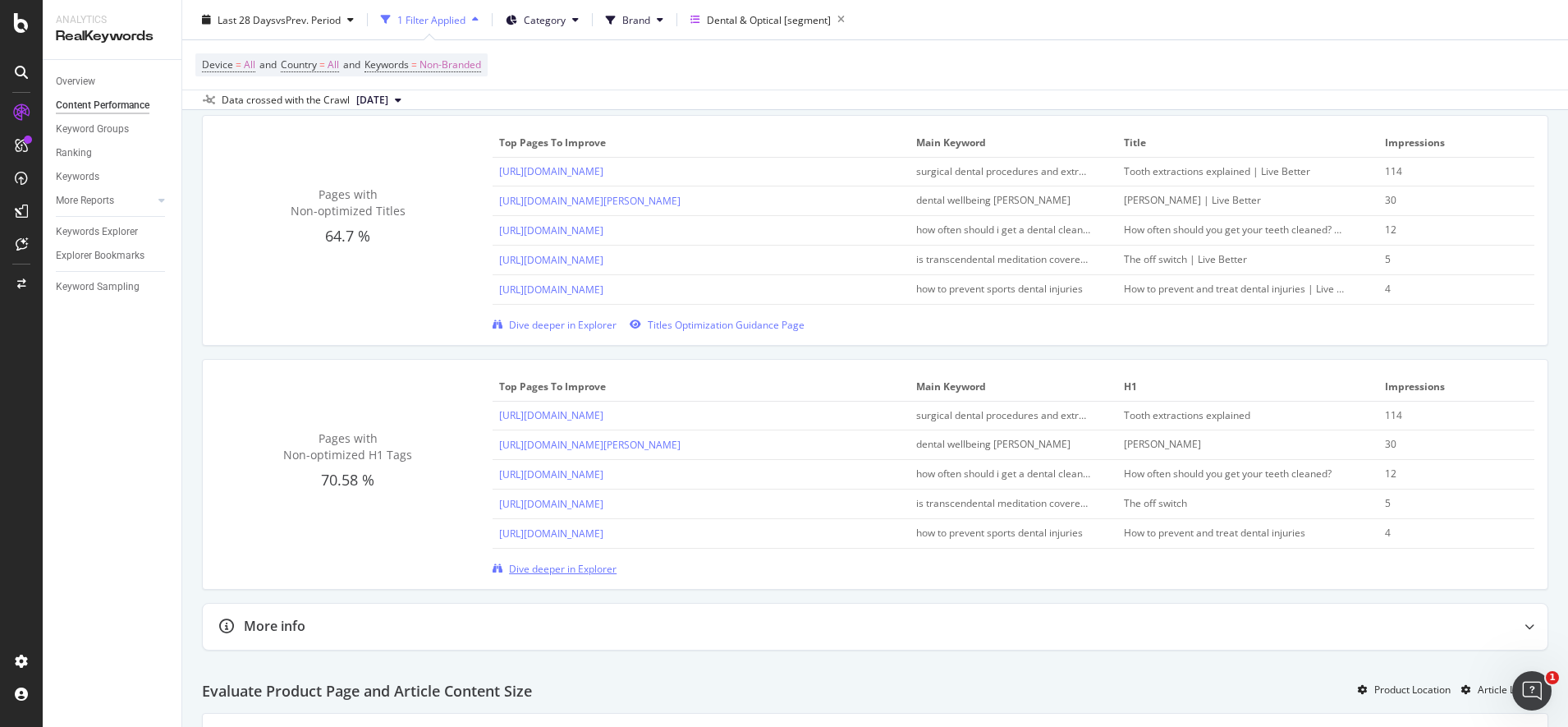
click at [548, 562] on span "Dive deeper in Explorer" at bounding box center [562, 569] width 107 height 14
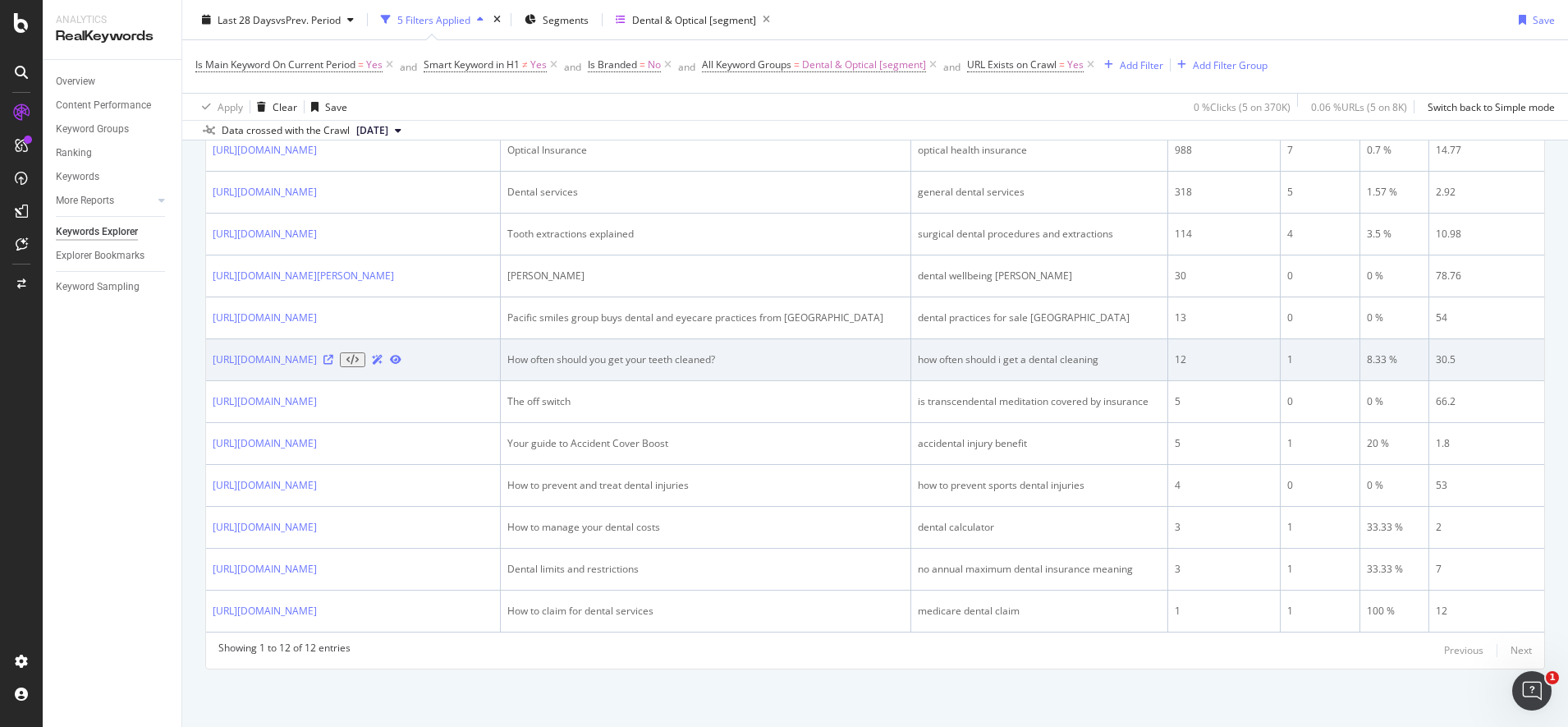
scroll to position [813, 0]
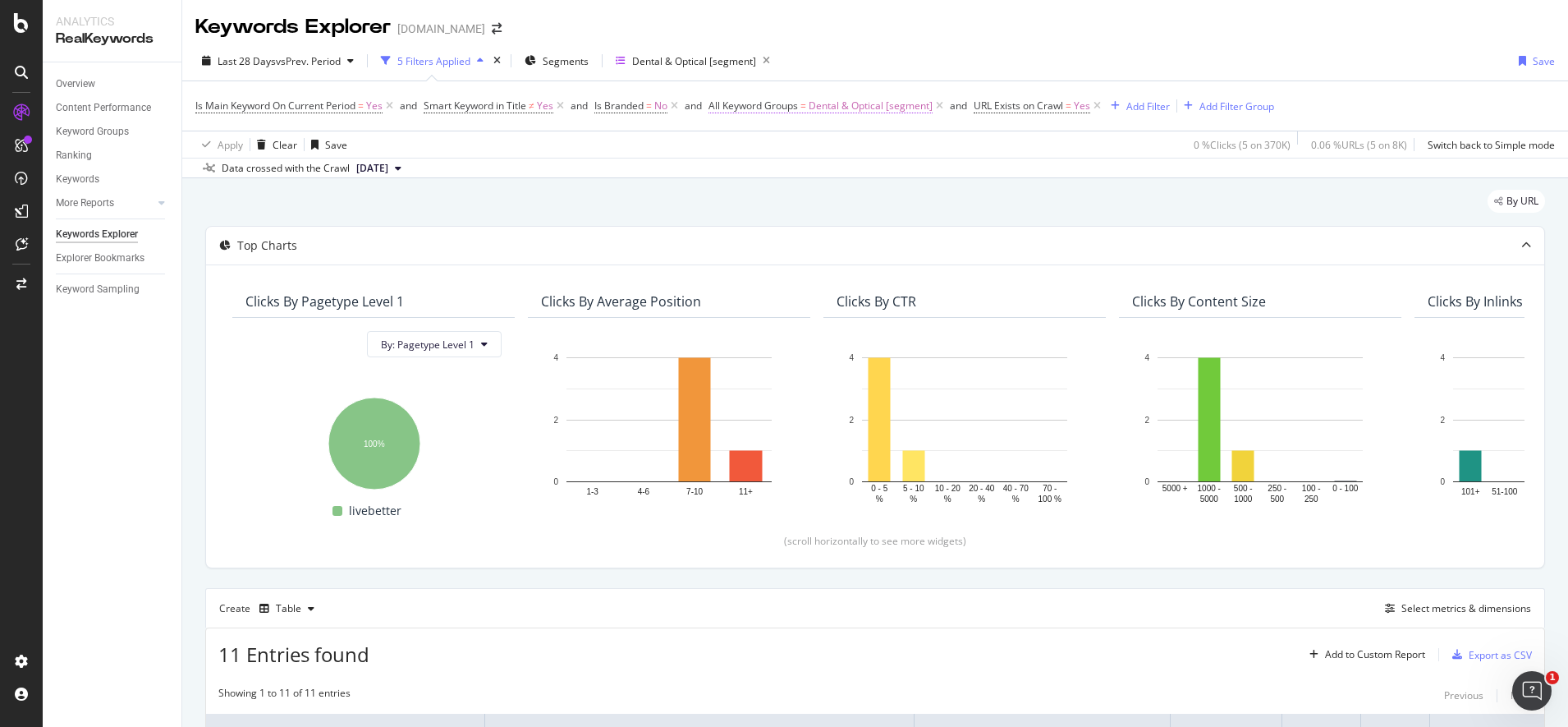
click at [873, 107] on span "Dental & Optical [segment]" at bounding box center [871, 106] width 124 height 23
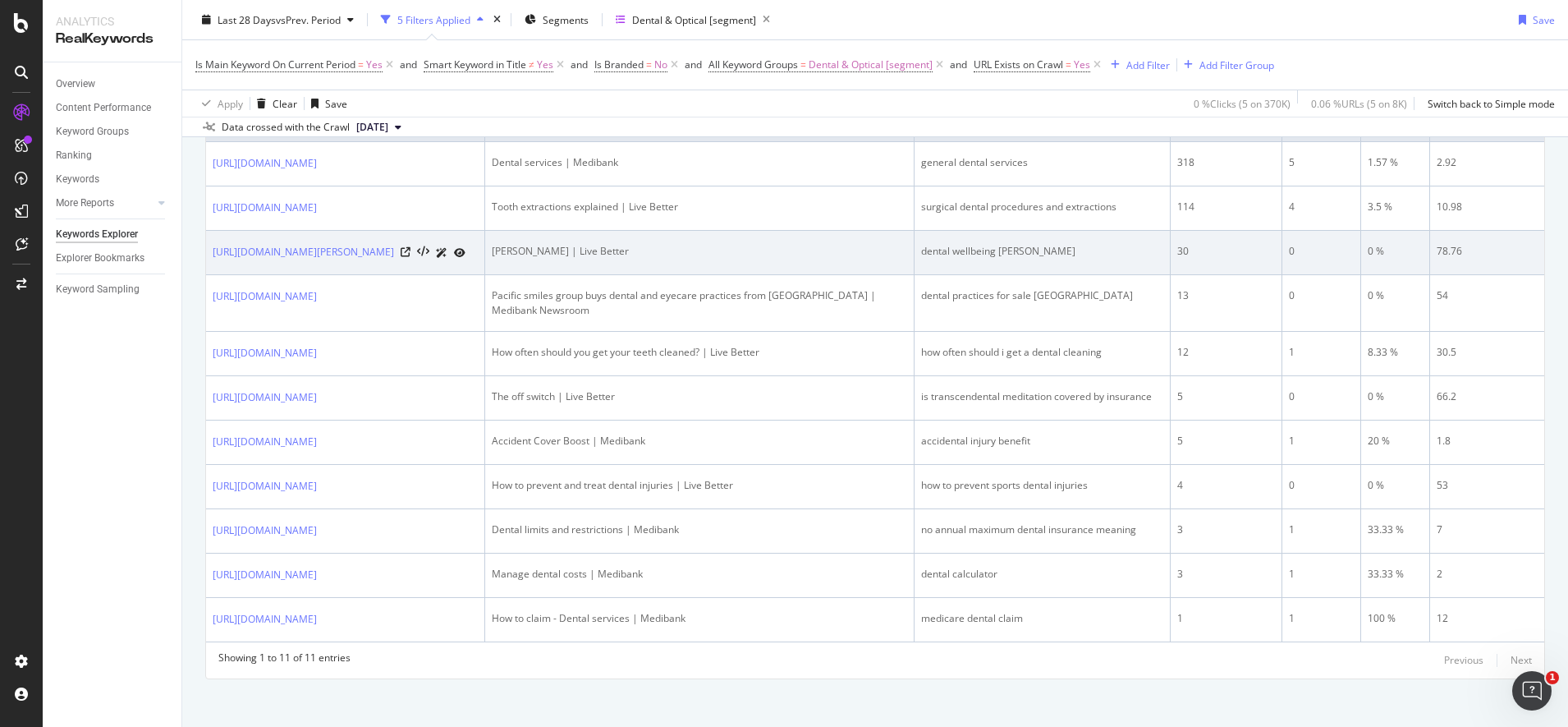
scroll to position [769, 0]
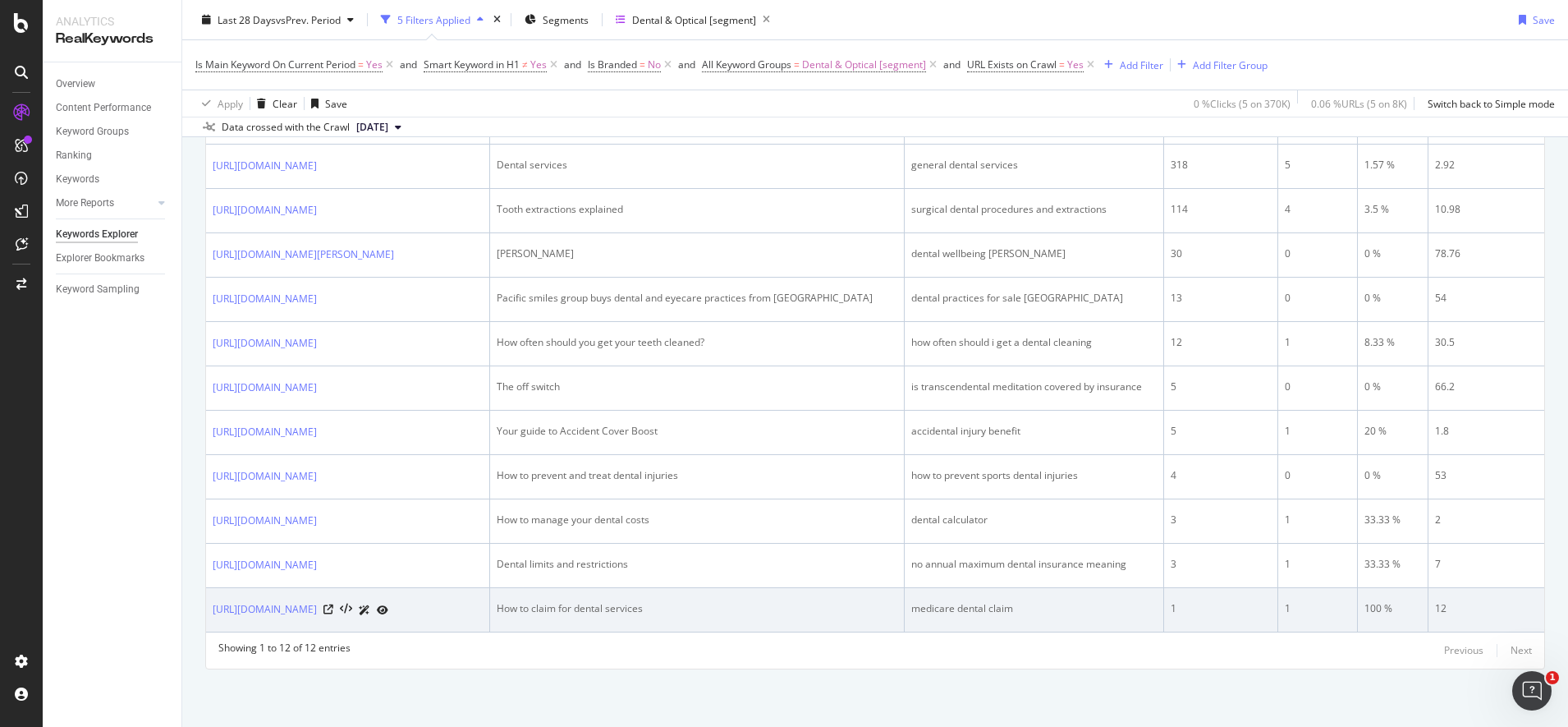
scroll to position [197, 0]
